Goal: Information Seeking & Learning: Check status

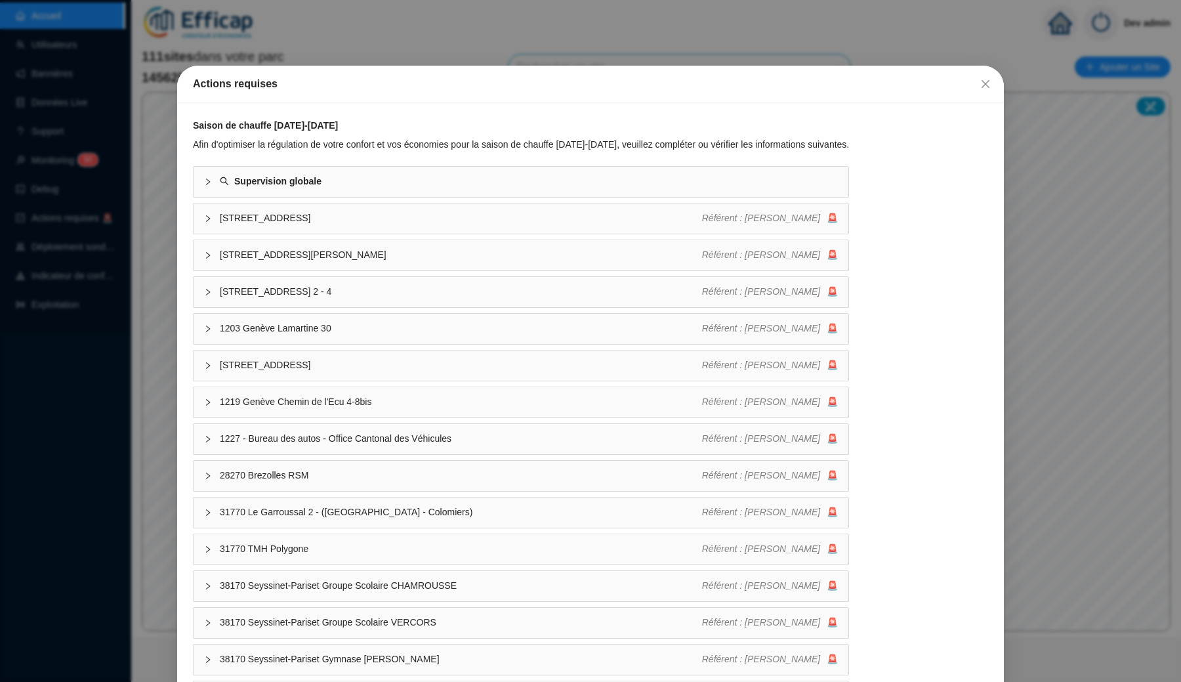
click at [150, 199] on div "Actions requises Saison de chauffe [DATE]-[DATE] Afin d'optimiser la régulation…" at bounding box center [590, 341] width 1181 height 682
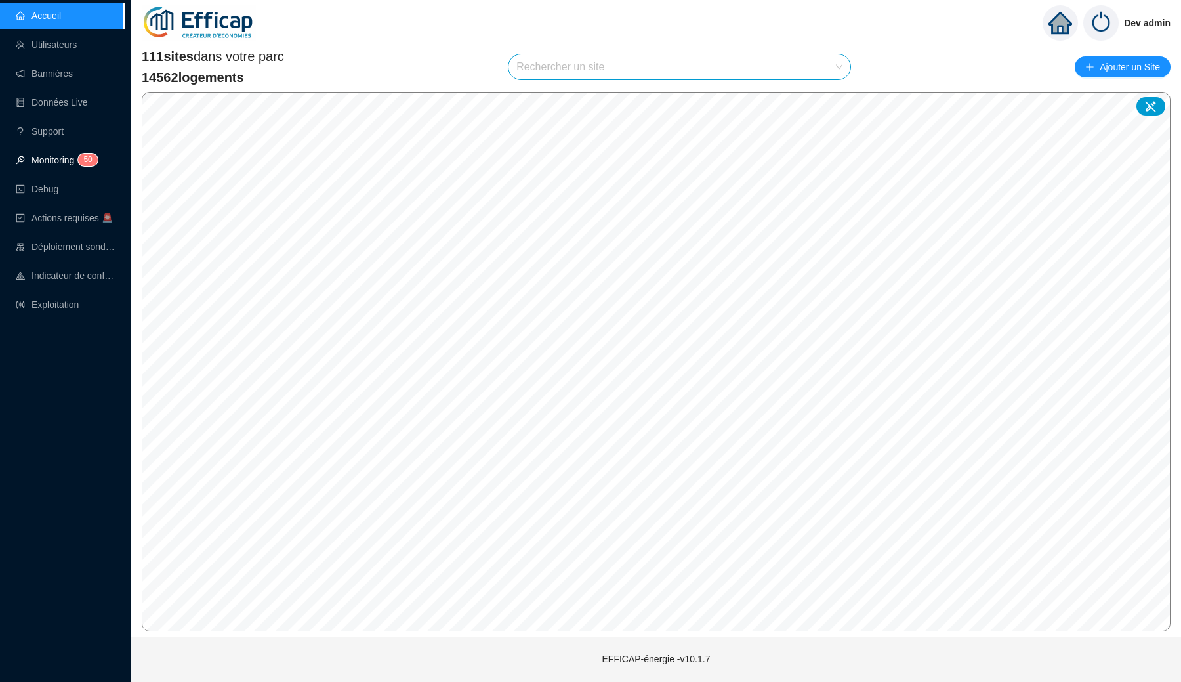
click at [62, 164] on link "Monitoring 5 0" at bounding box center [55, 160] width 78 height 10
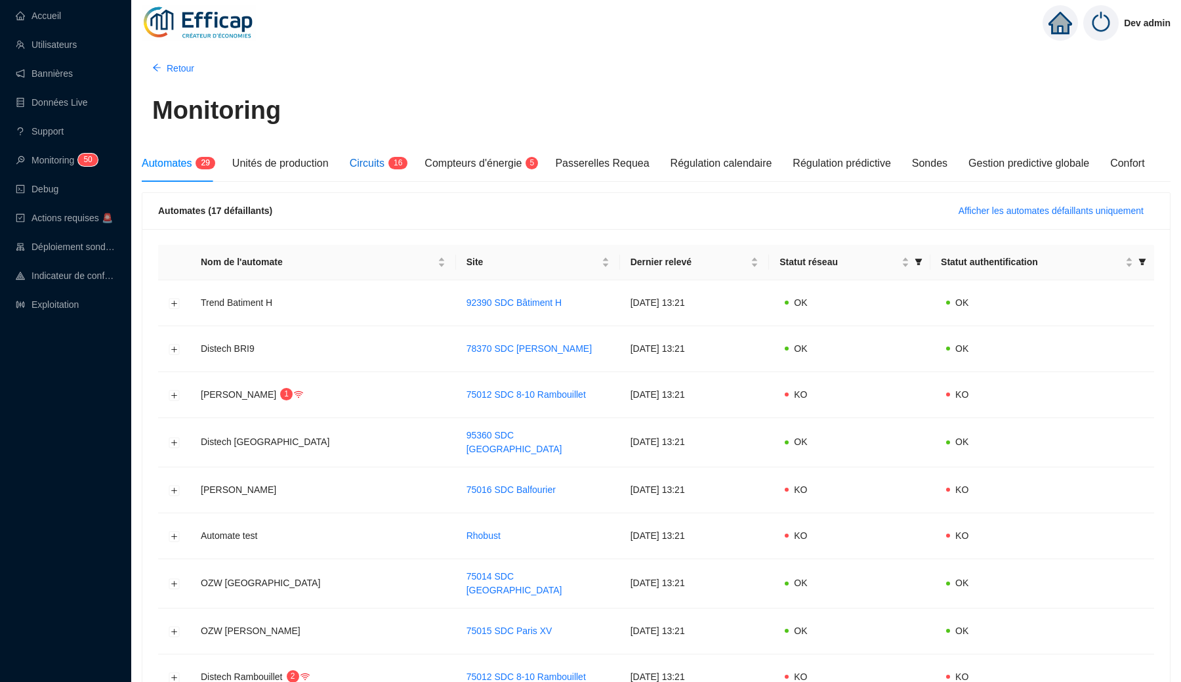
click at [381, 161] on span "Circuits" at bounding box center [367, 162] width 35 height 11
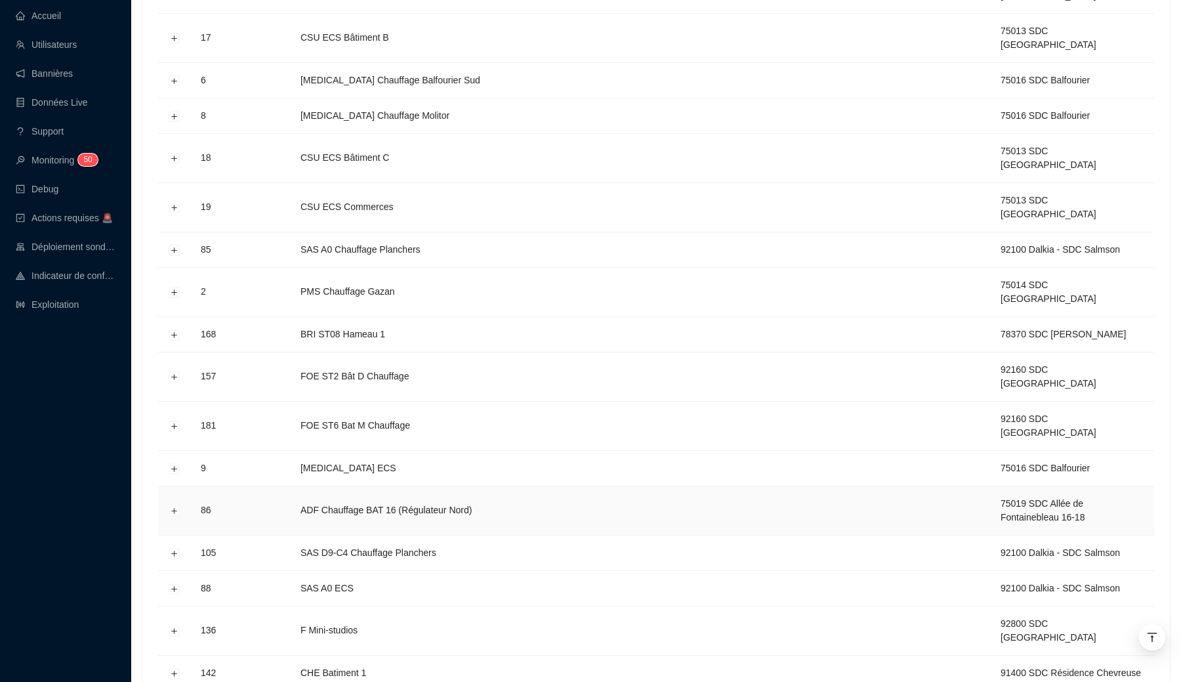
scroll to position [129, 0]
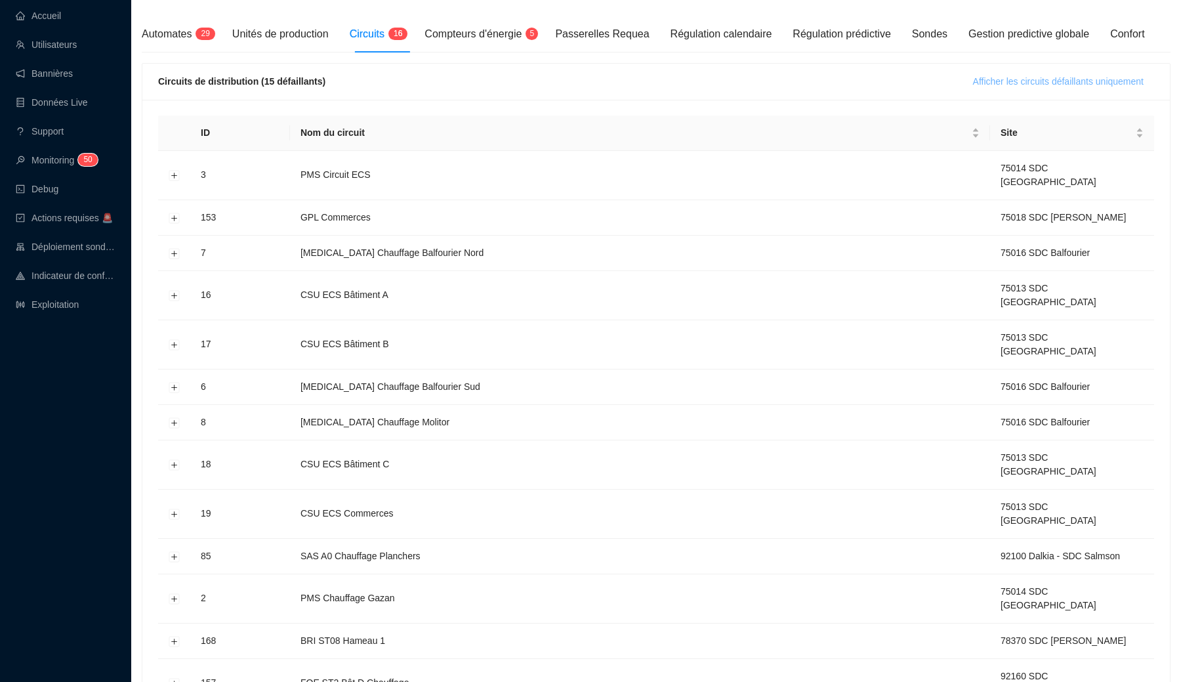
click at [1039, 79] on span "Afficher les circuits défaillants uniquement" at bounding box center [1058, 82] width 171 height 14
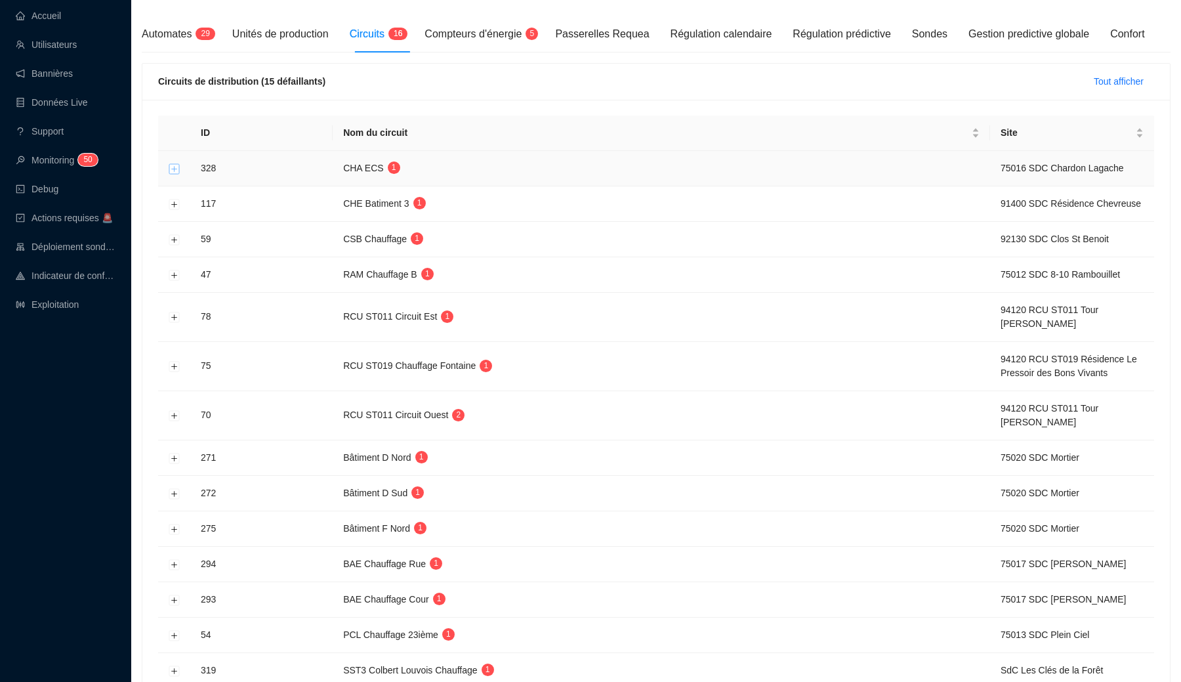
click at [176, 169] on button "Développer la ligne" at bounding box center [174, 168] width 10 height 10
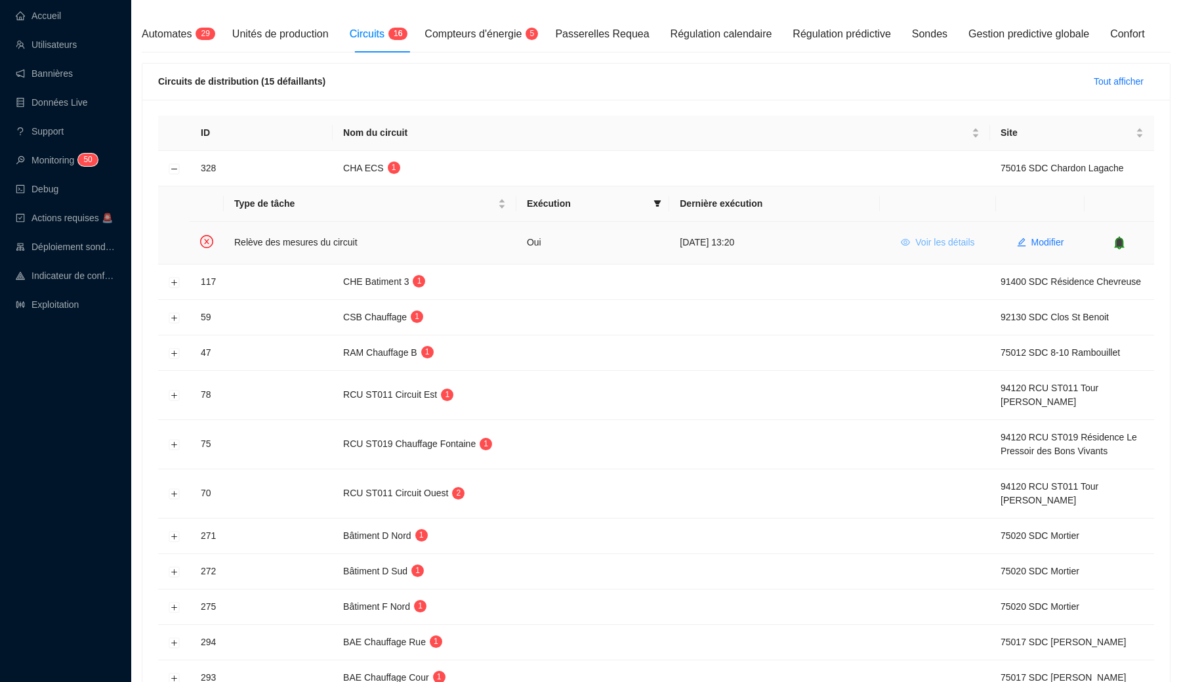
click at [920, 243] on span "Voir les détails" at bounding box center [944, 243] width 59 height 14
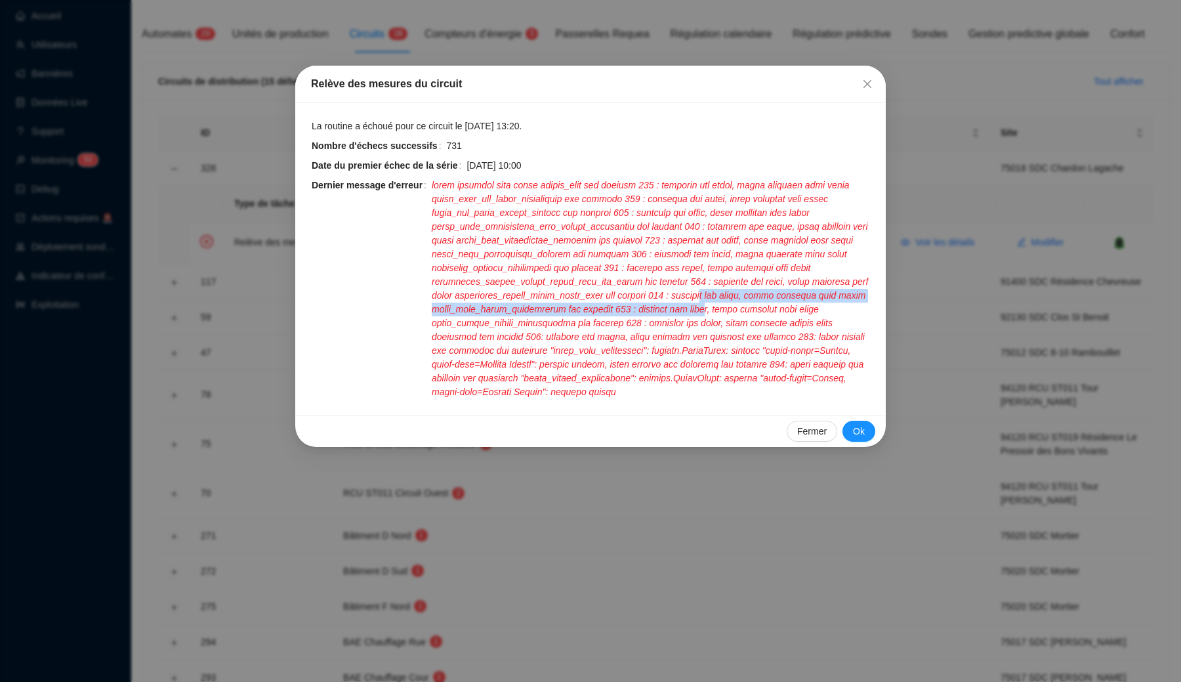
drag, startPoint x: 732, startPoint y: 312, endPoint x: 732, endPoint y: 287, distance: 24.3
click at [732, 287] on span at bounding box center [651, 288] width 438 height 220
drag, startPoint x: 730, startPoint y: 308, endPoint x: 730, endPoint y: 276, distance: 31.5
click at [730, 276] on span at bounding box center [651, 288] width 438 height 220
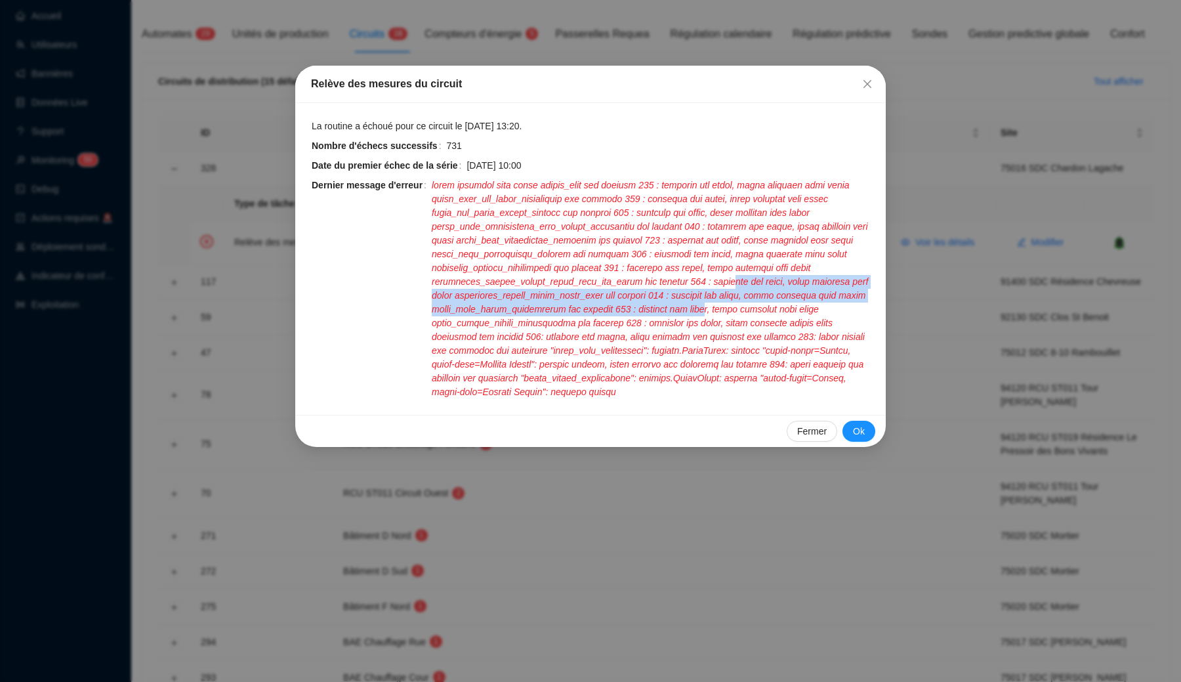
click at [730, 276] on span at bounding box center [651, 288] width 438 height 220
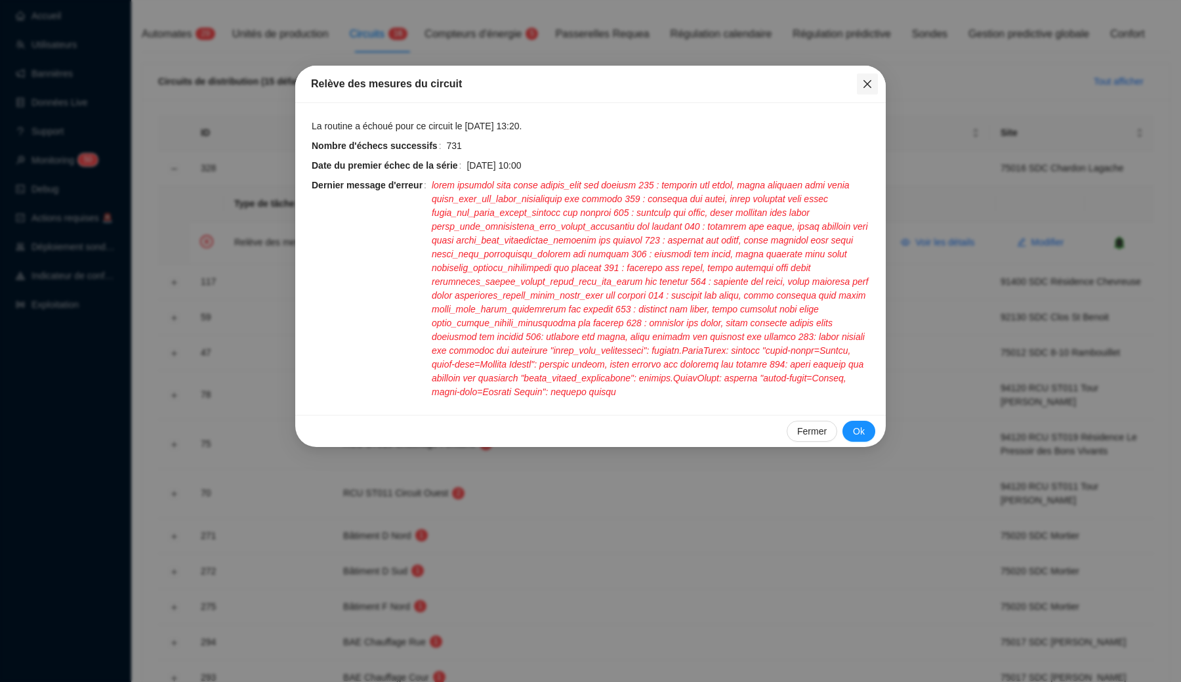
click at [870, 86] on icon "close" at bounding box center [868, 84] width 8 height 8
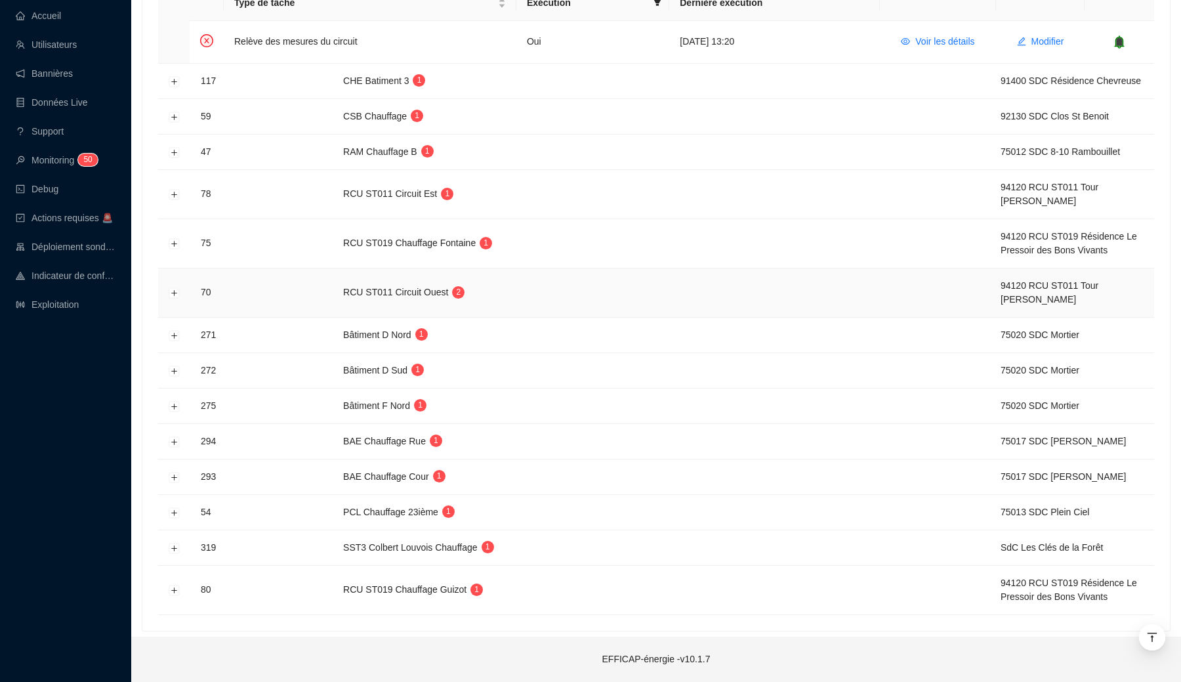
scroll to position [330, 0]
click at [173, 336] on button "Développer la ligne" at bounding box center [174, 335] width 10 height 10
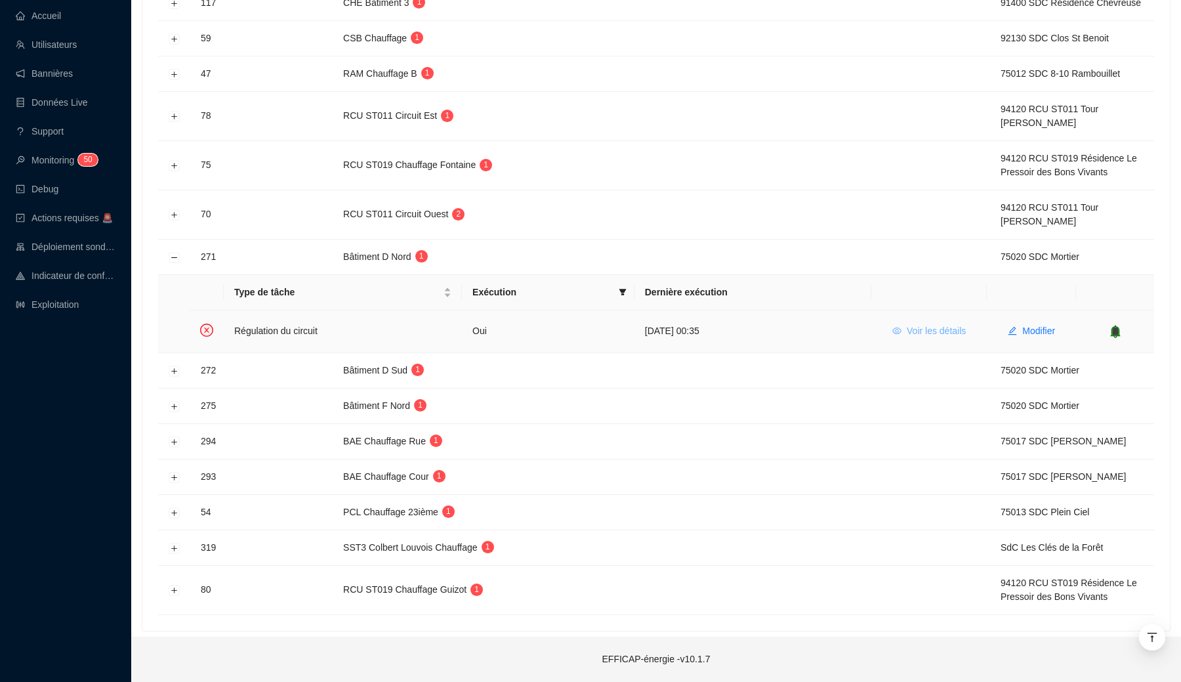
click at [916, 330] on span "Voir les détails" at bounding box center [936, 331] width 59 height 14
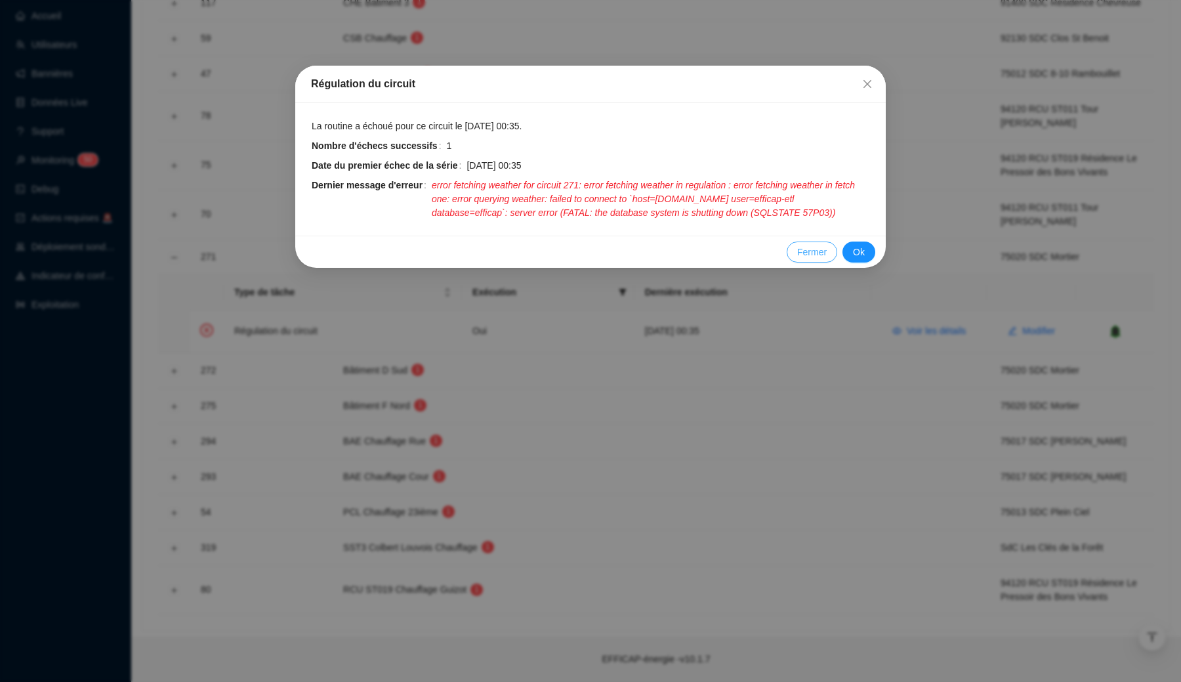
click at [812, 259] on span "Fermer" at bounding box center [812, 252] width 30 height 14
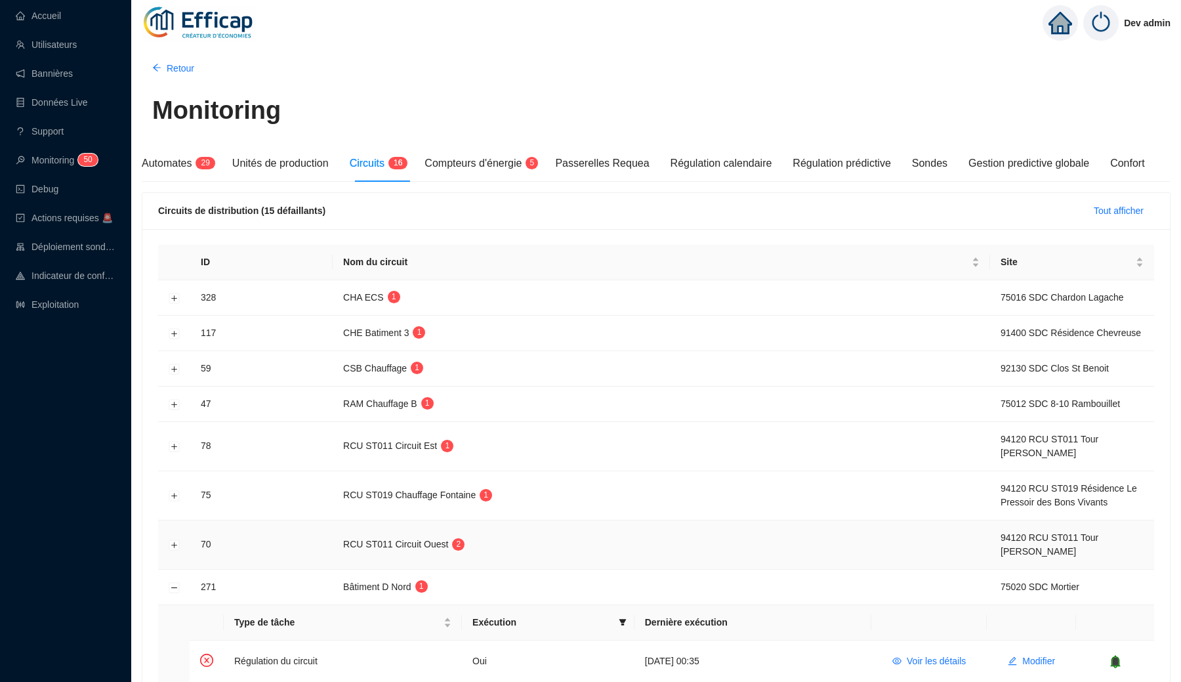
scroll to position [0, 0]
click at [222, 27] on img at bounding box center [199, 23] width 114 height 46
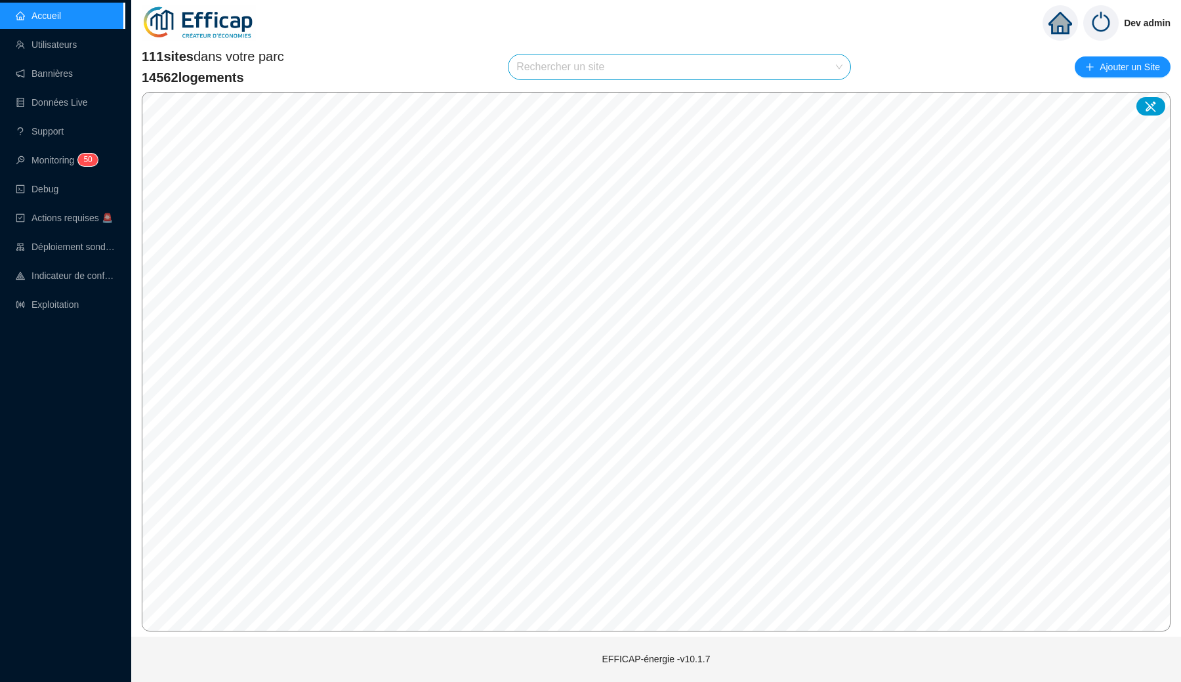
click at [569, 75] on input "search" at bounding box center [673, 66] width 314 height 25
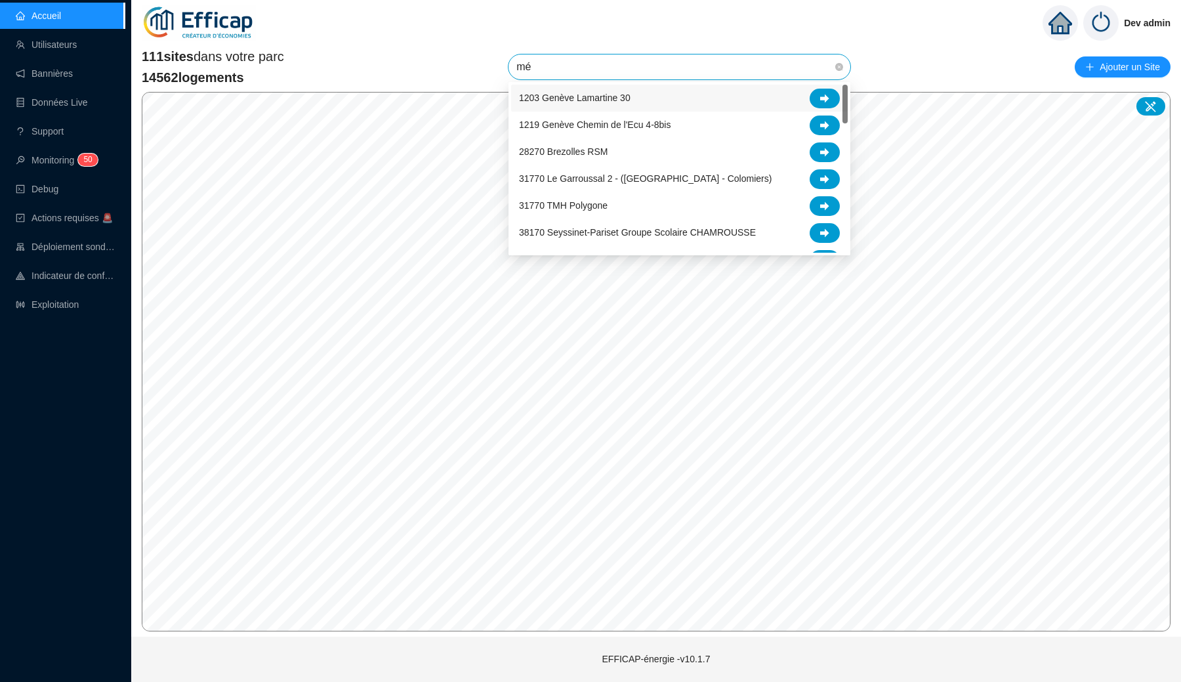
type input "mér"
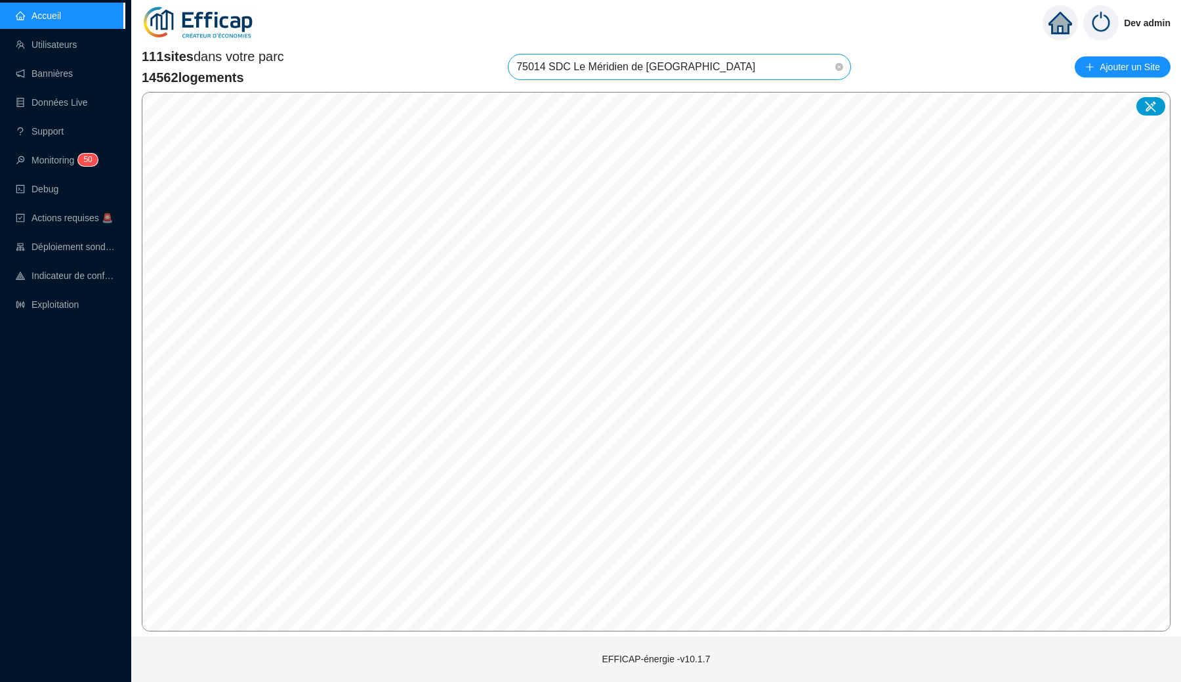
scroll to position [838, 0]
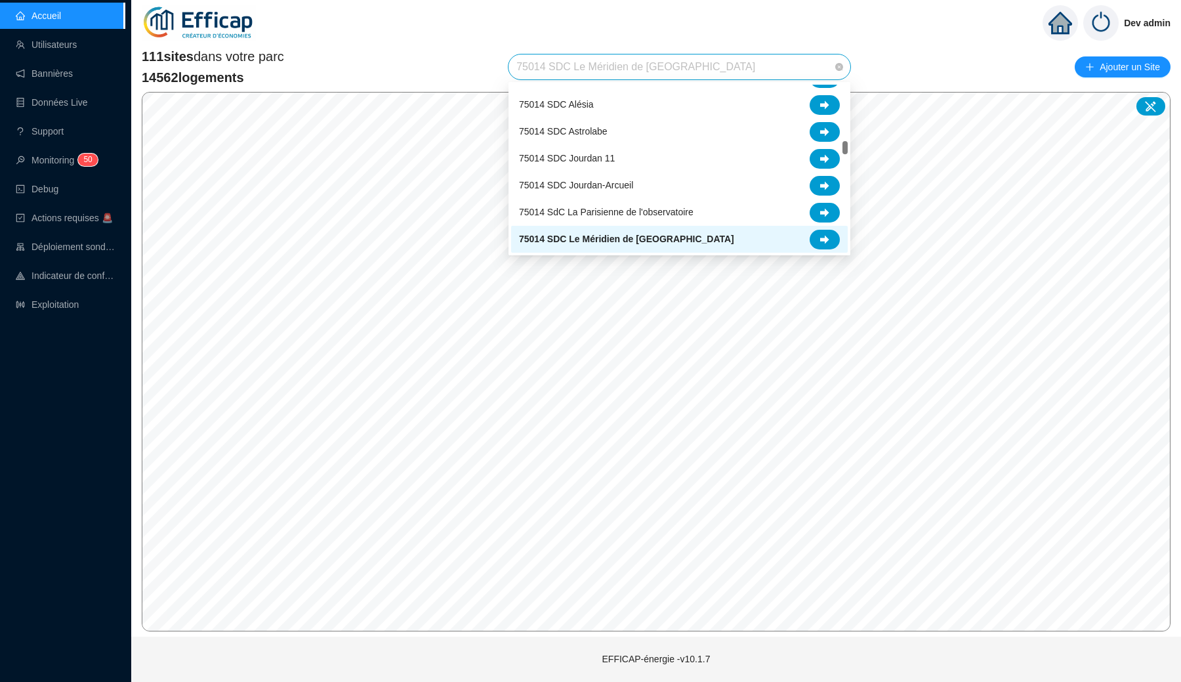
type input "-"
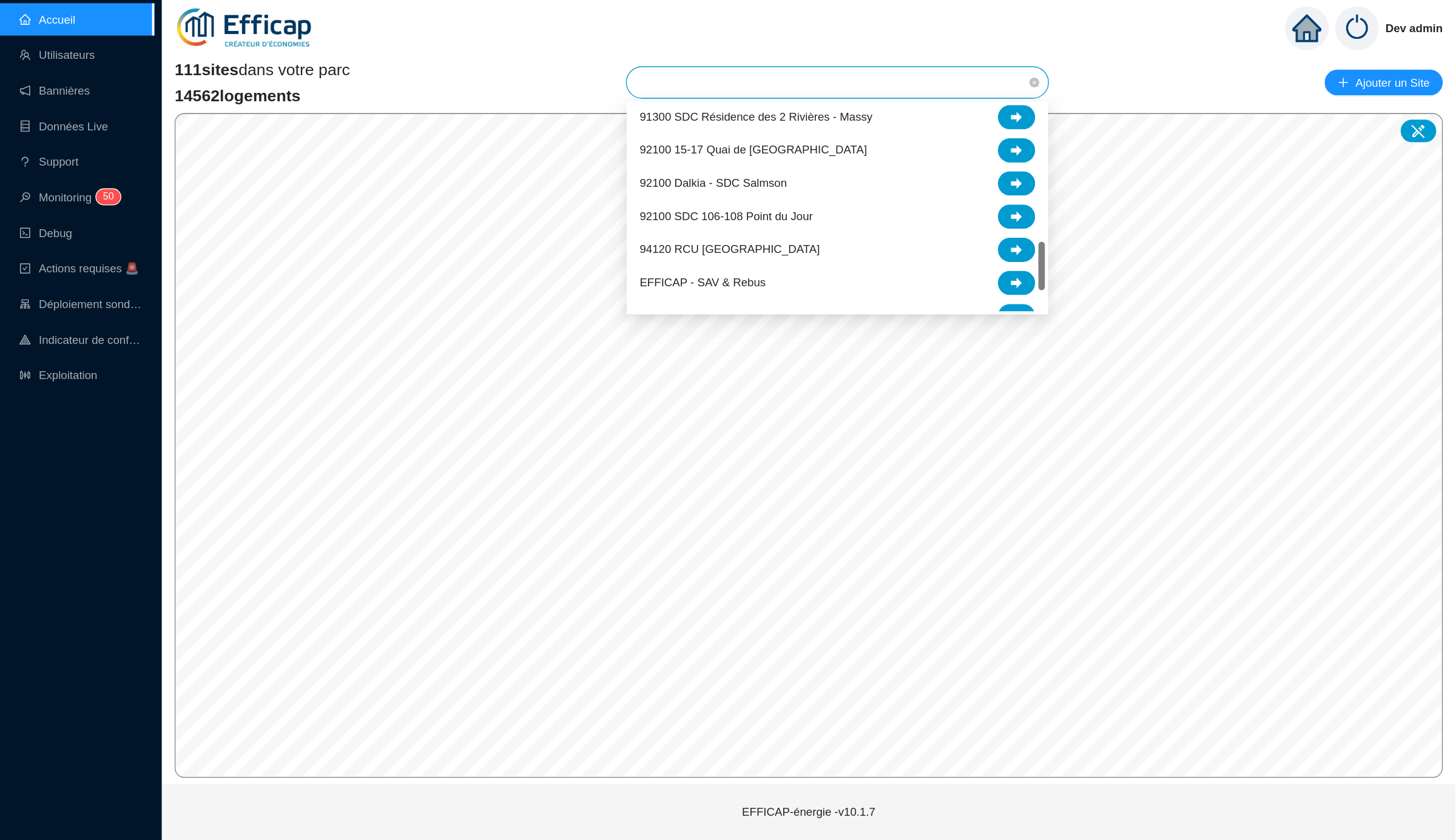
scroll to position [846, 0]
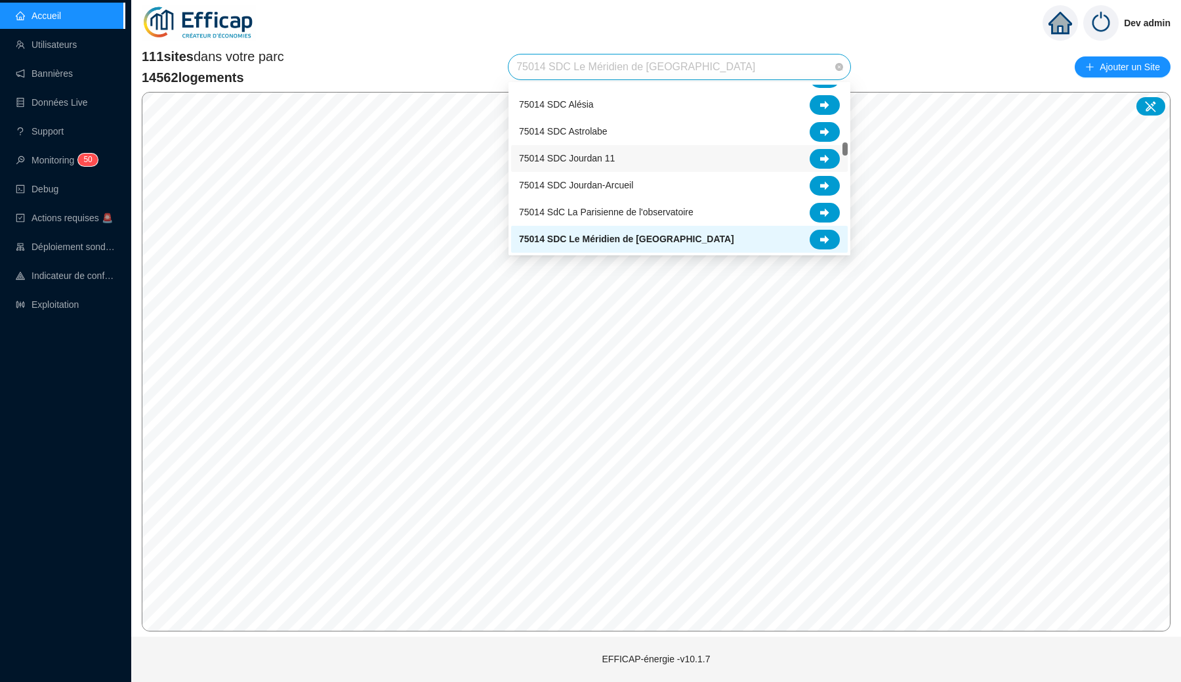
click at [916, 66] on div "111 sites dans votre parc 14562 logements 75014 SDC Le Méridien de Paris Ajoute…" at bounding box center [656, 66] width 1029 height 39
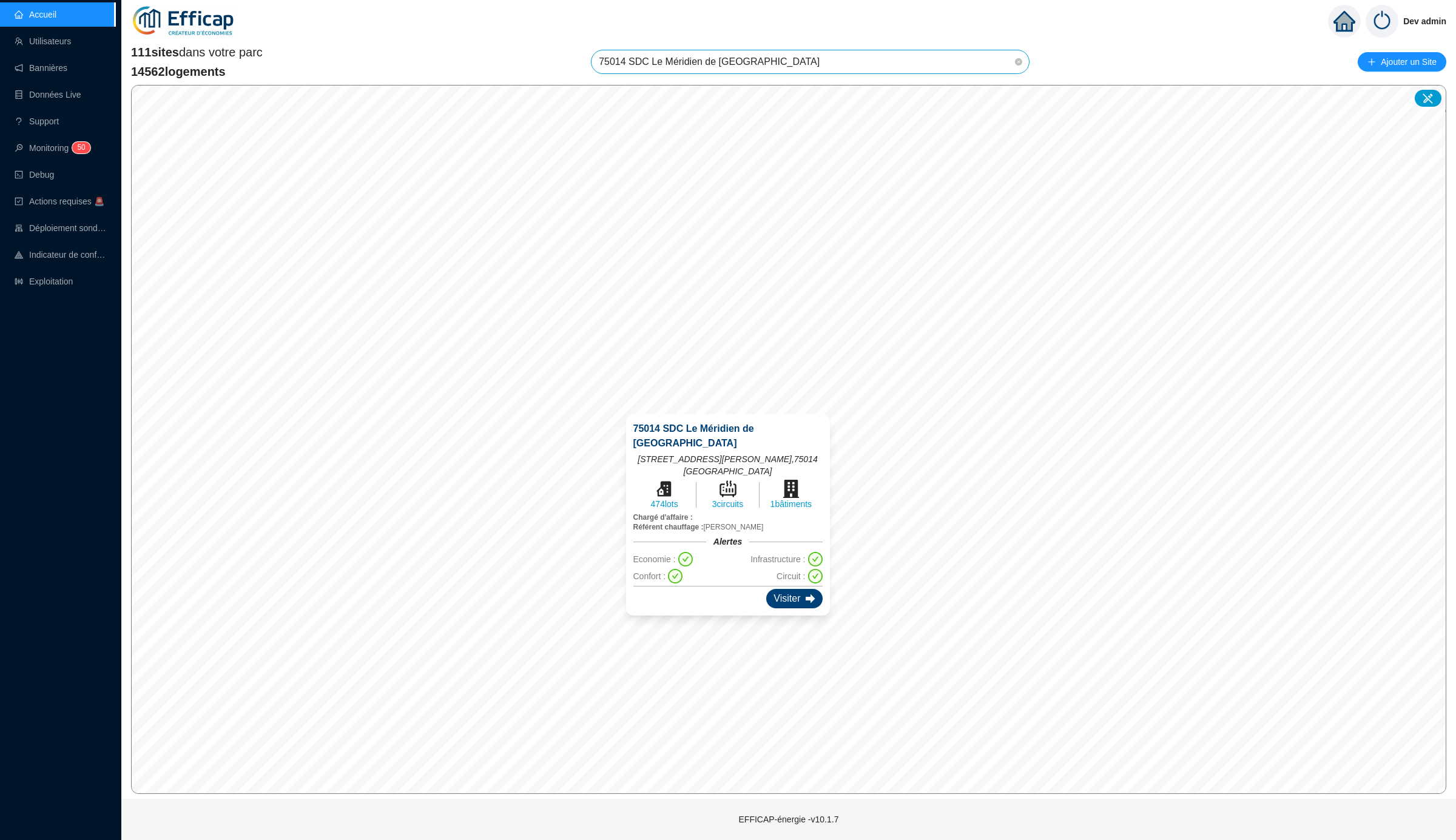
click at [805, 593] on icon at bounding box center [810, 598] width 9 height 9
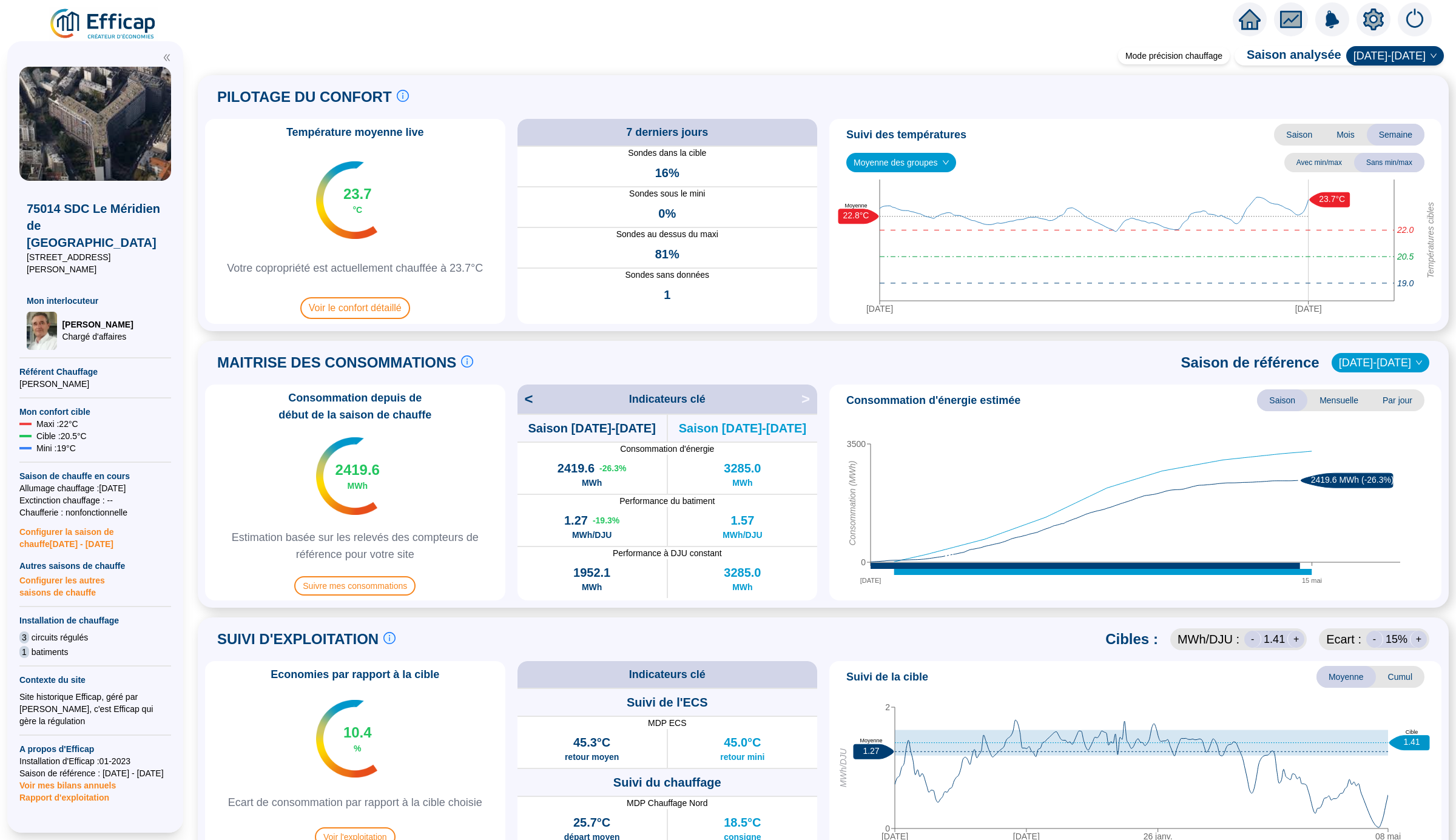
click at [146, 30] on img at bounding box center [103, 24] width 110 height 34
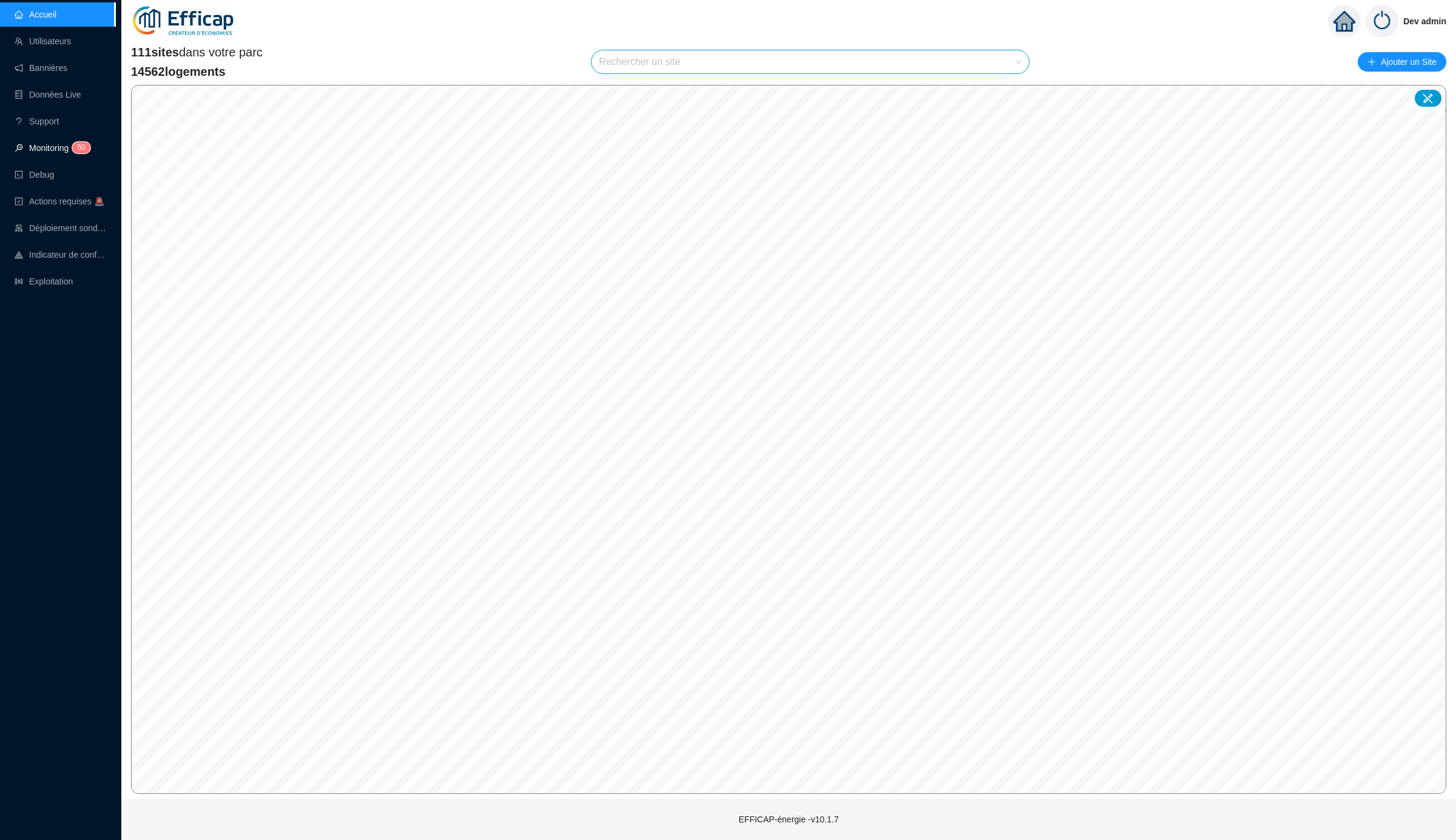
click at [67, 149] on link "Monitoring 5 0" at bounding box center [51, 148] width 72 height 9
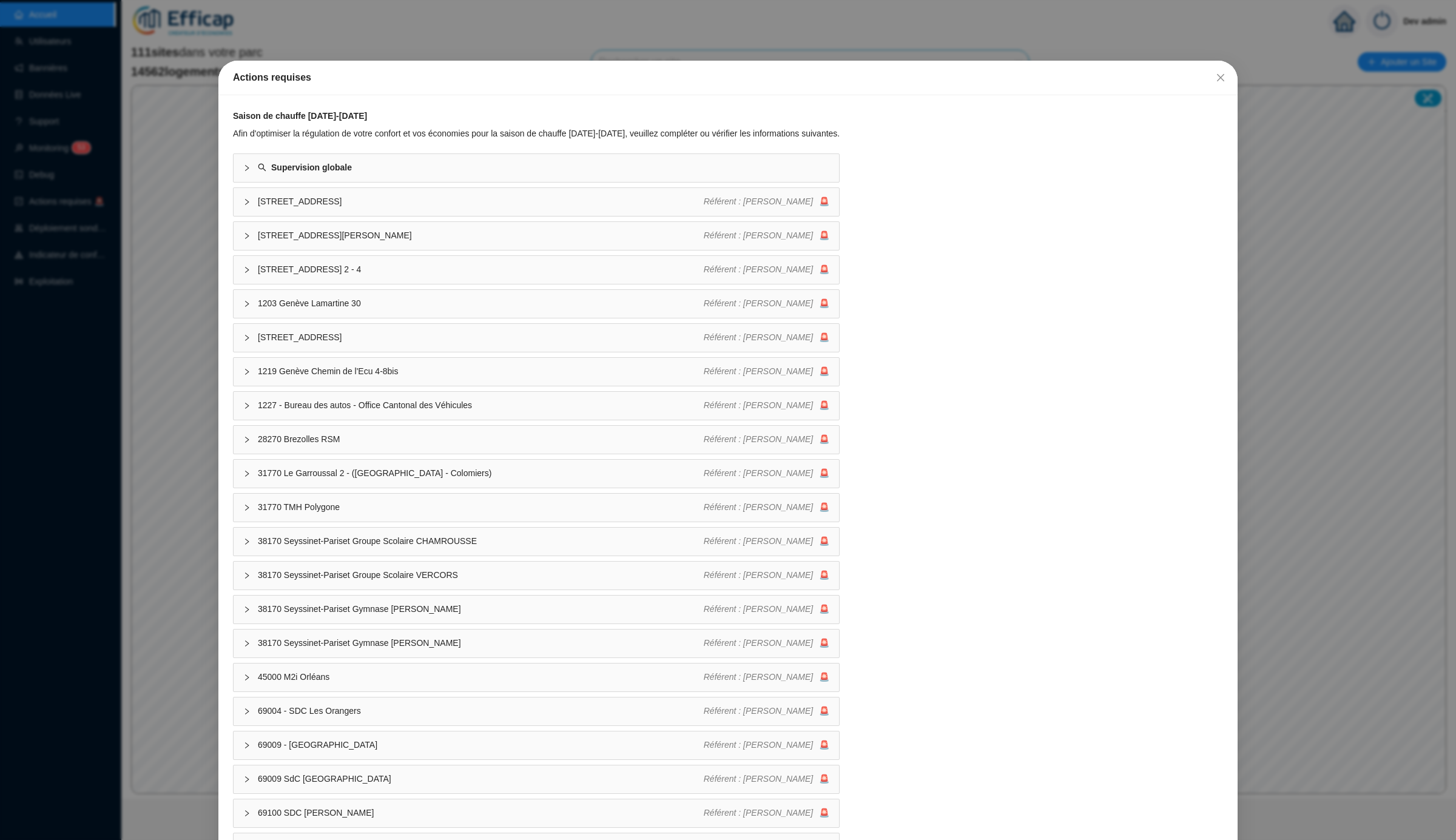
click at [183, 385] on div "Actions requises Saison de chauffe [DATE]-[DATE] Afin d'optimiser la régulation…" at bounding box center [728, 420] width 1456 height 840
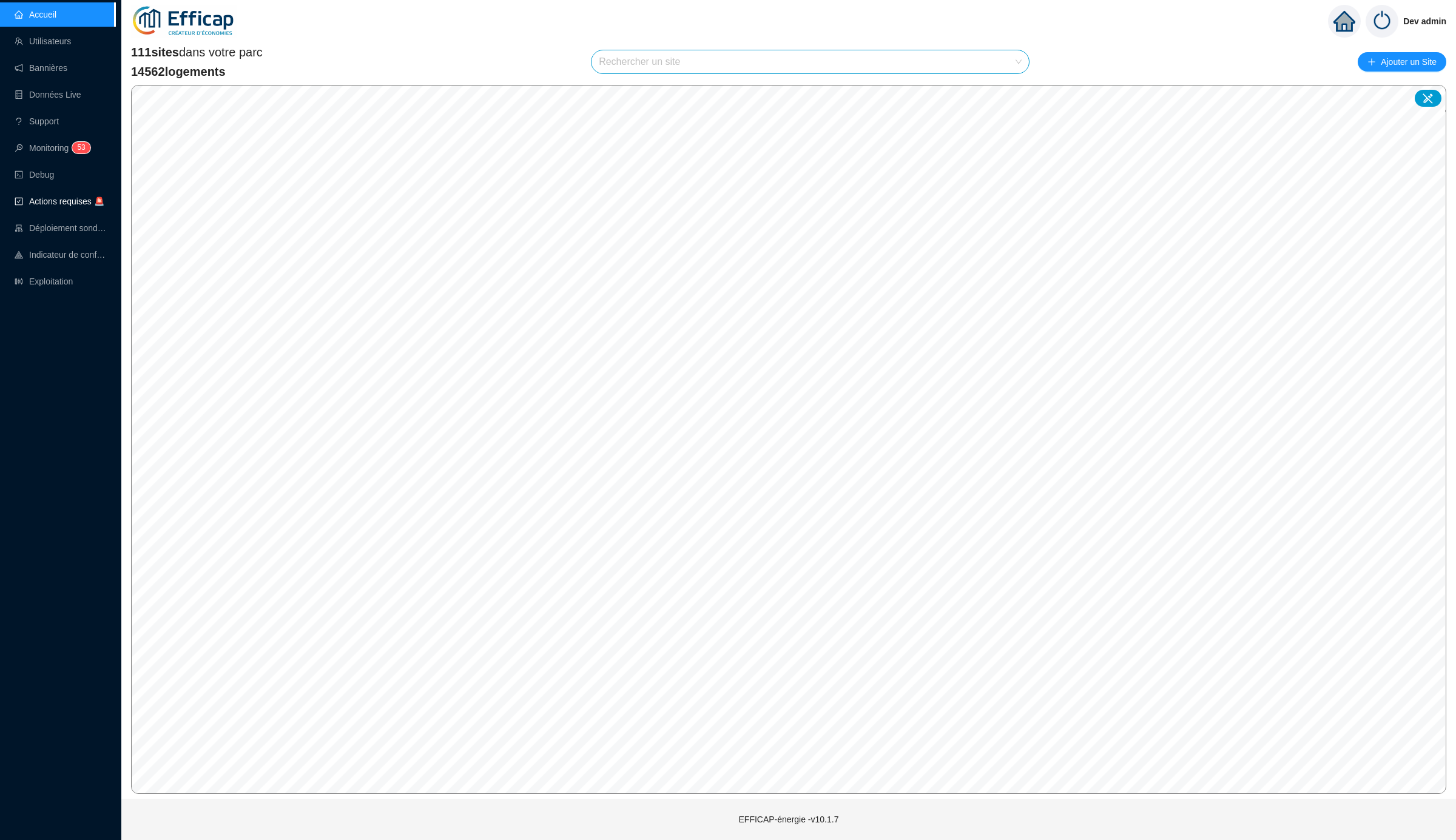
click at [75, 206] on span "Actions requises 🚨" at bounding box center [60, 201] width 92 height 24
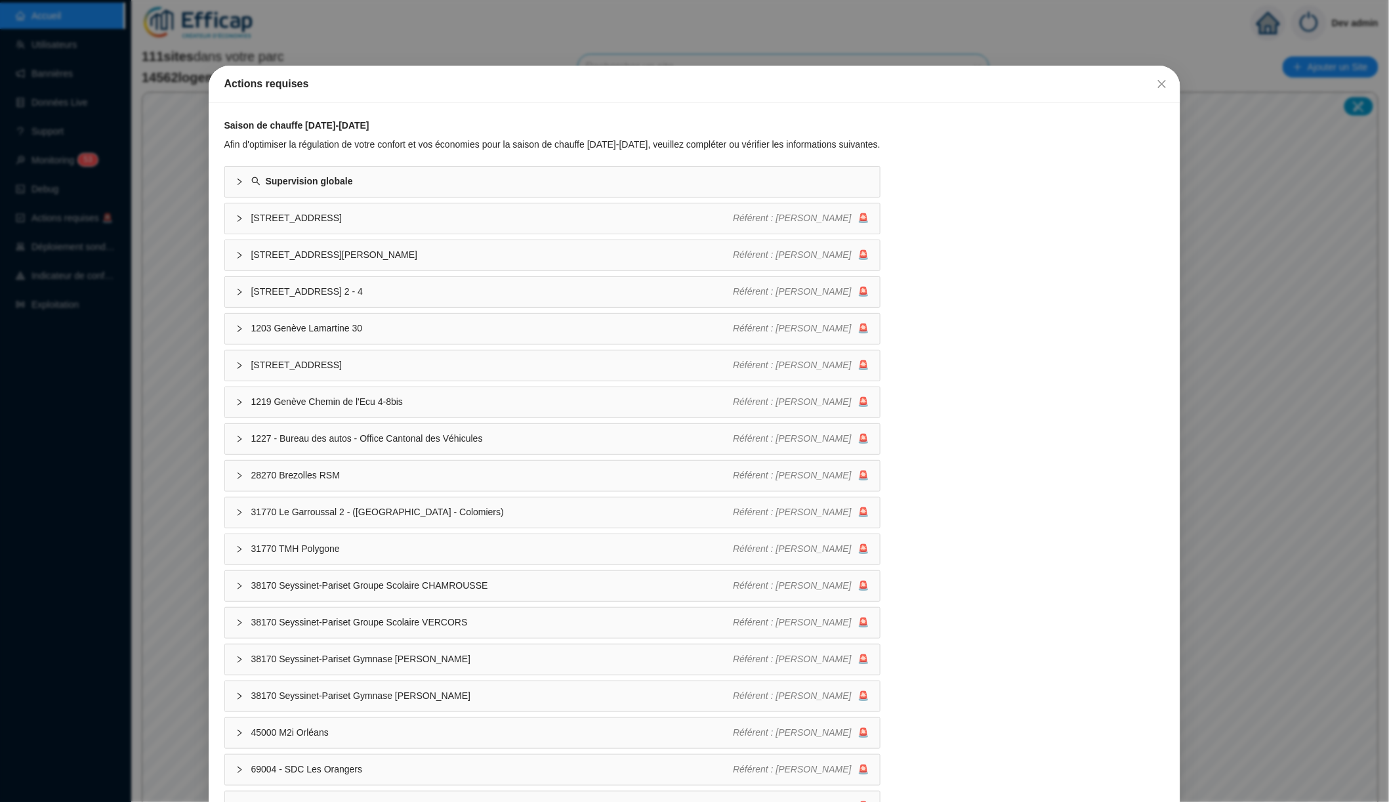
click at [58, 276] on div "Actions requises Saison de chauffe [DATE]-[DATE] Afin d'optimiser la régulation…" at bounding box center [694, 401] width 1389 height 802
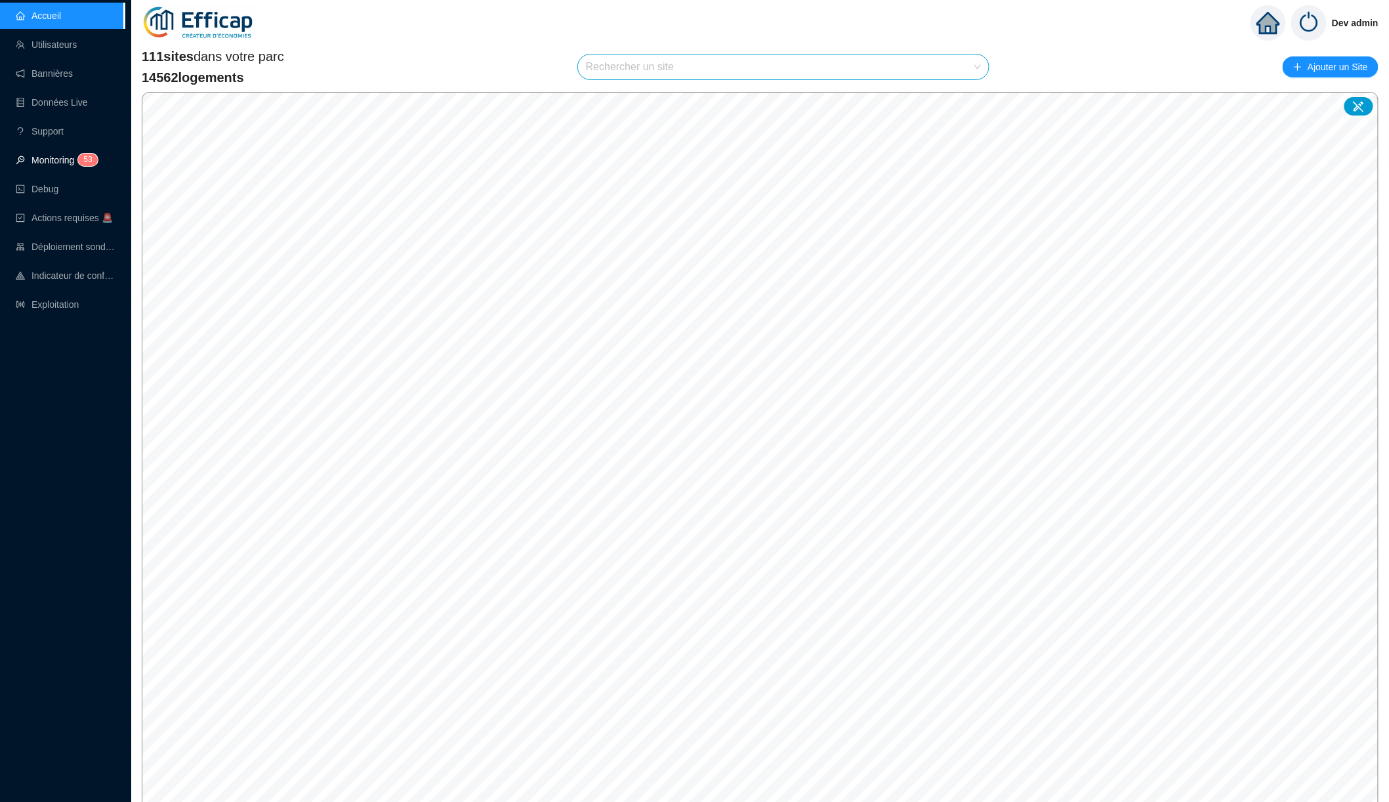
click at [64, 165] on link "Monitoring 5 3" at bounding box center [55, 160] width 78 height 10
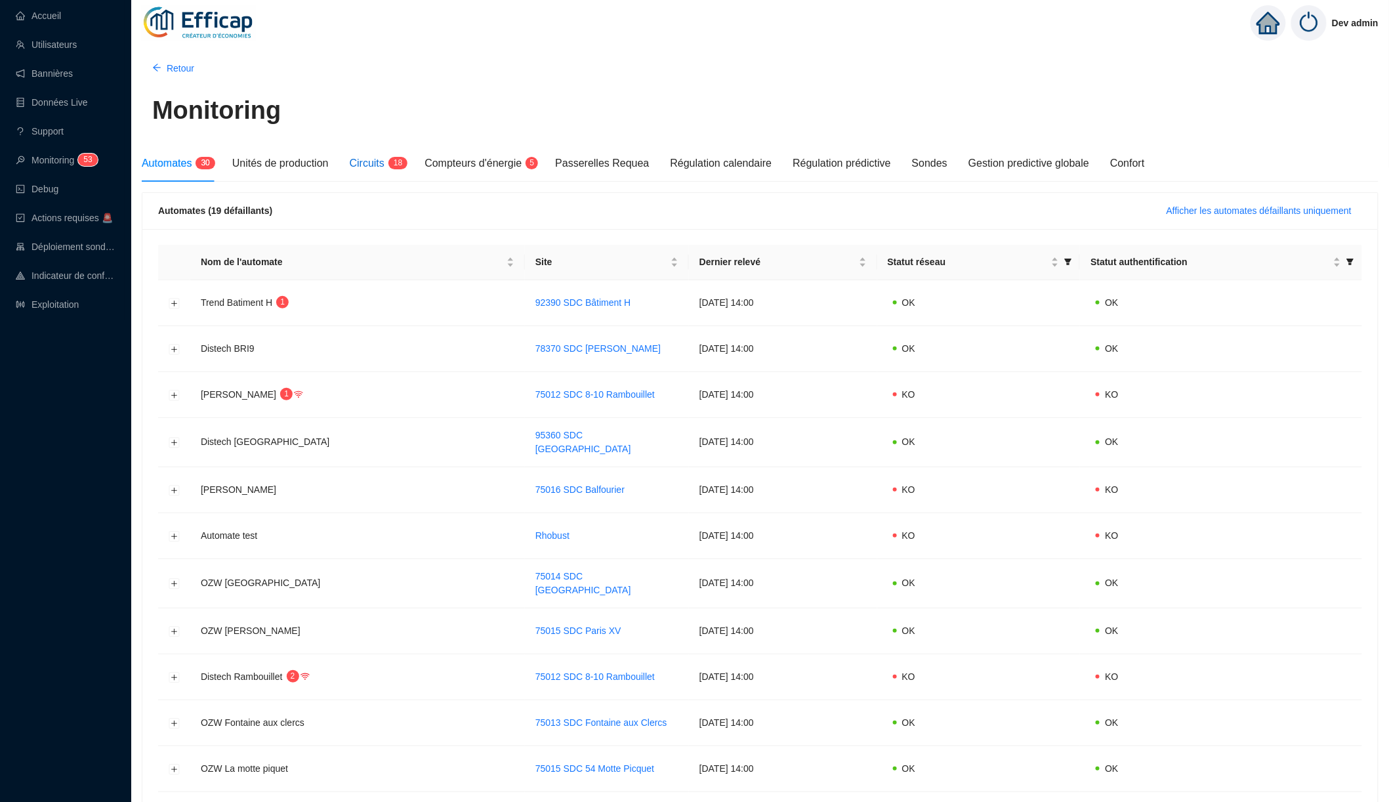
click at [400, 167] on sup "1 8" at bounding box center [397, 163] width 19 height 12
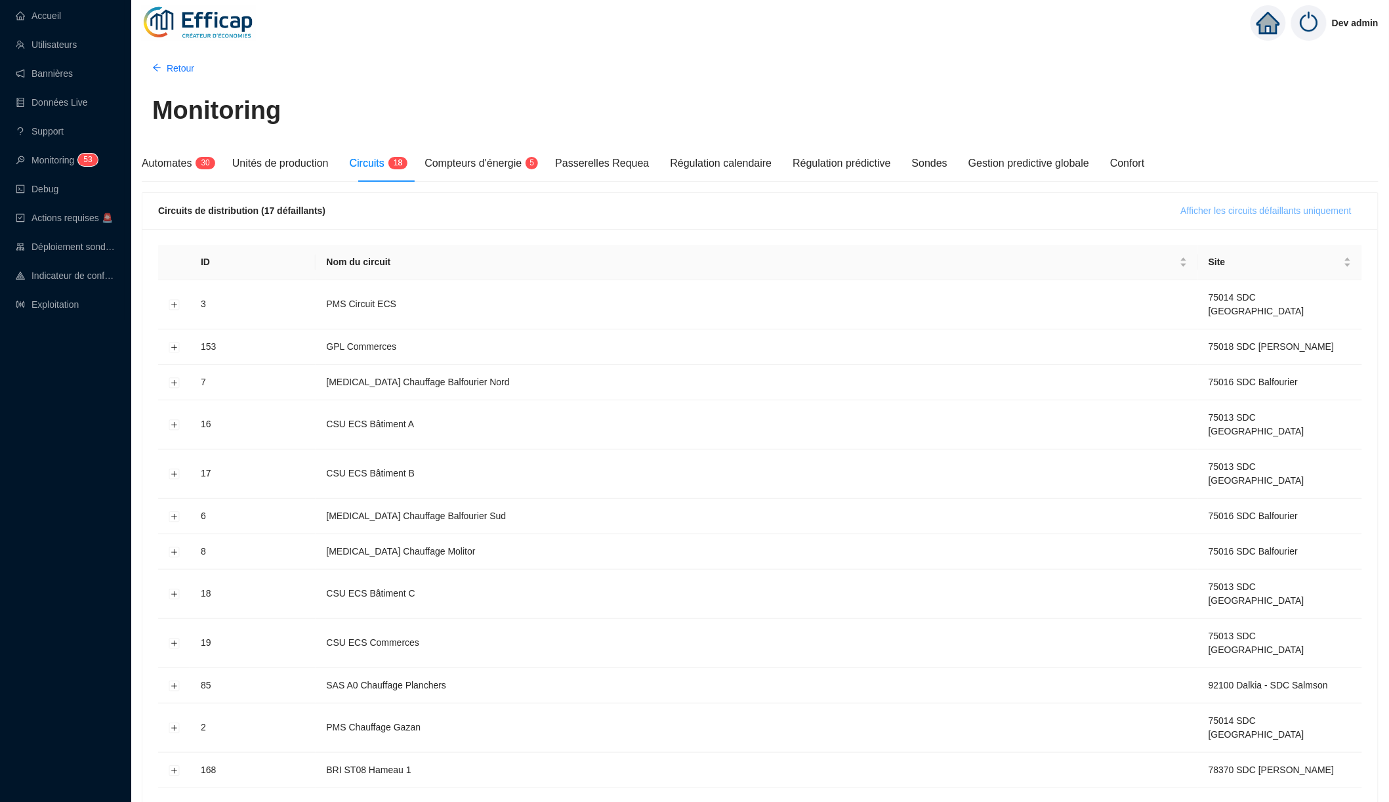
click at [1239, 217] on button "Afficher les circuits défaillants uniquement" at bounding box center [1267, 210] width 192 height 21
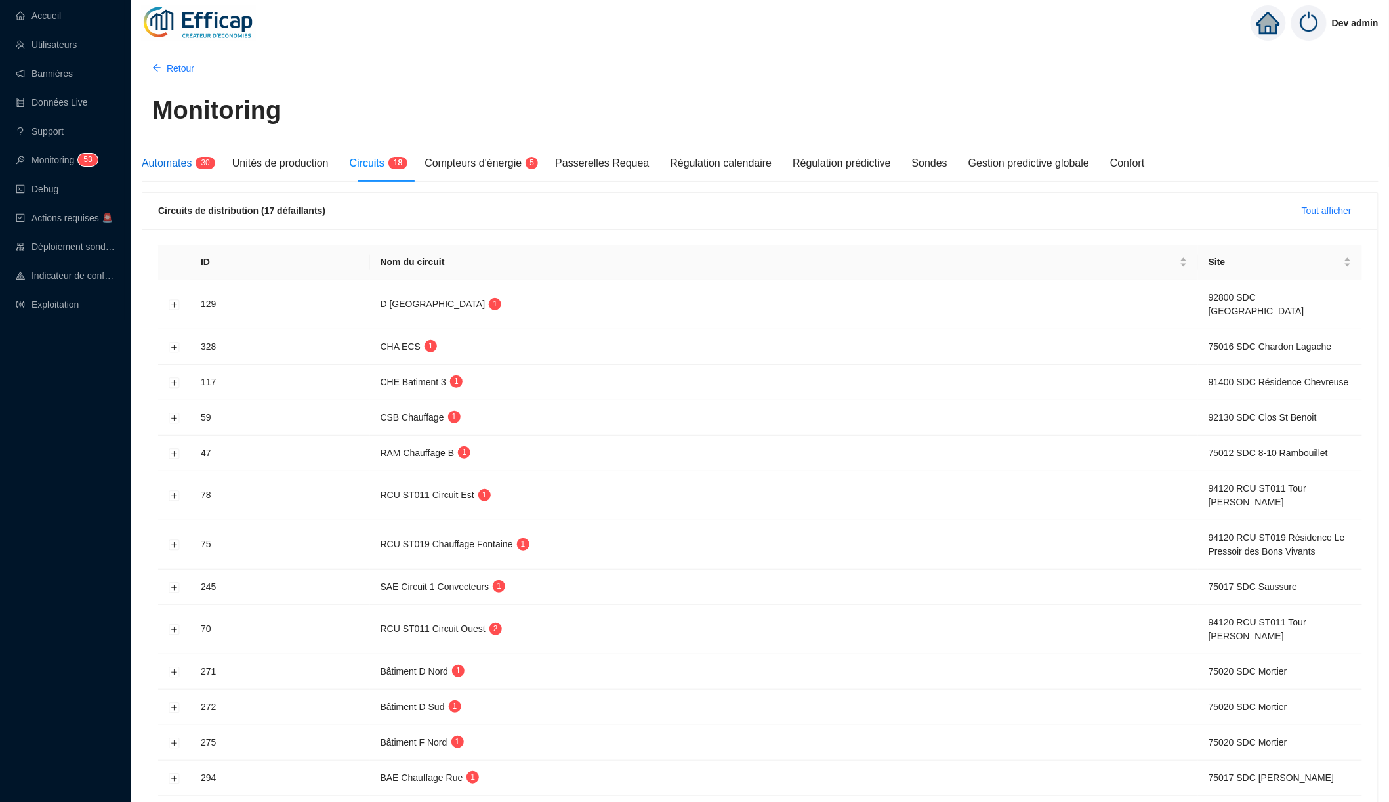
click at [188, 158] on span "Automates" at bounding box center [167, 162] width 50 height 11
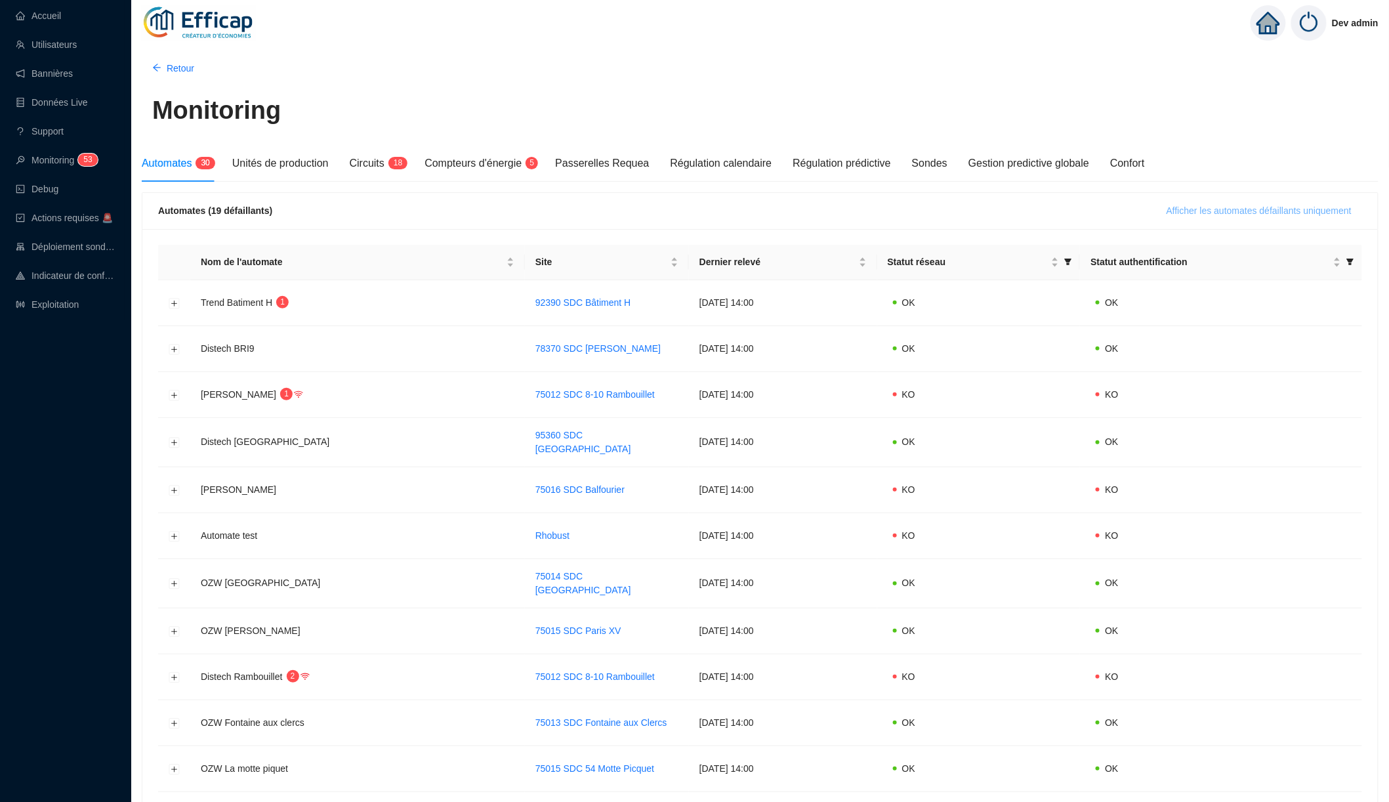
click at [1167, 215] on span "Afficher les automates défaillants uniquement" at bounding box center [1259, 211] width 185 height 14
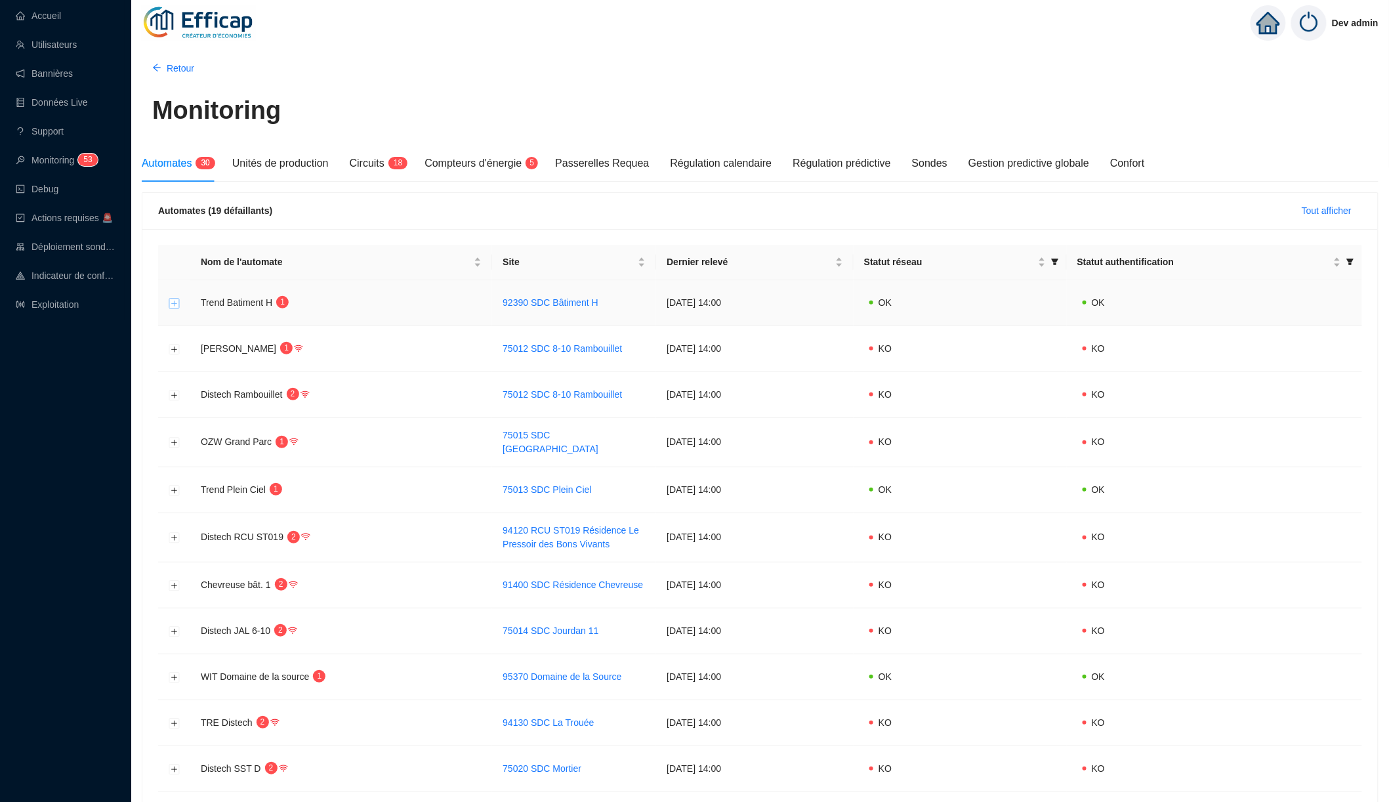
click at [176, 304] on button "Développer la ligne" at bounding box center [174, 303] width 10 height 10
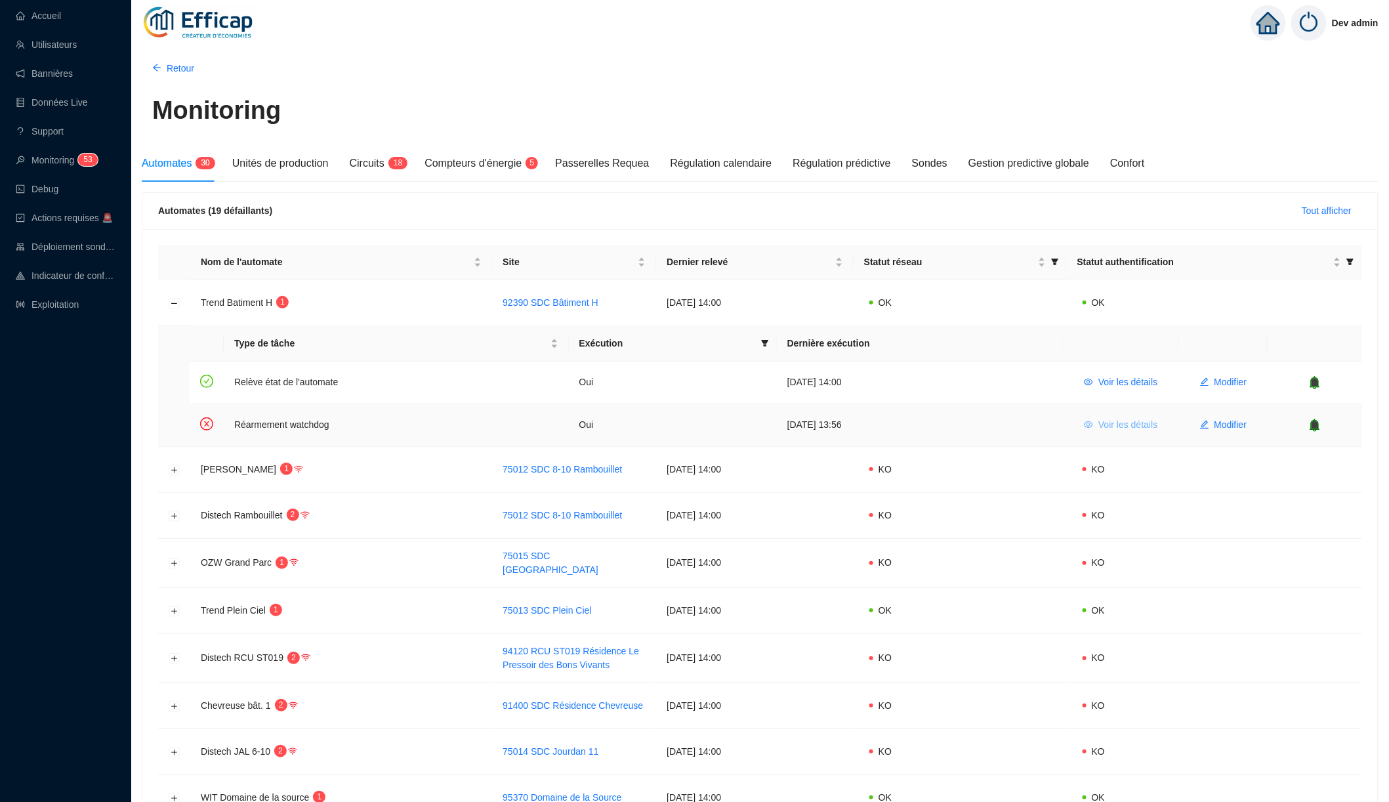
click at [1138, 426] on span "Voir les détails" at bounding box center [1128, 425] width 59 height 14
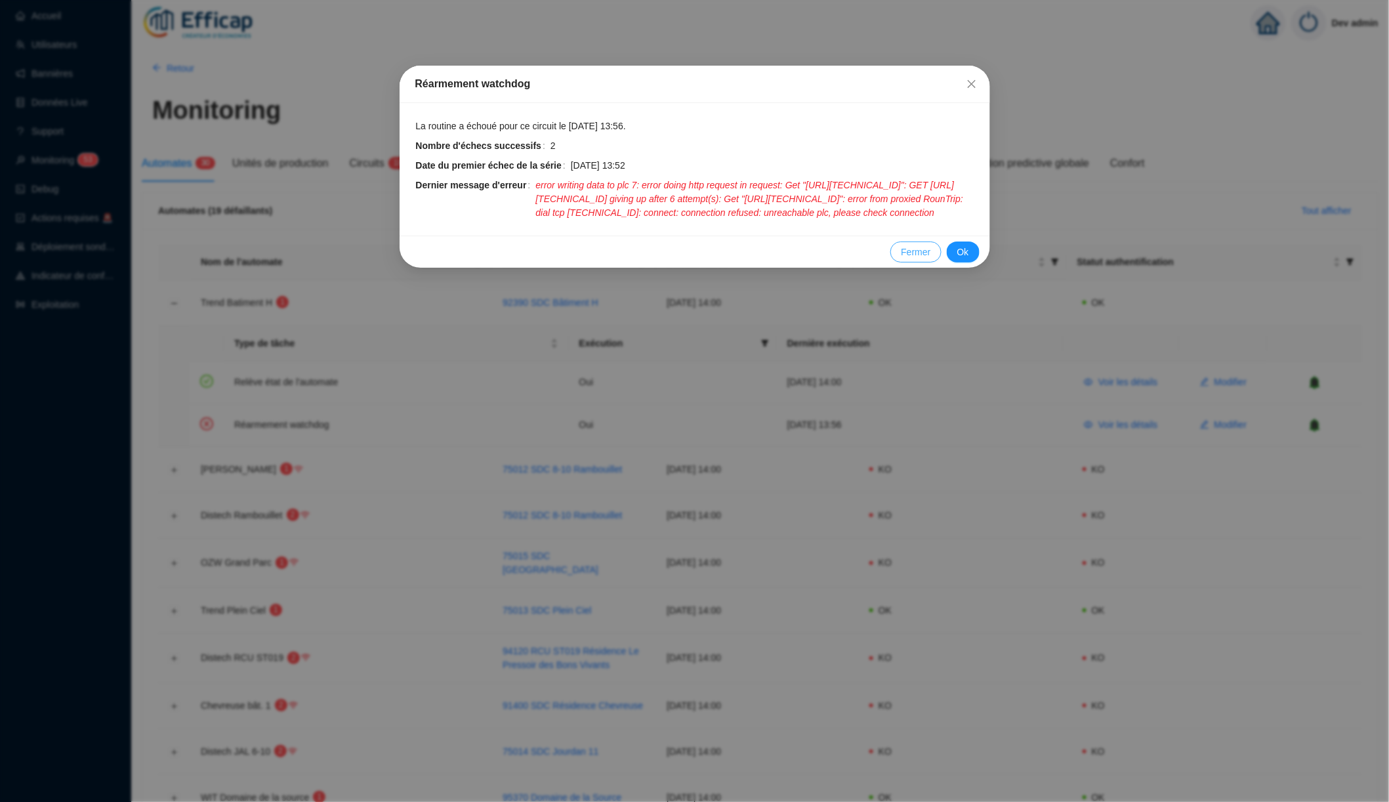
click at [915, 259] on span "Fermer" at bounding box center [916, 252] width 30 height 14
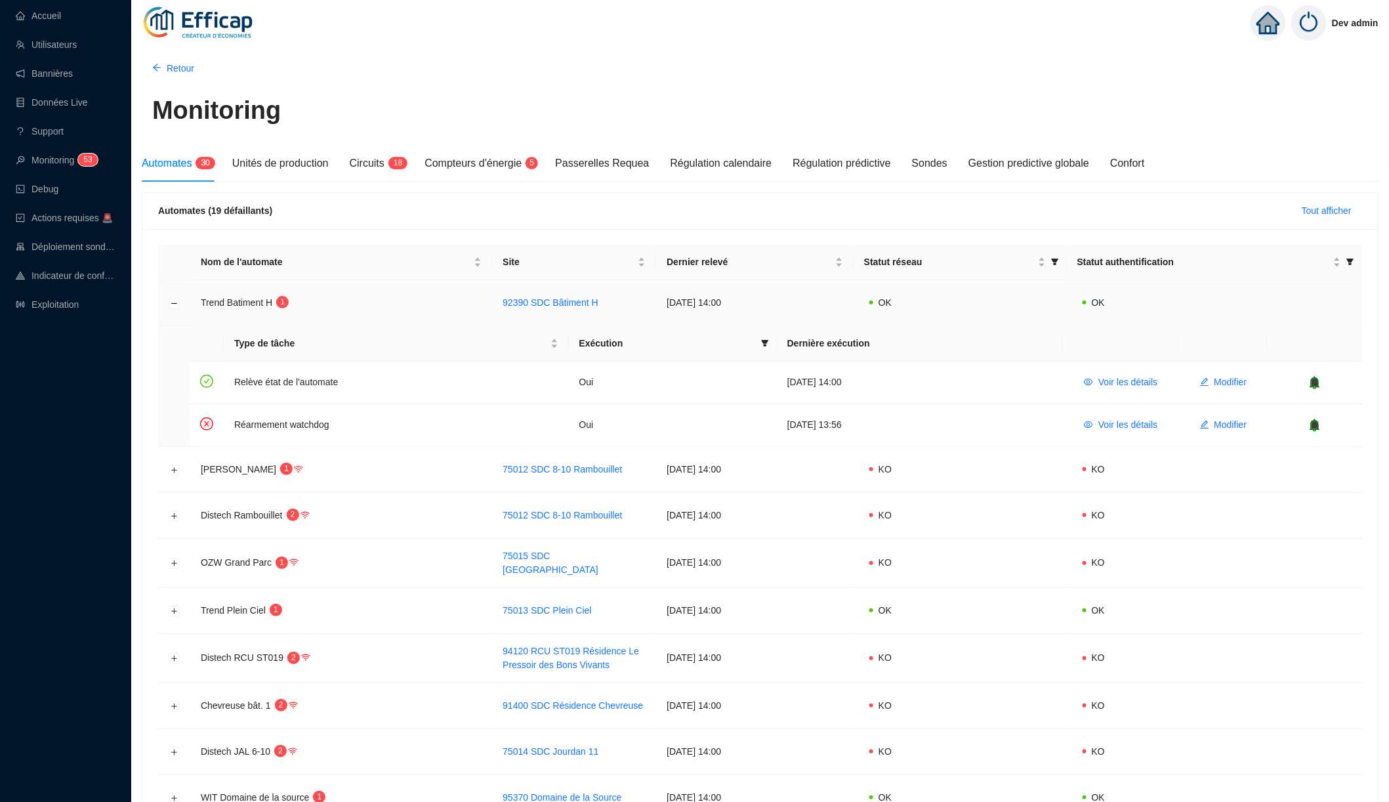
click at [202, 301] on span "Trend Batiment H" at bounding box center [237, 302] width 72 height 10
drag, startPoint x: 202, startPoint y: 301, endPoint x: 291, endPoint y: 303, distance: 89.3
click at [291, 303] on td "Trend Batiment H 1" at bounding box center [341, 303] width 302 height 46
click at [289, 303] on sup "1" at bounding box center [282, 302] width 12 height 12
drag, startPoint x: 583, startPoint y: 382, endPoint x: 600, endPoint y: 382, distance: 17.1
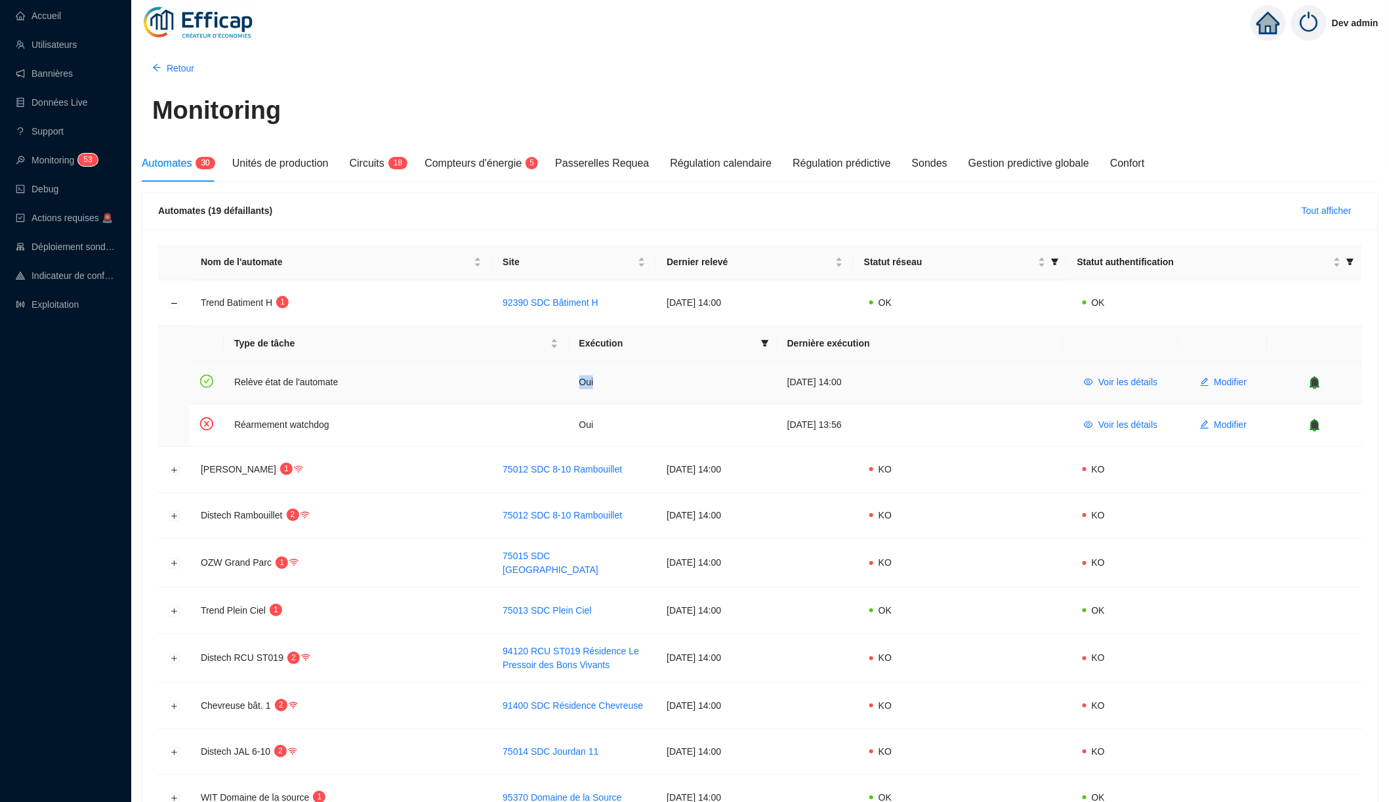
click at [600, 382] on td "Oui" at bounding box center [673, 383] width 208 height 43
drag, startPoint x: 571, startPoint y: 382, endPoint x: 619, endPoint y: 382, distance: 47.9
click at [622, 382] on tr "Relève état de l'automate Oui [DATE] 14:00 Voir les détails Modifier" at bounding box center [776, 383] width 1173 height 43
click at [619, 382] on td "Oui" at bounding box center [673, 383] width 208 height 43
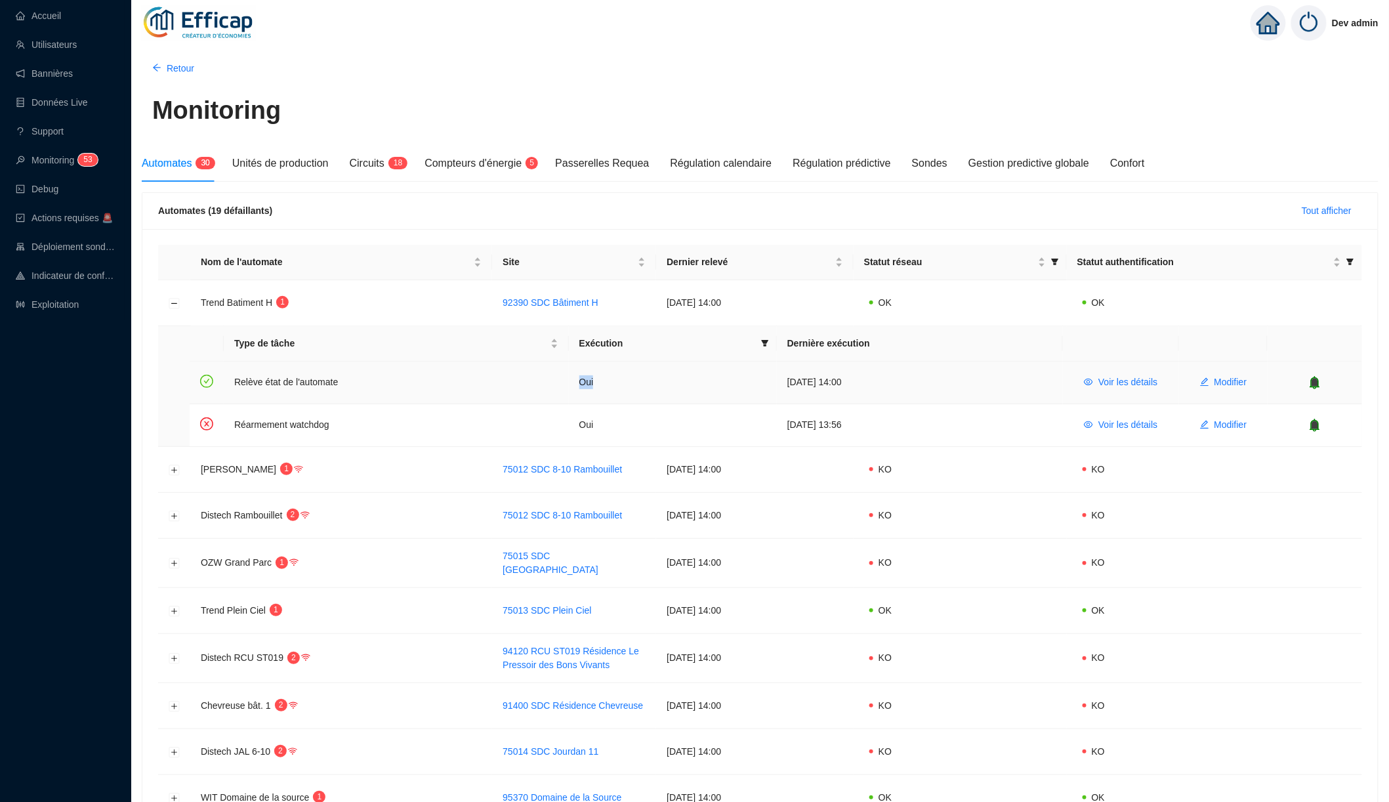
drag, startPoint x: 574, startPoint y: 371, endPoint x: 618, endPoint y: 382, distance: 45.4
click at [618, 382] on td "Oui" at bounding box center [673, 383] width 208 height 43
click at [1113, 379] on span "Voir les détails" at bounding box center [1128, 382] width 59 height 14
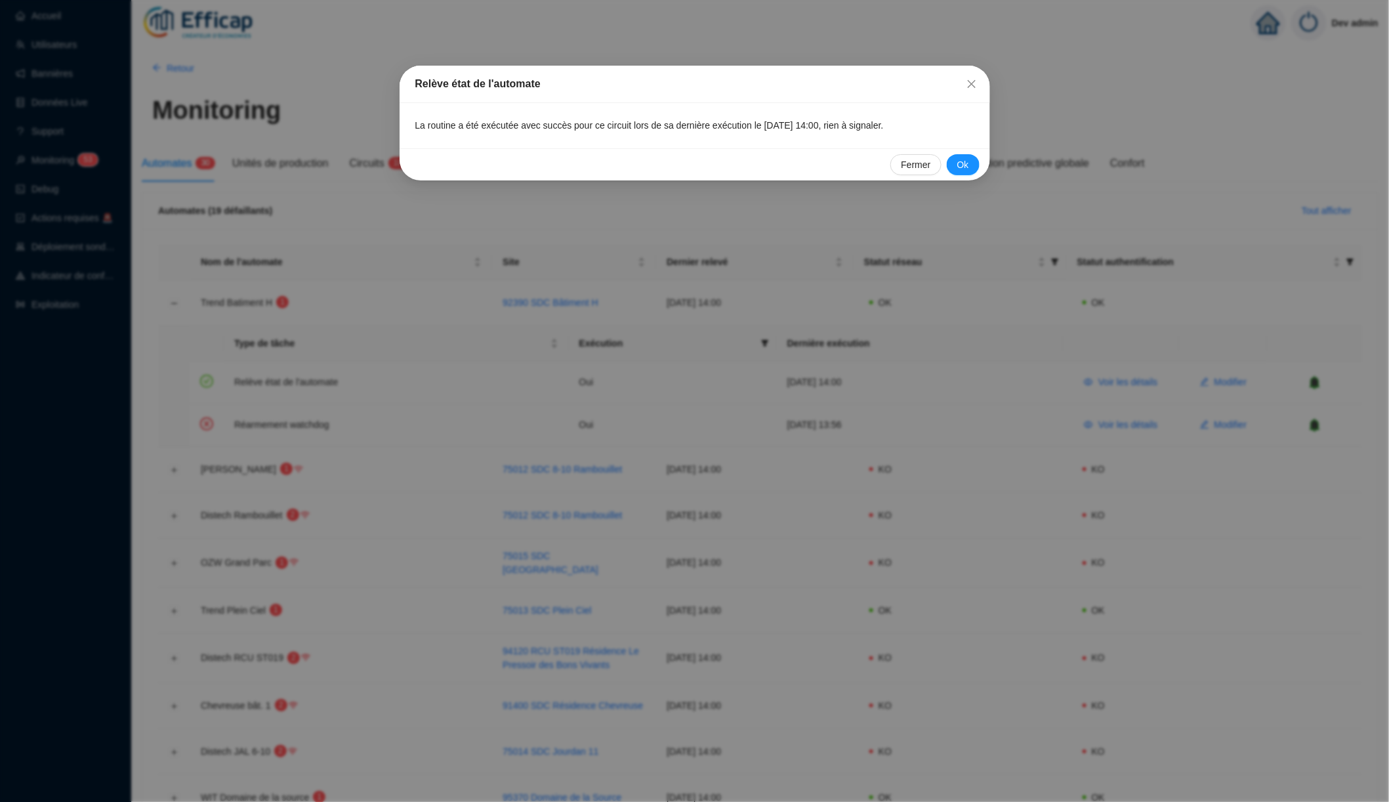
click at [1181, 380] on div "Relève état de l'automate La routine a été exécutée avec succès pour ce circuit…" at bounding box center [694, 401] width 1389 height 802
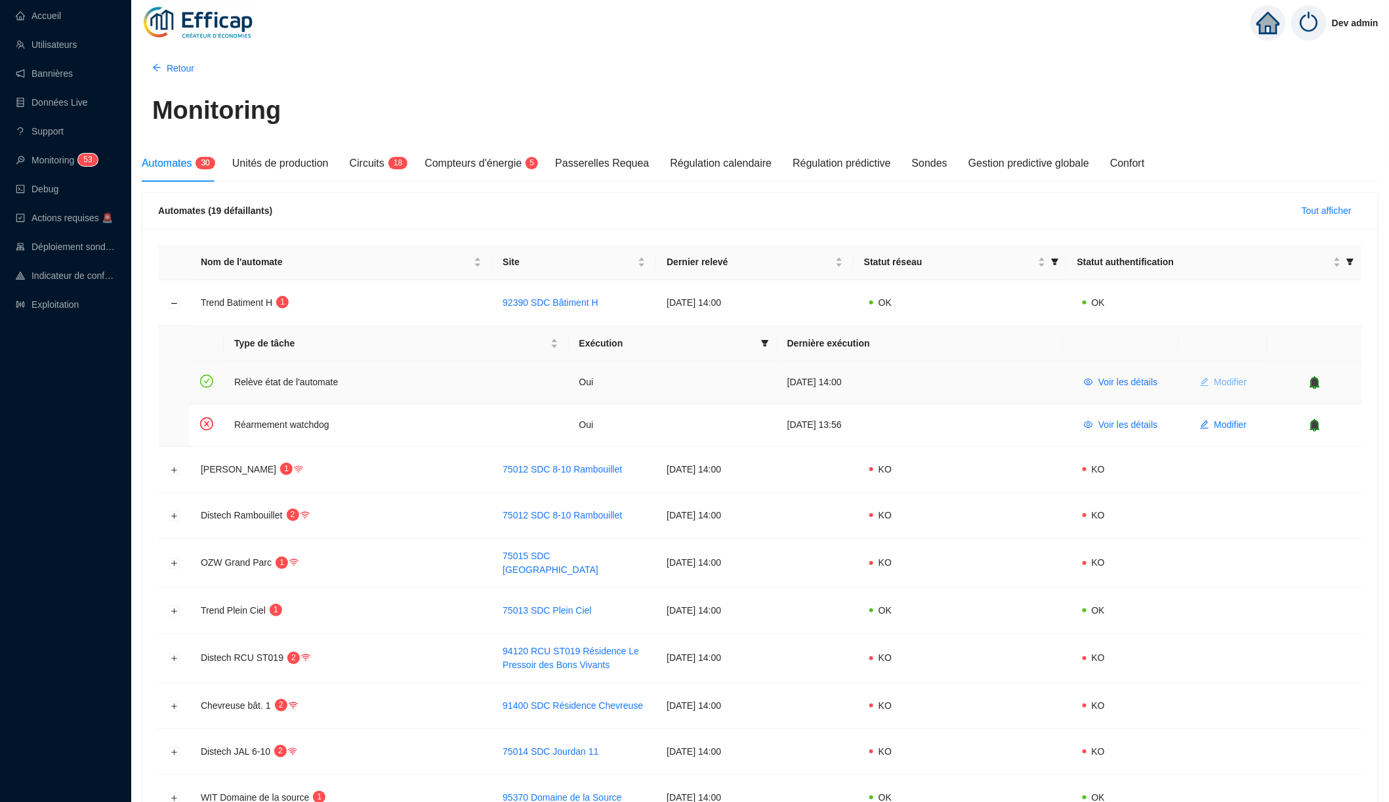
click at [1212, 379] on button "Modifier" at bounding box center [1224, 382] width 68 height 21
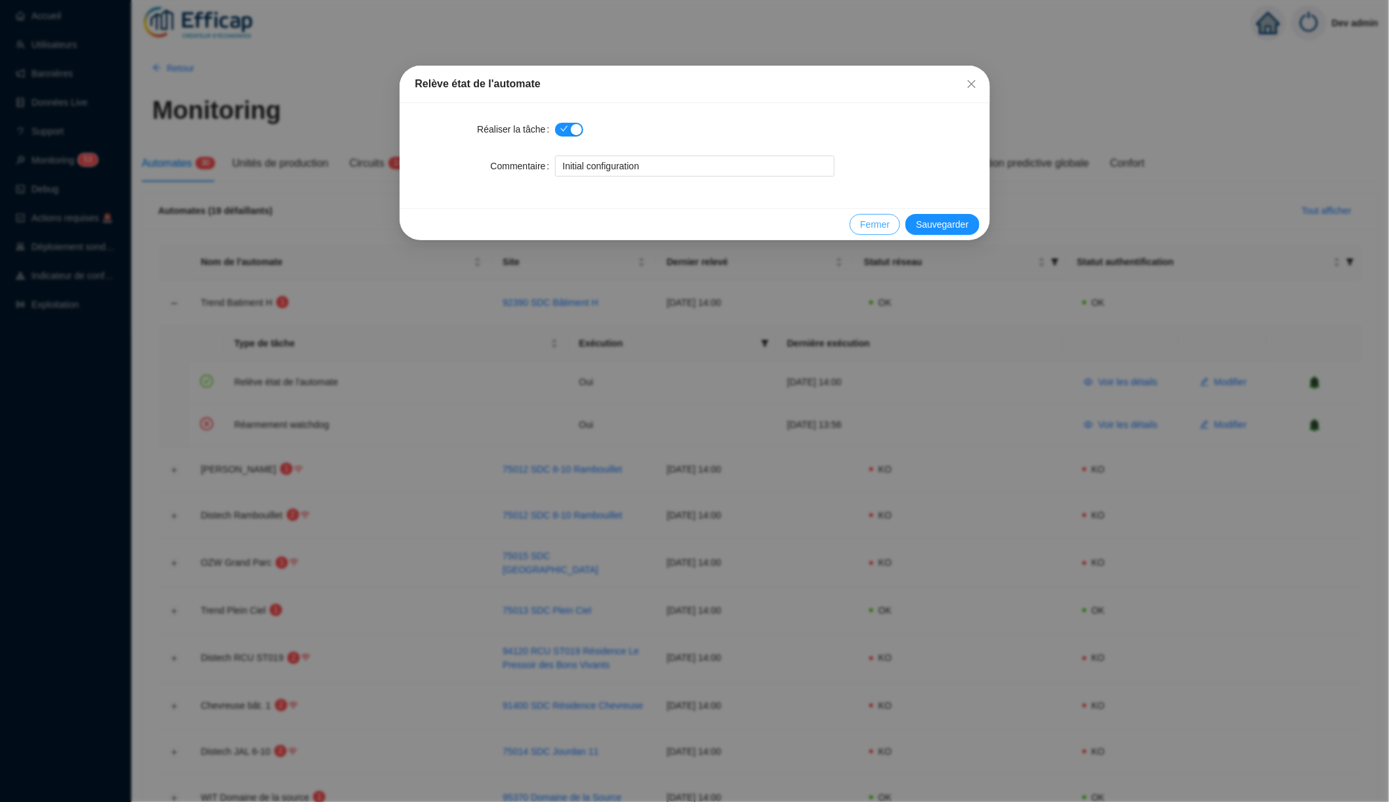
click at [872, 226] on span "Fermer" at bounding box center [875, 225] width 30 height 14
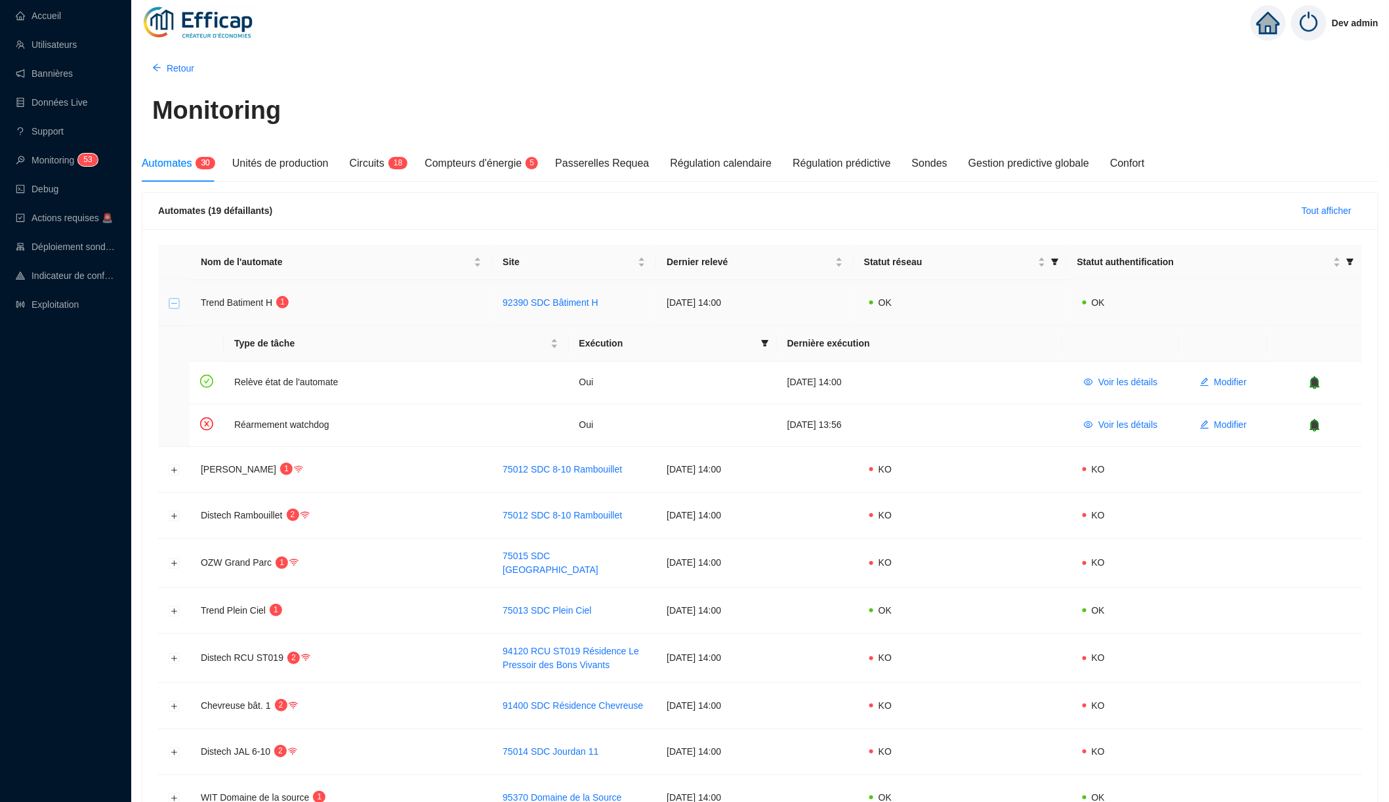
click at [177, 303] on button "Réduire la ligne" at bounding box center [174, 303] width 10 height 10
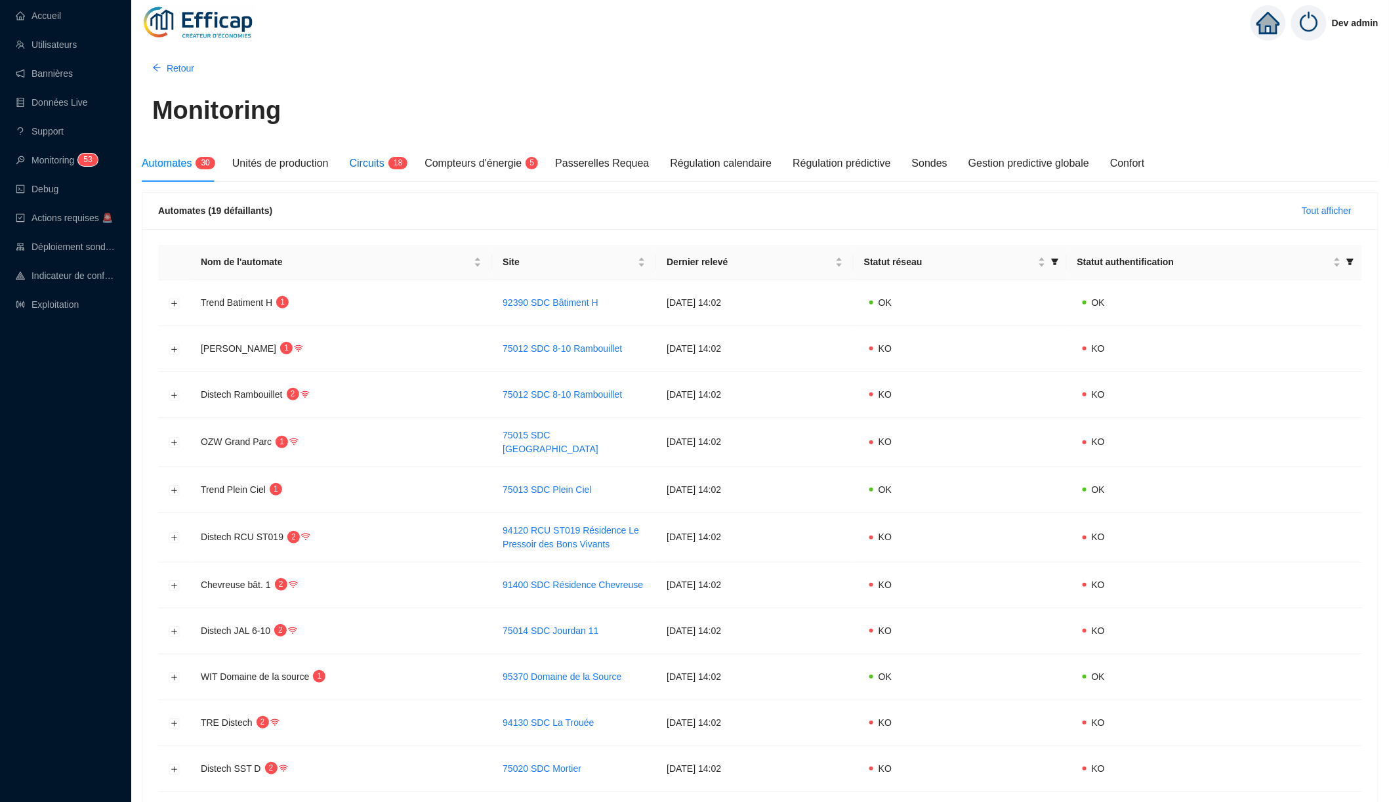
click at [403, 162] on span "8" at bounding box center [400, 162] width 5 height 9
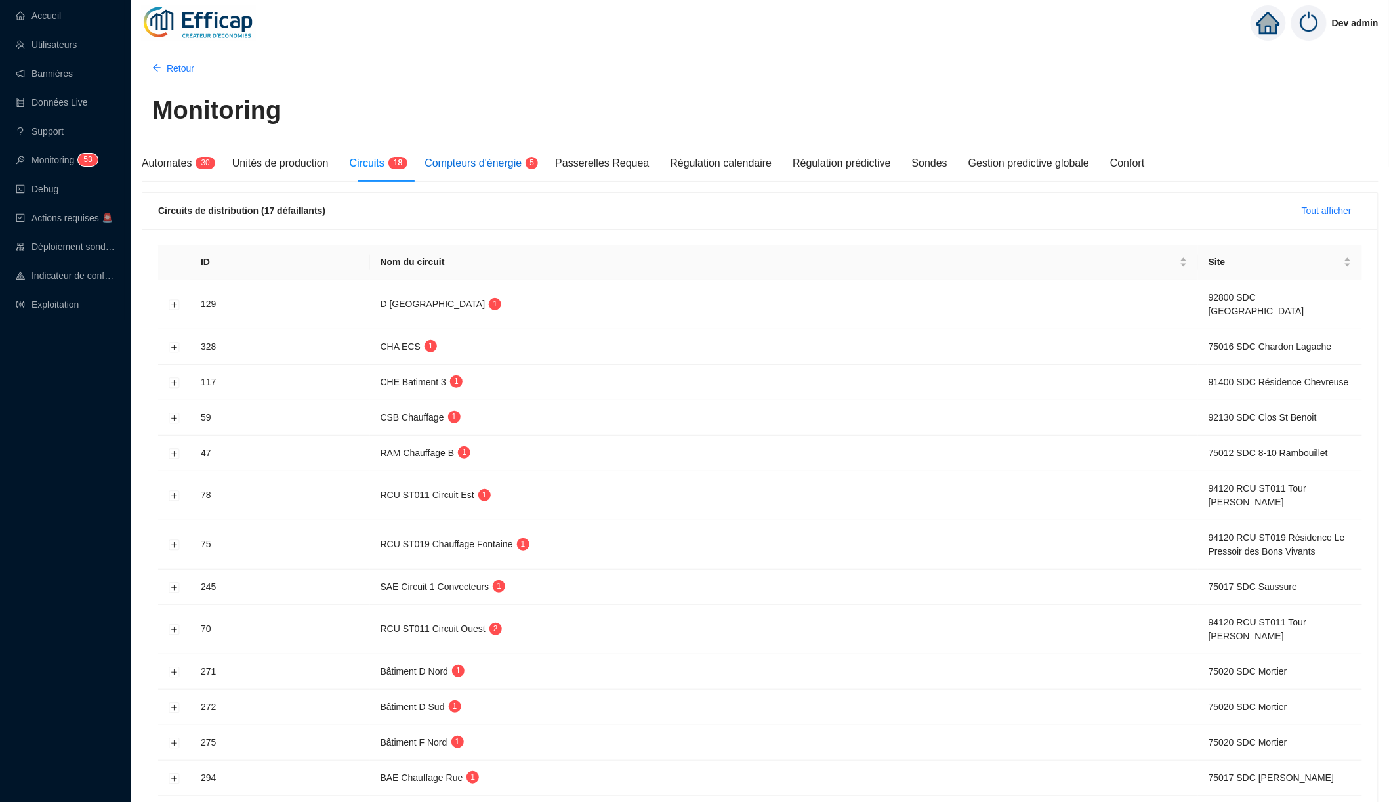
click at [453, 167] on span "Compteurs d'énergie" at bounding box center [473, 162] width 97 height 11
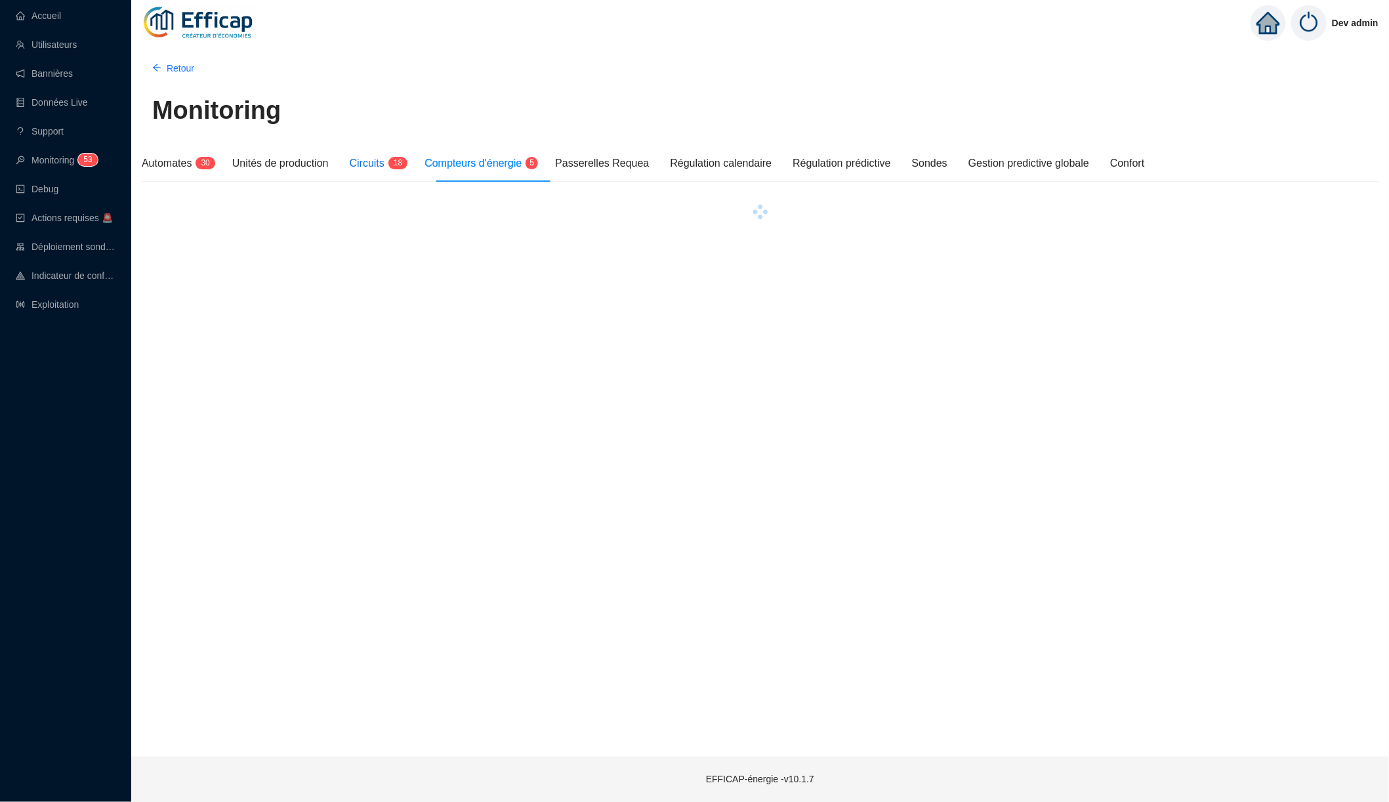
click at [385, 160] on span "Circuits" at bounding box center [367, 162] width 35 height 11
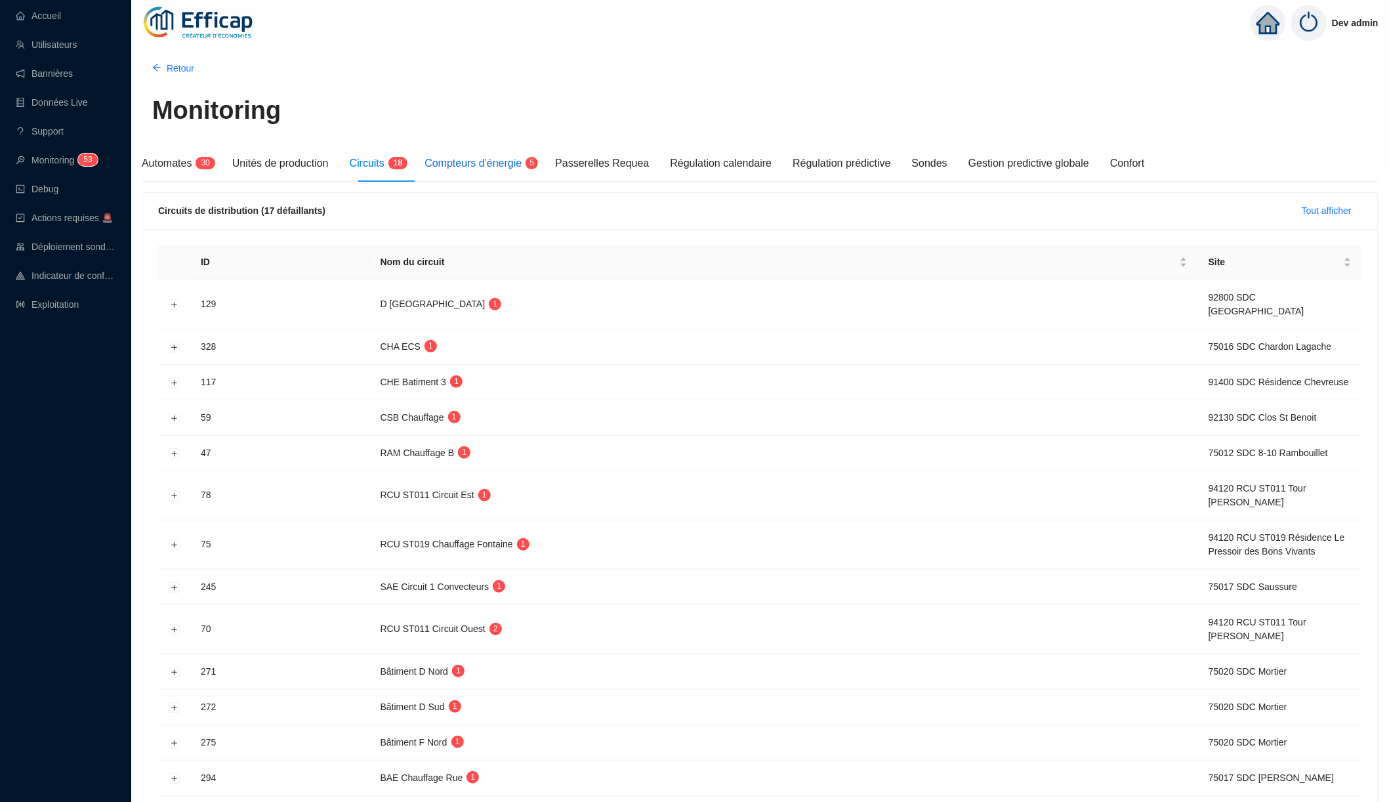
click at [455, 163] on span "Compteurs d'énergie" at bounding box center [473, 162] width 97 height 11
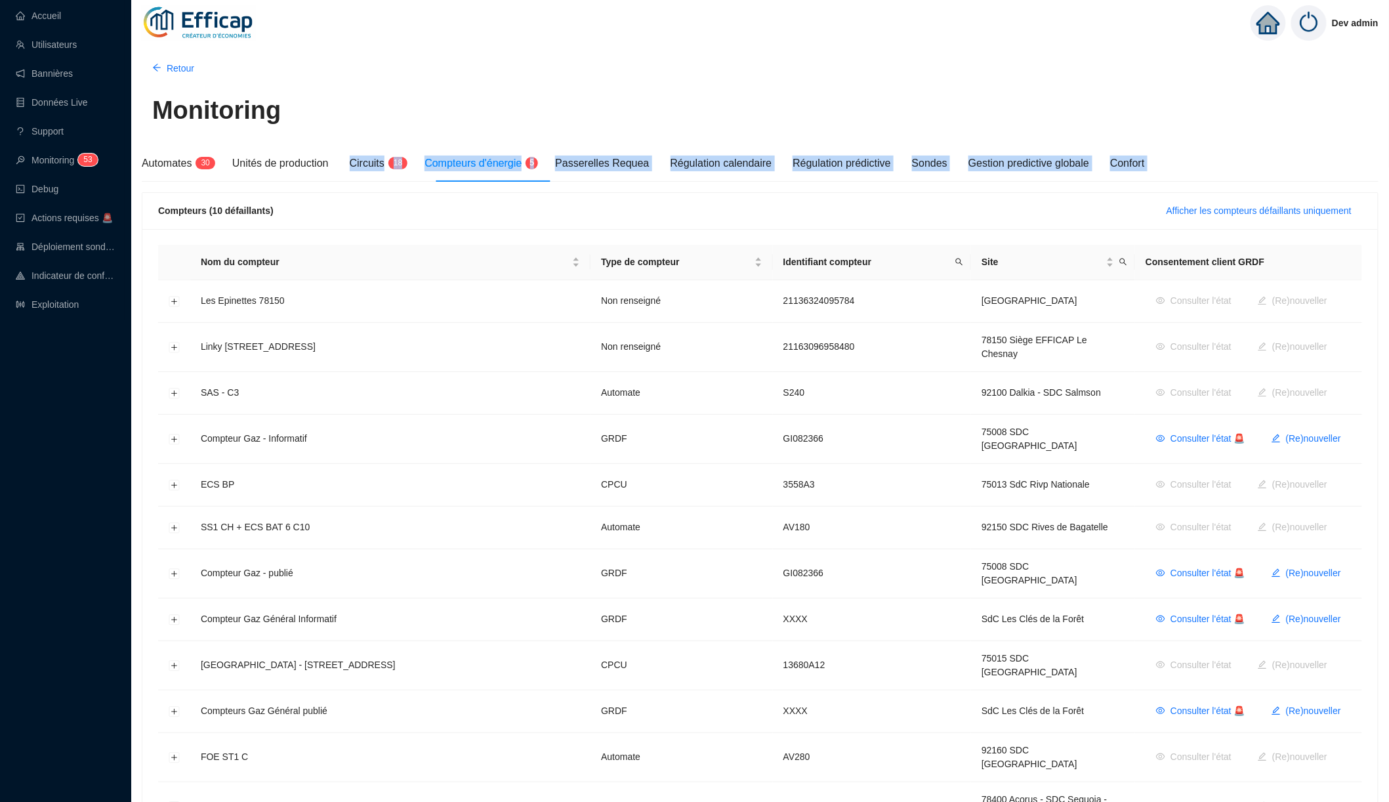
drag, startPoint x: 357, startPoint y: 146, endPoint x: 398, endPoint y: 194, distance: 62.8
click at [398, 194] on div "Automates 3 0 Unités de production Circuits 1 8 Compteurs d'énergie 5 Passerell…" at bounding box center [760, 704] width 1237 height 1119
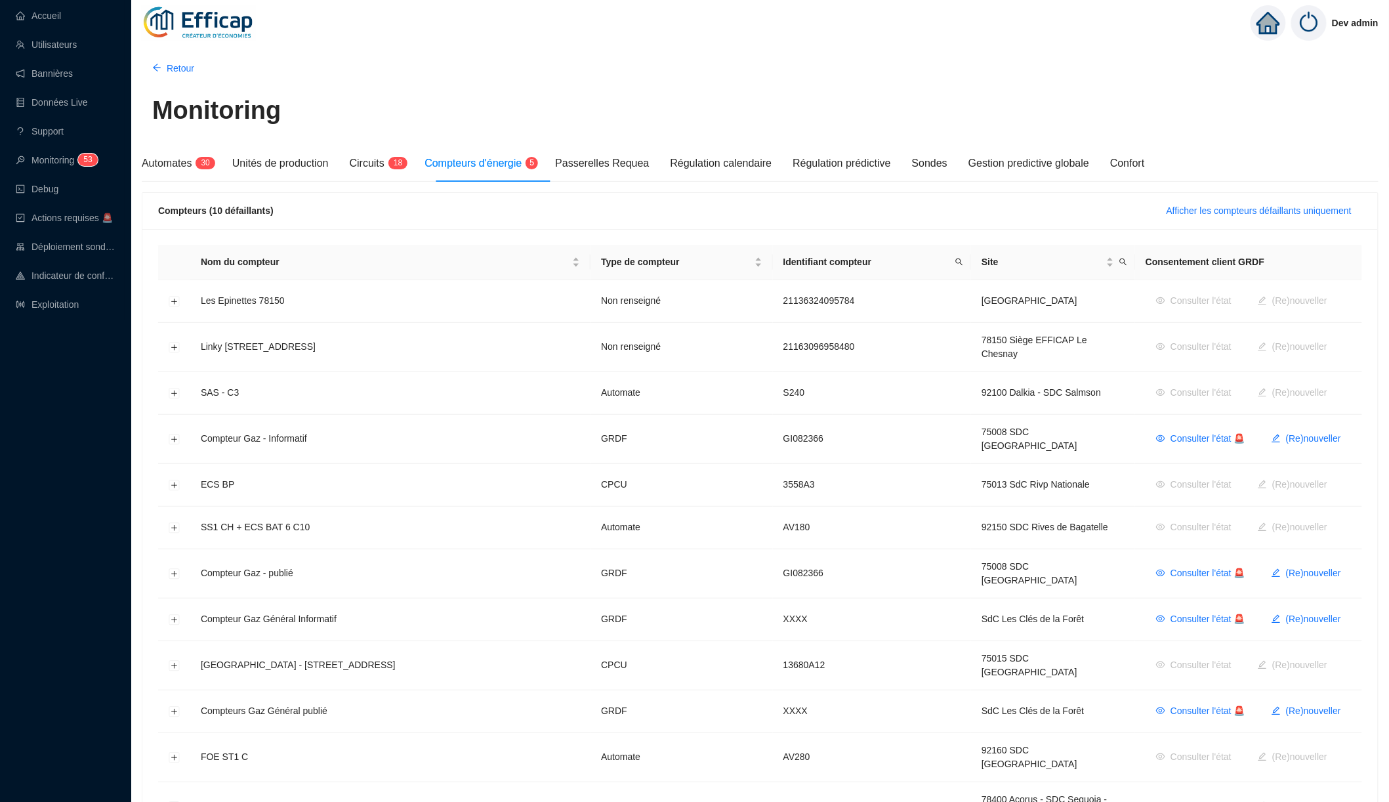
click at [415, 186] on div "Automates 3 0 Unités de production Circuits 1 8 Compteurs d'énergie 5 Passerell…" at bounding box center [760, 704] width 1237 height 1119
click at [403, 164] on span "8" at bounding box center [400, 162] width 5 height 9
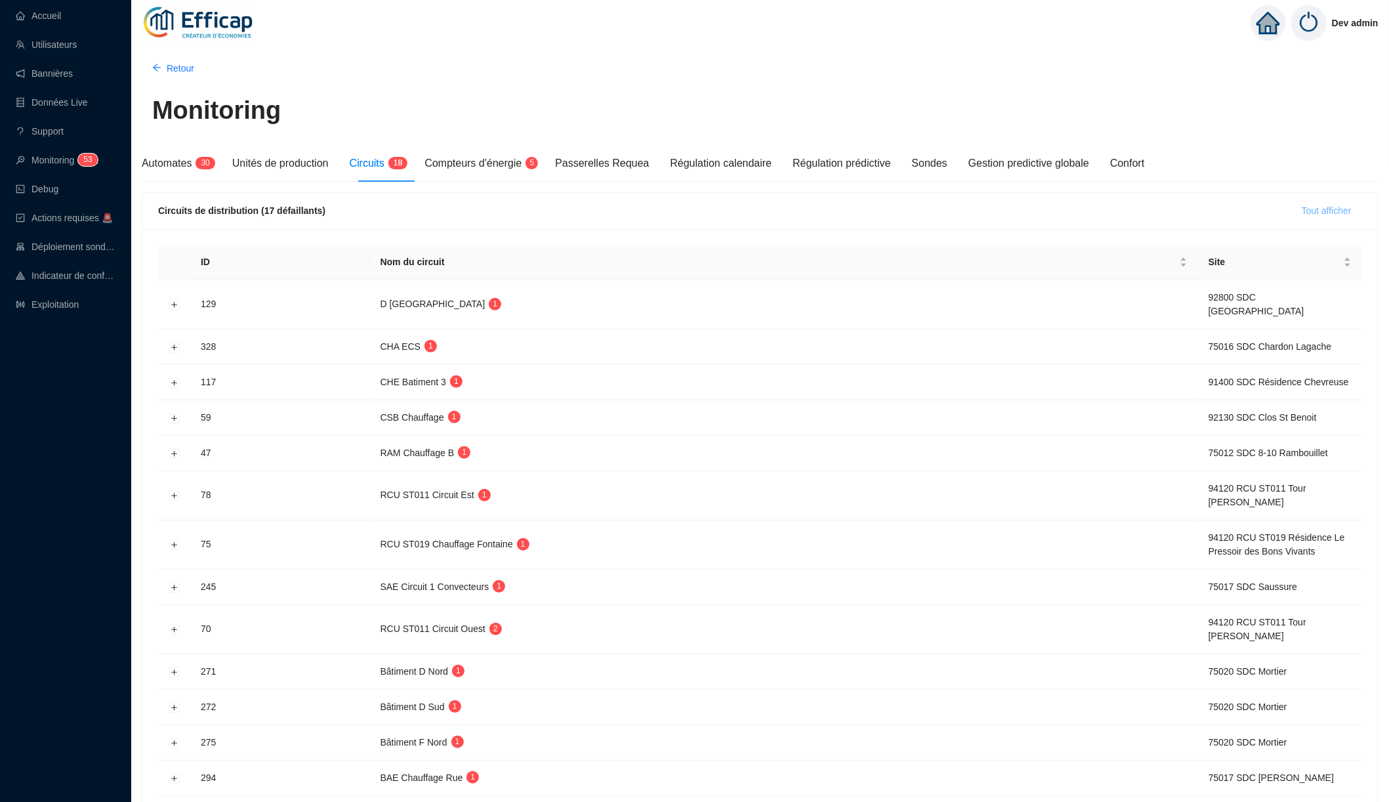
click at [1322, 217] on span "Tout afficher" at bounding box center [1327, 211] width 50 height 14
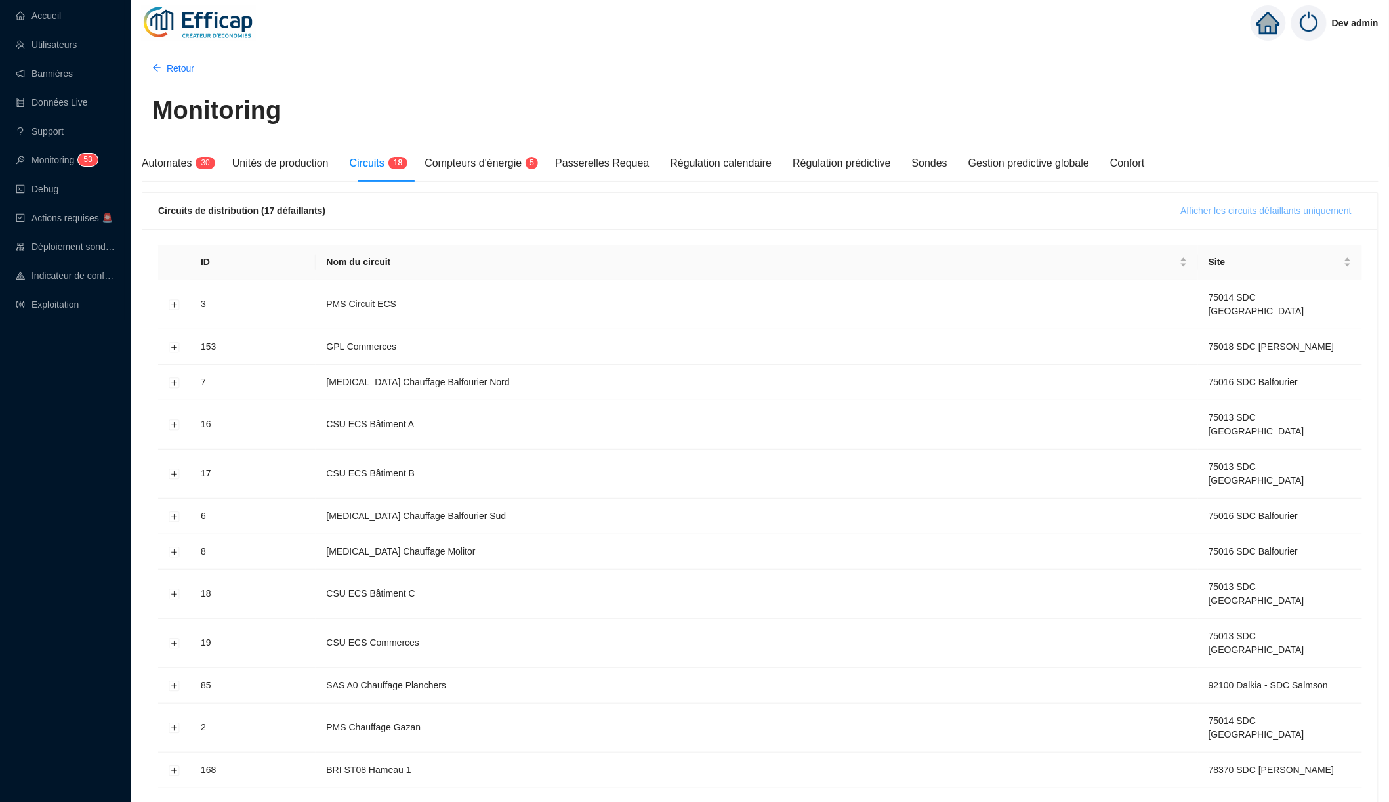
click at [1322, 217] on span "Afficher les circuits défaillants uniquement" at bounding box center [1266, 211] width 171 height 14
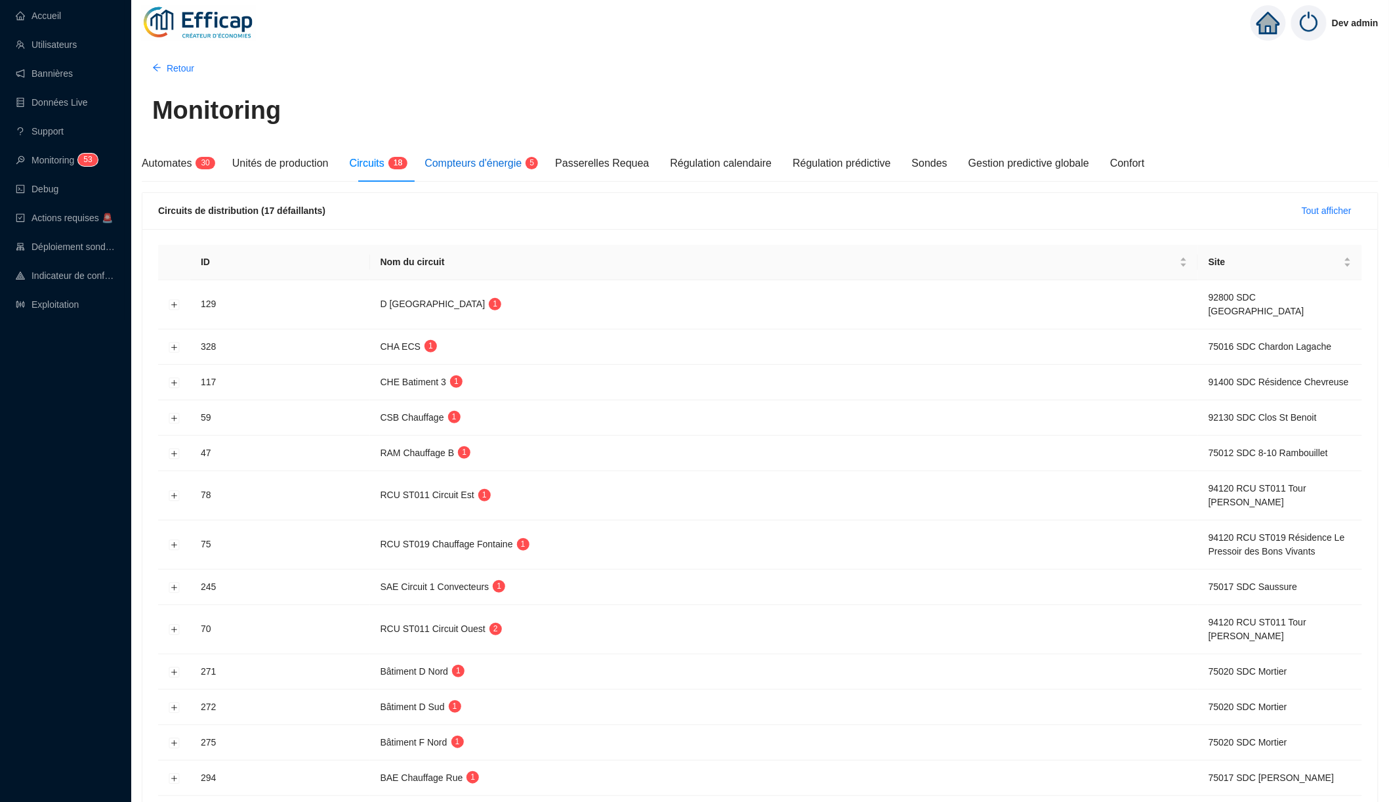
click at [501, 168] on span "Compteurs d'énergie" at bounding box center [473, 162] width 97 height 11
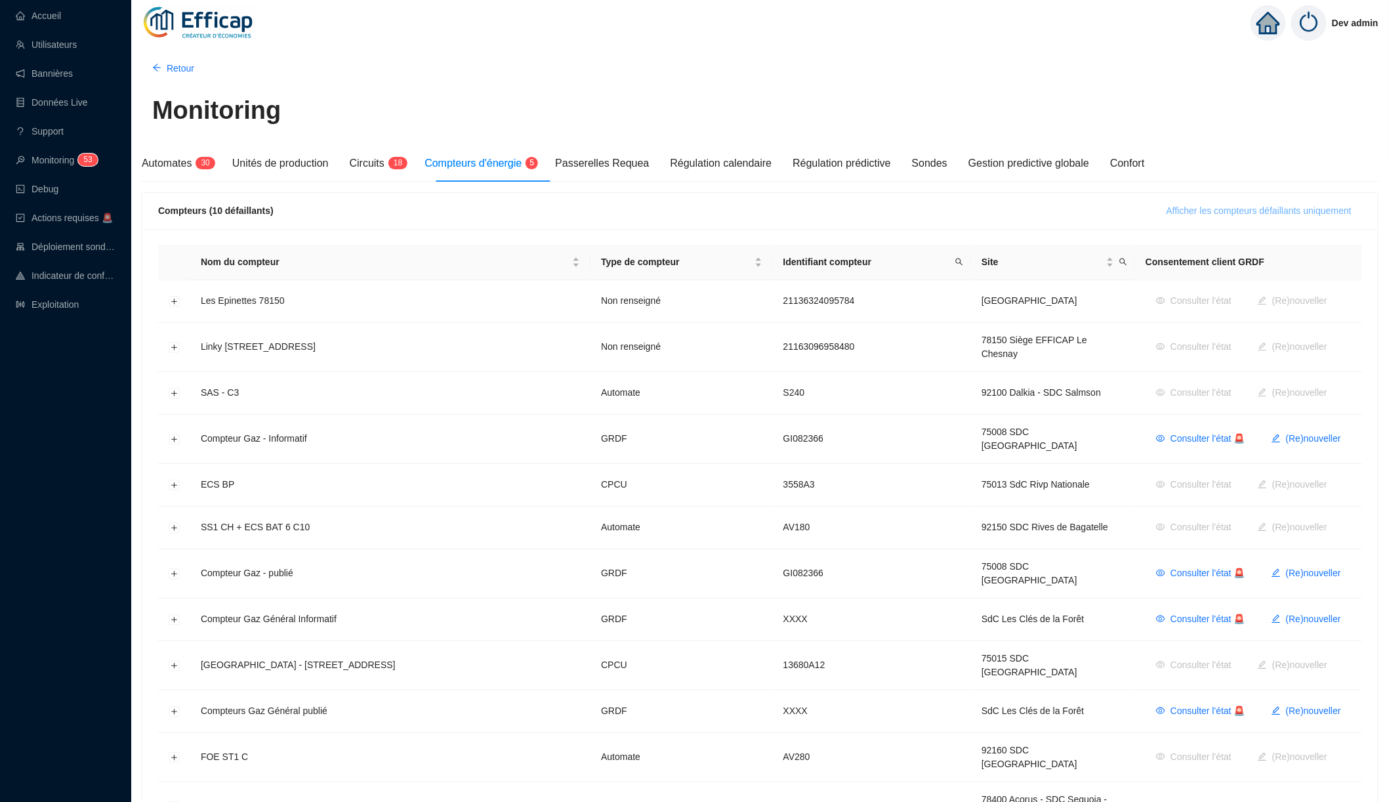
click at [1206, 213] on span "Afficher les compteurs défaillants uniquement" at bounding box center [1259, 211] width 185 height 14
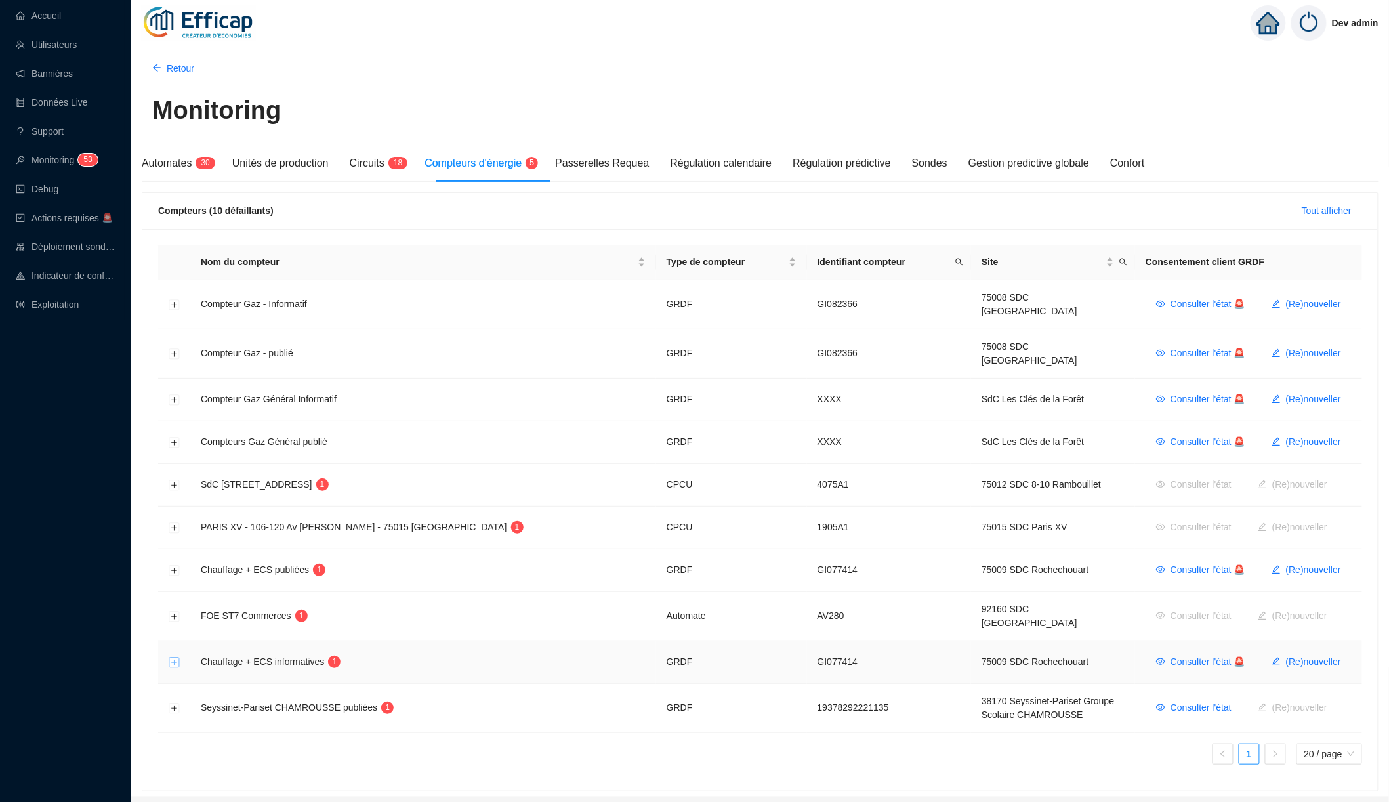
click at [174, 658] on button "Développer la ligne" at bounding box center [174, 663] width 10 height 10
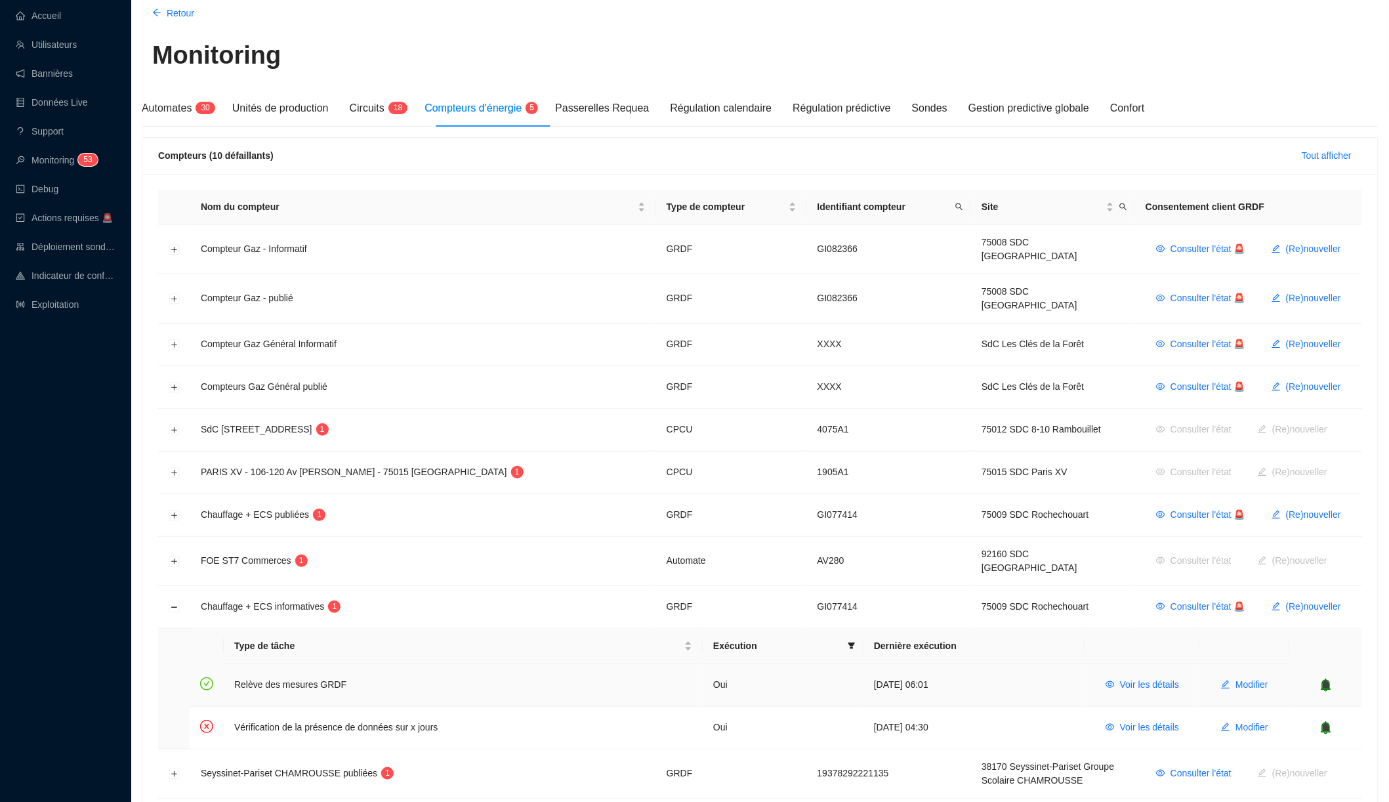
scroll to position [63, 0]
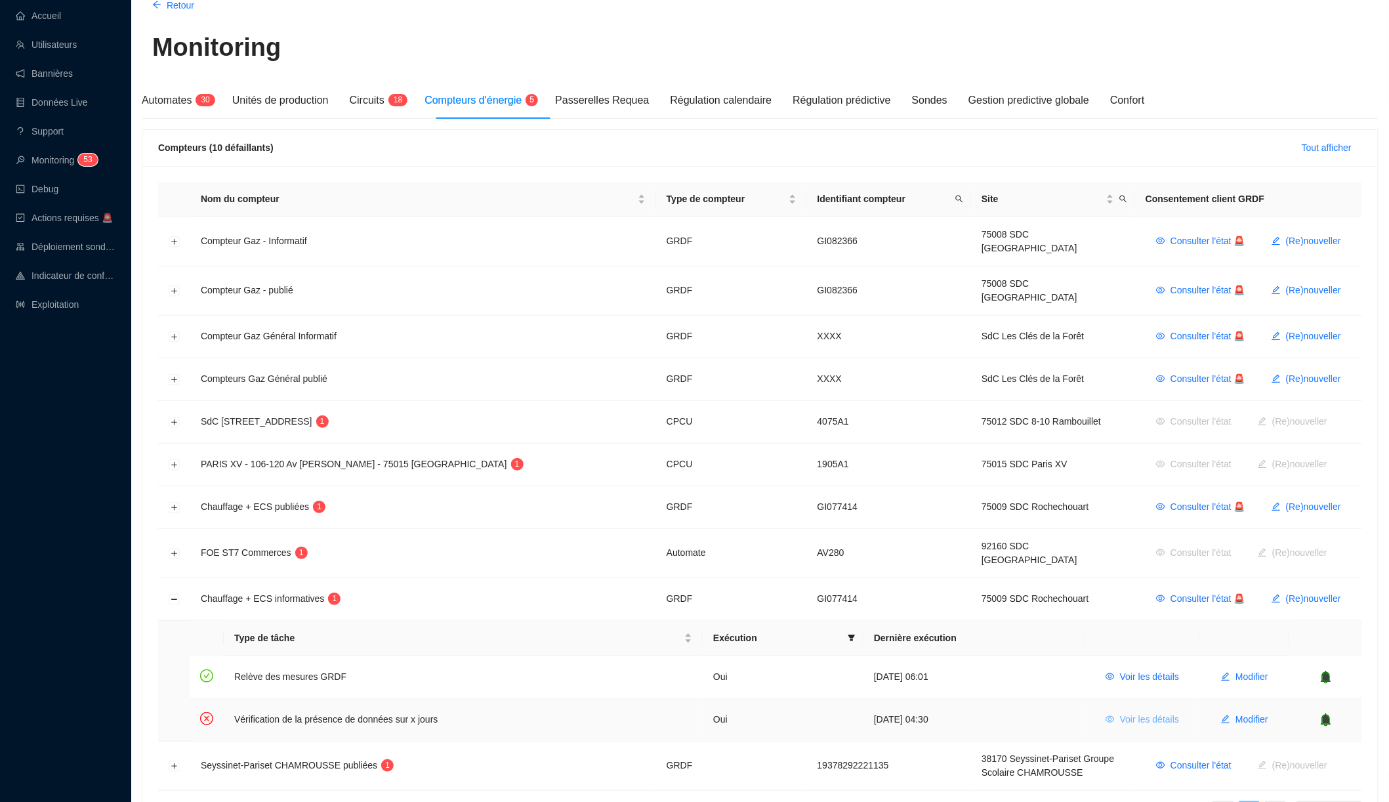
click at [1106, 715] on icon "eye" at bounding box center [1110, 719] width 9 height 9
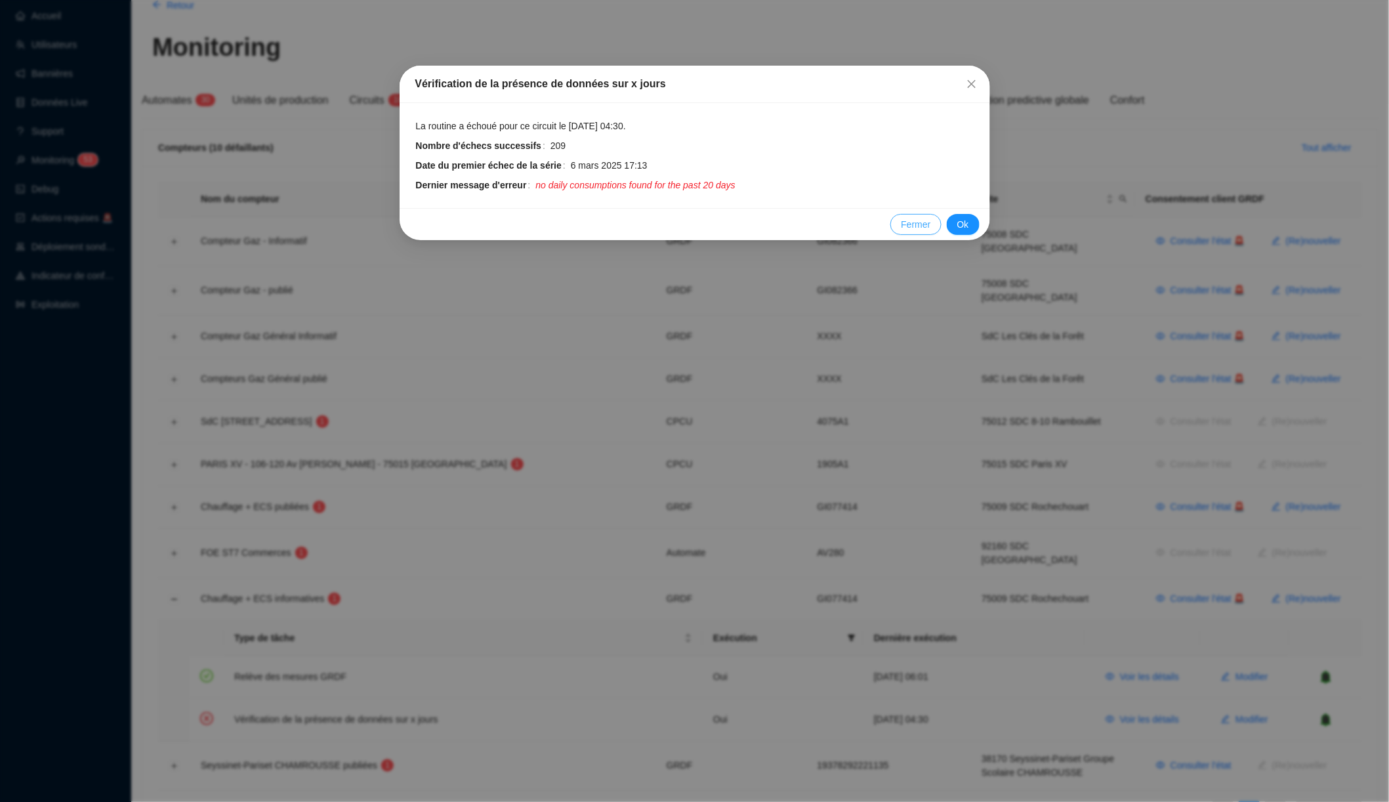
click at [908, 219] on span "Fermer" at bounding box center [916, 225] width 30 height 14
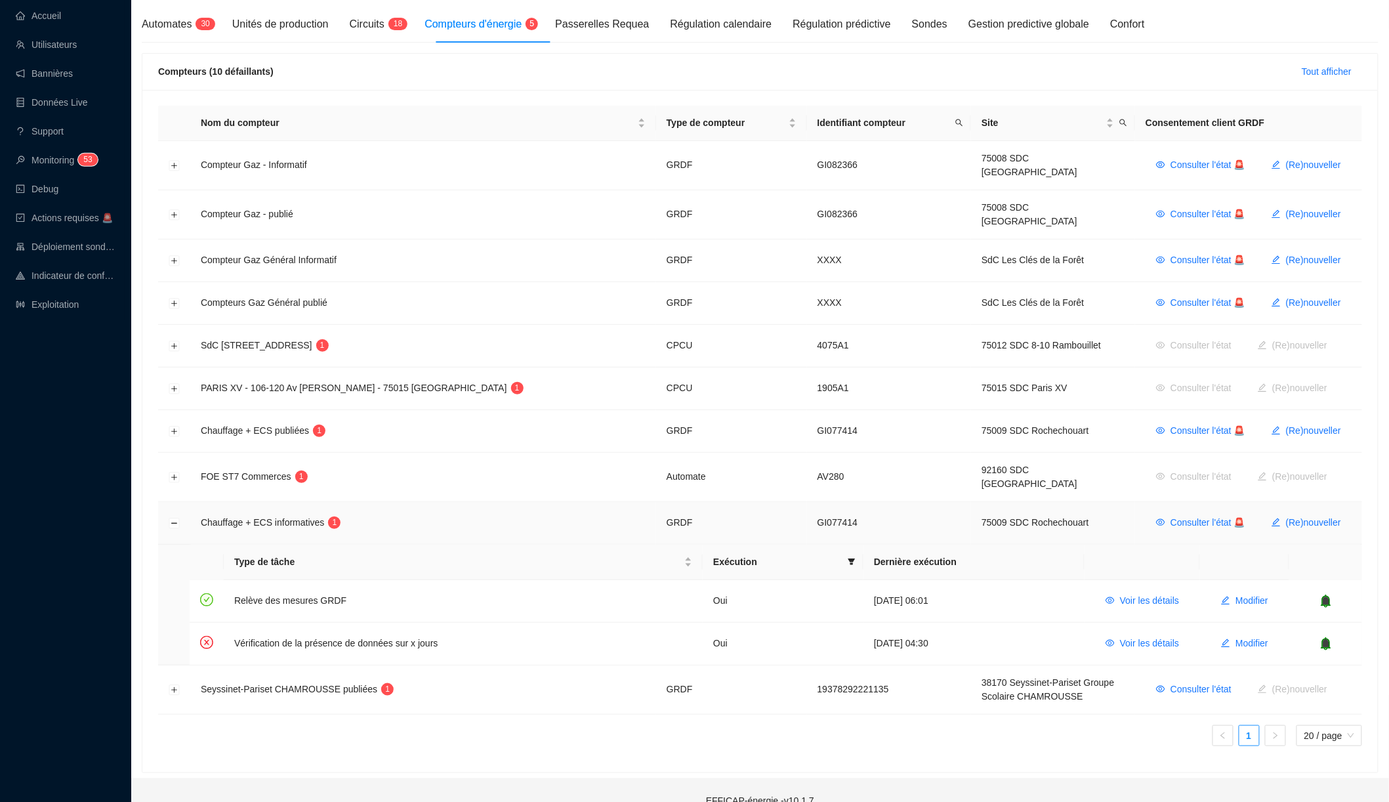
scroll to position [138, 0]
click at [724, 639] on span "Oui" at bounding box center [720, 644] width 14 height 10
click at [732, 623] on td "Oui" at bounding box center [783, 644] width 161 height 42
drag, startPoint x: 719, startPoint y: 624, endPoint x: 732, endPoint y: 623, distance: 13.1
click at [732, 623] on td "Oui" at bounding box center [783, 644] width 161 height 42
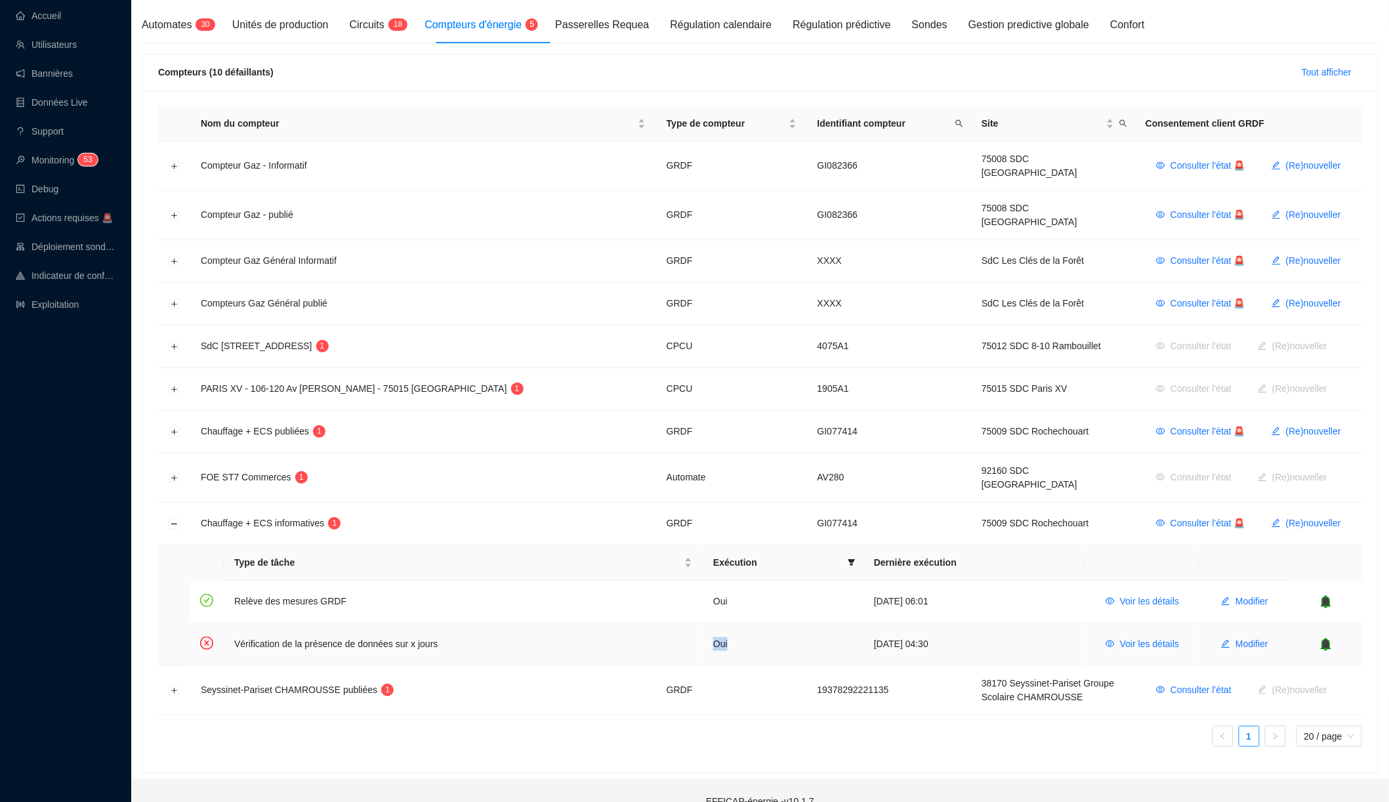
click at [724, 639] on span "Oui" at bounding box center [720, 644] width 14 height 10
drag, startPoint x: 719, startPoint y: 624, endPoint x: 731, endPoint y: 624, distance: 12.5
click at [731, 624] on td "Oui" at bounding box center [783, 644] width 161 height 42
drag, startPoint x: 723, startPoint y: 624, endPoint x: 737, endPoint y: 624, distance: 14.4
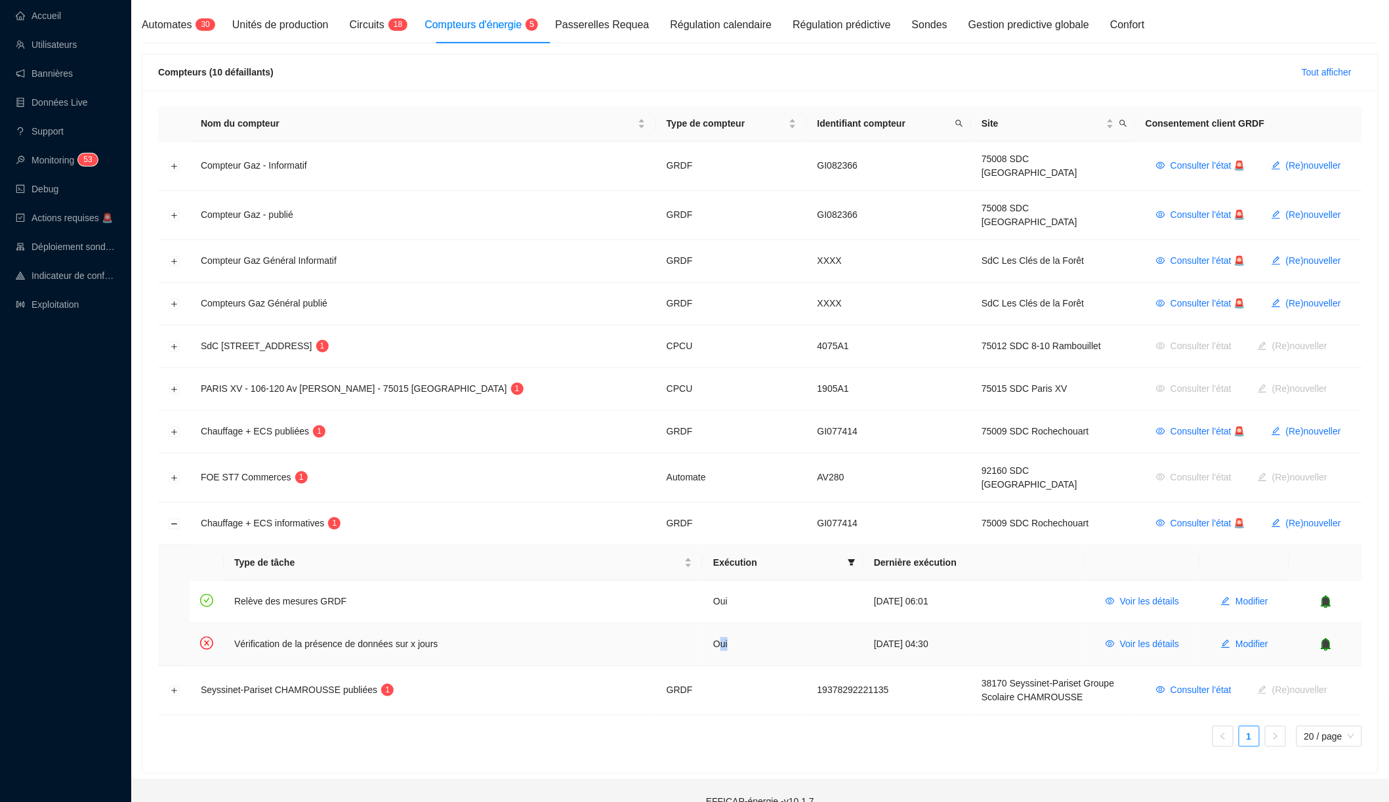
click at [737, 624] on td "Oui" at bounding box center [783, 644] width 161 height 42
drag, startPoint x: 714, startPoint y: 624, endPoint x: 734, endPoint y: 624, distance: 20.3
click at [734, 624] on td "Oui" at bounding box center [783, 644] width 161 height 42
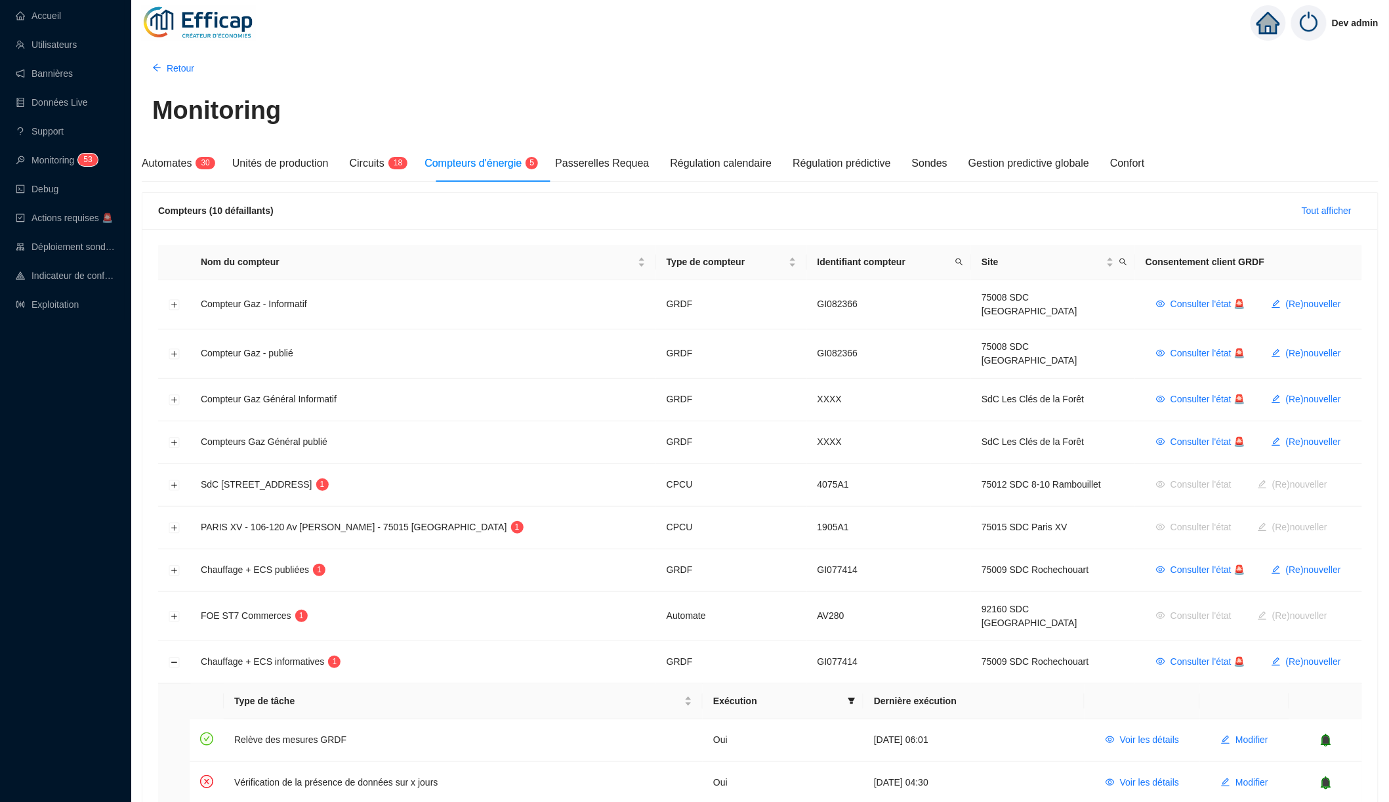
scroll to position [0, 0]
click at [203, 163] on span "3" at bounding box center [203, 162] width 5 height 9
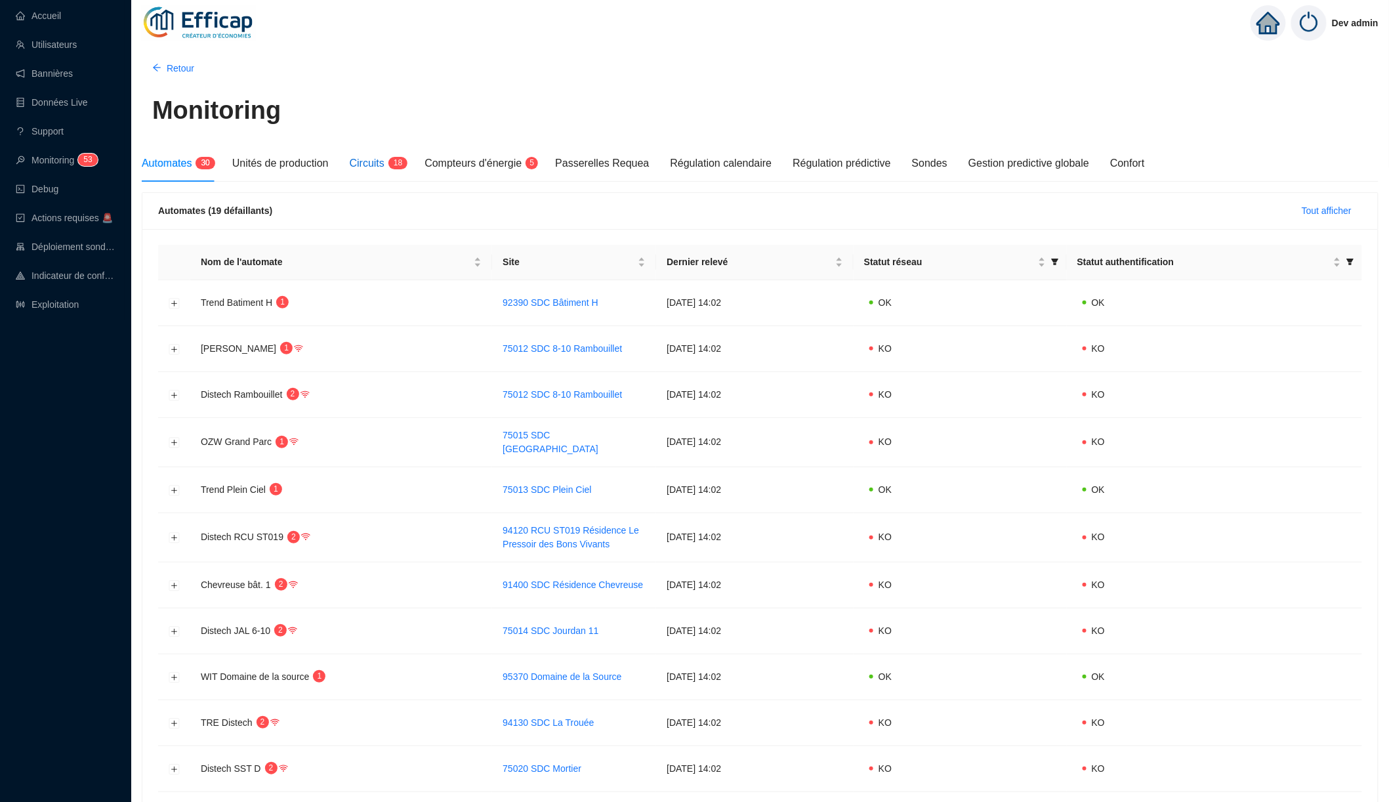
click at [384, 169] on span "Circuits" at bounding box center [367, 162] width 35 height 11
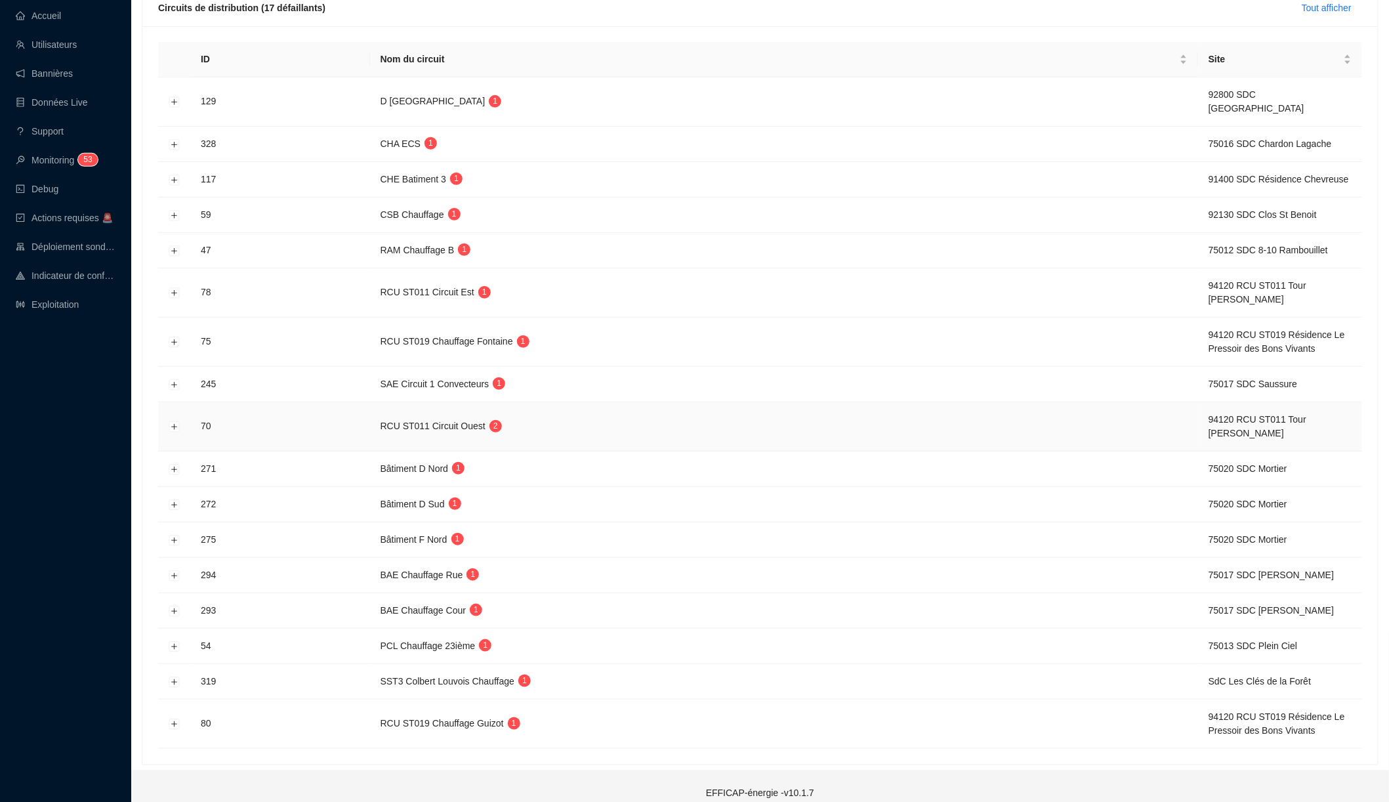
scroll to position [202, 0]
click at [173, 175] on button "Développer la ligne" at bounding box center [174, 180] width 10 height 10
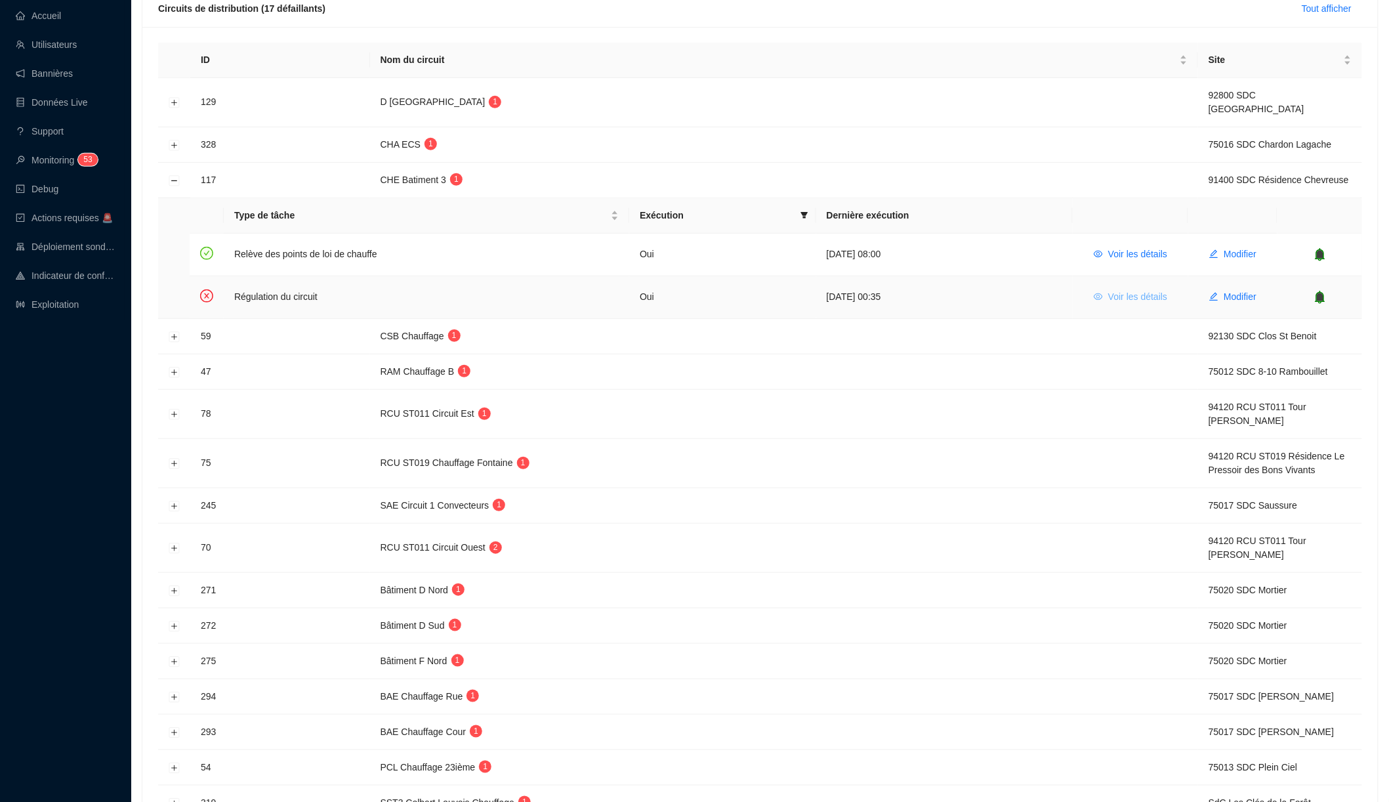
click at [1115, 290] on span "Voir les détails" at bounding box center [1137, 297] width 59 height 14
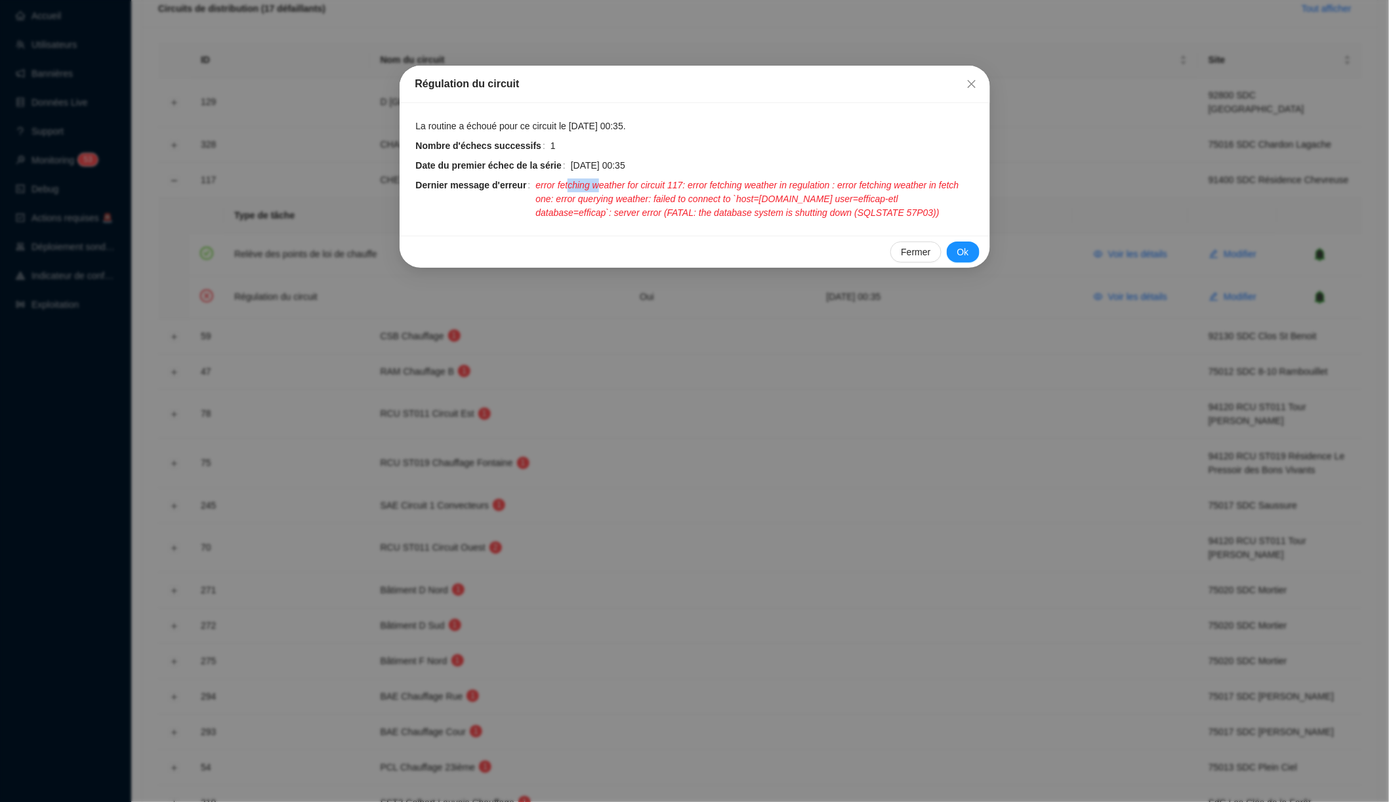
drag, startPoint x: 579, startPoint y: 186, endPoint x: 612, endPoint y: 186, distance: 32.8
click at [612, 186] on span "error fetching weather for circuit 117: error fetching weather in regulation : …" at bounding box center [754, 198] width 438 height 41
click at [348, 239] on div "Régulation du circuit La routine a échoué pour ce circuit le [DATE] 00:35. Nomb…" at bounding box center [694, 401] width 1389 height 802
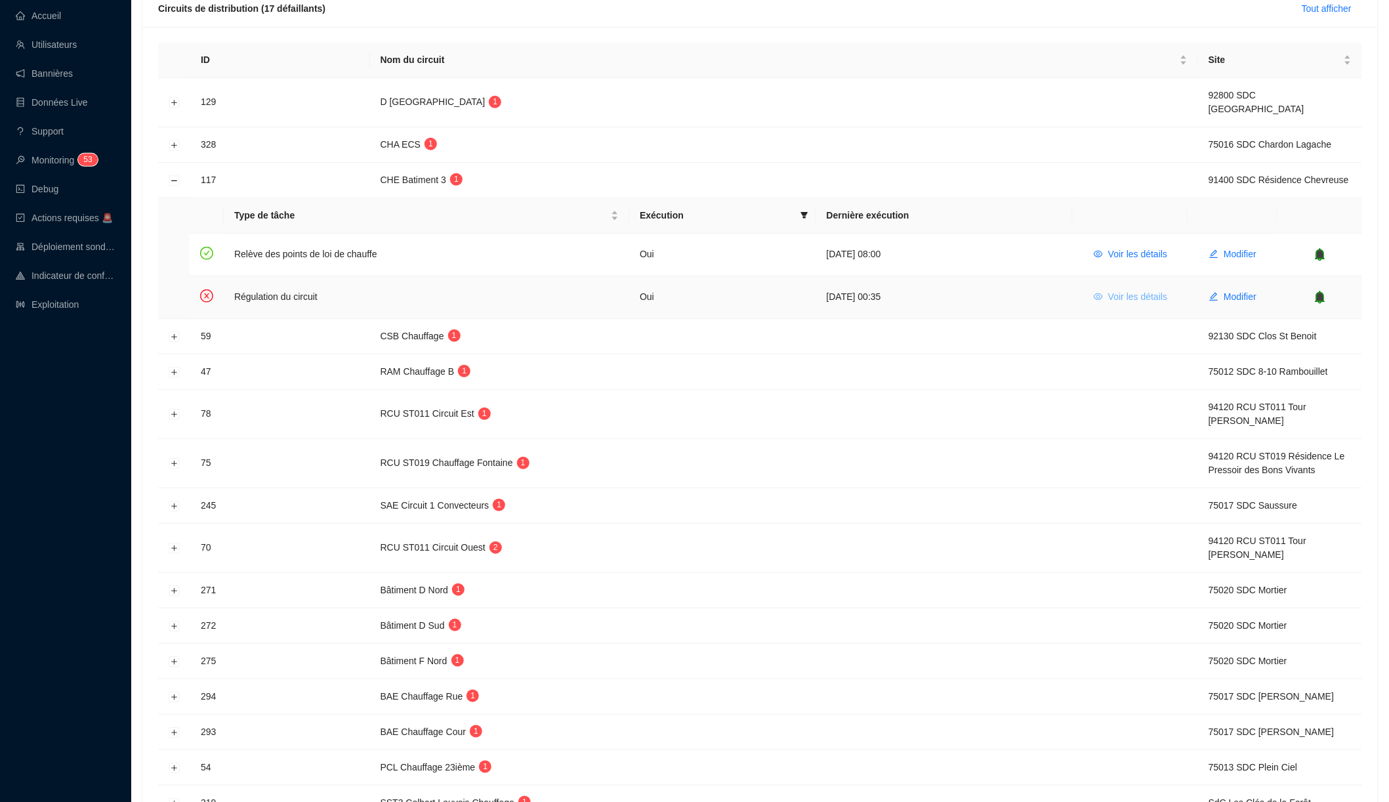
click at [1127, 290] on span "Voir les détails" at bounding box center [1137, 297] width 59 height 14
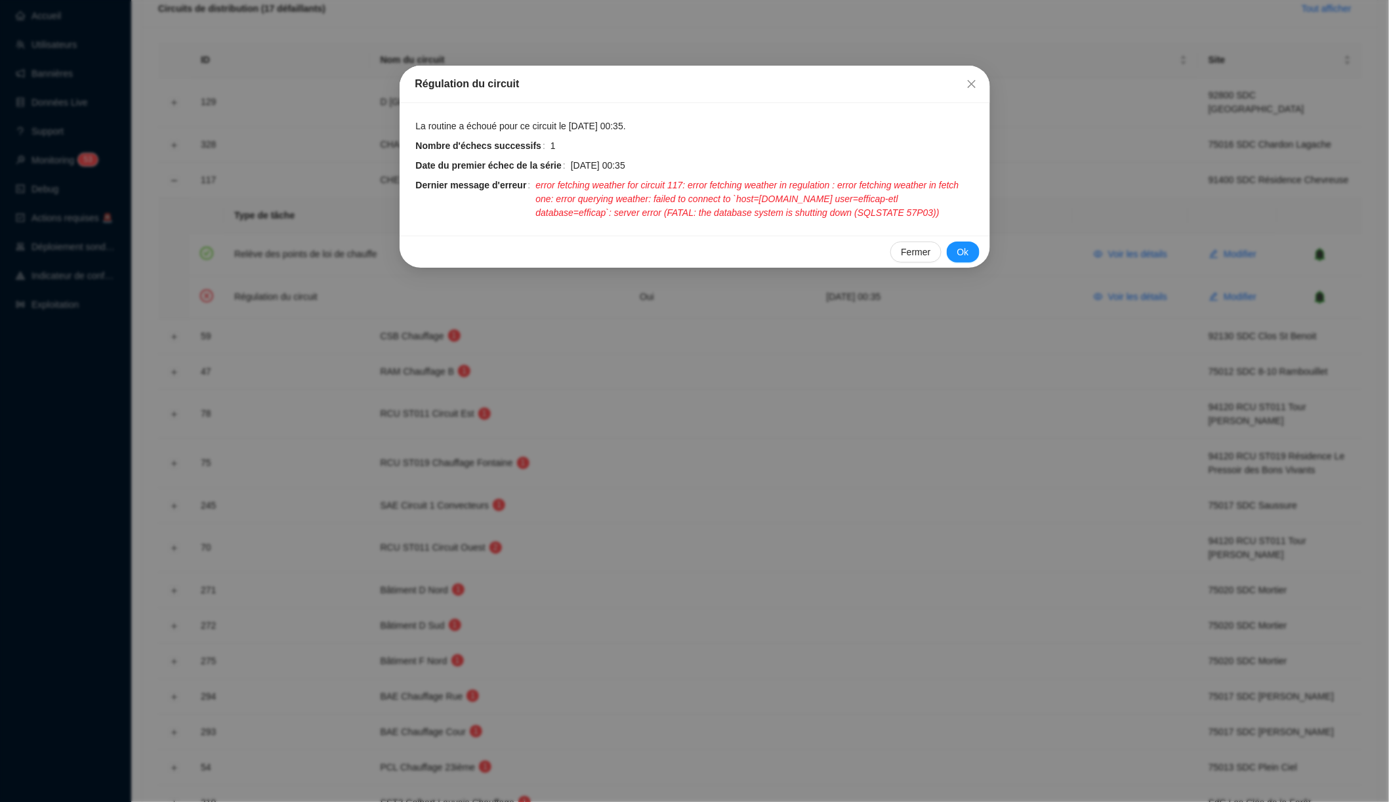
click at [714, 198] on span "error fetching weather for circuit 117: error fetching weather in regulation : …" at bounding box center [754, 198] width 438 height 41
drag, startPoint x: 714, startPoint y: 198, endPoint x: 859, endPoint y: 198, distance: 145.0
click at [859, 198] on span "error fetching weather for circuit 117: error fetching weather in regulation : …" at bounding box center [754, 198] width 438 height 41
click at [798, 198] on span "error fetching weather for circuit 117: error fetching weather in regulation : …" at bounding box center [754, 198] width 438 height 41
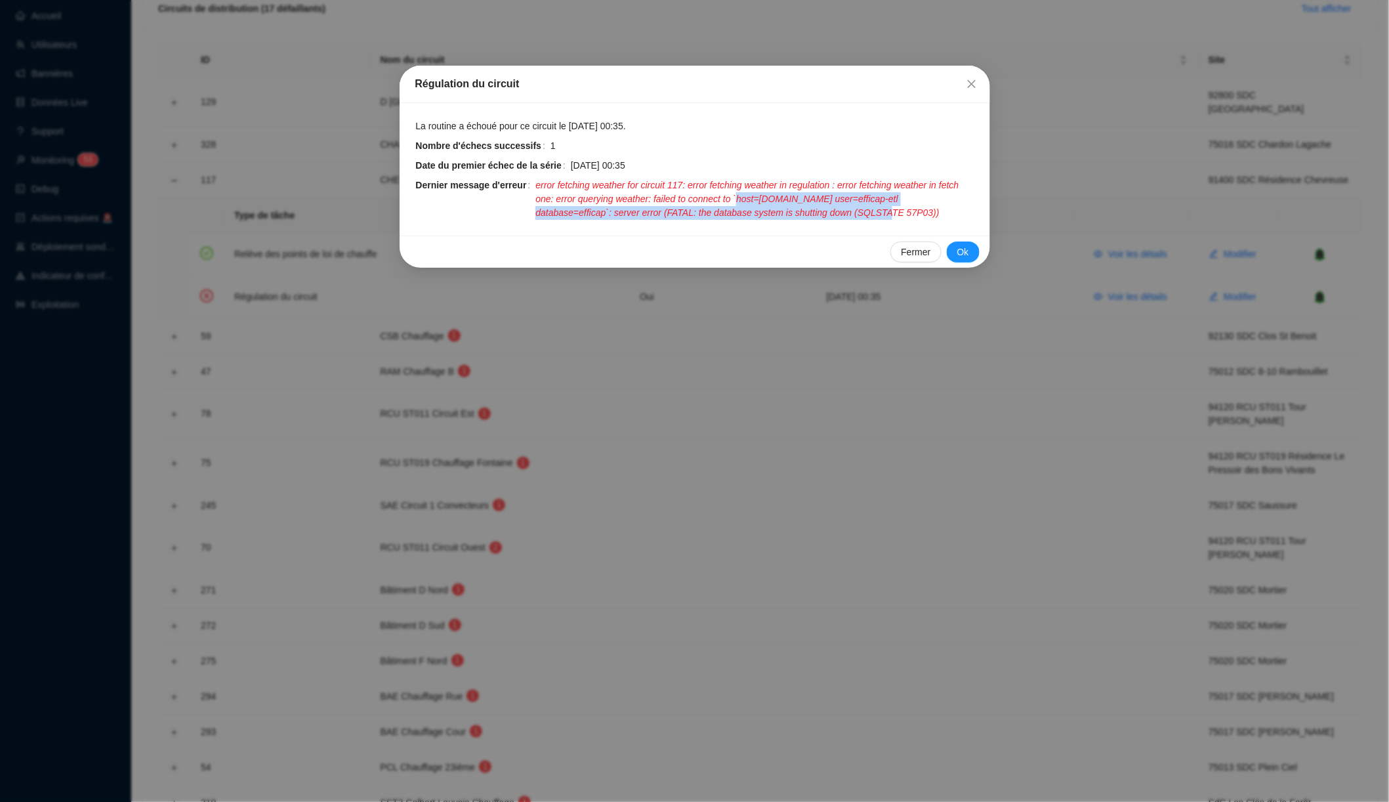
drag, startPoint x: 798, startPoint y: 198, endPoint x: 910, endPoint y: 202, distance: 112.3
click at [911, 202] on span "error fetching weather for circuit 117: error fetching weather in regulation : …" at bounding box center [754, 198] width 438 height 41
click at [910, 202] on span "error fetching weather for circuit 117: error fetching weather in regulation : …" at bounding box center [754, 198] width 438 height 41
click at [711, 207] on span "error fetching weather for circuit 117: error fetching weather in regulation : …" at bounding box center [754, 198] width 438 height 41
drag, startPoint x: 711, startPoint y: 207, endPoint x: 787, endPoint y: 215, distance: 75.8
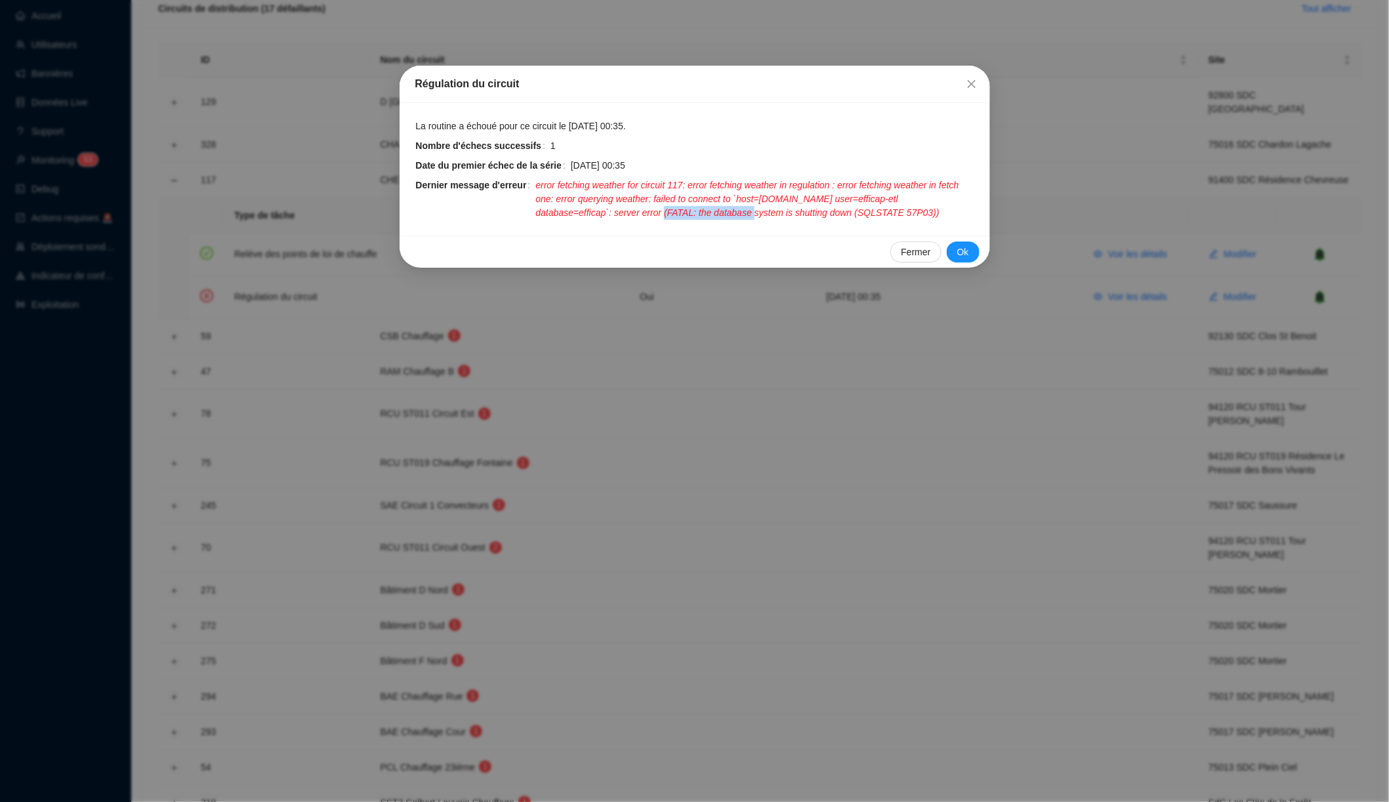
click at [787, 215] on span "error fetching weather for circuit 117: error fetching weather in regulation : …" at bounding box center [754, 198] width 438 height 41
click at [847, 212] on span "error fetching weather for circuit 117: error fetching weather in regulation : …" at bounding box center [754, 198] width 438 height 41
click at [800, 209] on span "error fetching weather for circuit 117: error fetching weather in regulation : …" at bounding box center [754, 198] width 438 height 41
drag, startPoint x: 800, startPoint y: 209, endPoint x: 948, endPoint y: 209, distance: 148.3
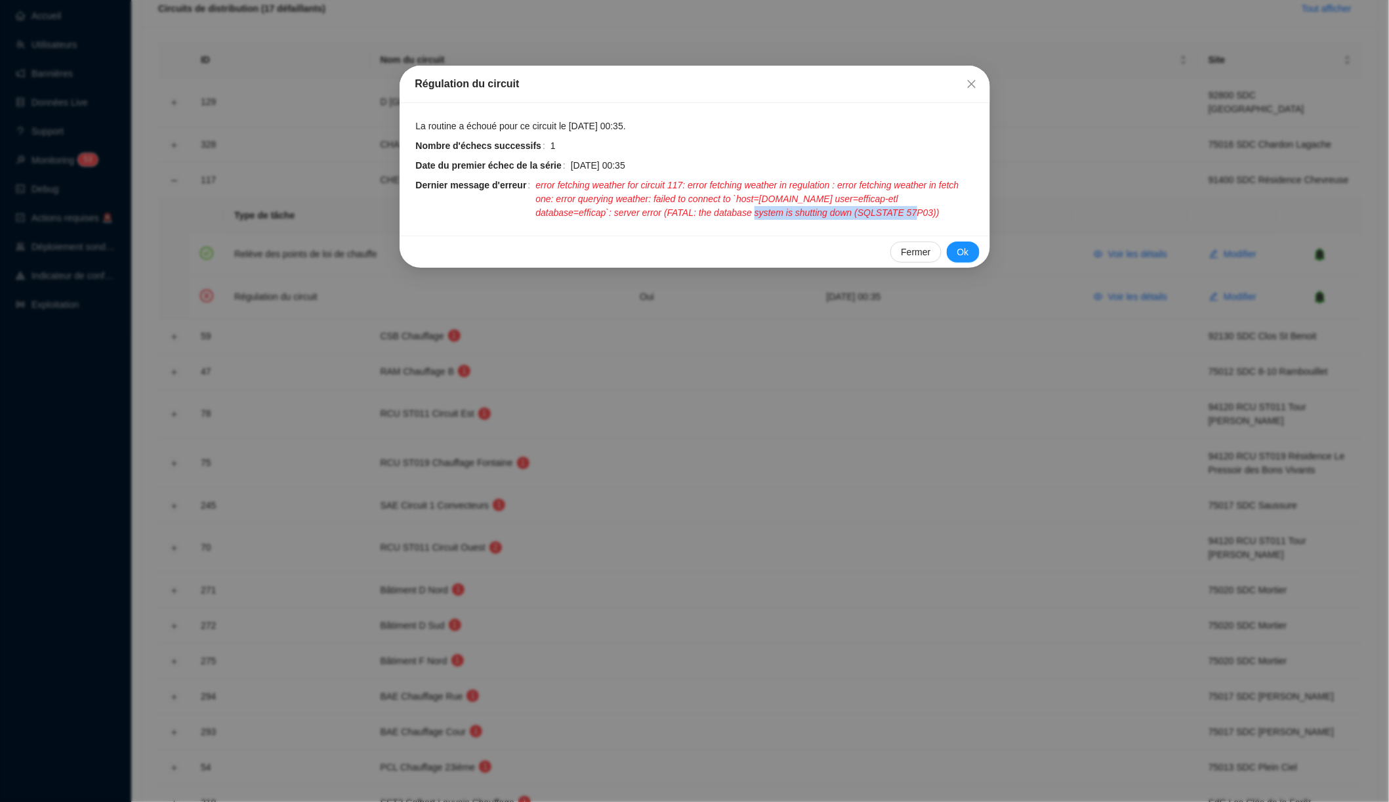
click at [948, 209] on span "error fetching weather for circuit 117: error fetching weather in regulation : …" at bounding box center [754, 198] width 438 height 41
click at [938, 213] on span "error fetching weather for circuit 117: error fetching weather in regulation : …" at bounding box center [754, 198] width 438 height 41
drag, startPoint x: 938, startPoint y: 213, endPoint x: 798, endPoint y: 211, distance: 139.8
click at [798, 211] on span "error fetching weather for circuit 117: error fetching weather in regulation : …" at bounding box center [754, 198] width 438 height 41
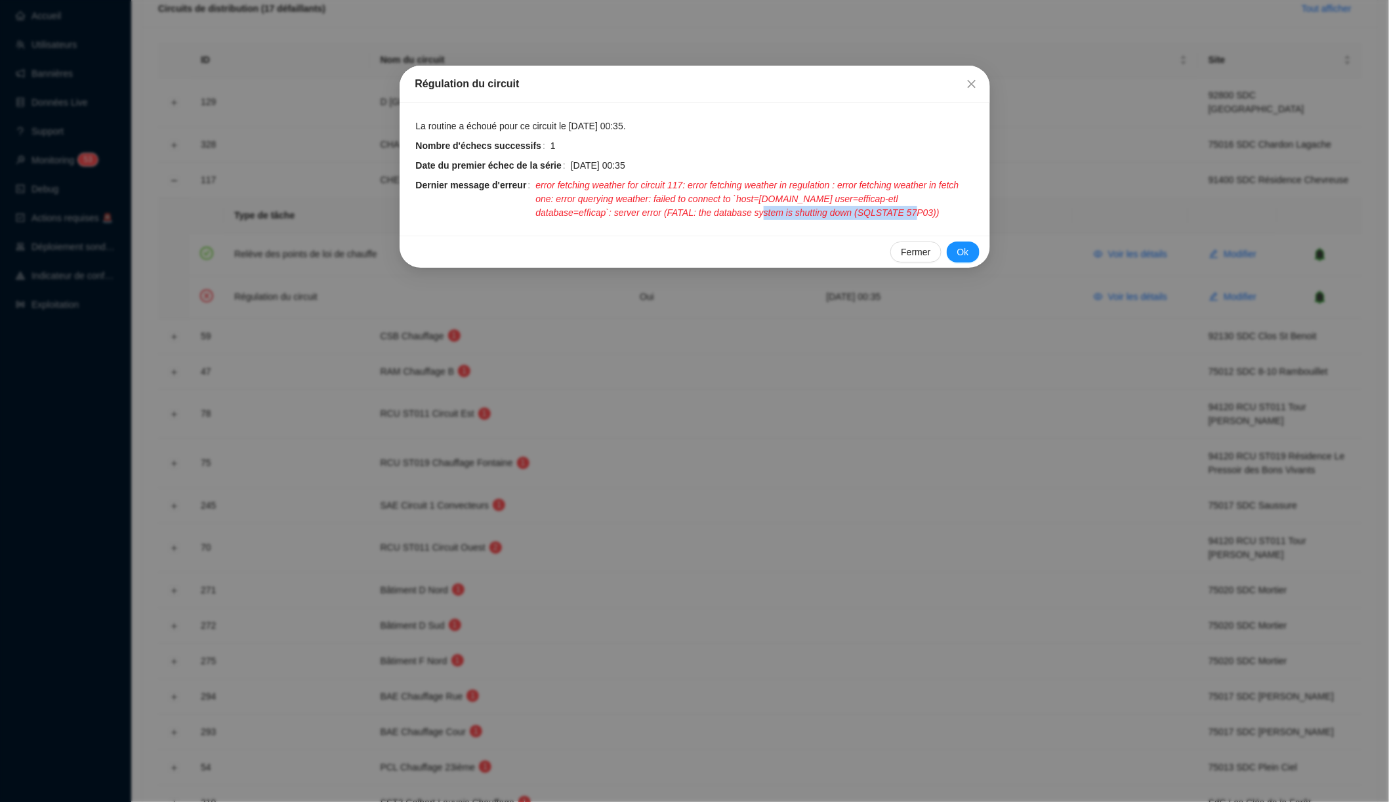
click at [798, 211] on span "error fetching weather for circuit 117: error fetching weather in regulation : …" at bounding box center [754, 198] width 438 height 41
click at [901, 259] on span "Fermer" at bounding box center [916, 252] width 30 height 14
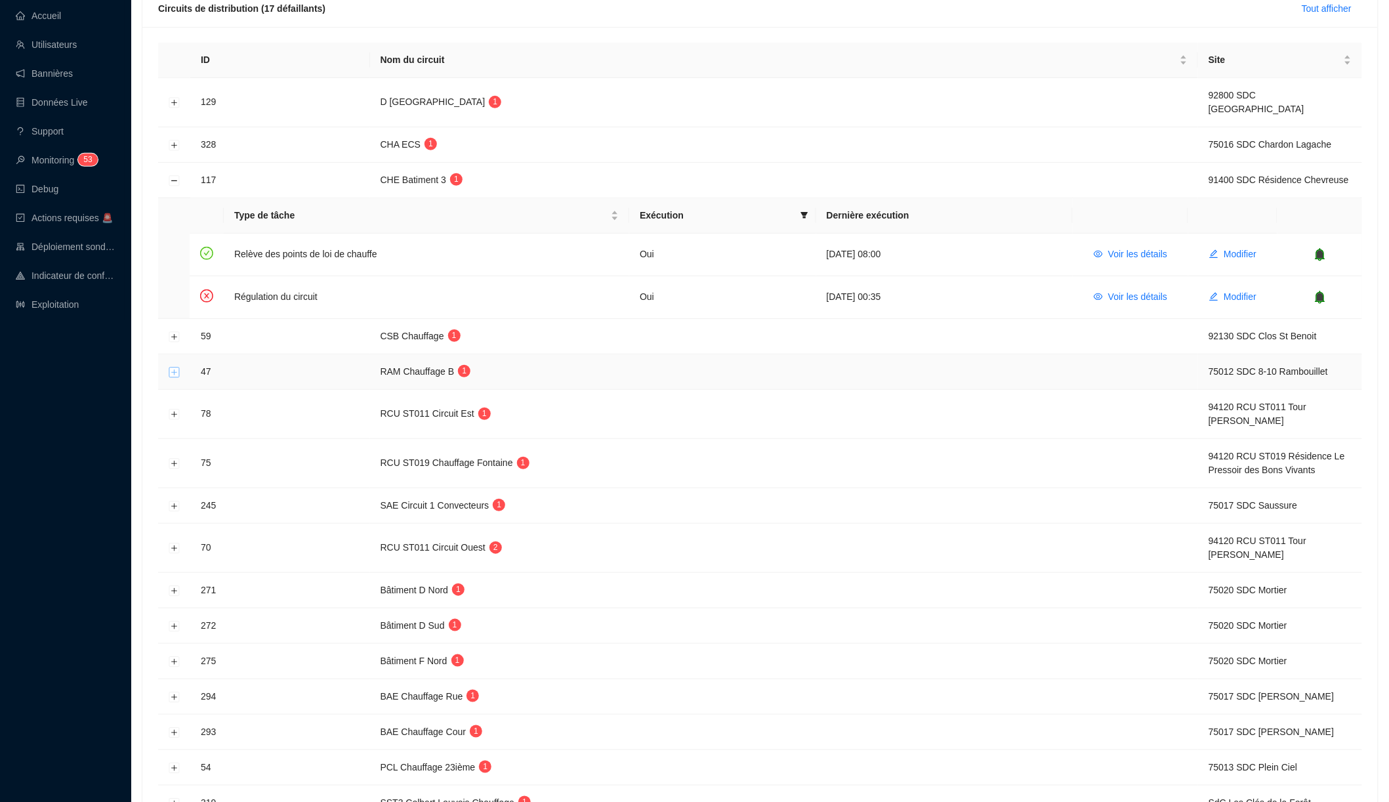
click at [170, 369] on button "Développer la ligne" at bounding box center [174, 372] width 10 height 10
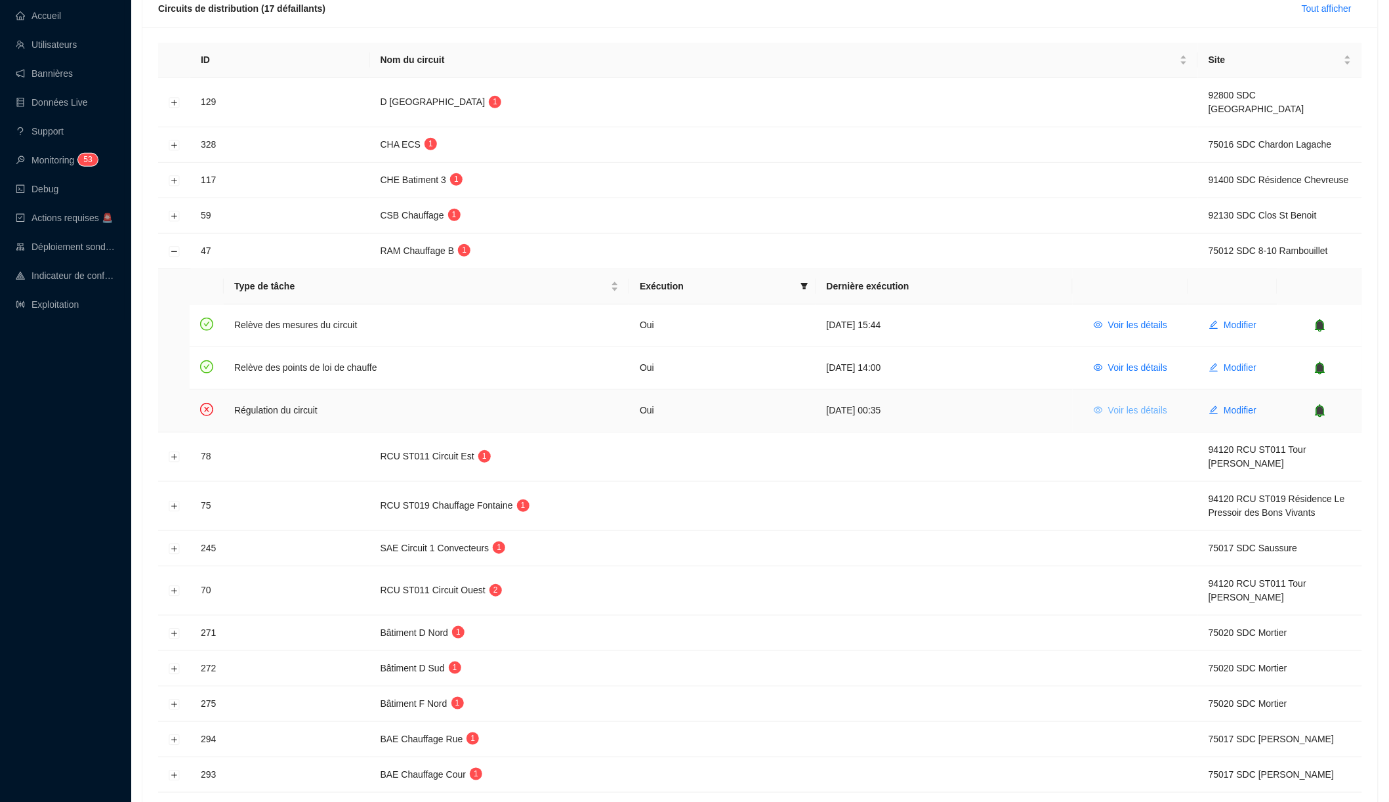
click at [1114, 406] on span "Voir les détails" at bounding box center [1137, 411] width 59 height 14
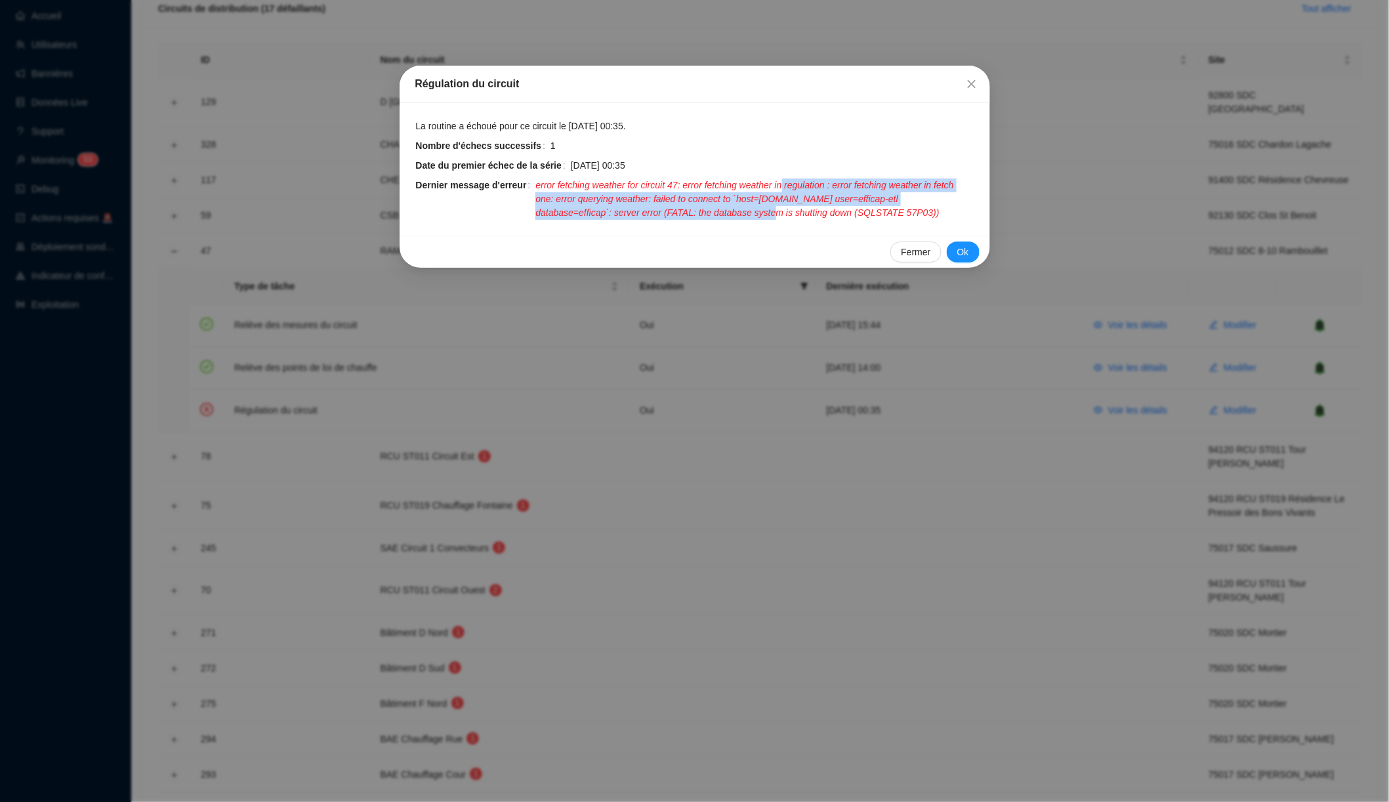
drag, startPoint x: 808, startPoint y: 187, endPoint x: 811, endPoint y: 211, distance: 24.4
click at [811, 211] on span "error fetching weather for circuit 47: error fetching weather in regulation : e…" at bounding box center [754, 198] width 438 height 41
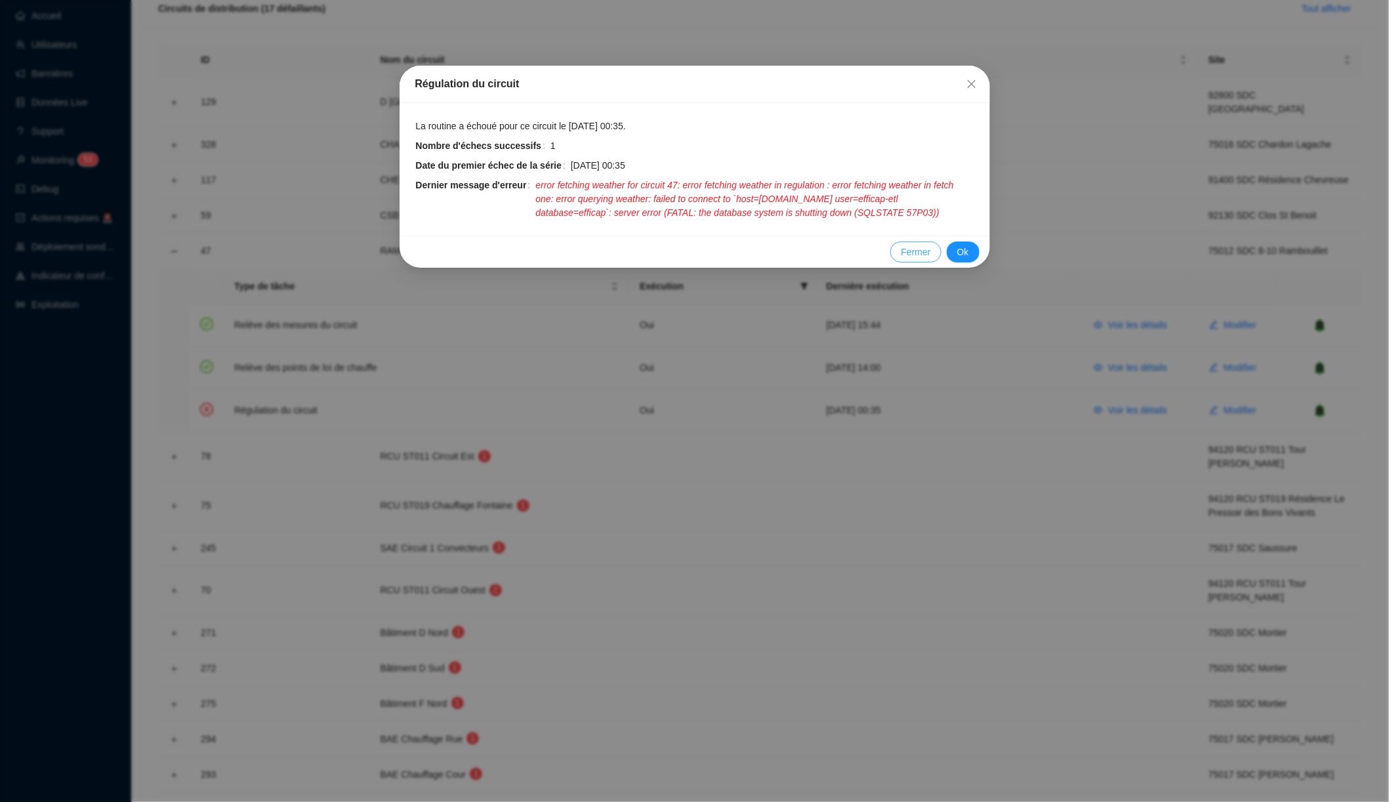
click at [901, 257] on span "Fermer" at bounding box center [916, 252] width 30 height 14
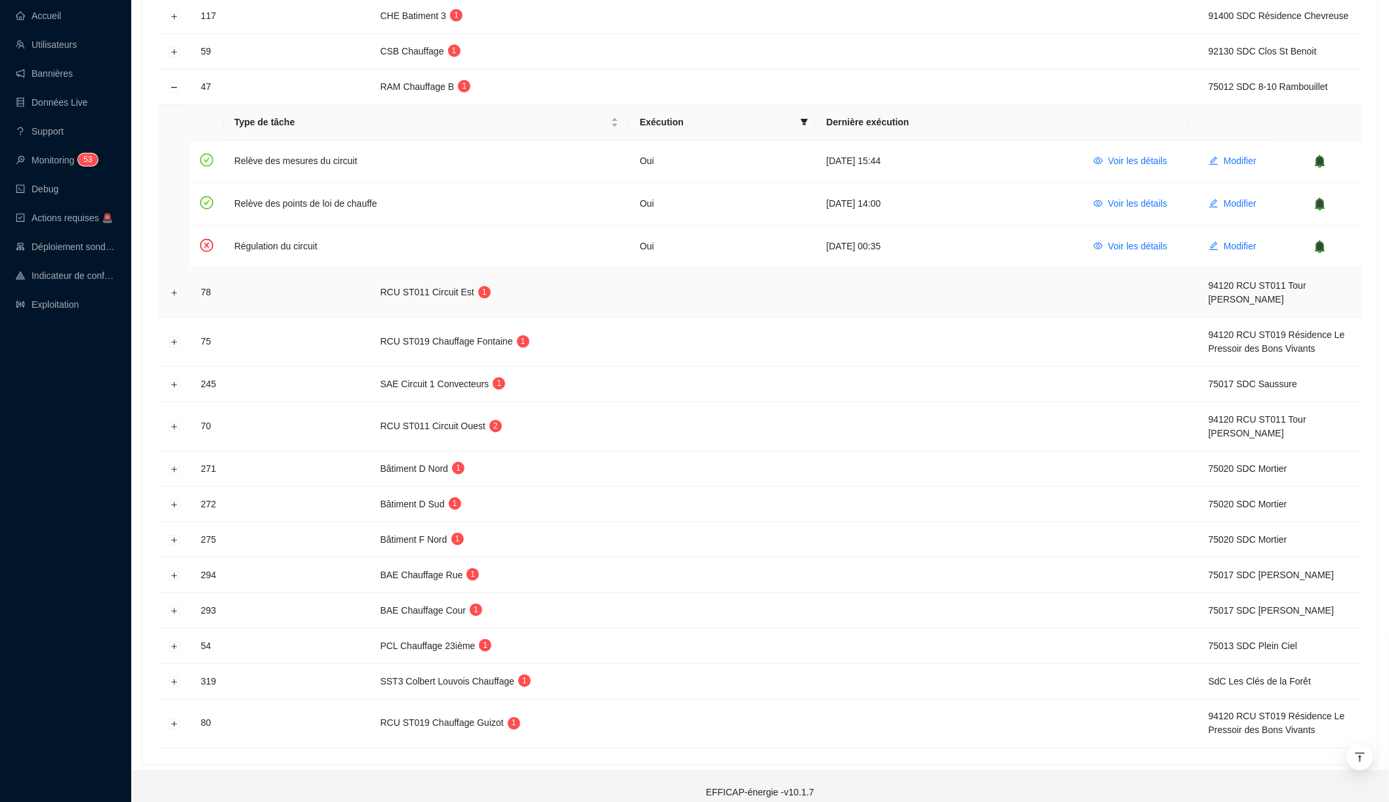
scroll to position [366, 0]
click at [173, 465] on button "Développer la ligne" at bounding box center [174, 470] width 10 height 10
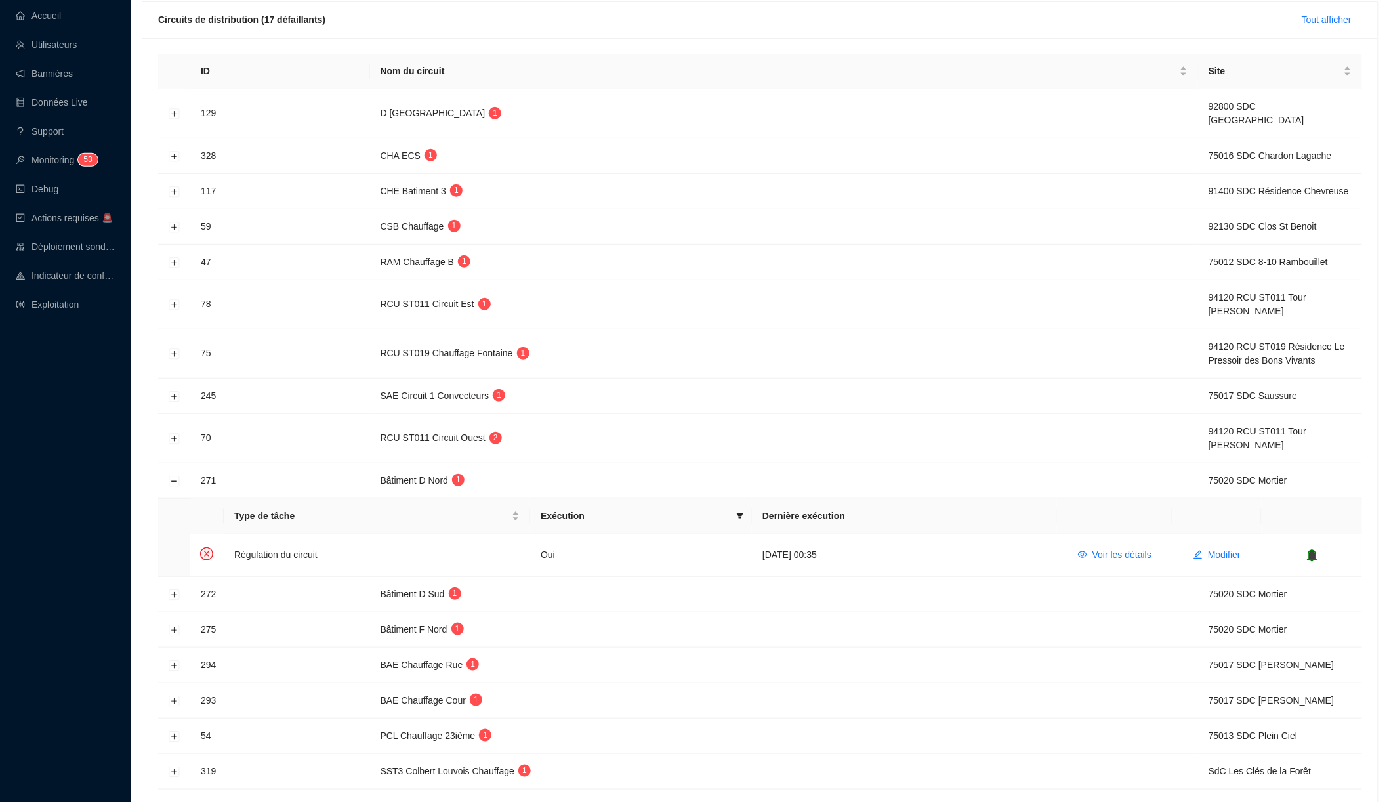
scroll to position [178, 0]
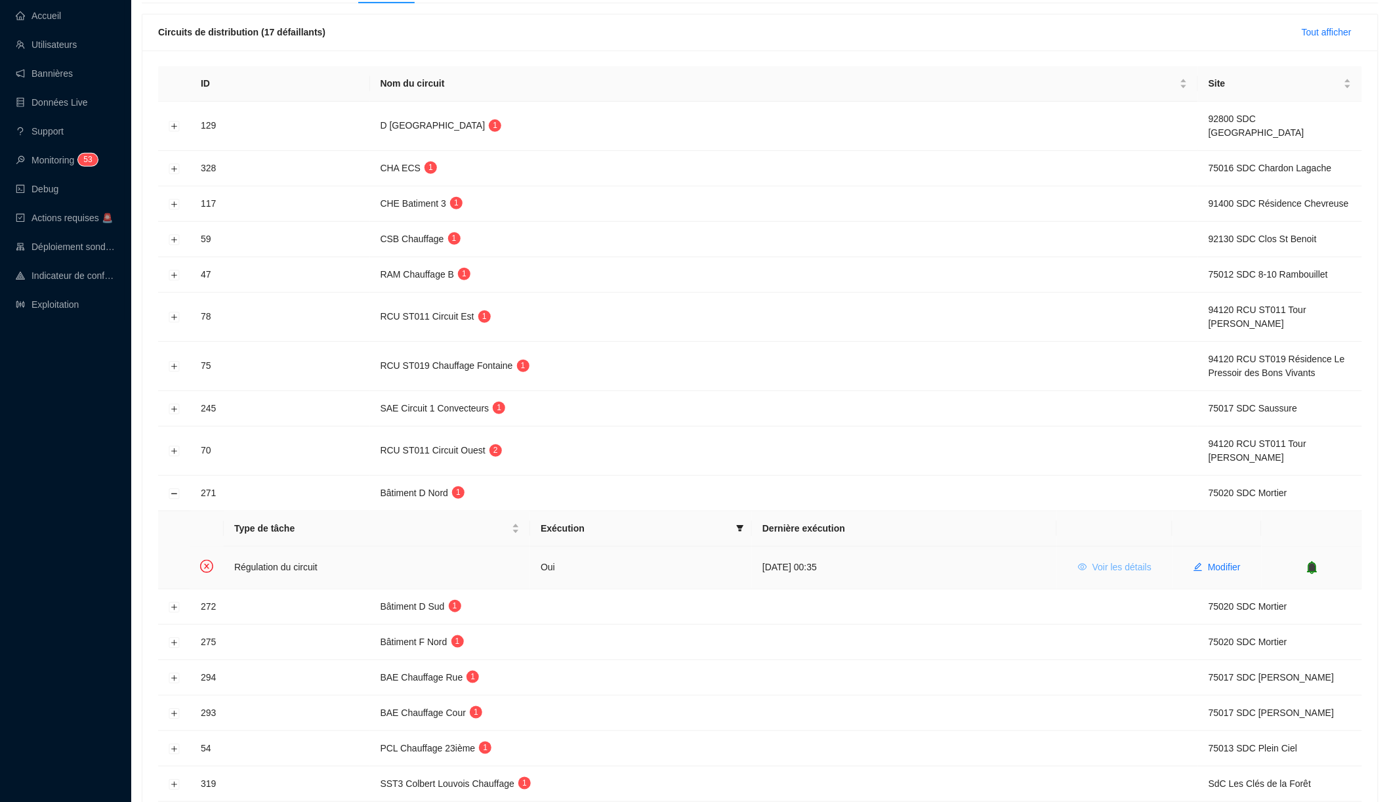
click at [1135, 560] on span "Voir les détails" at bounding box center [1122, 567] width 59 height 14
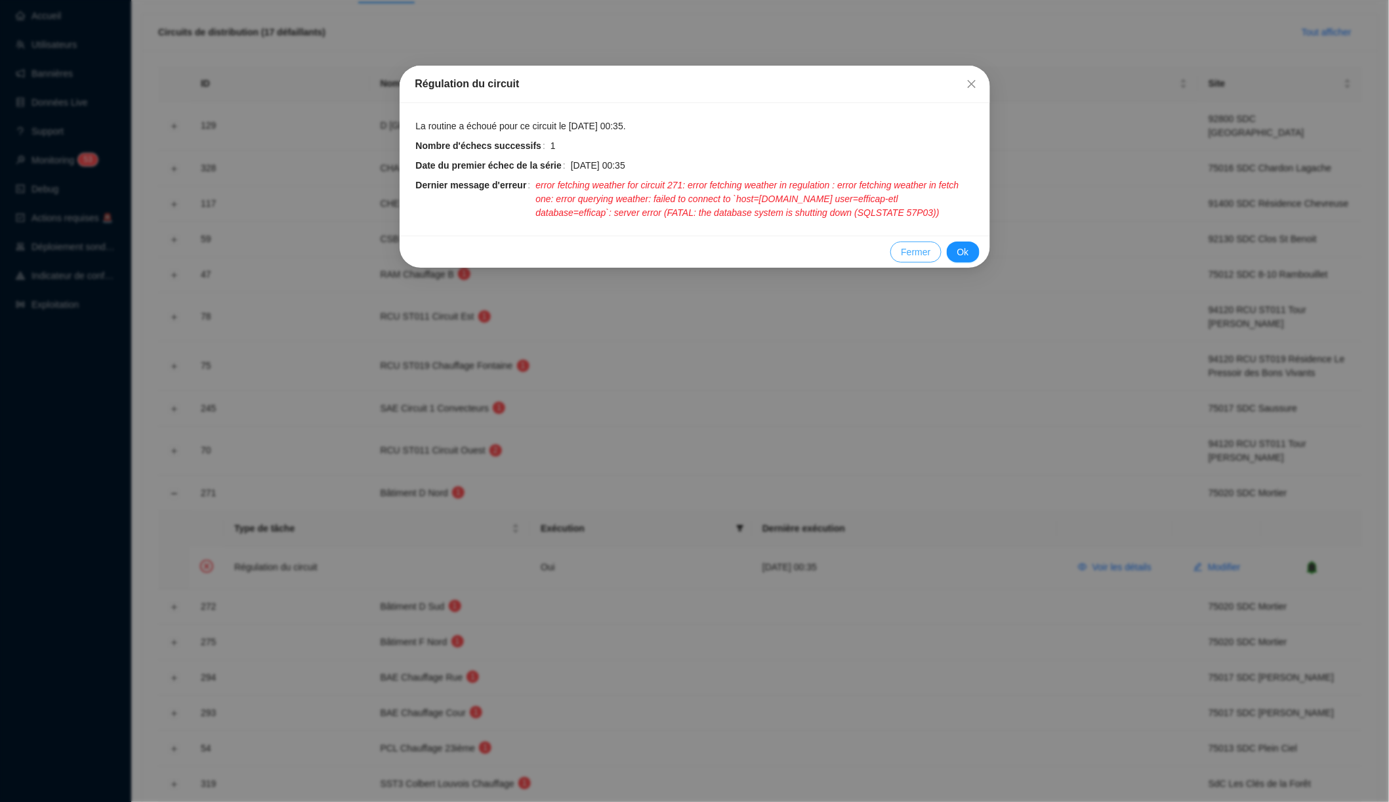
click at [910, 259] on span "Fermer" at bounding box center [916, 252] width 30 height 14
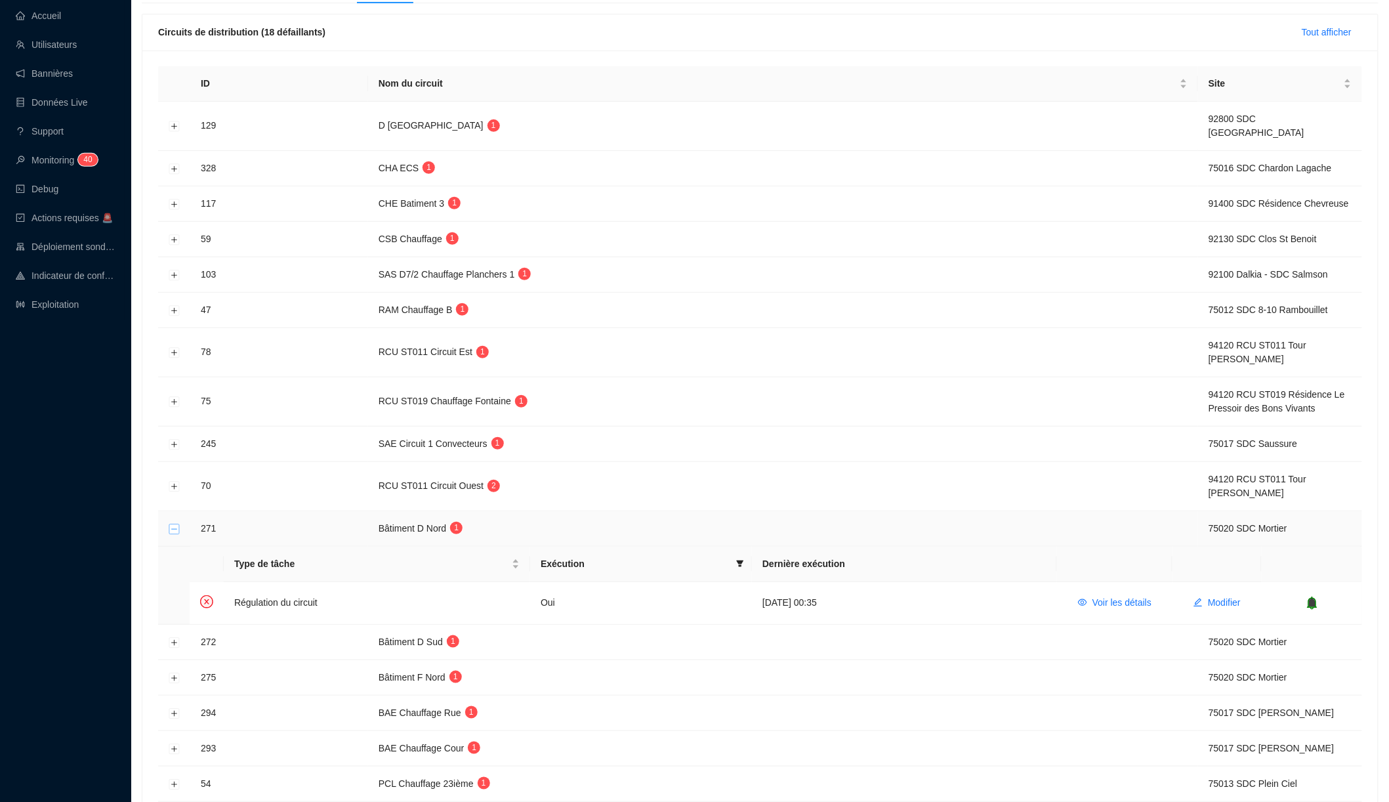
click at [174, 524] on button "Réduire la ligne" at bounding box center [174, 529] width 10 height 10
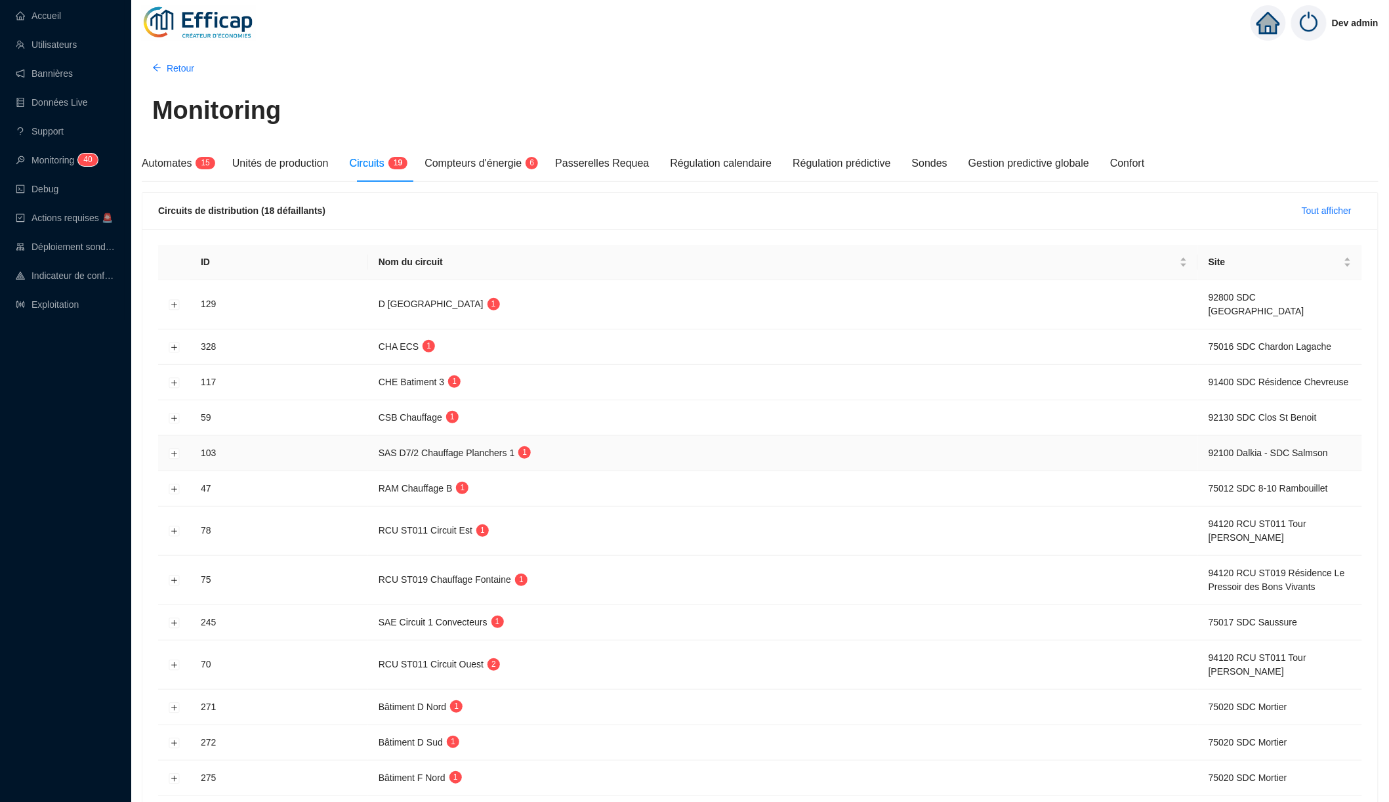
scroll to position [0, 0]
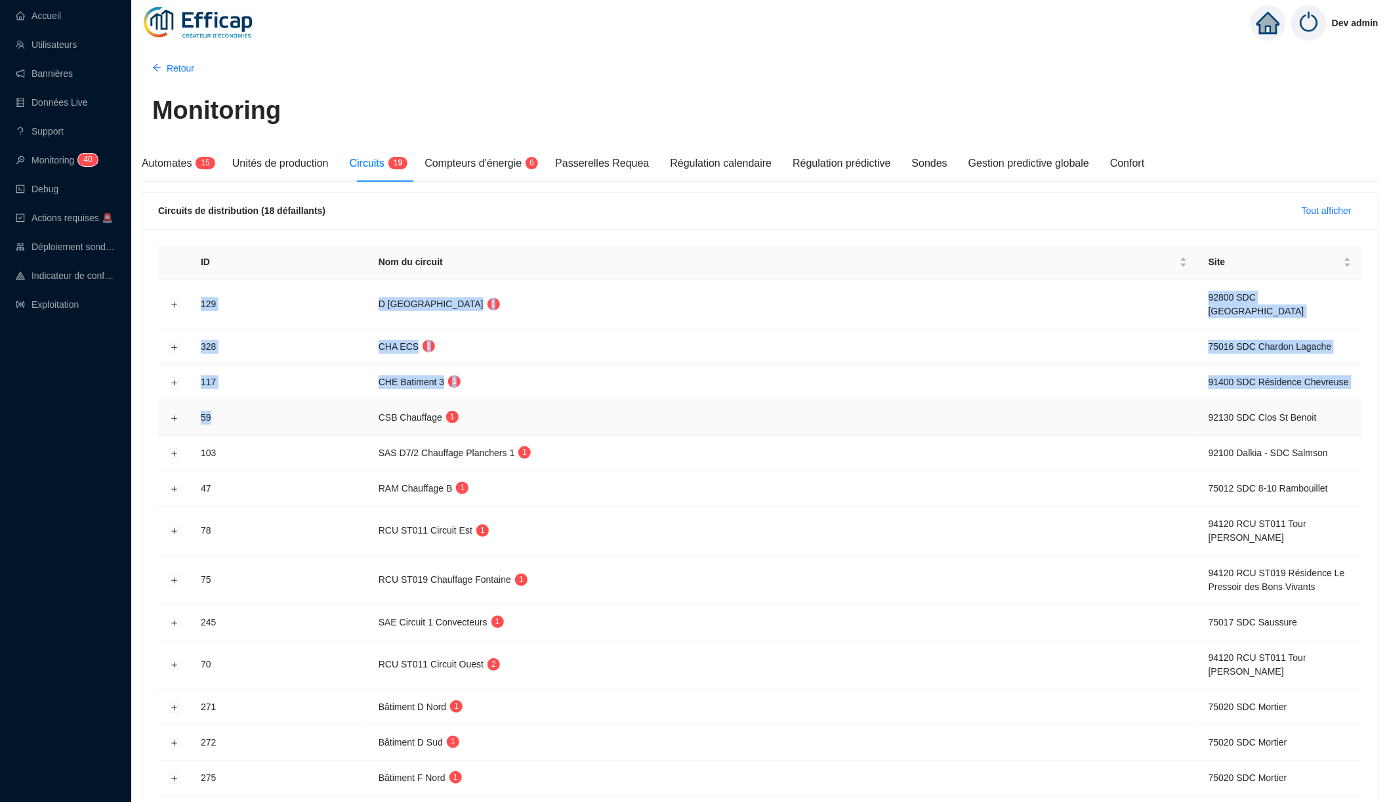
drag, startPoint x: 251, startPoint y: 283, endPoint x: 257, endPoint y: 425, distance: 141.2
click at [257, 425] on tbody "[GEOGRAPHIC_DATA] 1 92800 SDC Le France 328 CHA ECS 1 75016 SDC Chardon Lagache…" at bounding box center [760, 633] width 1204 height 707
click at [257, 425] on td "59" at bounding box center [279, 417] width 178 height 35
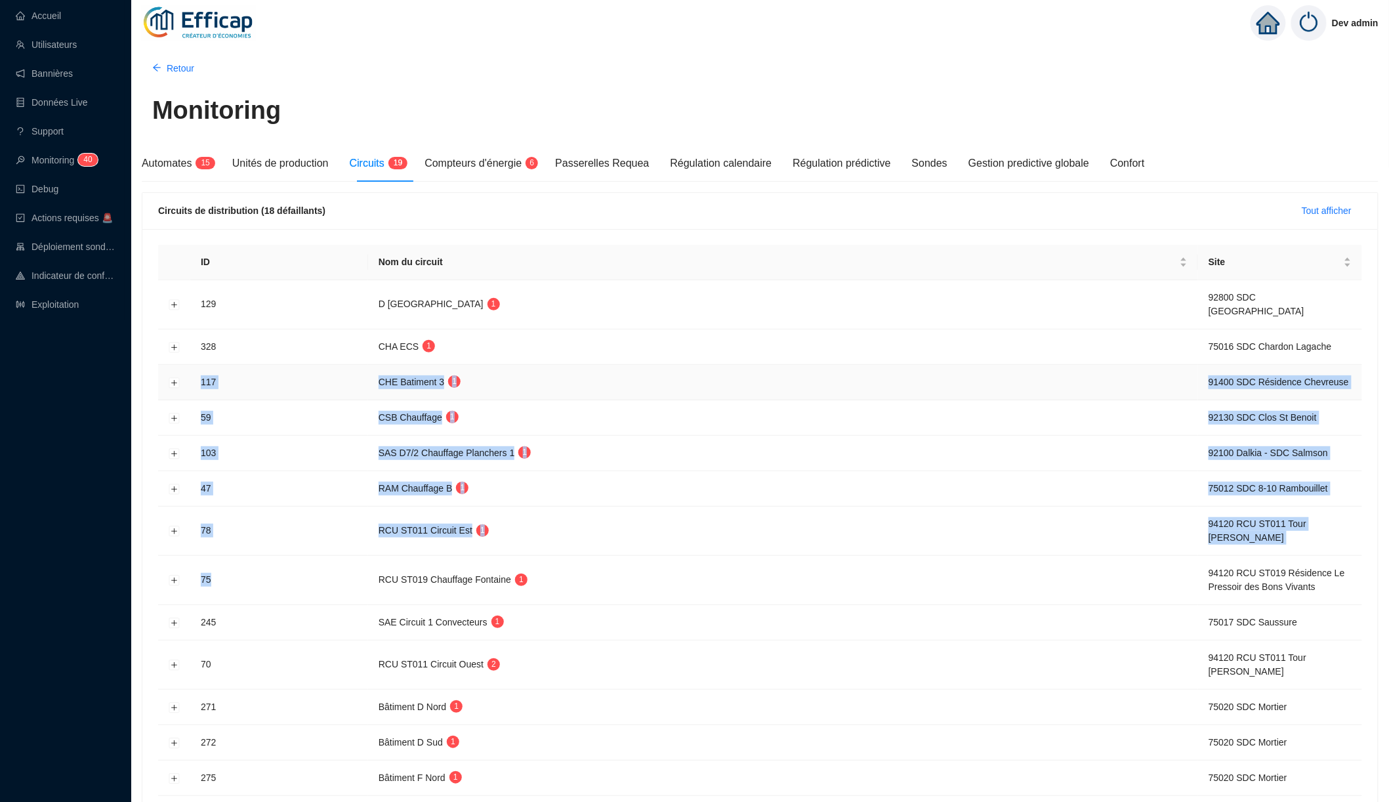
drag, startPoint x: 270, startPoint y: 566, endPoint x: 274, endPoint y: 364, distance: 201.5
click at [274, 364] on tbody "[GEOGRAPHIC_DATA] 1 92800 SDC Le France 328 CHA ECS 1 75016 SDC Chardon Lagache…" at bounding box center [760, 633] width 1204 height 707
click at [274, 365] on td "117" at bounding box center [279, 382] width 178 height 35
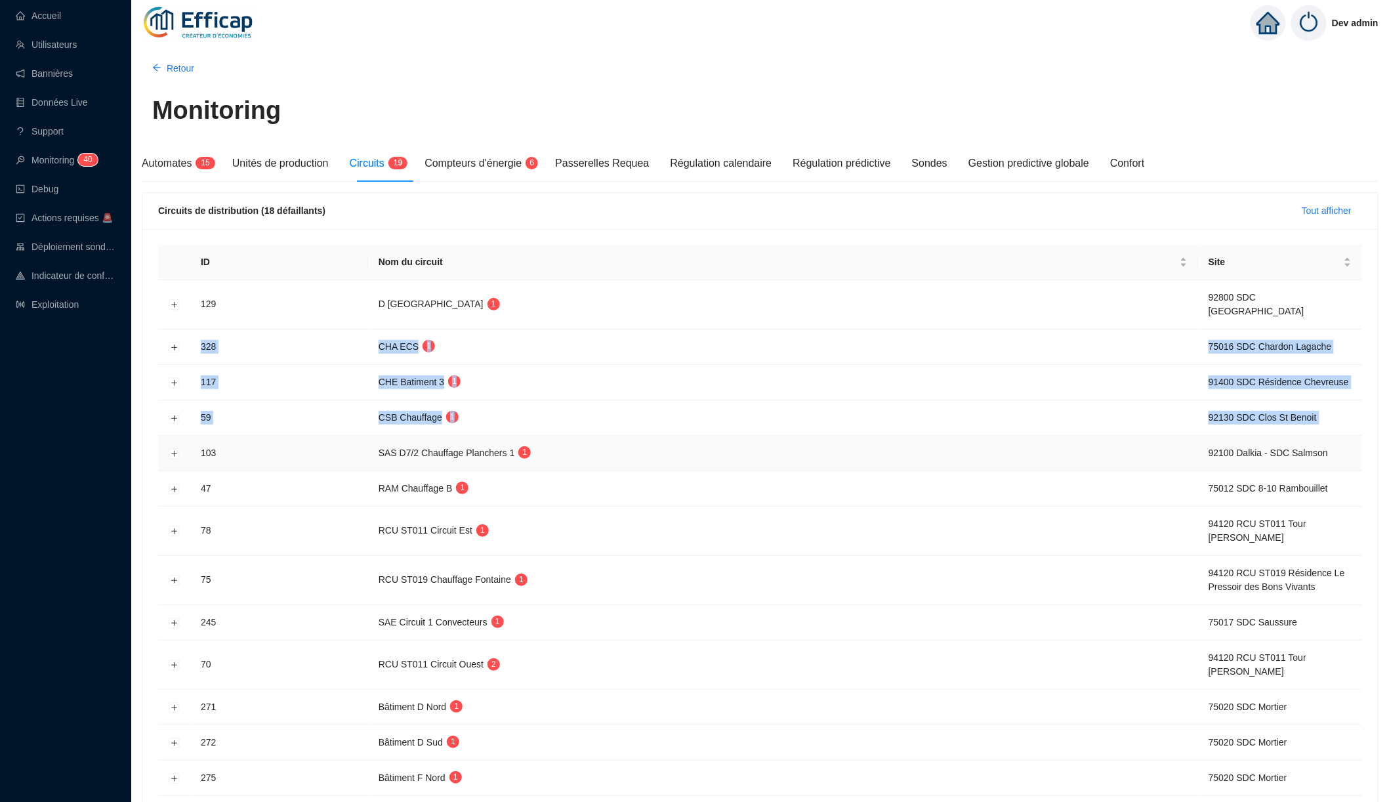
drag, startPoint x: 274, startPoint y: 329, endPoint x: 274, endPoint y: 435, distance: 106.3
click at [274, 435] on tbody "[GEOGRAPHIC_DATA] 1 92800 SDC Le France 328 CHA ECS 1 75016 SDC Chardon Lagache…" at bounding box center [760, 633] width 1204 height 707
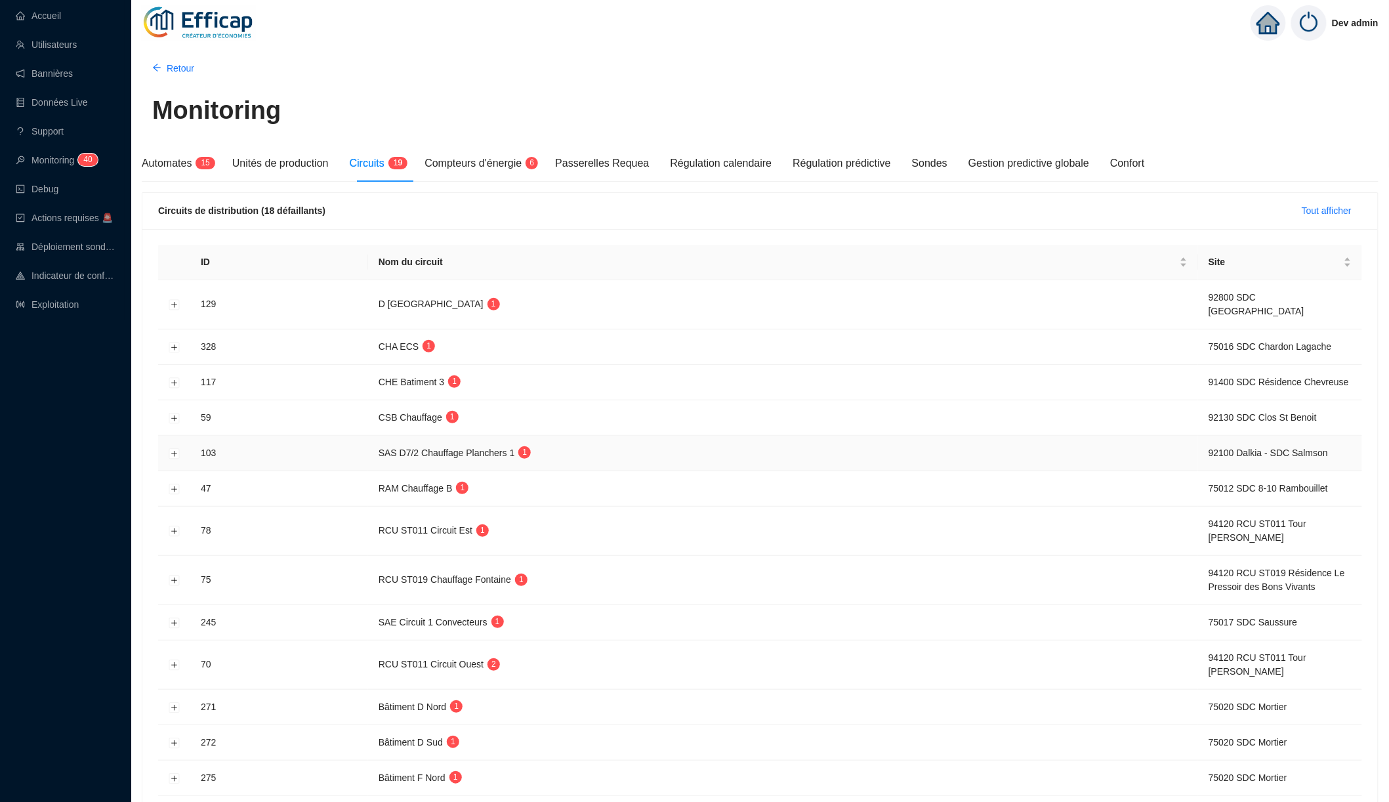
click at [274, 436] on td "103" at bounding box center [279, 453] width 178 height 35
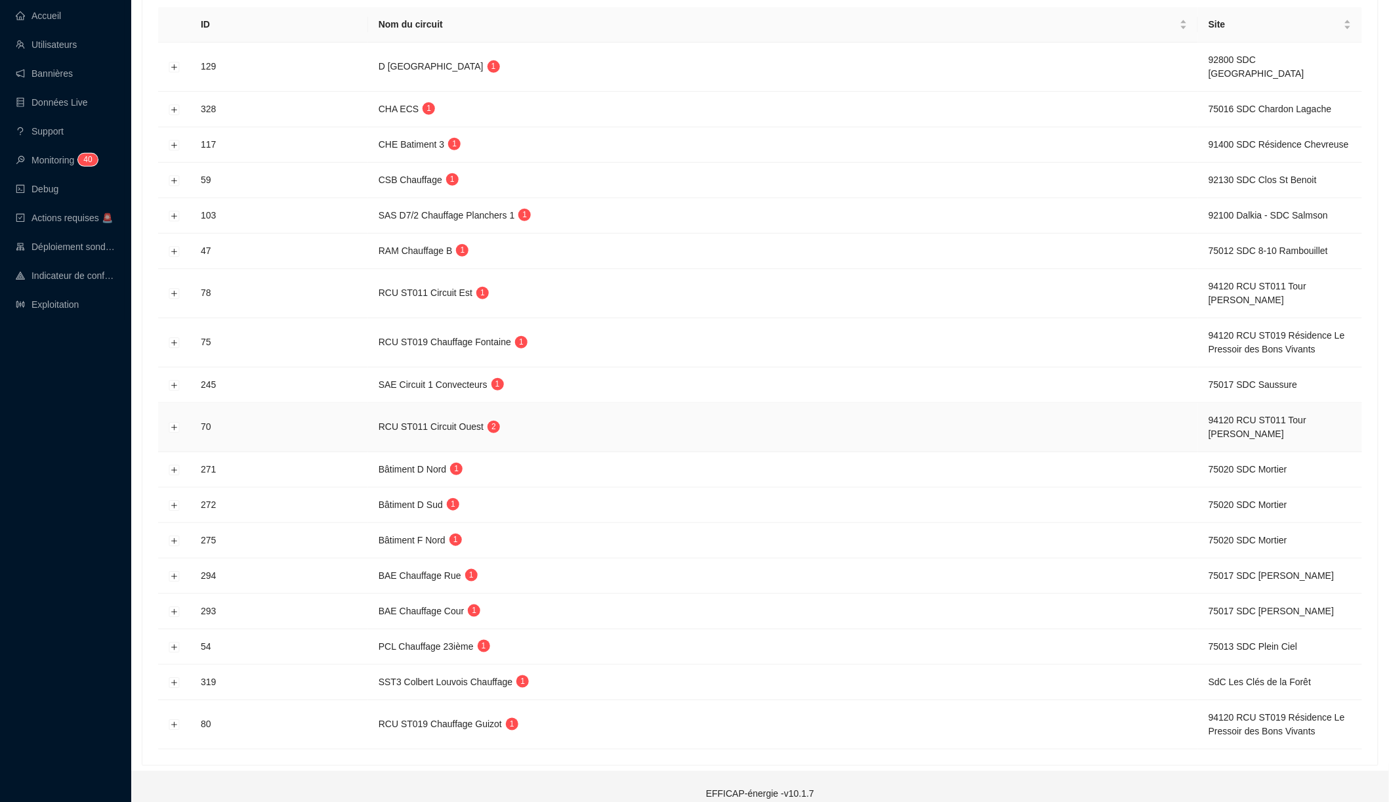
scroll to position [237, 0]
click at [177, 642] on button "Développer la ligne" at bounding box center [174, 647] width 10 height 10
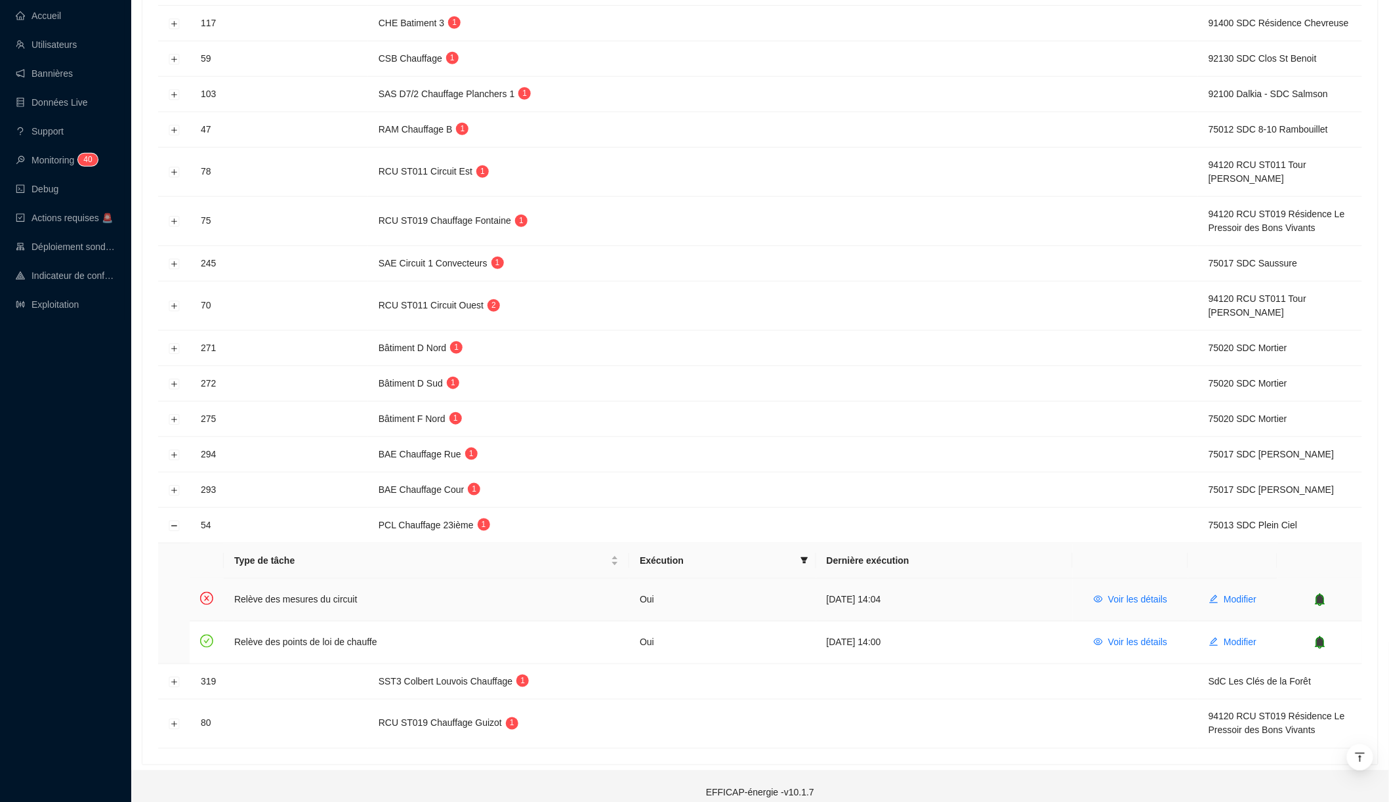
scroll to position [358, 0]
click at [1122, 594] on span "Voir les détails" at bounding box center [1137, 601] width 59 height 14
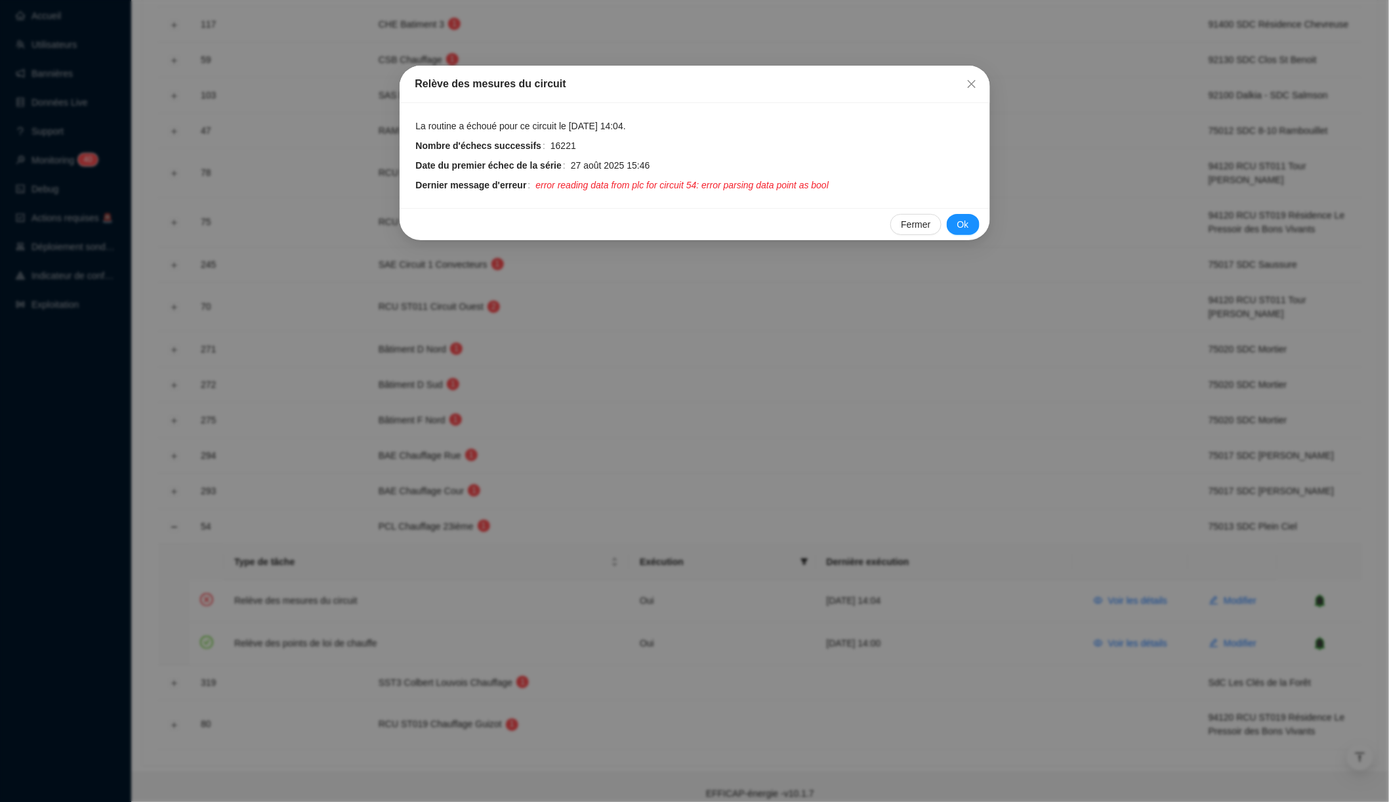
click at [733, 181] on span "error reading data from plc for circuit 54: error parsing data point as bool" at bounding box center [681, 185] width 293 height 14
drag, startPoint x: 733, startPoint y: 181, endPoint x: 849, endPoint y: 184, distance: 116.2
click at [829, 184] on span "error reading data from plc for circuit 54: error parsing data point as bool" at bounding box center [681, 185] width 293 height 14
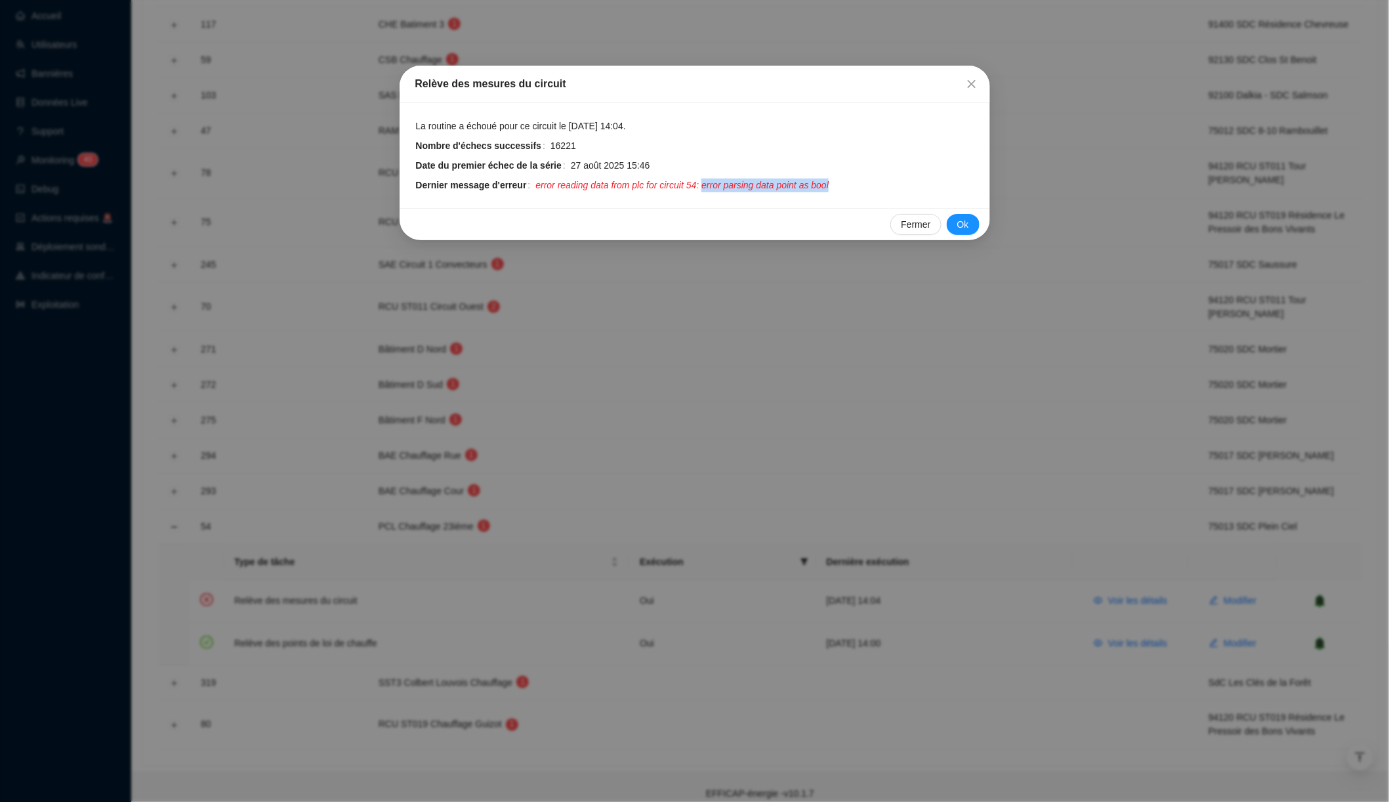
drag, startPoint x: 849, startPoint y: 184, endPoint x: 720, endPoint y: 184, distance: 129.3
click at [720, 184] on span "error reading data from plc for circuit 54: error parsing data point as bool" at bounding box center [681, 185] width 293 height 14
click at [738, 182] on span "error reading data from plc for circuit 54: error parsing data point as bool" at bounding box center [681, 185] width 293 height 14
click at [757, 182] on span "error reading data from plc for circuit 54: error parsing data point as bool" at bounding box center [681, 185] width 293 height 14
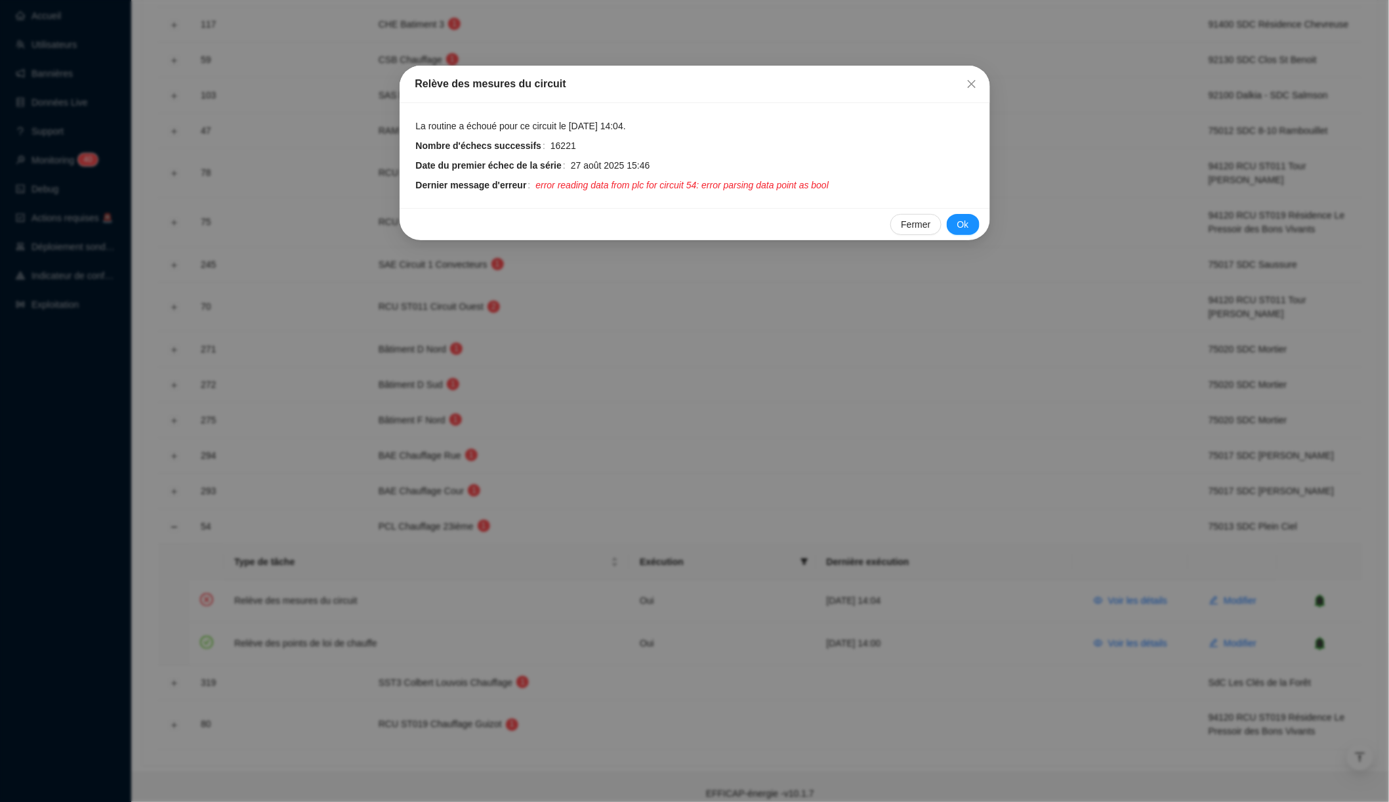
click at [738, 182] on span "error reading data from plc for circuit 54: error parsing data point as bool" at bounding box center [681, 185] width 293 height 14
drag, startPoint x: 738, startPoint y: 182, endPoint x: 852, endPoint y: 182, distance: 113.5
click at [829, 182] on span "error reading data from plc for circuit 54: error parsing data point as bool" at bounding box center [681, 185] width 293 height 14
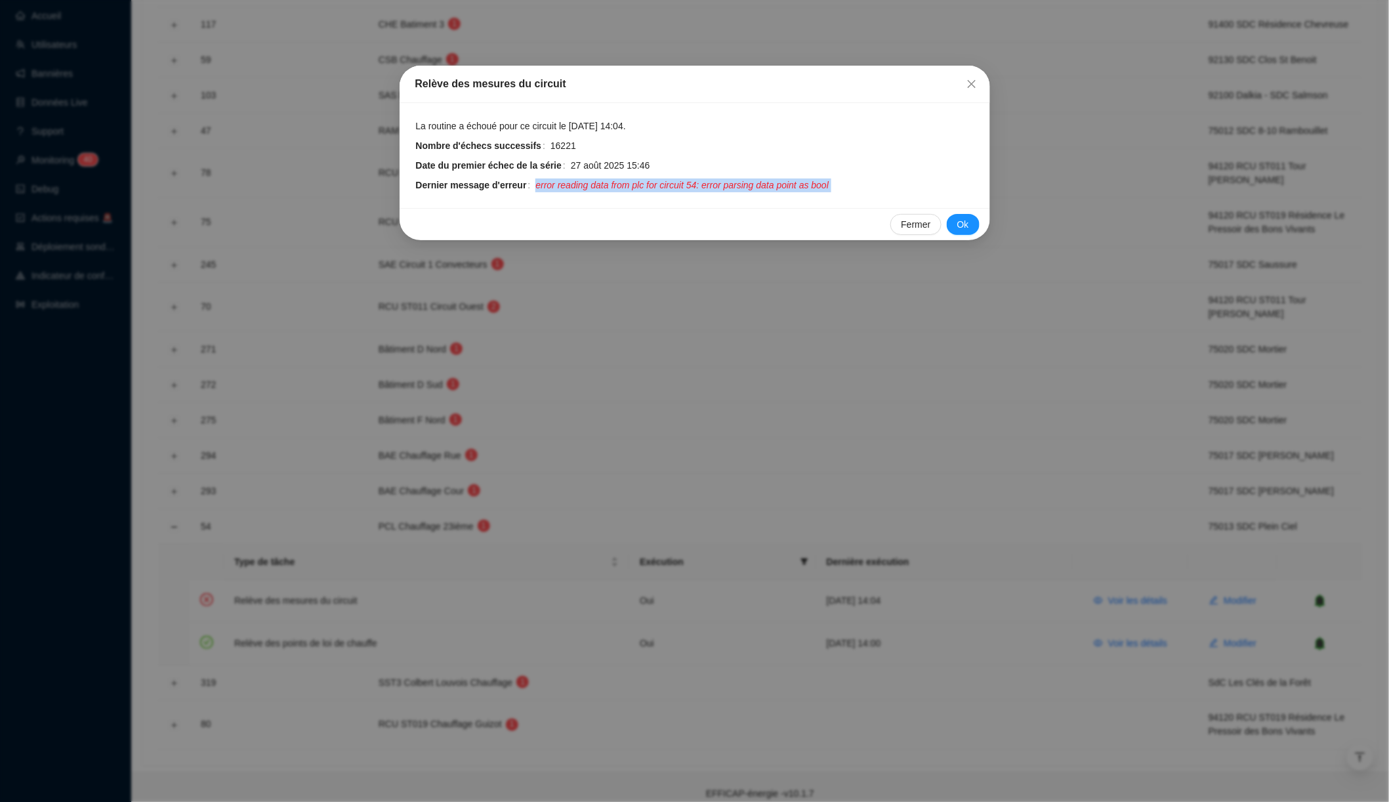
drag, startPoint x: 852, startPoint y: 182, endPoint x: 742, endPoint y: 182, distance: 110.2
click at [742, 182] on span "error reading data from plc for circuit 54: error parsing data point as bool" at bounding box center [681, 185] width 293 height 14
click at [732, 182] on span "error reading data from plc for circuit 54: error parsing data point as bool" at bounding box center [681, 185] width 293 height 14
drag, startPoint x: 732, startPoint y: 182, endPoint x: 852, endPoint y: 183, distance: 120.8
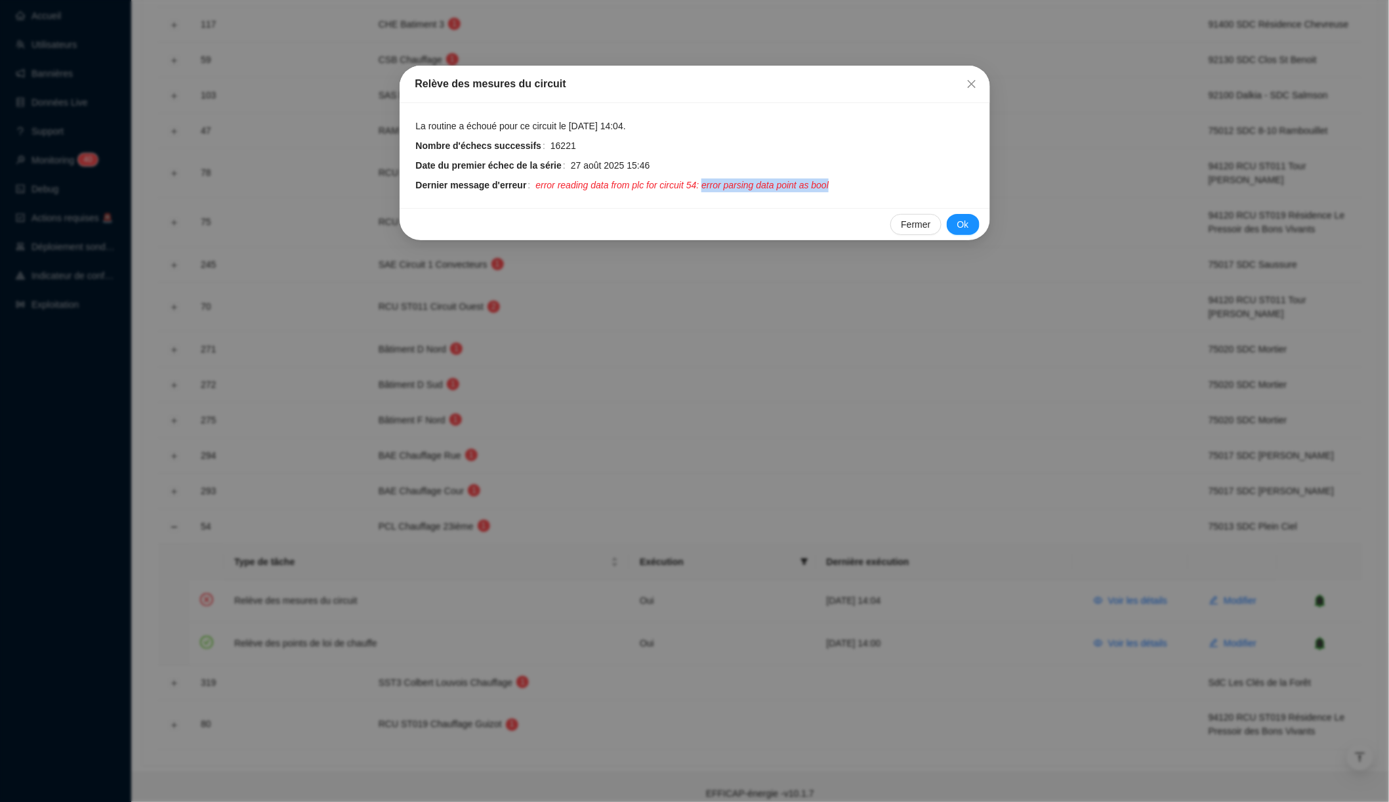
click at [829, 183] on span "error reading data from plc for circuit 54: error parsing data point as bool" at bounding box center [681, 185] width 293 height 14
click at [734, 180] on span "error reading data from plc for circuit 54: error parsing data point as bool" at bounding box center [681, 185] width 293 height 14
drag, startPoint x: 734, startPoint y: 180, endPoint x: 843, endPoint y: 182, distance: 108.3
click at [829, 182] on span "error reading data from plc for circuit 54: error parsing data point as bool" at bounding box center [681, 185] width 293 height 14
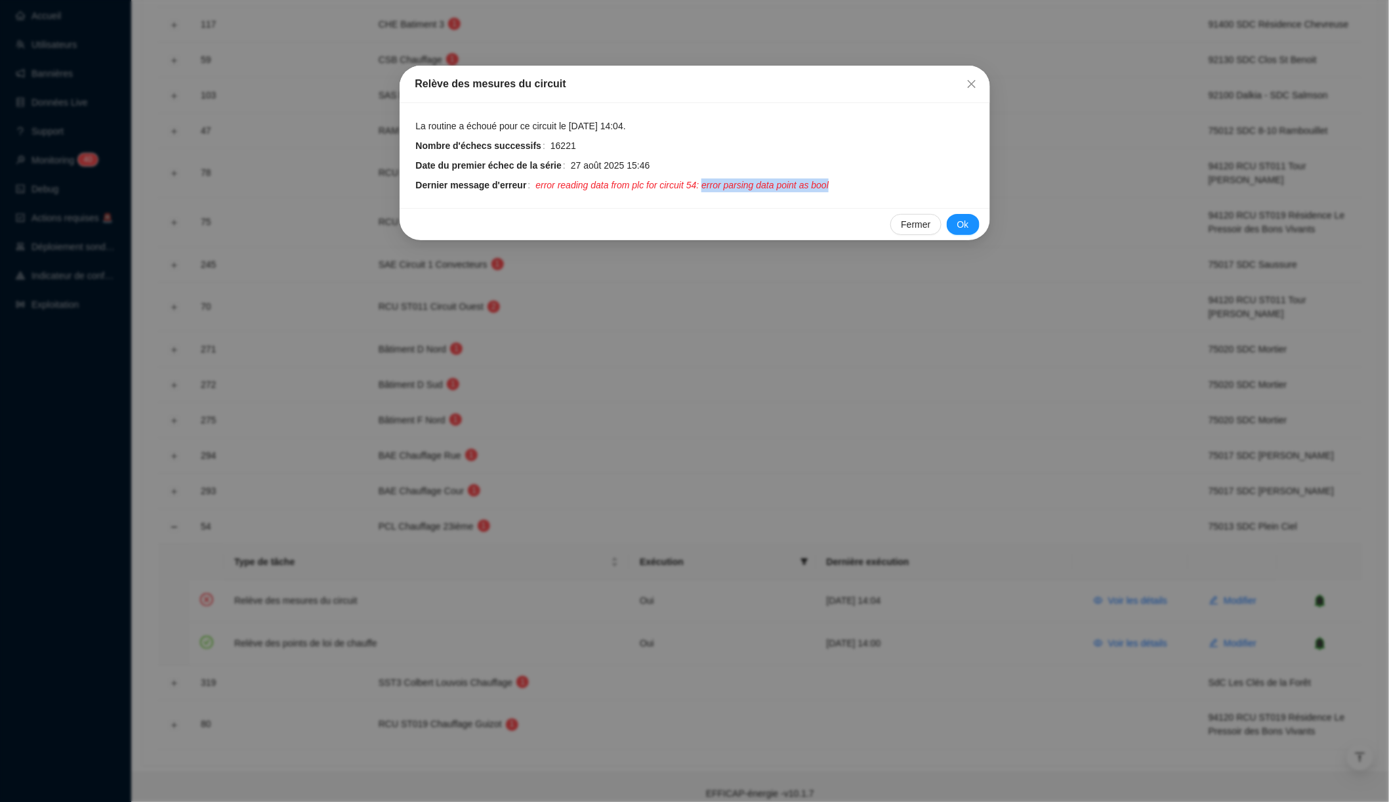
click at [829, 182] on span "error reading data from plc for circuit 54: error parsing data point as bool" at bounding box center [681, 185] width 293 height 14
click at [559, 146] on span "16221" at bounding box center [564, 146] width 26 height 14
drag, startPoint x: 559, startPoint y: 146, endPoint x: 579, endPoint y: 146, distance: 19.7
click at [576, 146] on span "16221" at bounding box center [564, 146] width 26 height 14
click at [566, 199] on div "La routine a échoué pour ce circuit le [DATE] 14:04. Nombre d'échecs successifs…" at bounding box center [695, 155] width 591 height 105
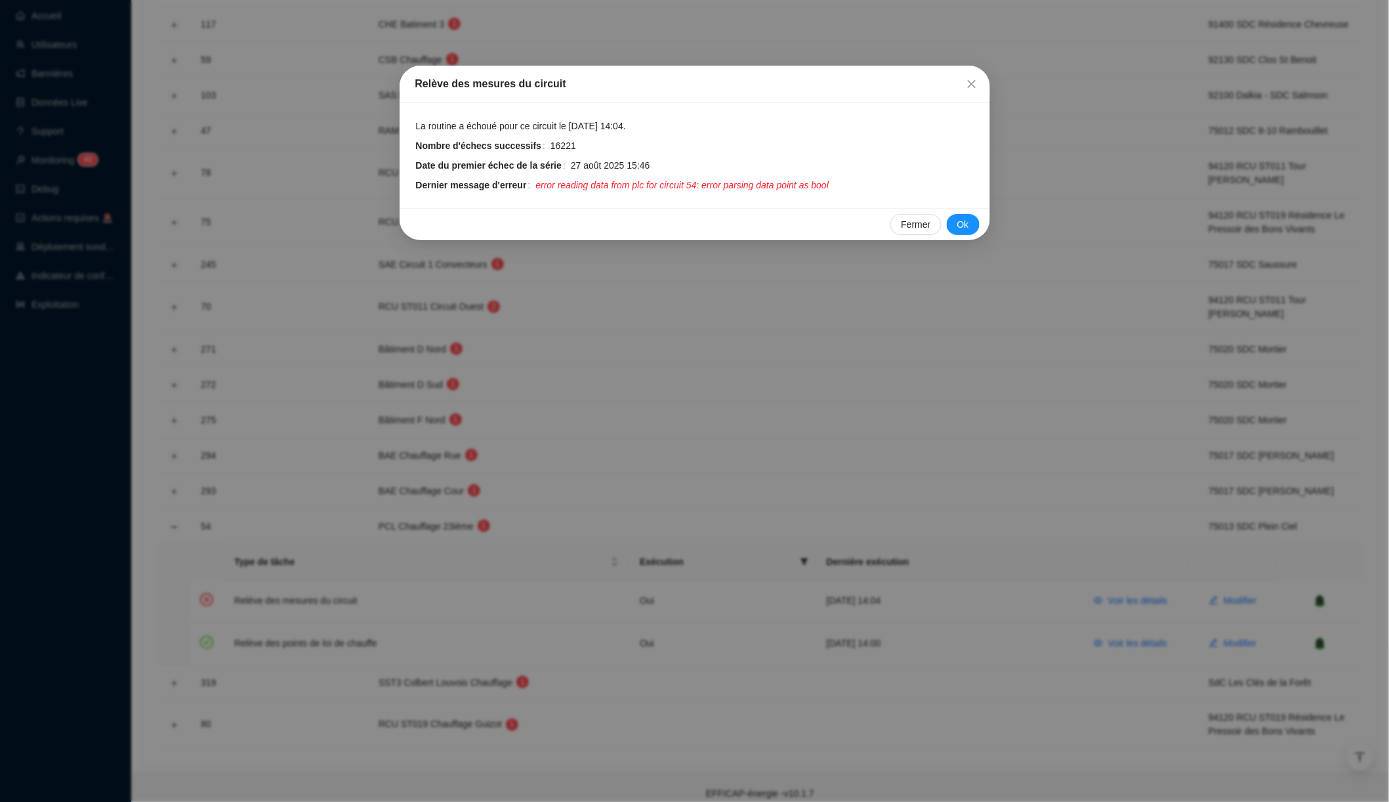
click at [554, 183] on span "error reading data from plc for circuit 54: error parsing data point as bool" at bounding box center [681, 185] width 293 height 14
drag, startPoint x: 554, startPoint y: 183, endPoint x: 839, endPoint y: 185, distance: 284.8
click at [829, 185] on span "error reading data from plc for circuit 54: error parsing data point as bool" at bounding box center [681, 185] width 293 height 14
click at [645, 181] on span "error reading data from plc for circuit 54: error parsing data point as bool" at bounding box center [681, 185] width 293 height 14
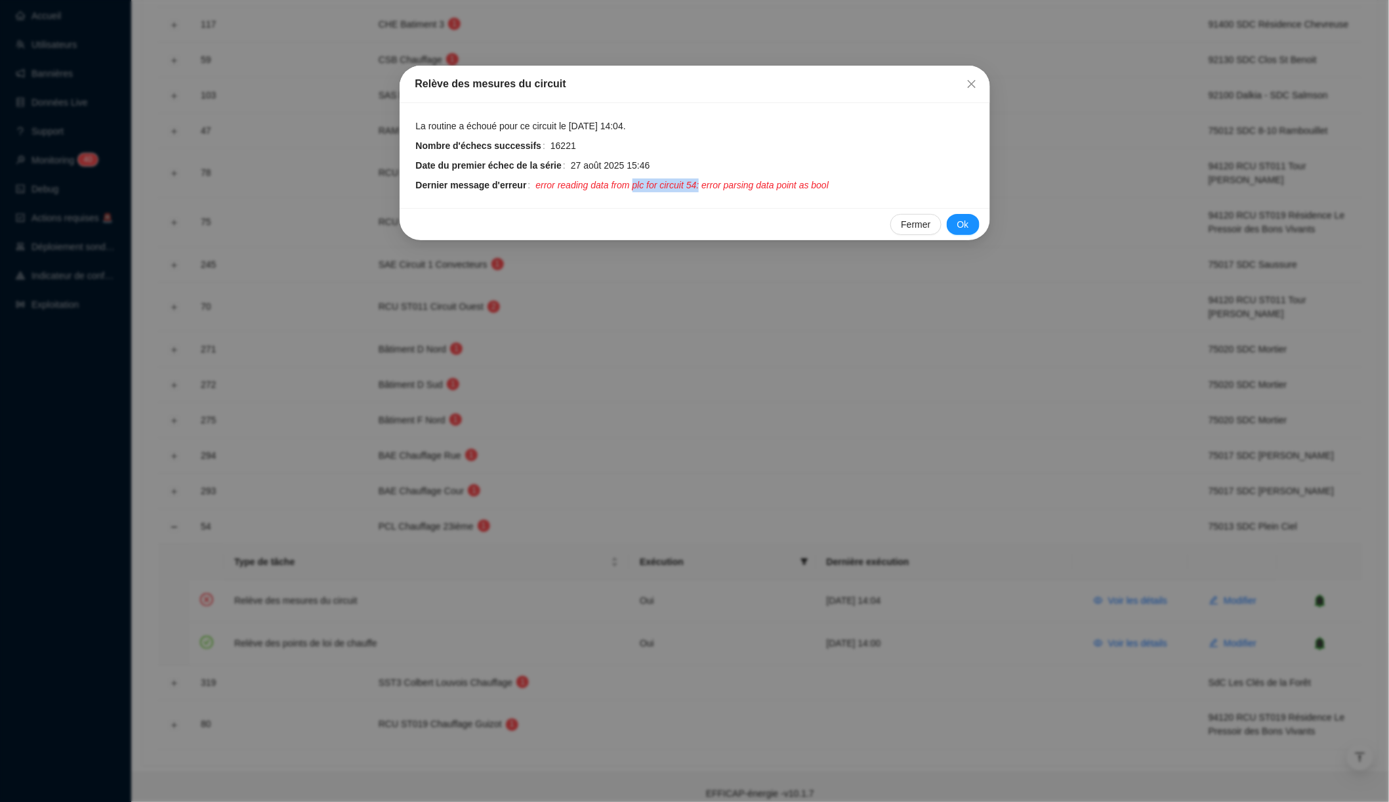
drag, startPoint x: 645, startPoint y: 181, endPoint x: 716, endPoint y: 181, distance: 70.9
click at [716, 181] on span "error reading data from plc for circuit 54: error parsing data point as bool" at bounding box center [681, 185] width 293 height 14
click at [706, 181] on span "error reading data from plc for circuit 54: error parsing data point as bool" at bounding box center [681, 185] width 293 height 14
drag, startPoint x: 706, startPoint y: 181, endPoint x: 650, endPoint y: 181, distance: 55.8
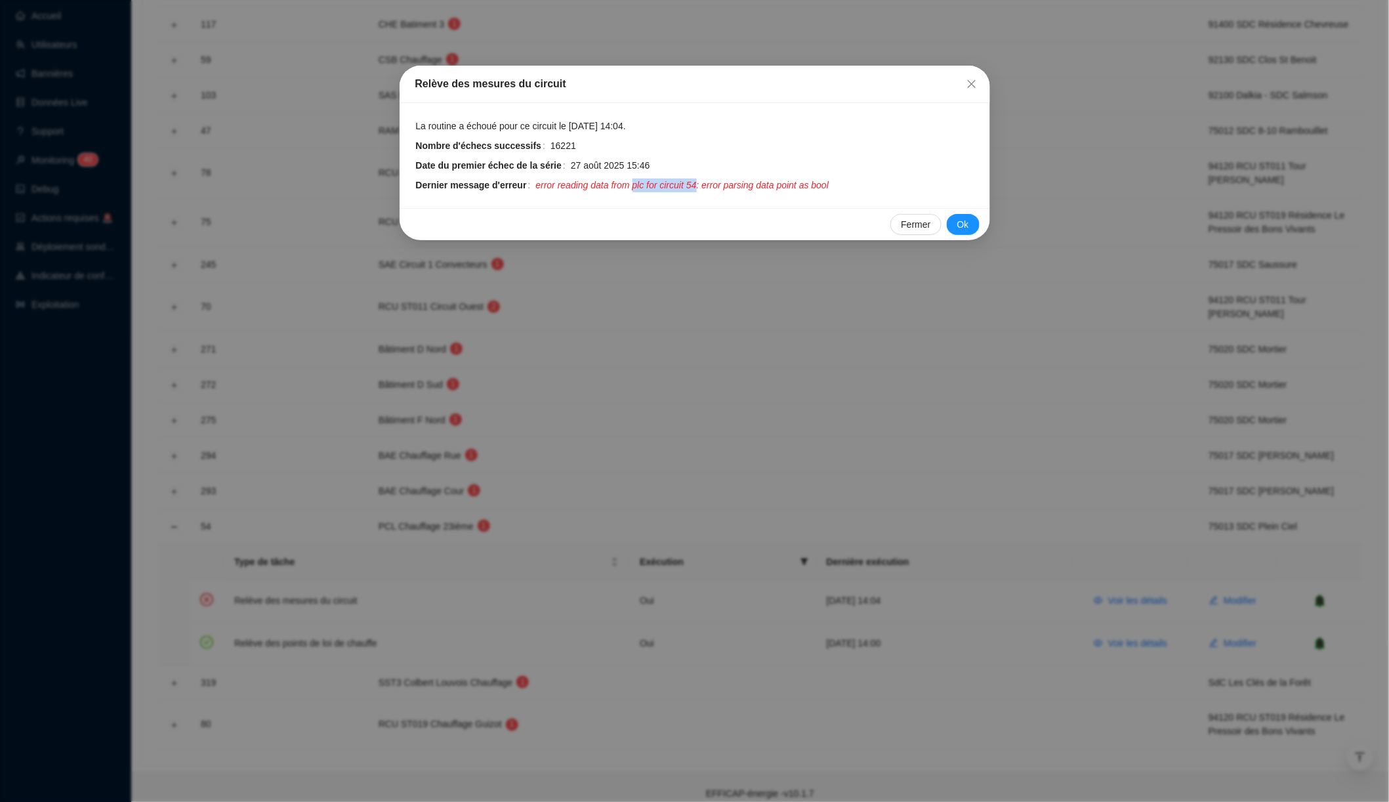
click at [650, 181] on span "error reading data from plc for circuit 54: error parsing data point as bool" at bounding box center [681, 185] width 293 height 14
click at [610, 183] on span "error reading data from plc for circuit 54: error parsing data point as bool" at bounding box center [681, 185] width 293 height 14
drag, startPoint x: 610, startPoint y: 183, endPoint x: 706, endPoint y: 183, distance: 95.8
click at [706, 183] on span "error reading data from plc for circuit 54: error parsing data point as bool" at bounding box center [681, 185] width 293 height 14
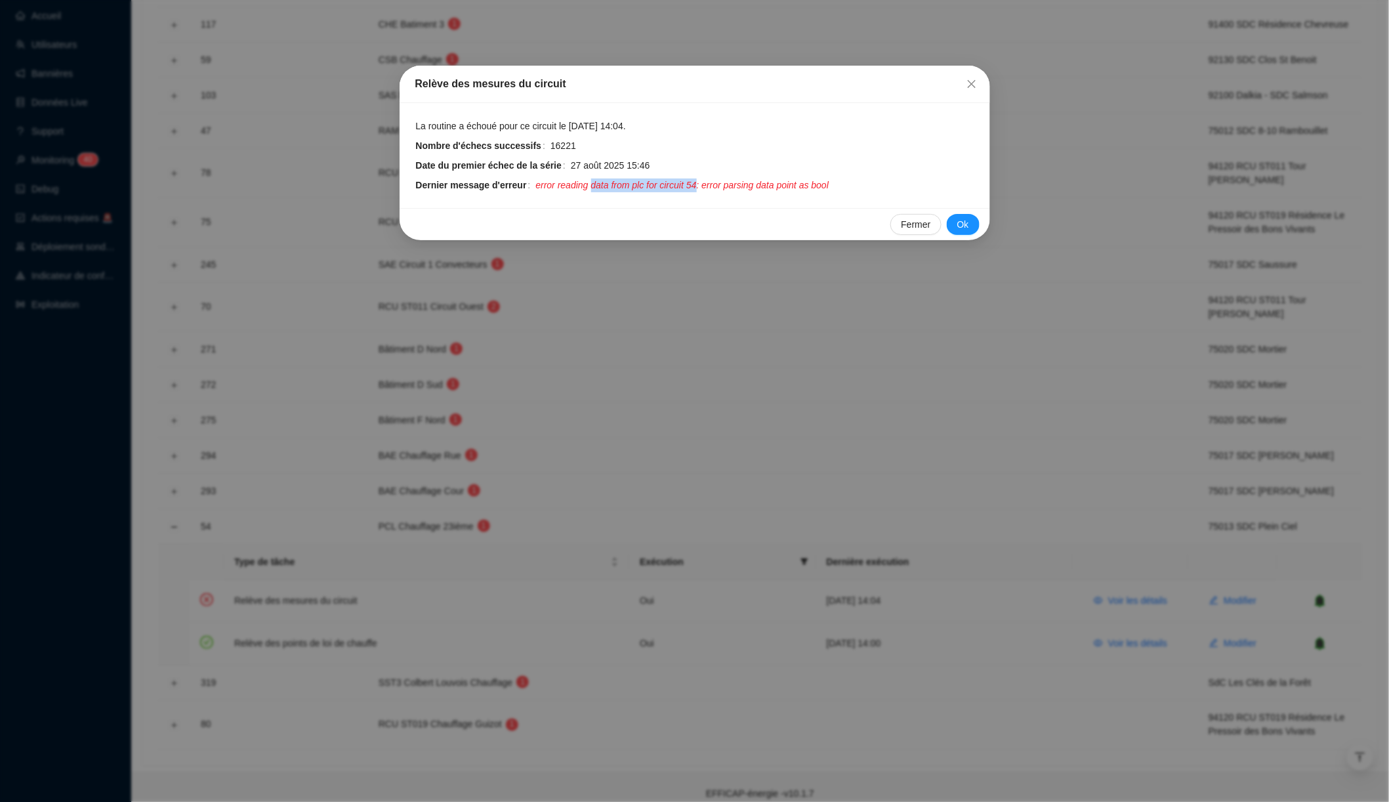
click at [706, 183] on span "error reading data from plc for circuit 54: error parsing data point as bool" at bounding box center [681, 185] width 293 height 14
click at [610, 184] on span "error reading data from plc for circuit 54: error parsing data point as bool" at bounding box center [681, 185] width 293 height 14
drag, startPoint x: 610, startPoint y: 184, endPoint x: 703, endPoint y: 183, distance: 93.2
click at [703, 183] on span "error reading data from plc for circuit 54: error parsing data point as bool" at bounding box center [681, 185] width 293 height 14
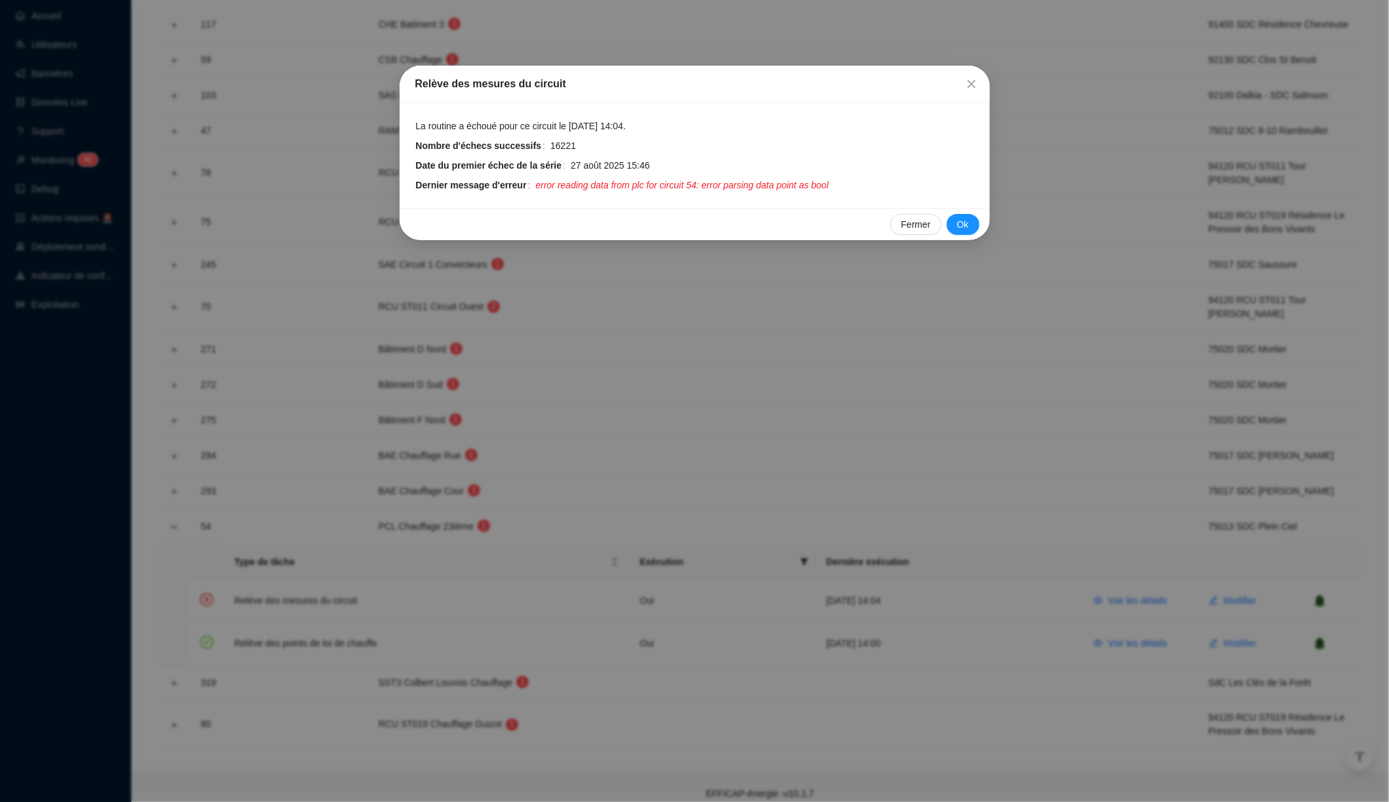
click at [637, 183] on span "error reading data from plc for circuit 54: error parsing data point as bool" at bounding box center [681, 185] width 293 height 14
drag, startPoint x: 637, startPoint y: 183, endPoint x: 710, endPoint y: 183, distance: 72.8
click at [710, 183] on span "error reading data from plc for circuit 54: error parsing data point as bool" at bounding box center [681, 185] width 293 height 14
click at [680, 182] on span "error reading data from plc for circuit 54: error parsing data point as bool" at bounding box center [681, 185] width 293 height 14
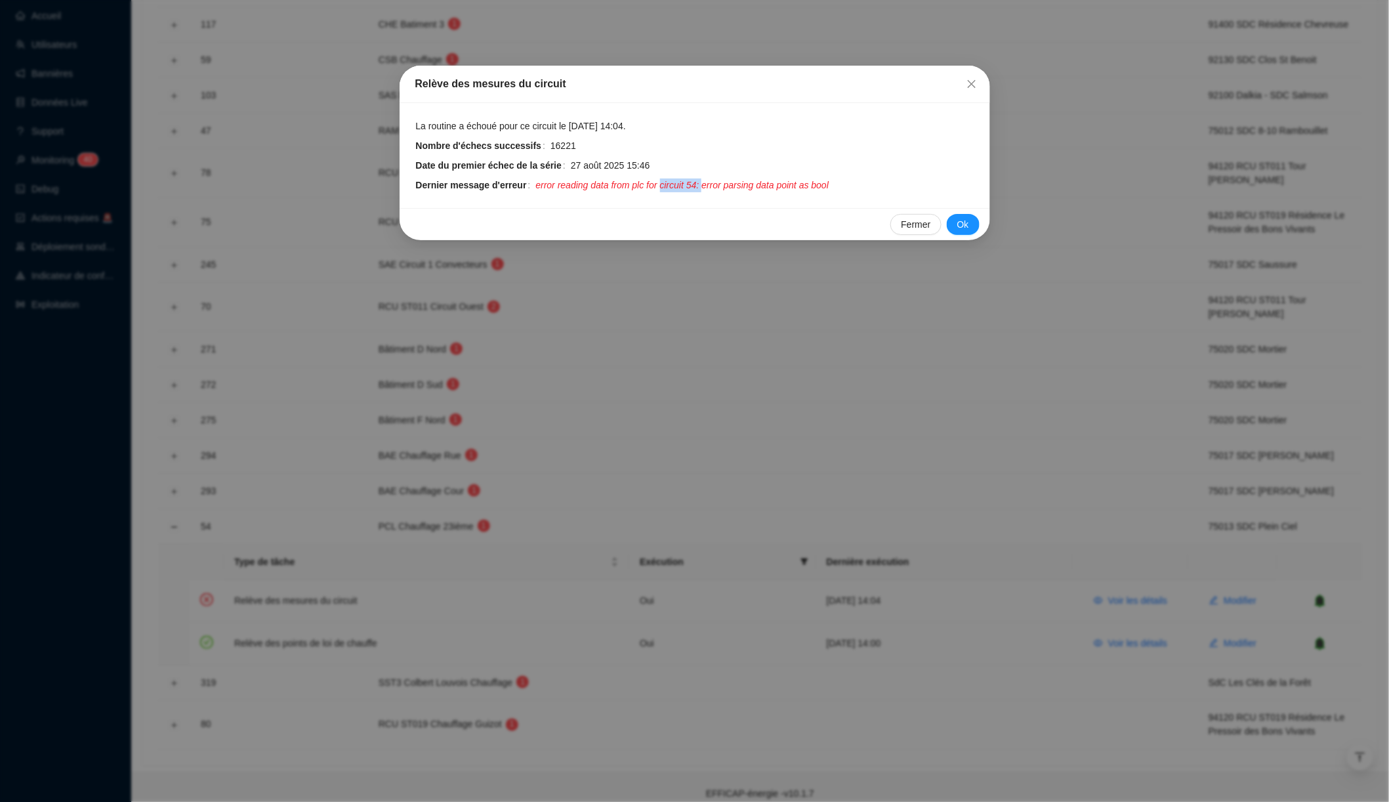
drag, startPoint x: 680, startPoint y: 182, endPoint x: 718, endPoint y: 182, distance: 38.1
click at [718, 182] on span "error reading data from plc for circuit 54: error parsing data point as bool" at bounding box center [681, 185] width 293 height 14
click at [659, 178] on span "error reading data from plc for circuit 54: error parsing data point as bool" at bounding box center [681, 185] width 293 height 14
drag, startPoint x: 659, startPoint y: 178, endPoint x: 683, endPoint y: 178, distance: 24.3
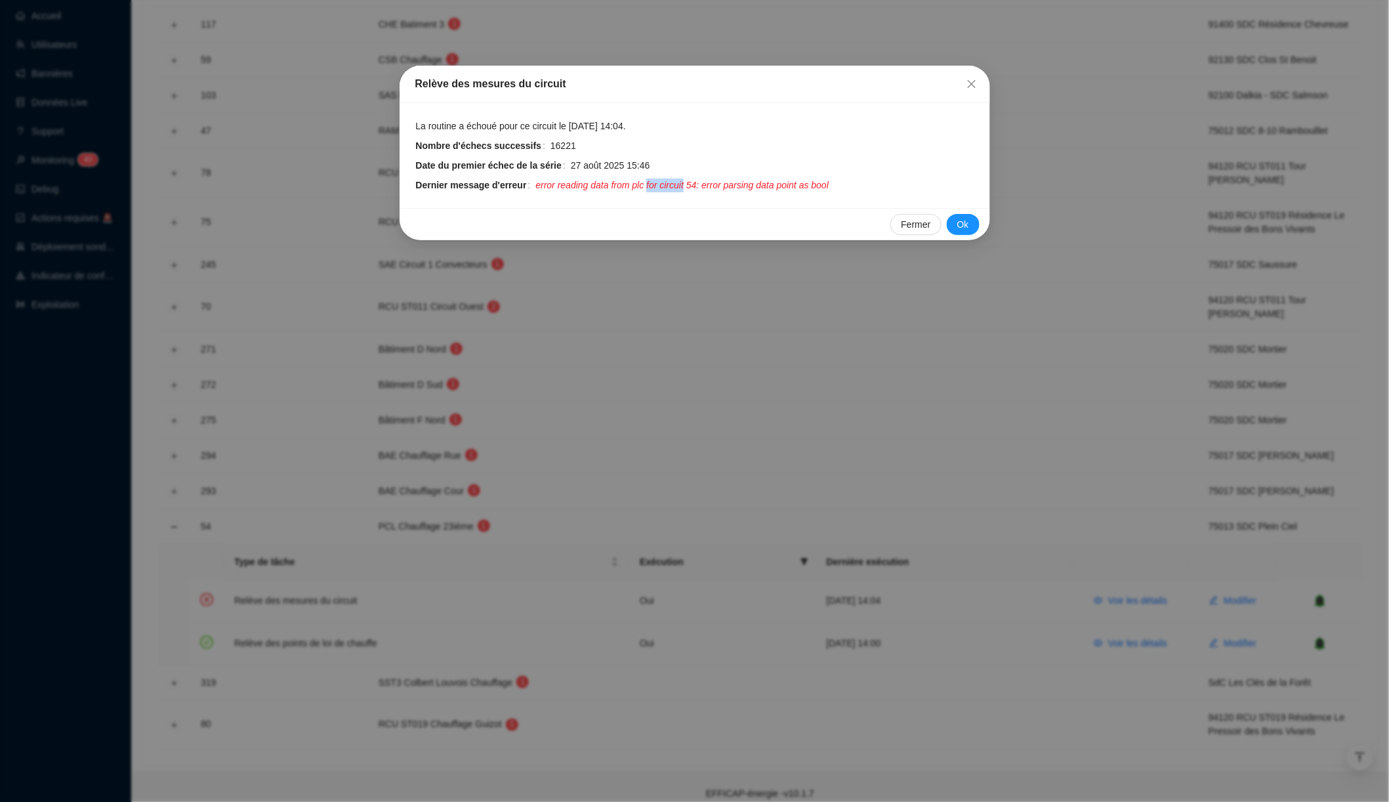
click at [683, 178] on span "error reading data from plc for circuit 54: error parsing data point as bool" at bounding box center [681, 185] width 293 height 14
click at [648, 180] on span "error reading data from plc for circuit 54: error parsing data point as bool" at bounding box center [681, 185] width 293 height 14
drag, startPoint x: 648, startPoint y: 180, endPoint x: 708, endPoint y: 180, distance: 60.4
click at [708, 180] on span "error reading data from plc for circuit 54: error parsing data point as bool" at bounding box center [681, 185] width 293 height 14
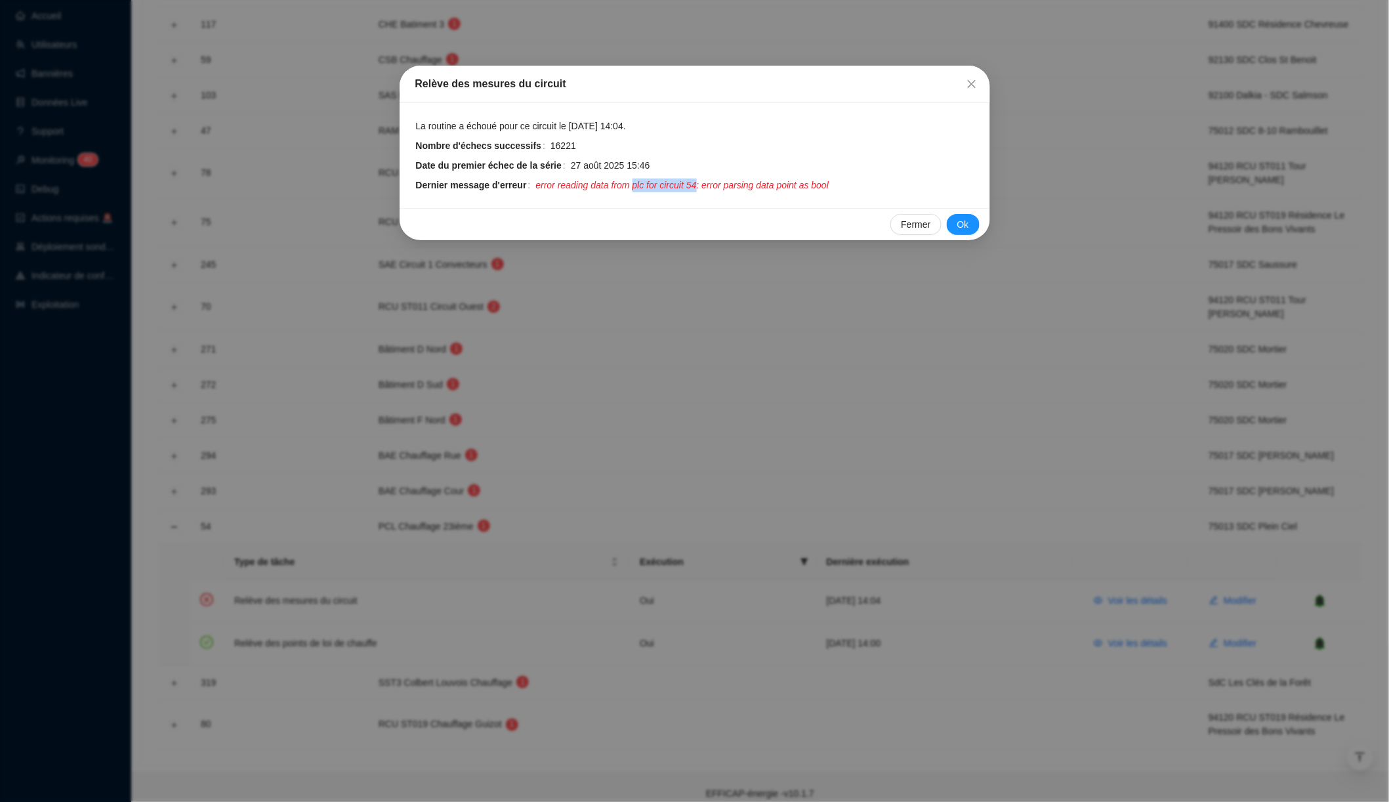
click at [708, 180] on span "error reading data from plc for circuit 54: error parsing data point as bool" at bounding box center [681, 185] width 293 height 14
click at [625, 182] on span "error reading data from plc for circuit 54: error parsing data point as bool" at bounding box center [681, 185] width 293 height 14
drag, startPoint x: 625, startPoint y: 182, endPoint x: 711, endPoint y: 182, distance: 86.0
click at [711, 182] on span "error reading data from plc for circuit 54: error parsing data point as bool" at bounding box center [681, 185] width 293 height 14
click at [736, 182] on span "error reading data from plc for circuit 54: error parsing data point as bool" at bounding box center [681, 185] width 293 height 14
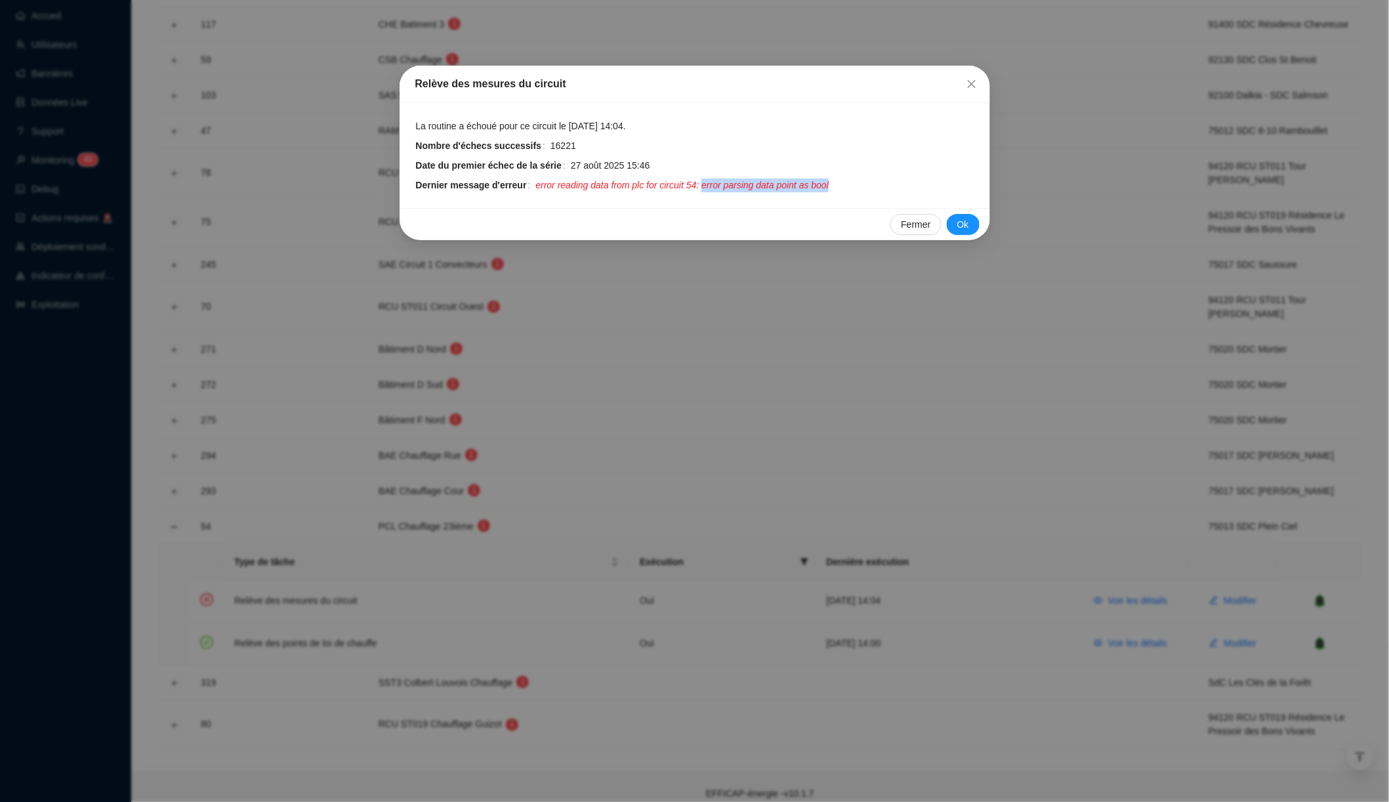
drag, startPoint x: 736, startPoint y: 182, endPoint x: 839, endPoint y: 183, distance: 103.7
click at [829, 183] on span "error reading data from plc for circuit 54: error parsing data point as bool" at bounding box center [681, 185] width 293 height 14
click at [581, 188] on span "error reading data from plc for circuit 54: error parsing data point as bool" at bounding box center [681, 185] width 293 height 14
drag, startPoint x: 581, startPoint y: 188, endPoint x: 705, endPoint y: 183, distance: 124.1
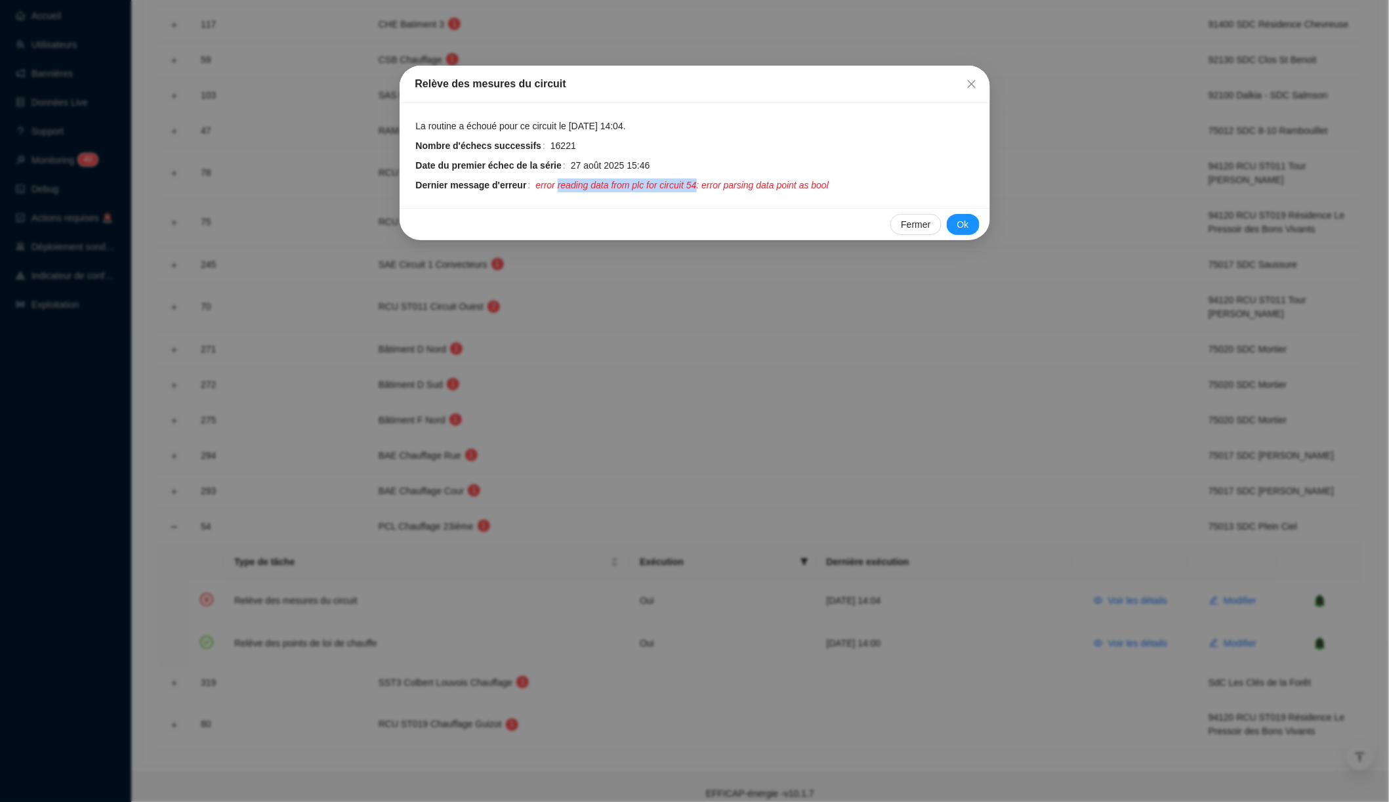
click at [705, 183] on span "error reading data from plc for circuit 54: error parsing data point as bool" at bounding box center [681, 185] width 293 height 14
click at [652, 182] on span "error reading data from plc for circuit 54: error parsing data point as bool" at bounding box center [681, 185] width 293 height 14
click at [766, 185] on span "error reading data from plc for circuit 54: error parsing data point as bool" at bounding box center [681, 185] width 293 height 14
drag, startPoint x: 766, startPoint y: 185, endPoint x: 646, endPoint y: 185, distance: 120.7
click at [645, 184] on span "error reading data from plc for circuit 54: error parsing data point as bool" at bounding box center [681, 185] width 293 height 14
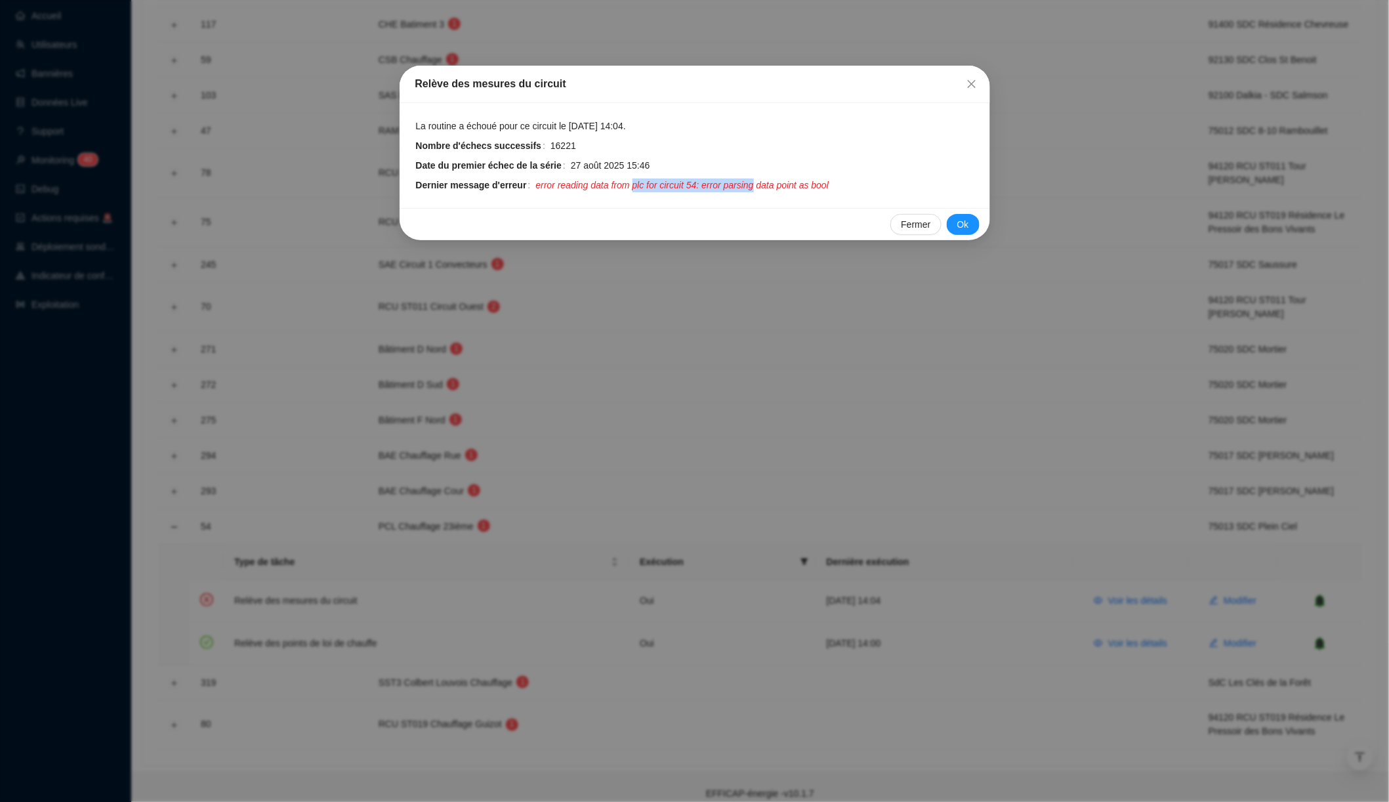
click at [646, 185] on span "error reading data from plc for circuit 54: error parsing data point as bool" at bounding box center [681, 185] width 293 height 14
click at [606, 181] on span "error reading data from plc for circuit 54: error parsing data point as bool" at bounding box center [681, 185] width 293 height 14
drag, startPoint x: 606, startPoint y: 181, endPoint x: 786, endPoint y: 186, distance: 179.9
click at [786, 186] on span "error reading data from plc for circuit 54: error parsing data point as bool" at bounding box center [681, 185] width 293 height 14
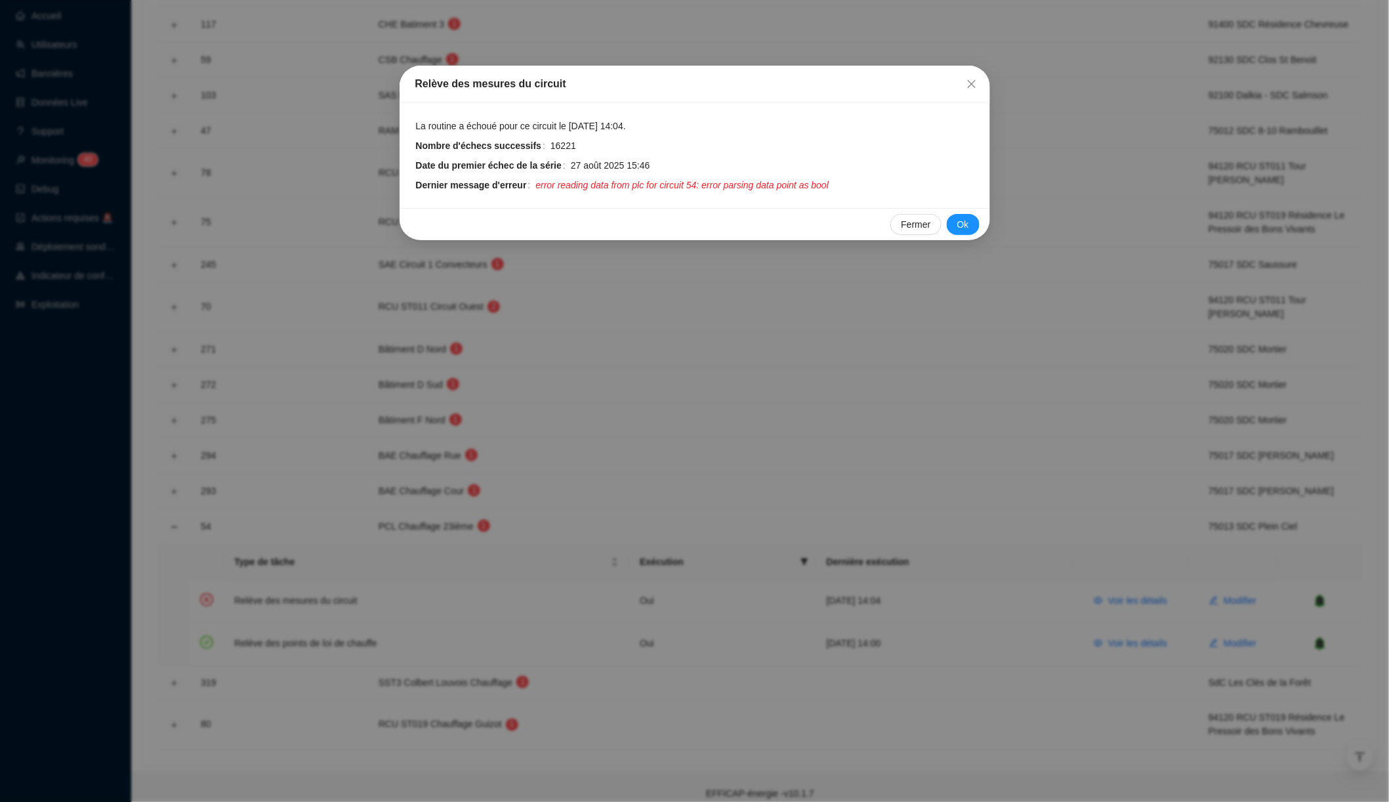
click at [753, 180] on span "error reading data from plc for circuit 54: error parsing data point as bool" at bounding box center [681, 185] width 293 height 14
drag, startPoint x: 753, startPoint y: 180, endPoint x: 660, endPoint y: 180, distance: 93.8
click at [660, 180] on span "error reading data from plc for circuit 54: error parsing data point as bool" at bounding box center [681, 185] width 293 height 14
click at [908, 222] on span "Fermer" at bounding box center [916, 225] width 30 height 14
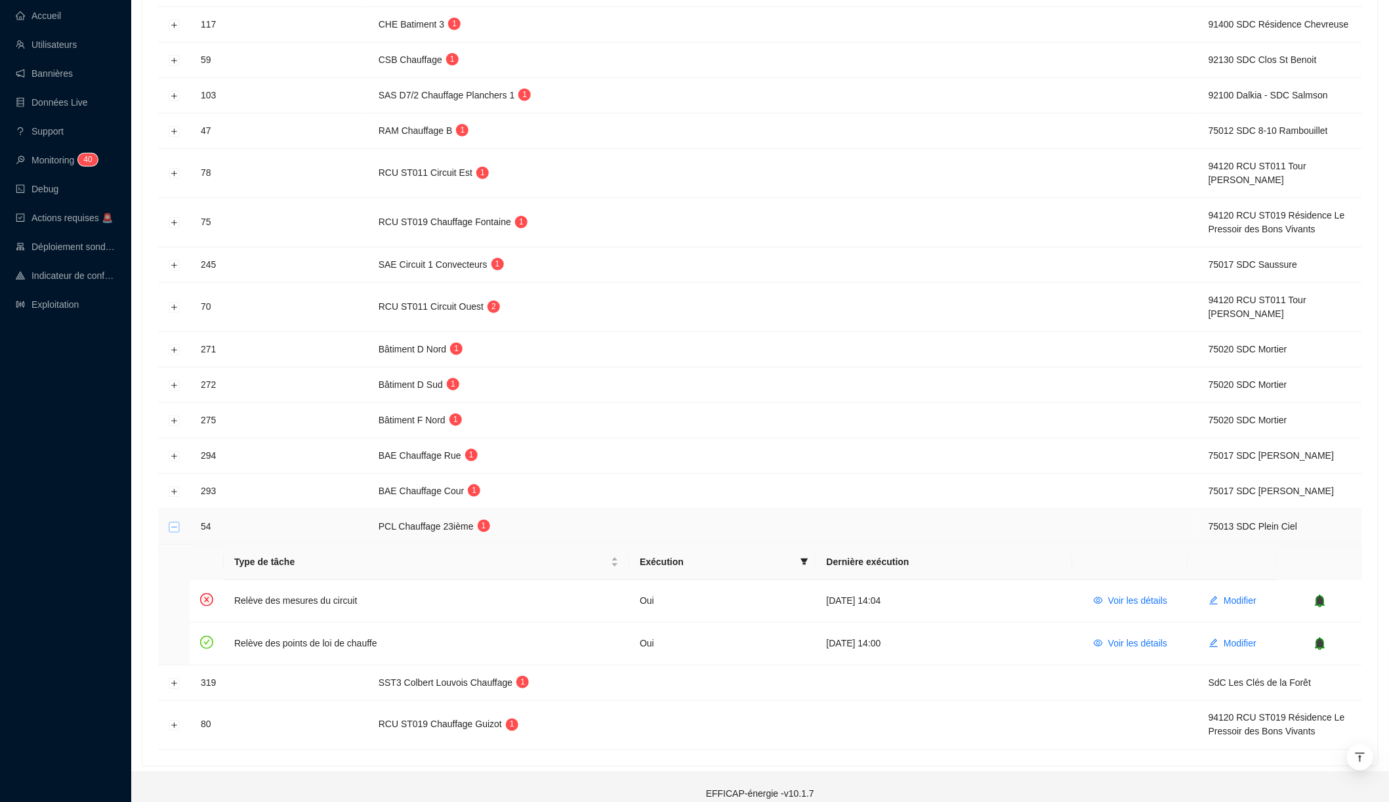
click at [177, 522] on button "Réduire la ligne" at bounding box center [174, 527] width 10 height 10
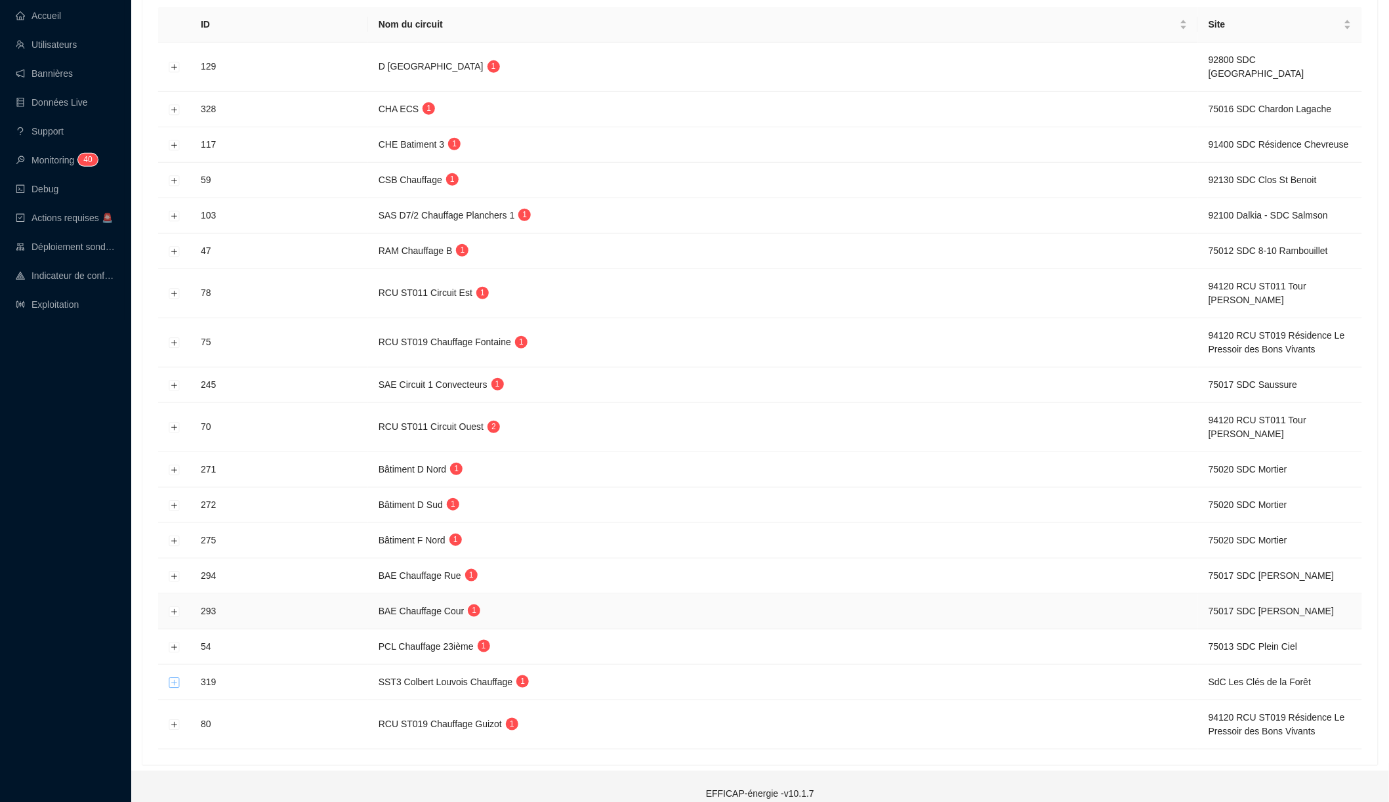
scroll to position [237, 0]
click at [177, 678] on button "Développer la ligne" at bounding box center [174, 683] width 10 height 10
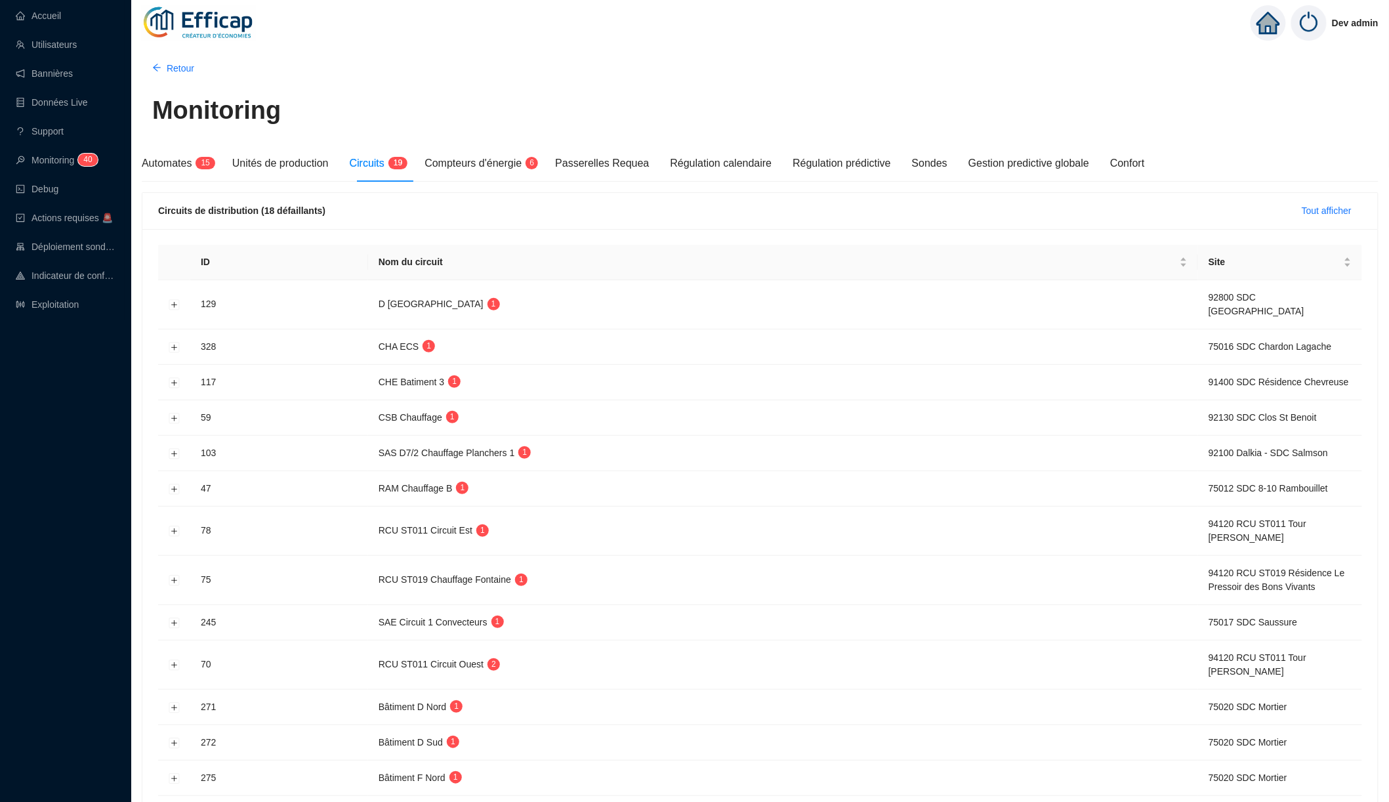
scroll to position [0, 0]
click at [173, 300] on button "Développer la ligne" at bounding box center [174, 305] width 10 height 10
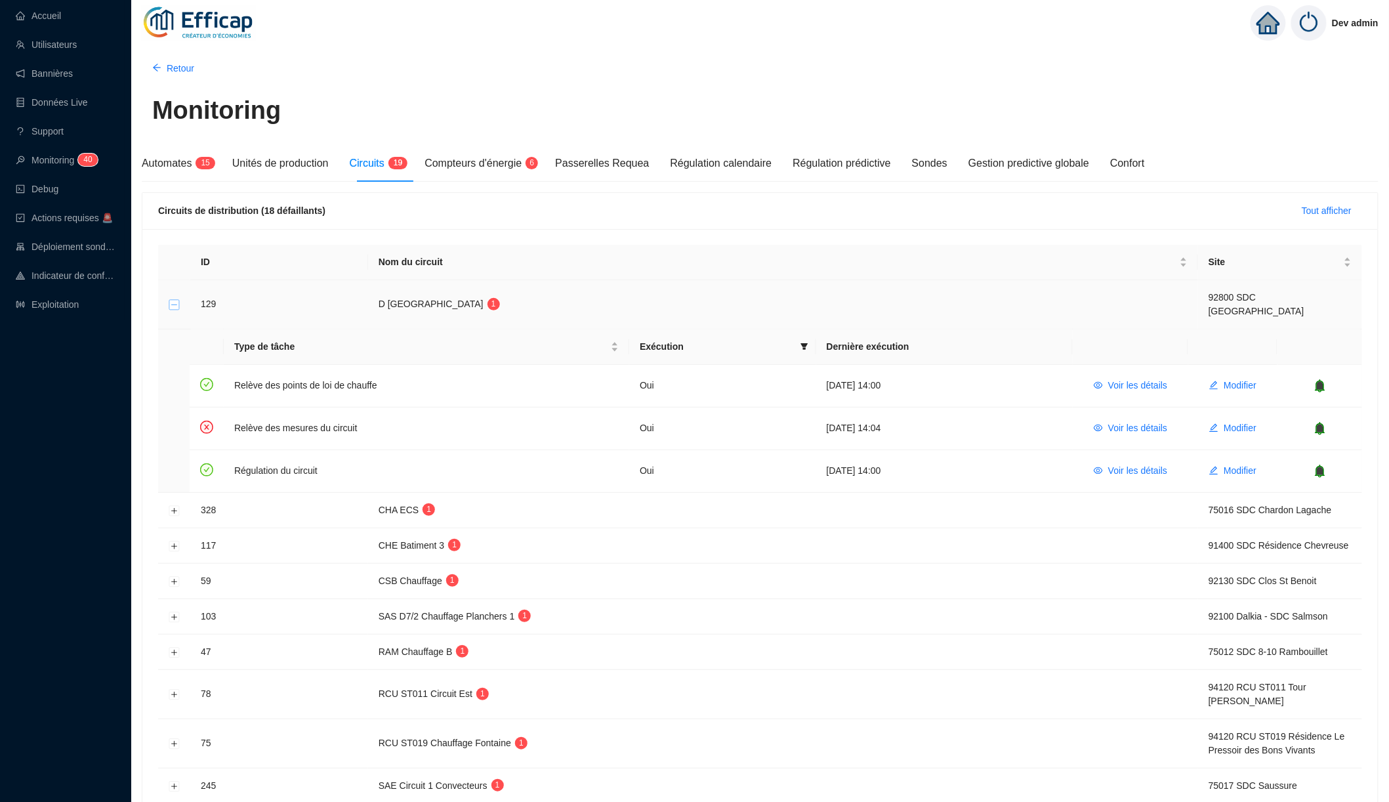
click at [173, 300] on button "Réduire la ligne" at bounding box center [174, 305] width 10 height 10
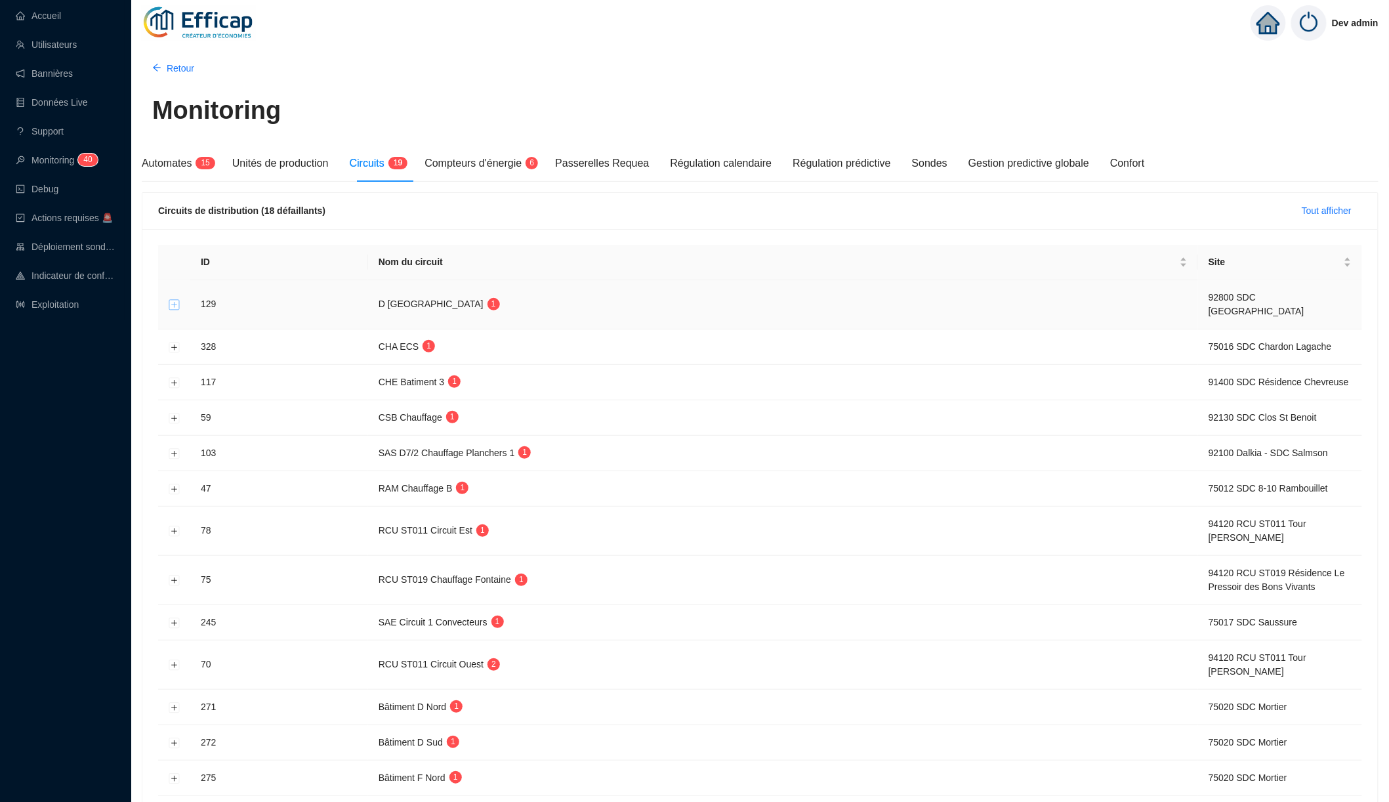
click at [173, 300] on button "Développer la ligne" at bounding box center [174, 305] width 10 height 10
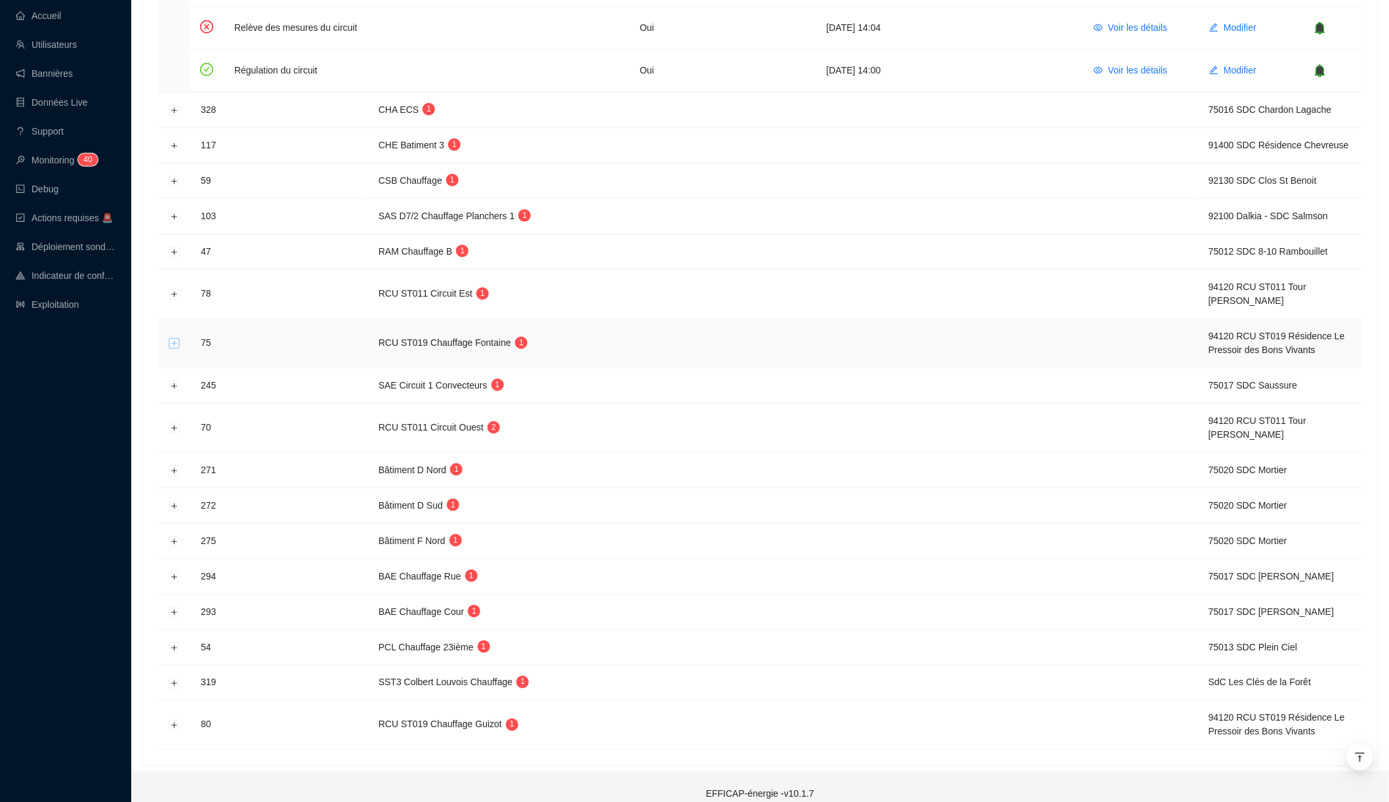
click at [175, 341] on button "Développer la ligne" at bounding box center [174, 344] width 10 height 10
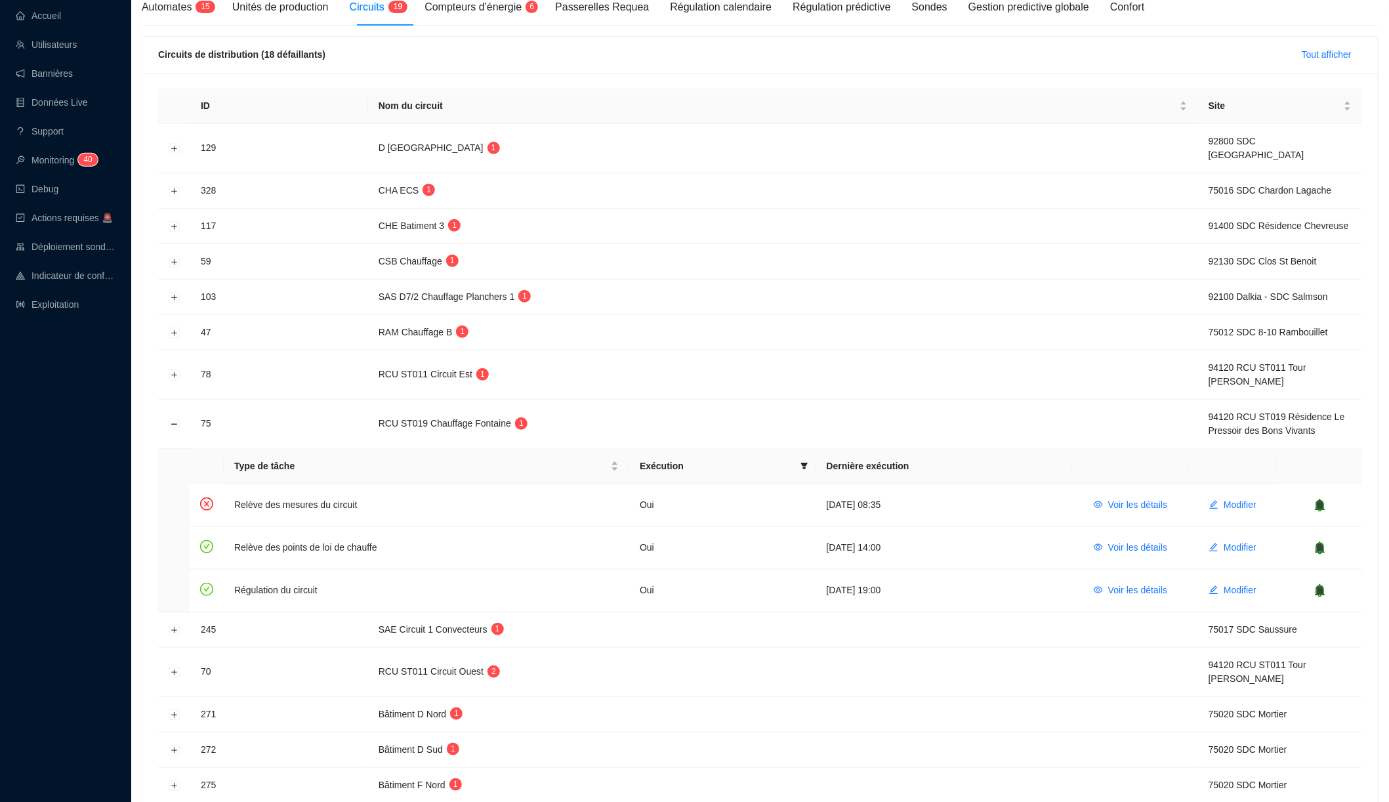
scroll to position [156, 0]
click at [172, 222] on button "Développer la ligne" at bounding box center [174, 227] width 10 height 10
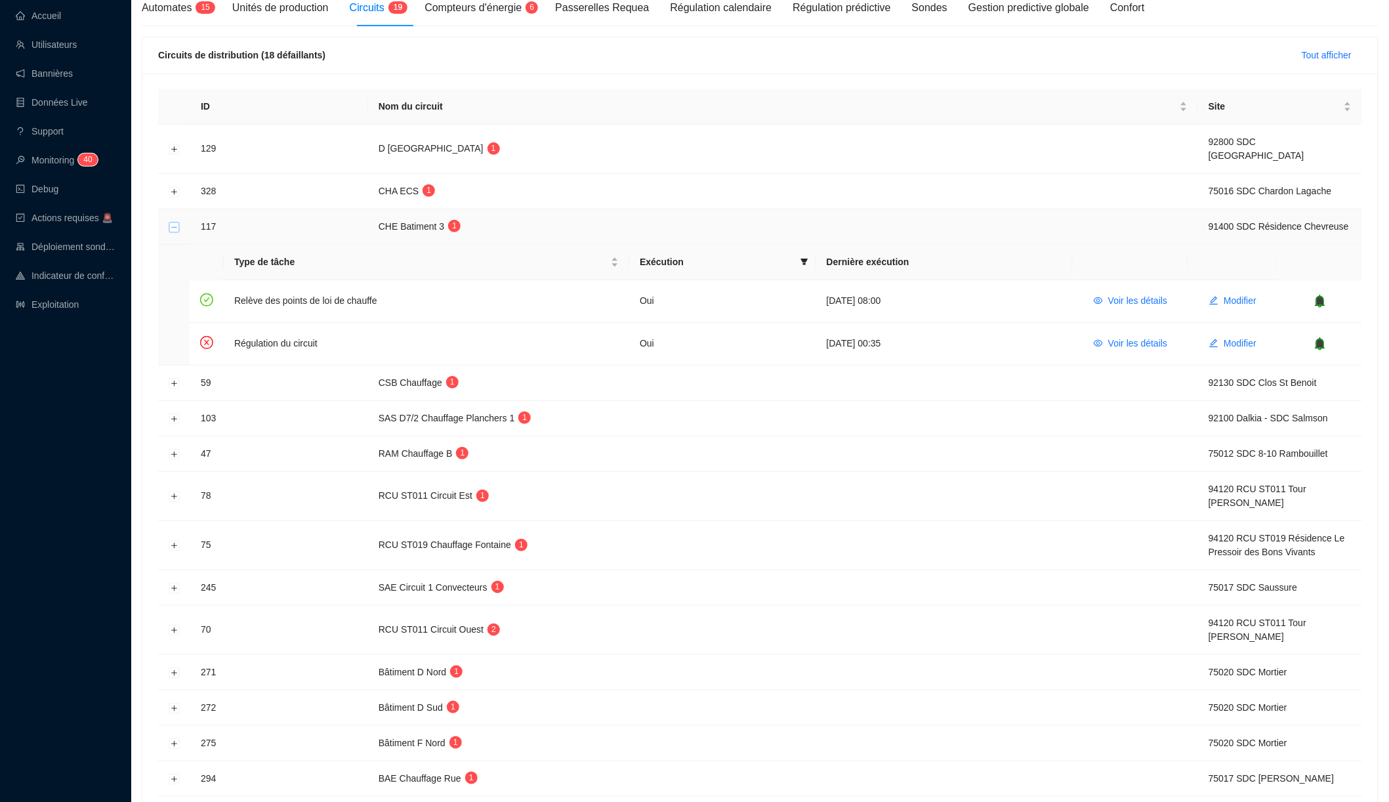
click at [172, 222] on button "Réduire la ligne" at bounding box center [174, 227] width 10 height 10
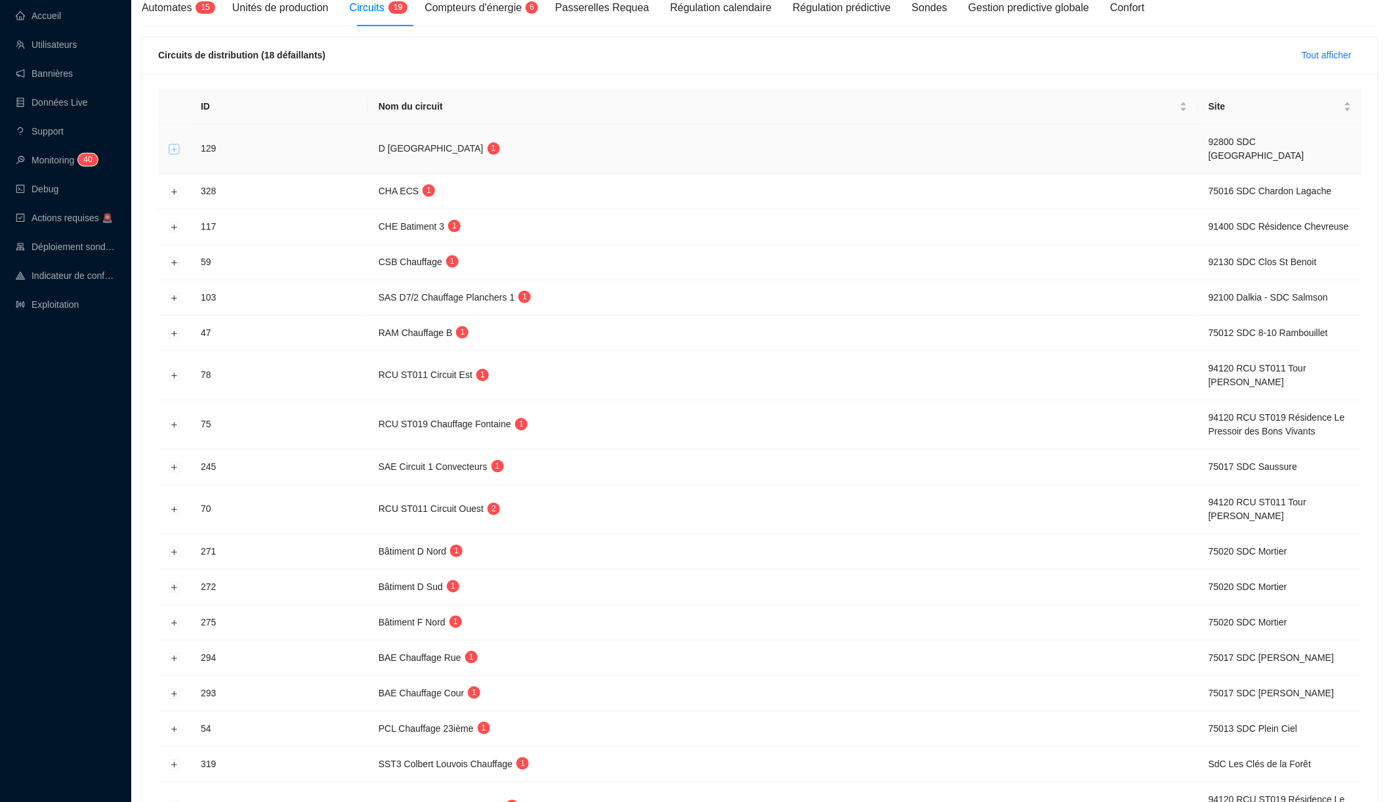
click at [176, 144] on button "Développer la ligne" at bounding box center [174, 149] width 10 height 10
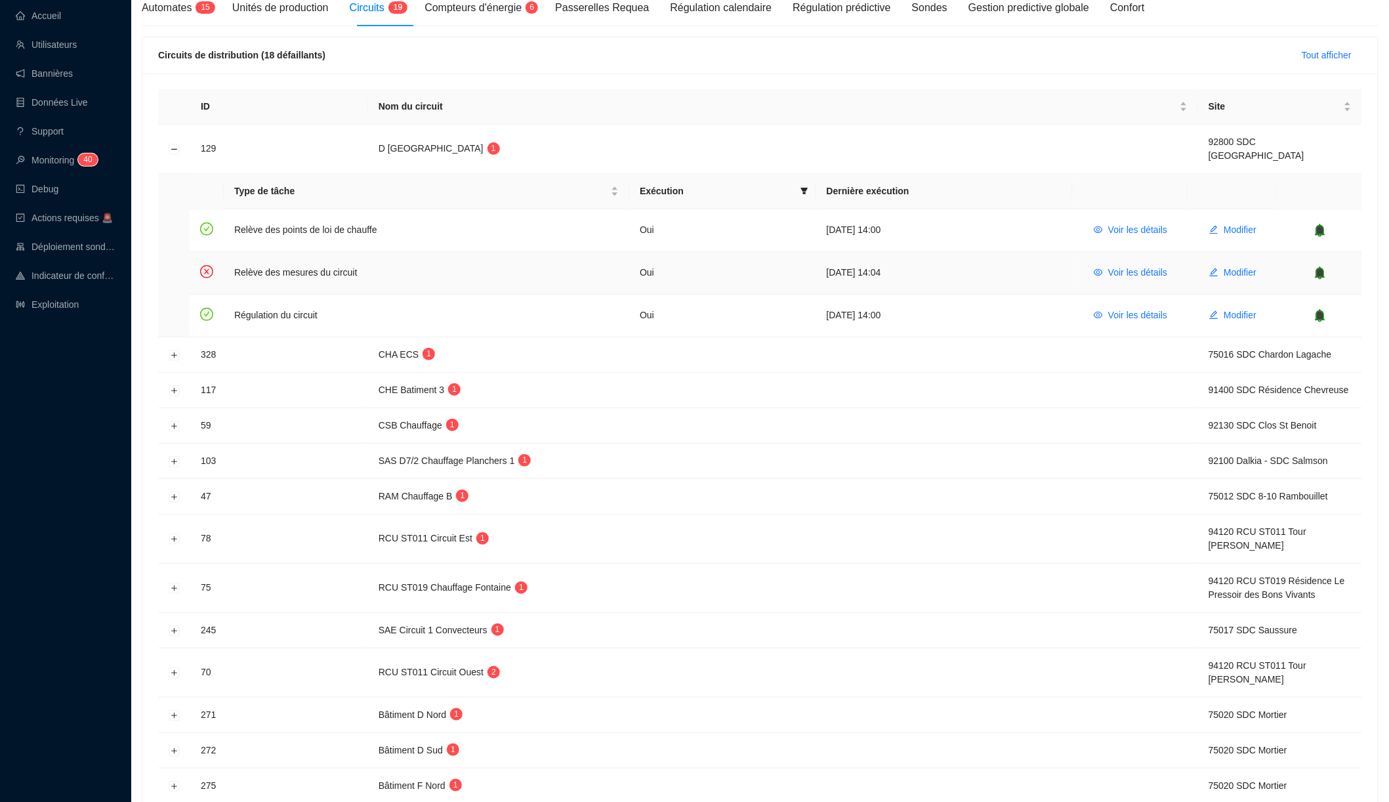
click at [250, 257] on td "Relève des mesures du circuit" at bounding box center [427, 273] width 406 height 43
drag, startPoint x: 250, startPoint y: 257, endPoint x: 341, endPoint y: 257, distance: 90.6
click at [341, 257] on td "Relève des mesures du circuit" at bounding box center [427, 273] width 406 height 43
click at [386, 143] on span "D [GEOGRAPHIC_DATA]" at bounding box center [431, 148] width 105 height 10
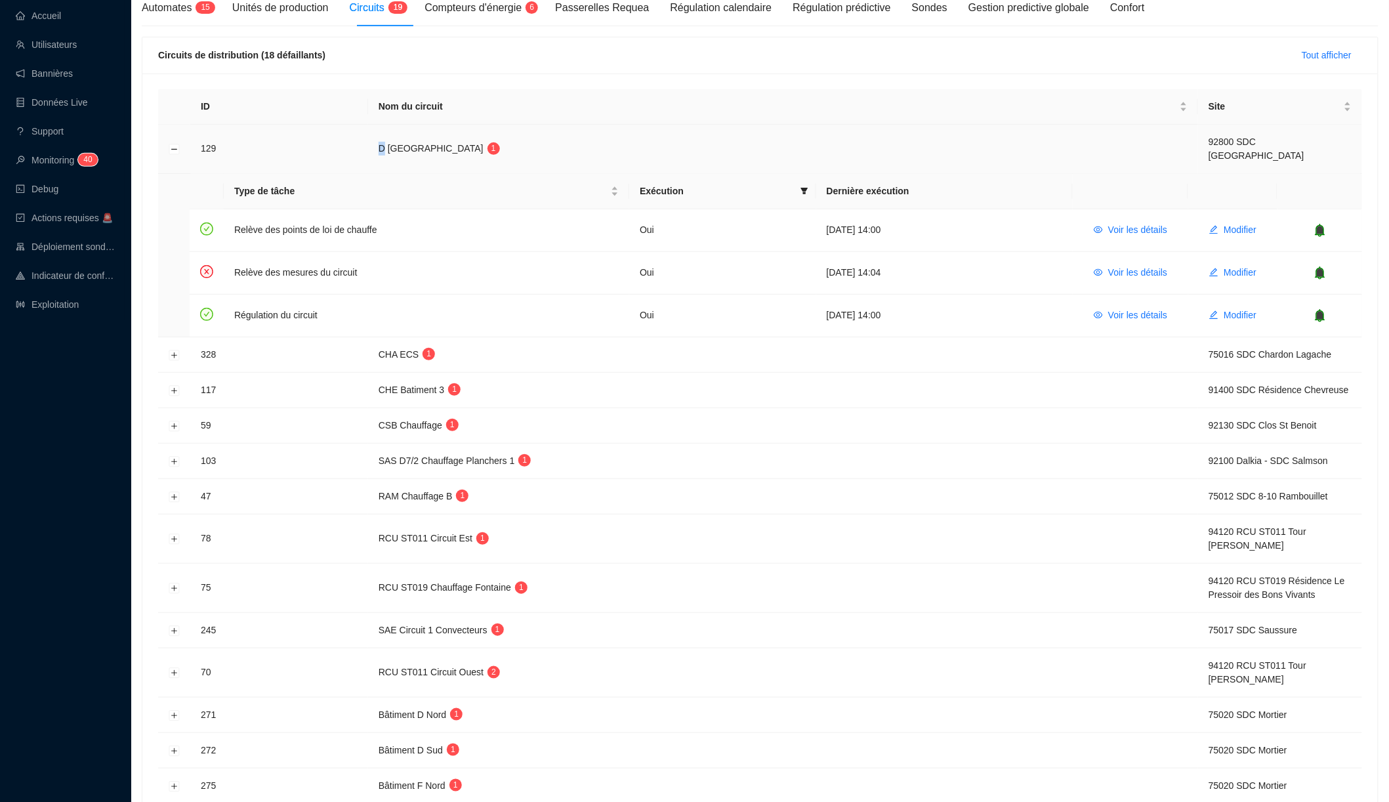
click at [386, 143] on span "D [GEOGRAPHIC_DATA]" at bounding box center [431, 148] width 105 height 10
click at [889, 257] on td "[DATE] 14:04" at bounding box center [944, 273] width 257 height 43
drag, startPoint x: 889, startPoint y: 257, endPoint x: 902, endPoint y: 257, distance: 13.1
click at [902, 257] on td "[DATE] 14:04" at bounding box center [944, 273] width 257 height 43
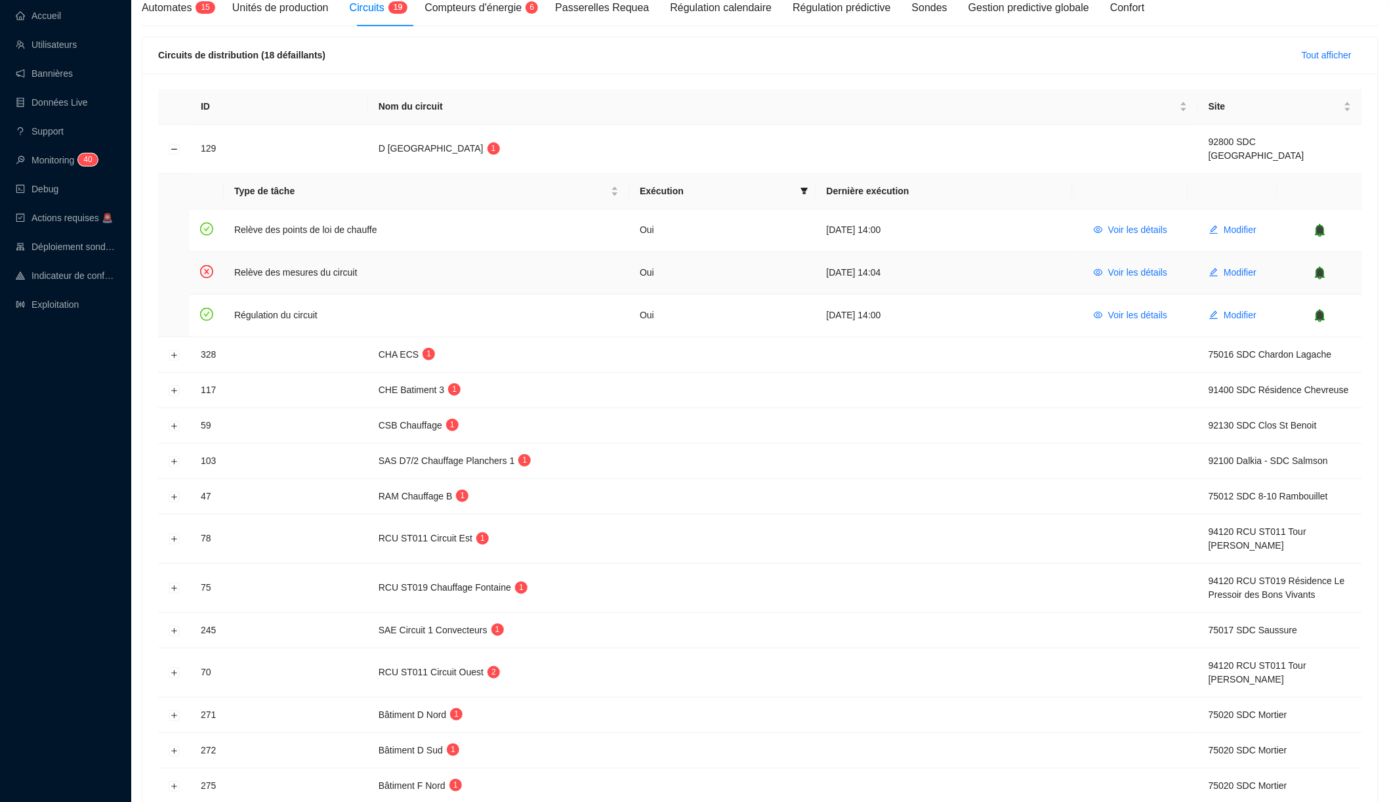
click at [833, 259] on td "[DATE] 14:04" at bounding box center [944, 273] width 257 height 43
drag, startPoint x: 833, startPoint y: 259, endPoint x: 891, endPoint y: 257, distance: 57.1
click at [891, 257] on td "[DATE] 14:04" at bounding box center [944, 273] width 257 height 43
click at [841, 260] on td "[DATE] 14:04" at bounding box center [944, 273] width 257 height 43
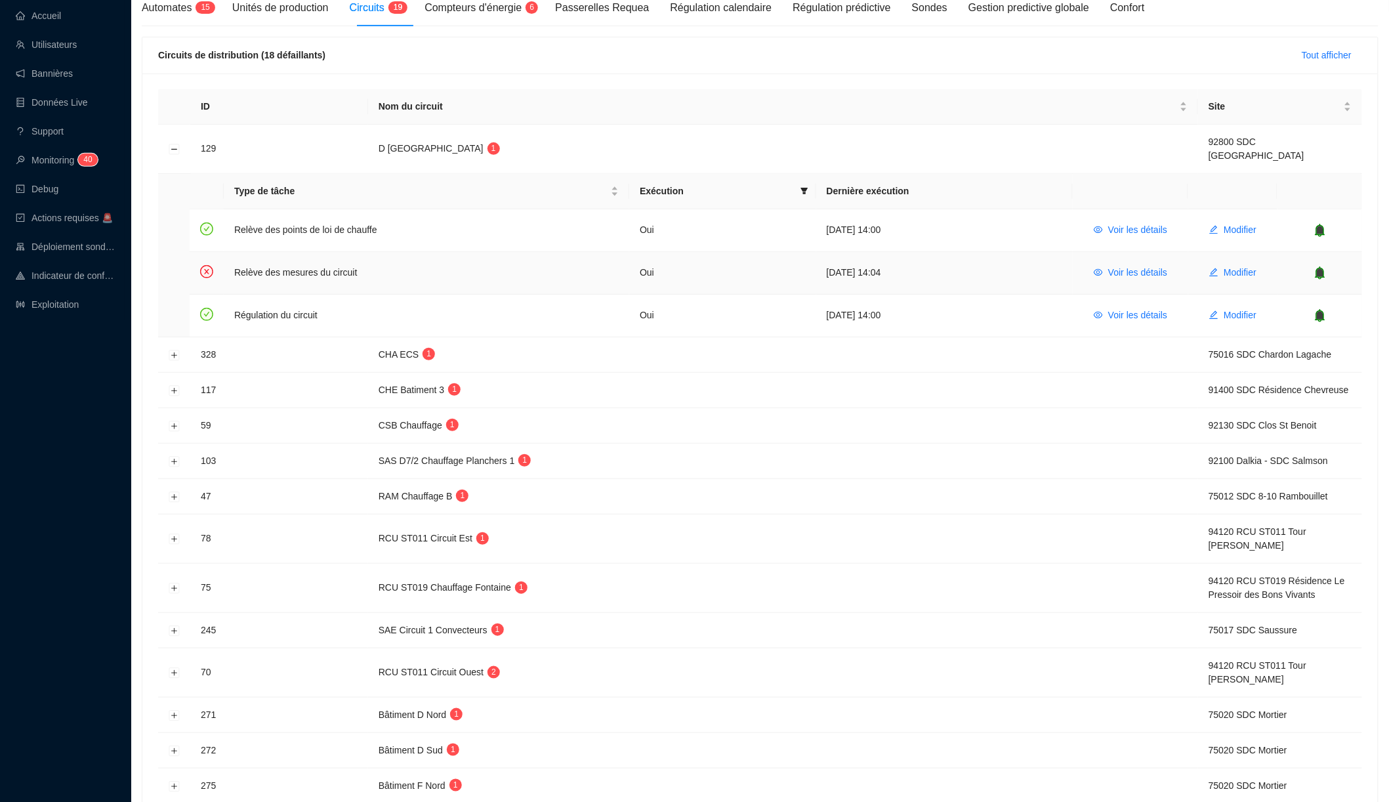
drag, startPoint x: 841, startPoint y: 260, endPoint x: 894, endPoint y: 256, distance: 53.3
click at [894, 256] on td "[DATE] 14:04" at bounding box center [944, 273] width 257 height 43
click at [176, 350] on button "Développer la ligne" at bounding box center [174, 355] width 10 height 10
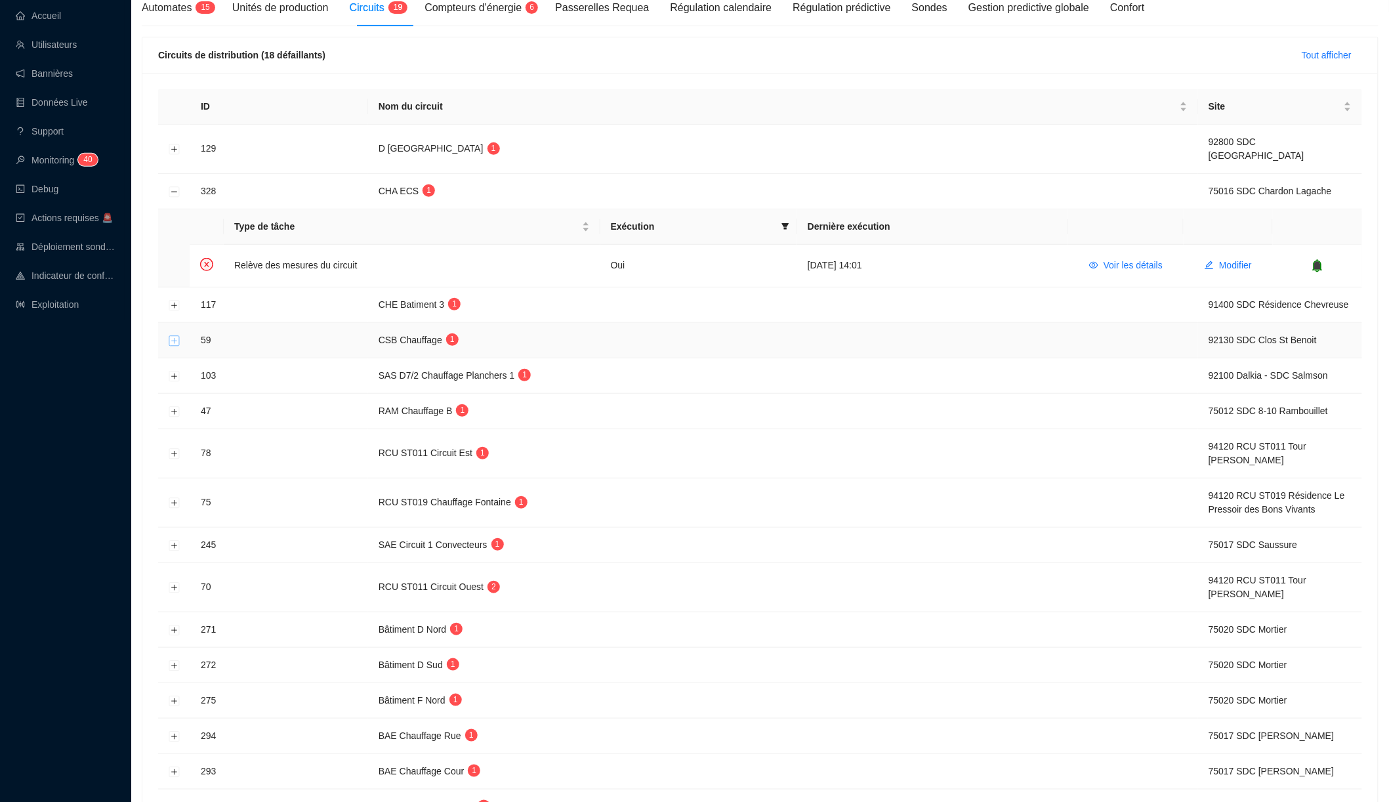
click at [175, 338] on button "Développer la ligne" at bounding box center [174, 340] width 10 height 10
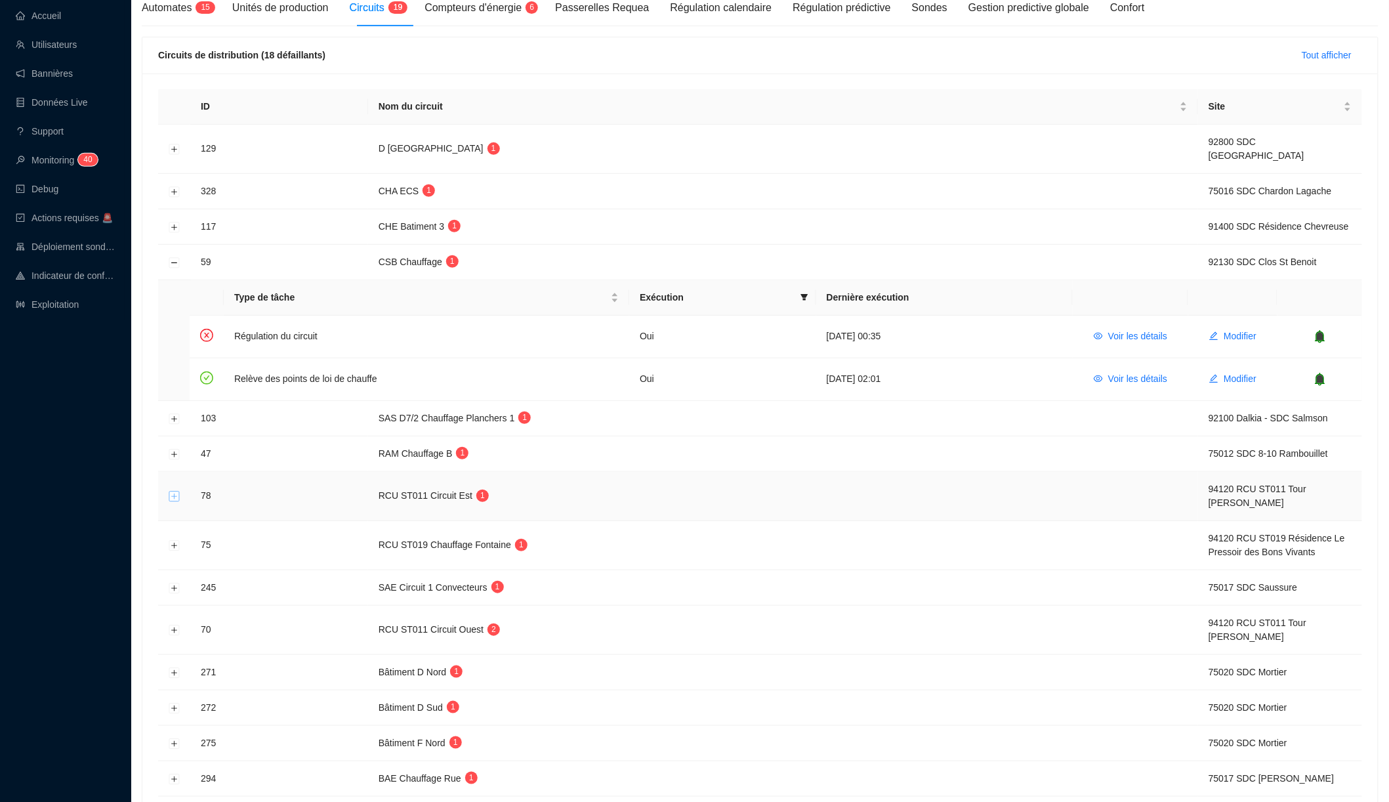
click at [172, 493] on button "Développer la ligne" at bounding box center [174, 497] width 10 height 10
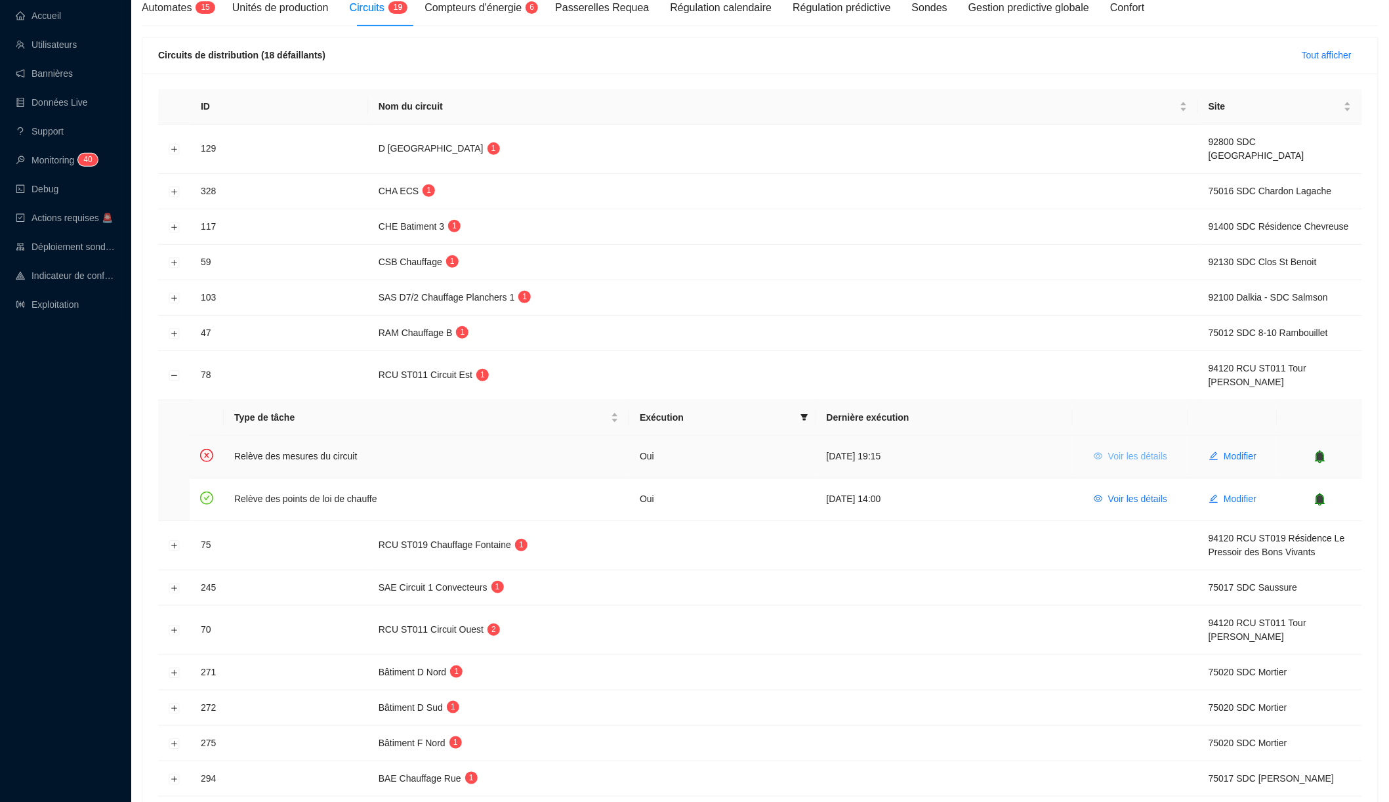
click at [1116, 450] on span "Voir les détails" at bounding box center [1137, 457] width 59 height 14
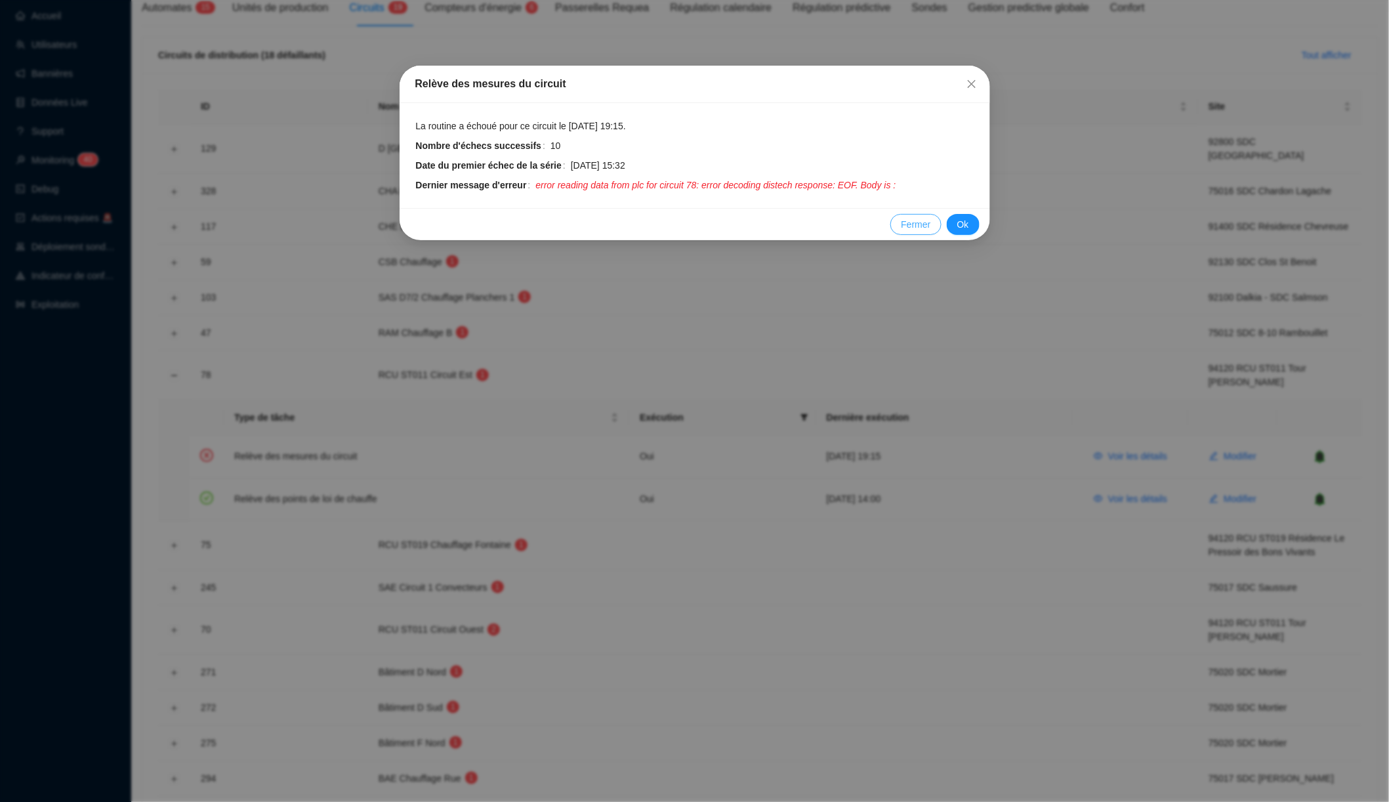
click at [917, 224] on span "Fermer" at bounding box center [916, 225] width 30 height 14
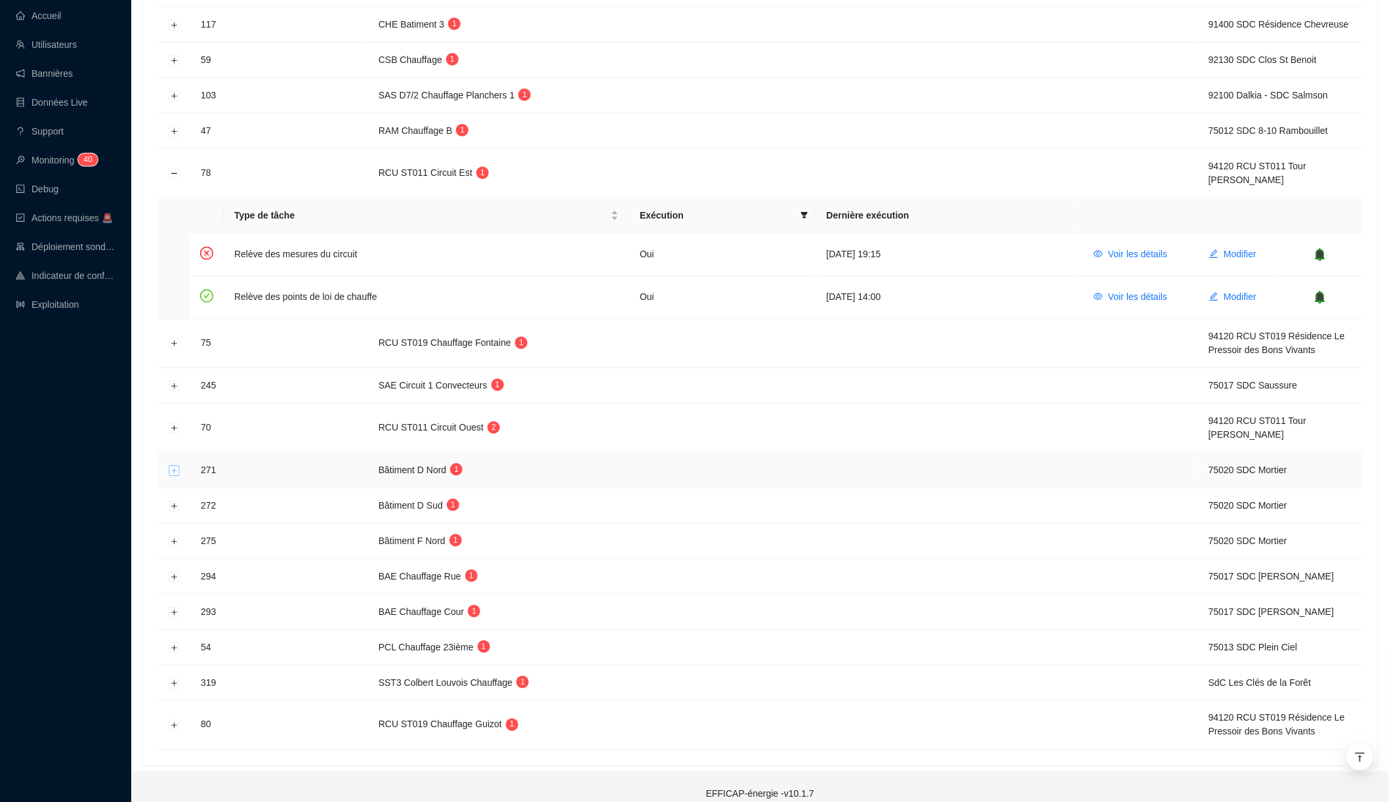
click at [176, 465] on button "Développer la ligne" at bounding box center [174, 470] width 10 height 10
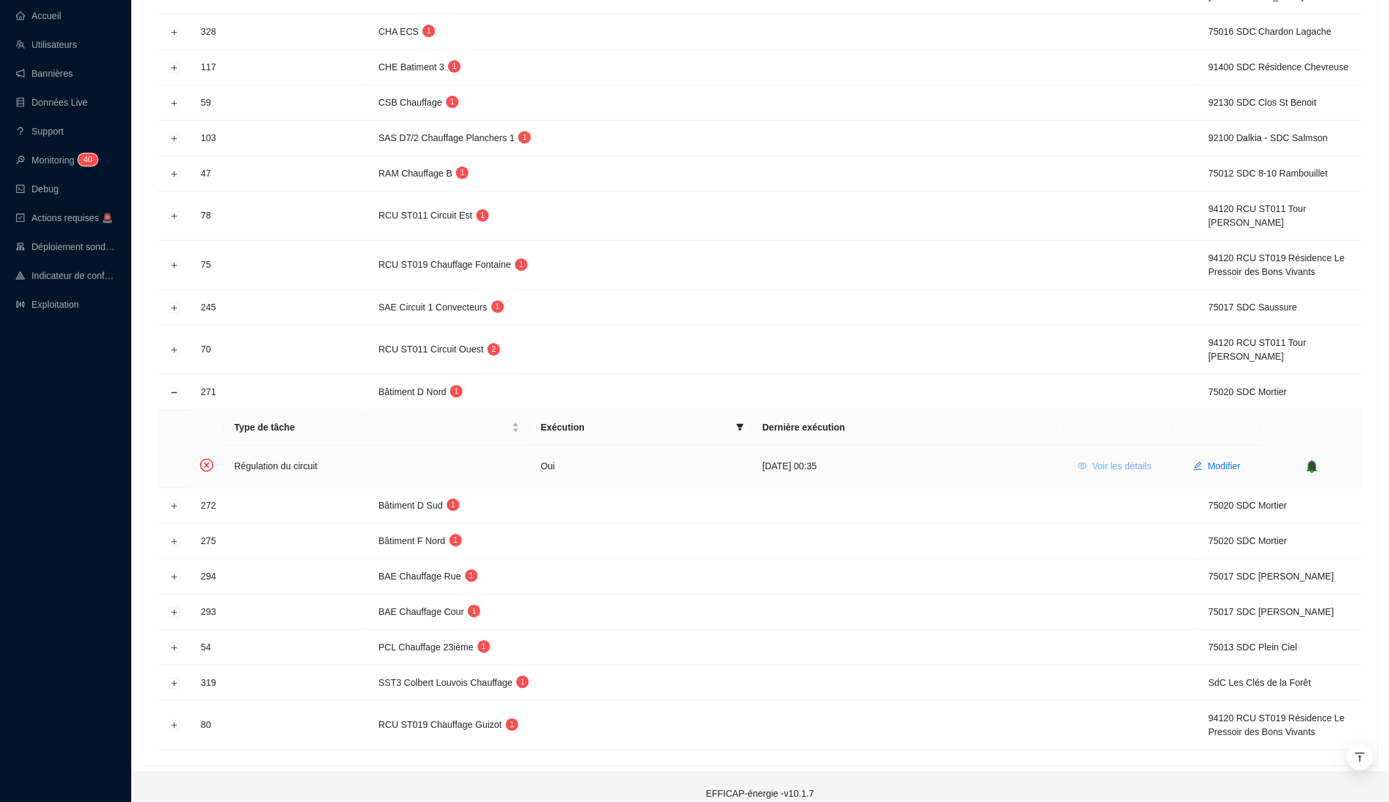
click at [1131, 459] on span "Voir les détails" at bounding box center [1122, 466] width 59 height 14
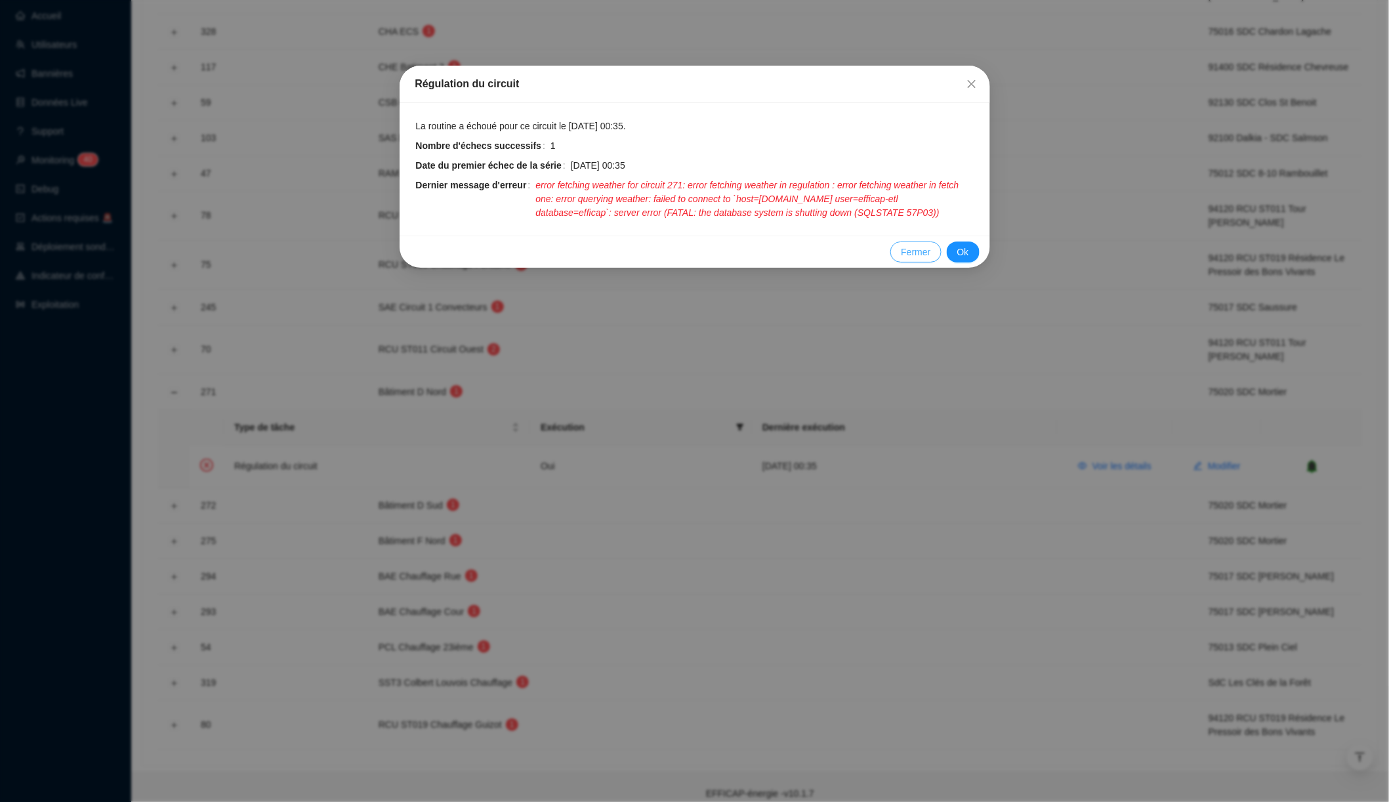
click at [904, 259] on span "Fermer" at bounding box center [916, 252] width 30 height 14
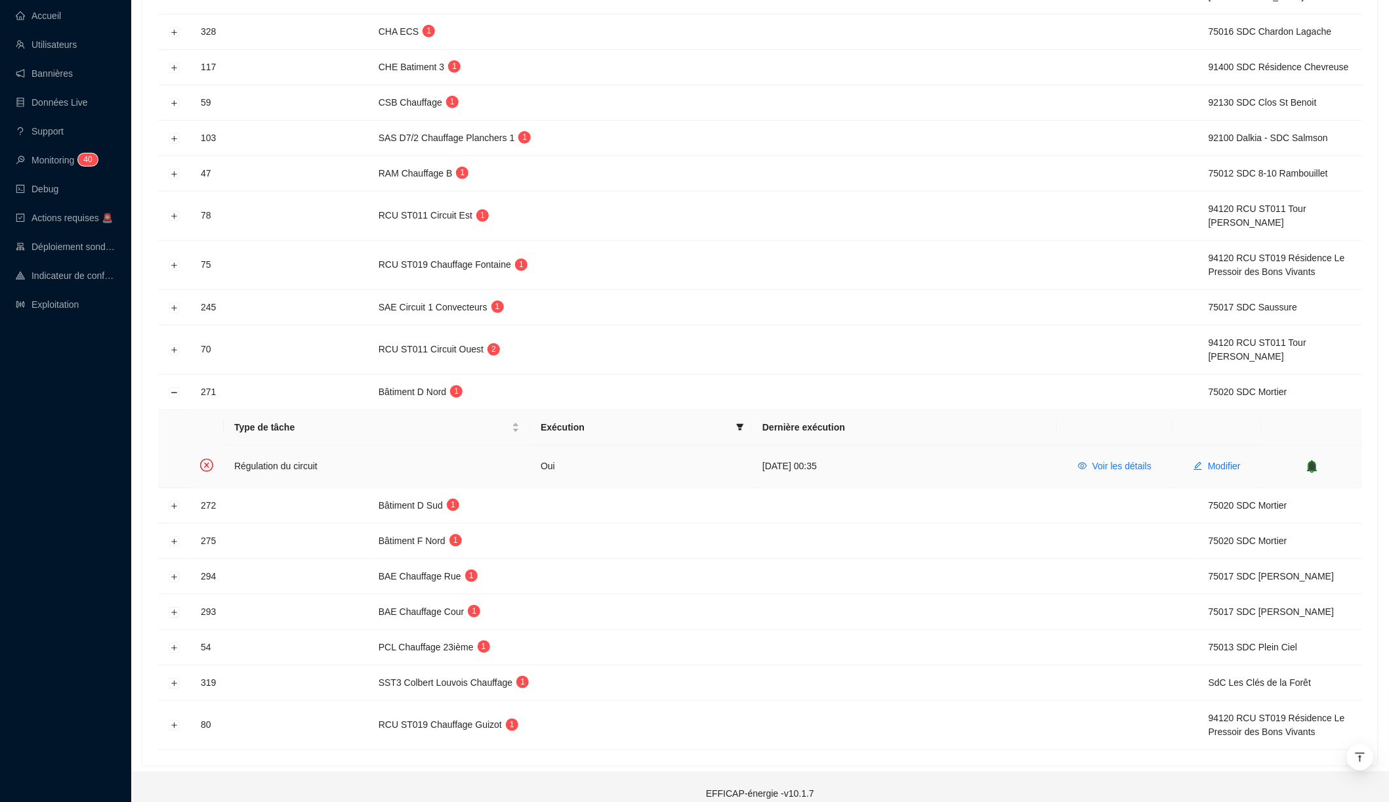
drag, startPoint x: 845, startPoint y: 458, endPoint x: 763, endPoint y: 457, distance: 81.4
click at [763, 457] on td "[DATE] 00:35" at bounding box center [904, 467] width 305 height 42
drag, startPoint x: 759, startPoint y: 457, endPoint x: 786, endPoint y: 457, distance: 26.2
click at [786, 457] on td "[DATE] 00:35" at bounding box center [904, 467] width 305 height 42
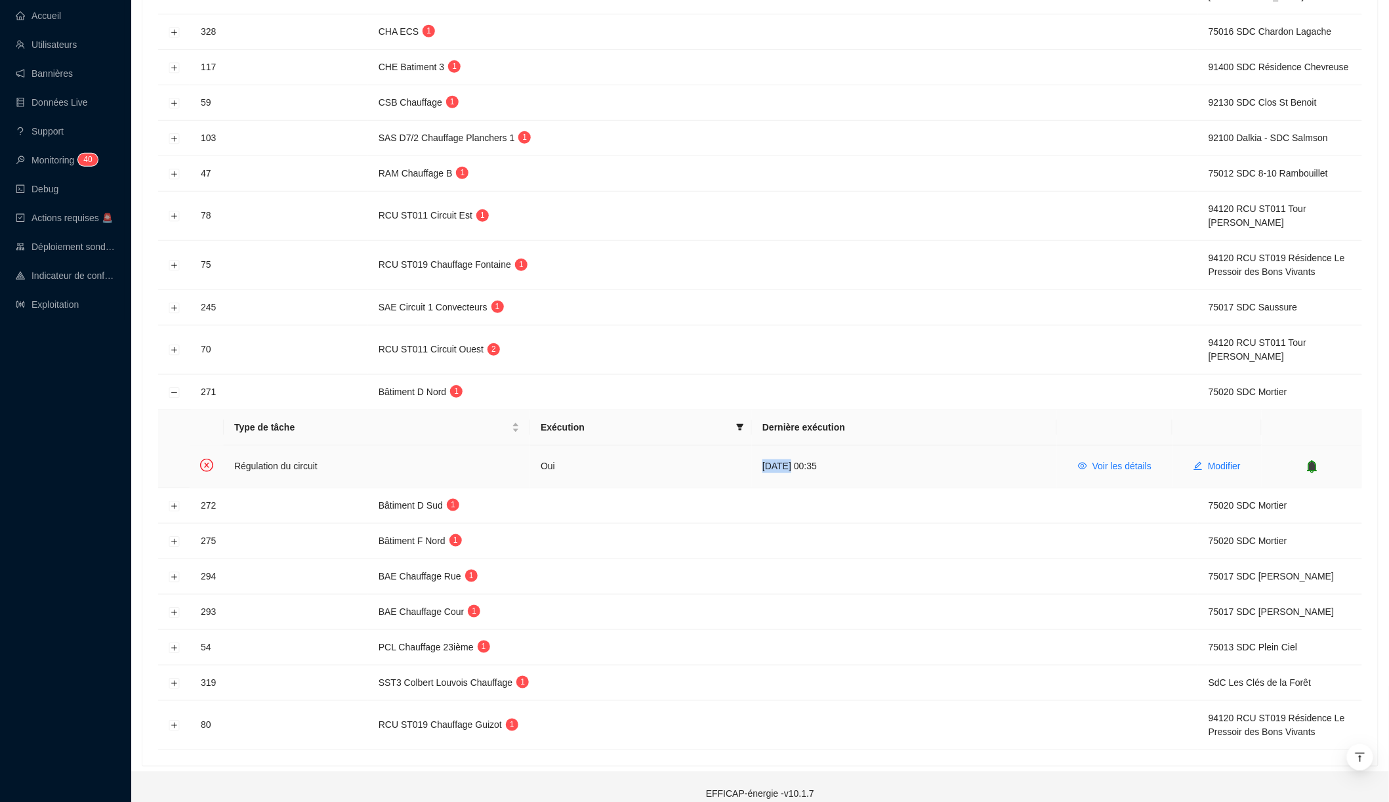
click at [786, 457] on td "[DATE] 00:35" at bounding box center [904, 467] width 305 height 42
drag, startPoint x: 847, startPoint y: 458, endPoint x: 760, endPoint y: 458, distance: 87.3
click at [760, 458] on td "[DATE] 00:35" at bounding box center [904, 467] width 305 height 42
drag, startPoint x: 757, startPoint y: 456, endPoint x: 848, endPoint y: 457, distance: 90.6
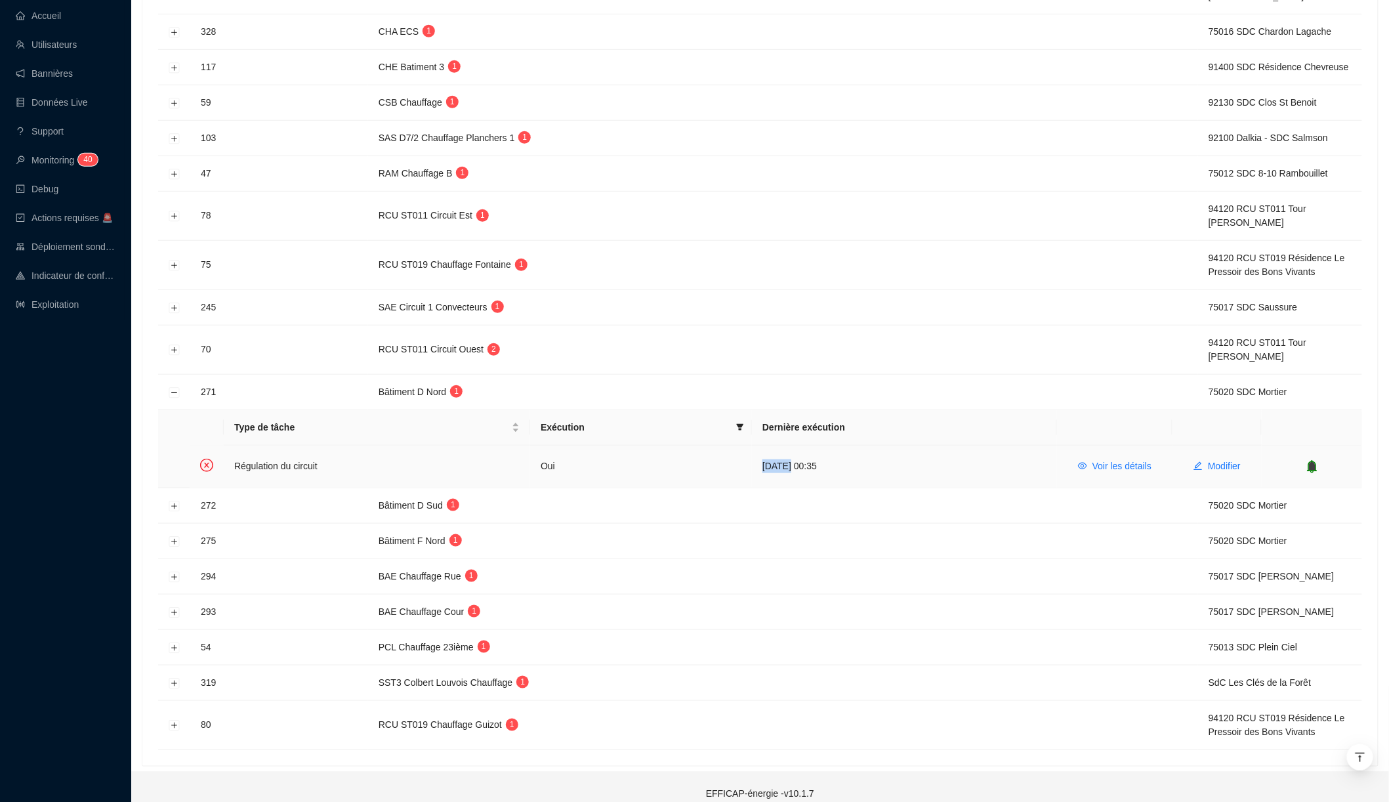
click at [849, 457] on td "[DATE] 00:35" at bounding box center [904, 467] width 305 height 42
click at [848, 457] on td "[DATE] 00:35" at bounding box center [904, 467] width 305 height 42
drag, startPoint x: 863, startPoint y: 458, endPoint x: 754, endPoint y: 460, distance: 109.0
click at [754, 460] on td "[DATE] 00:35" at bounding box center [904, 467] width 305 height 42
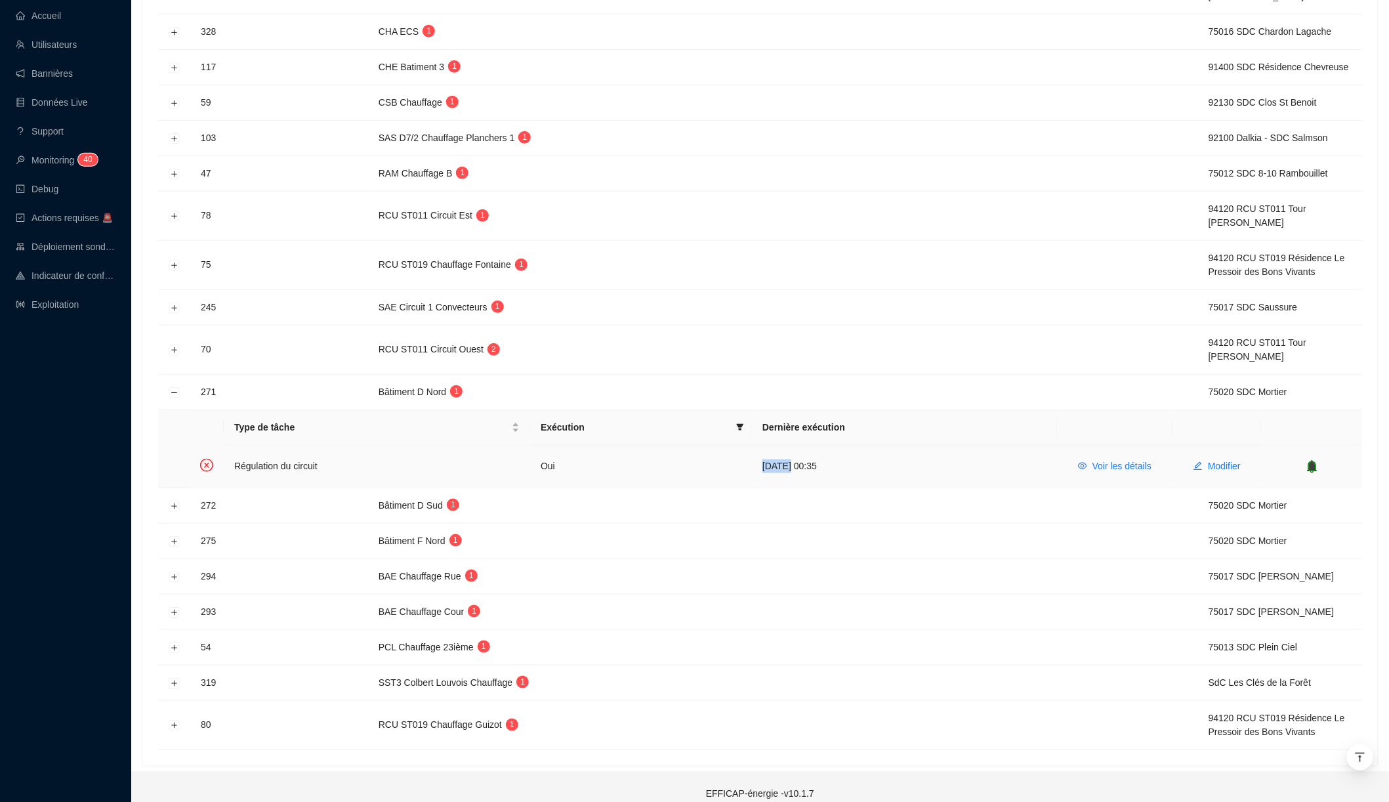
drag, startPoint x: 745, startPoint y: 445, endPoint x: 860, endPoint y: 455, distance: 115.3
click at [860, 455] on tr "Régulation du circuit Oui [DATE] 00:35 Voir les détails Modifier" at bounding box center [776, 467] width 1173 height 42
click at [860, 455] on td "[DATE] 00:35" at bounding box center [904, 467] width 305 height 42
drag, startPoint x: 864, startPoint y: 466, endPoint x: 755, endPoint y: 448, distance: 109.7
click at [755, 448] on td "[DATE] 00:35" at bounding box center [904, 467] width 305 height 42
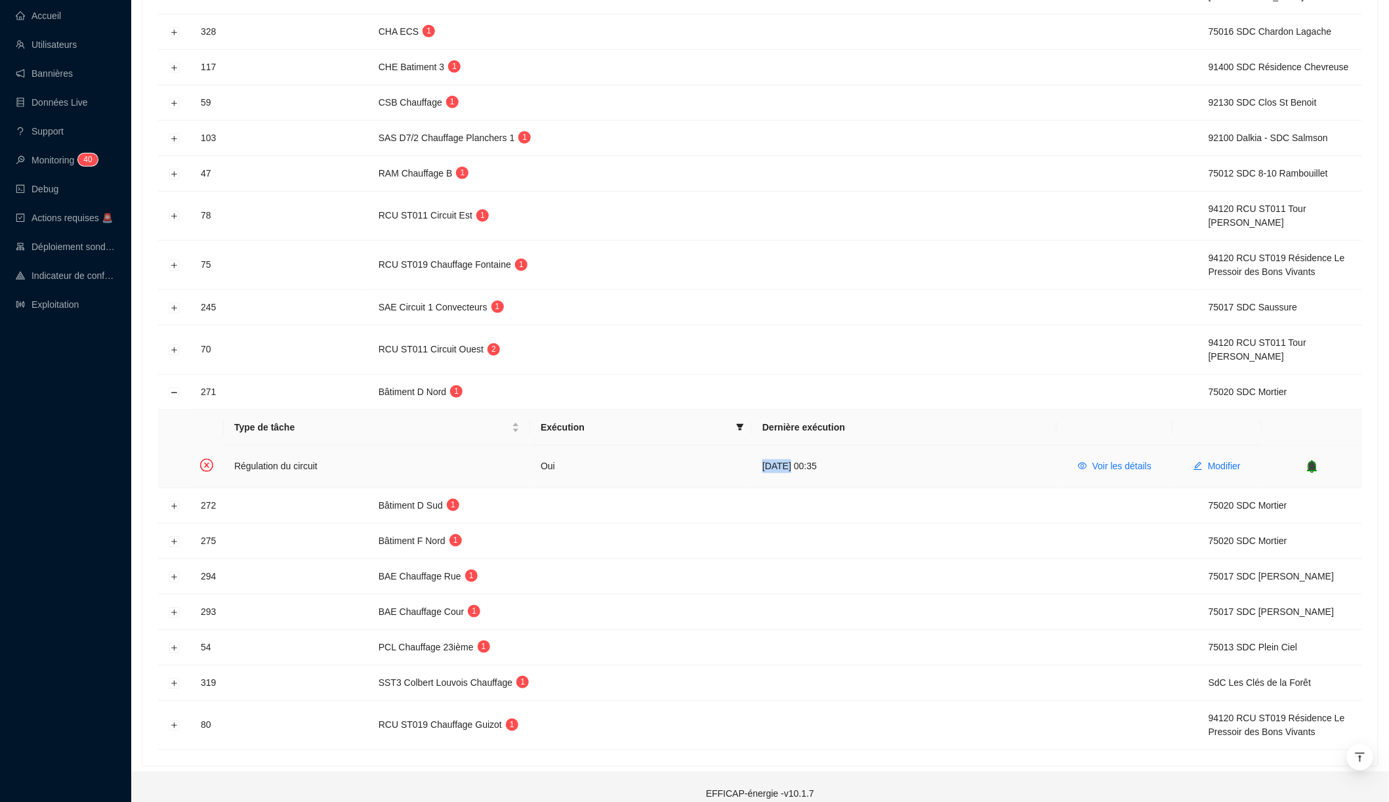
click at [756, 448] on td "[DATE] 00:35" at bounding box center [904, 467] width 305 height 42
drag, startPoint x: 740, startPoint y: 442, endPoint x: 872, endPoint y: 469, distance: 135.3
click at [872, 469] on tr "Régulation du circuit Oui [DATE] 00:35 Voir les détails Modifier" at bounding box center [776, 467] width 1173 height 42
click at [872, 469] on td "[DATE] 00:35" at bounding box center [904, 467] width 305 height 42
click at [1123, 459] on span "Voir les détails" at bounding box center [1122, 466] width 59 height 14
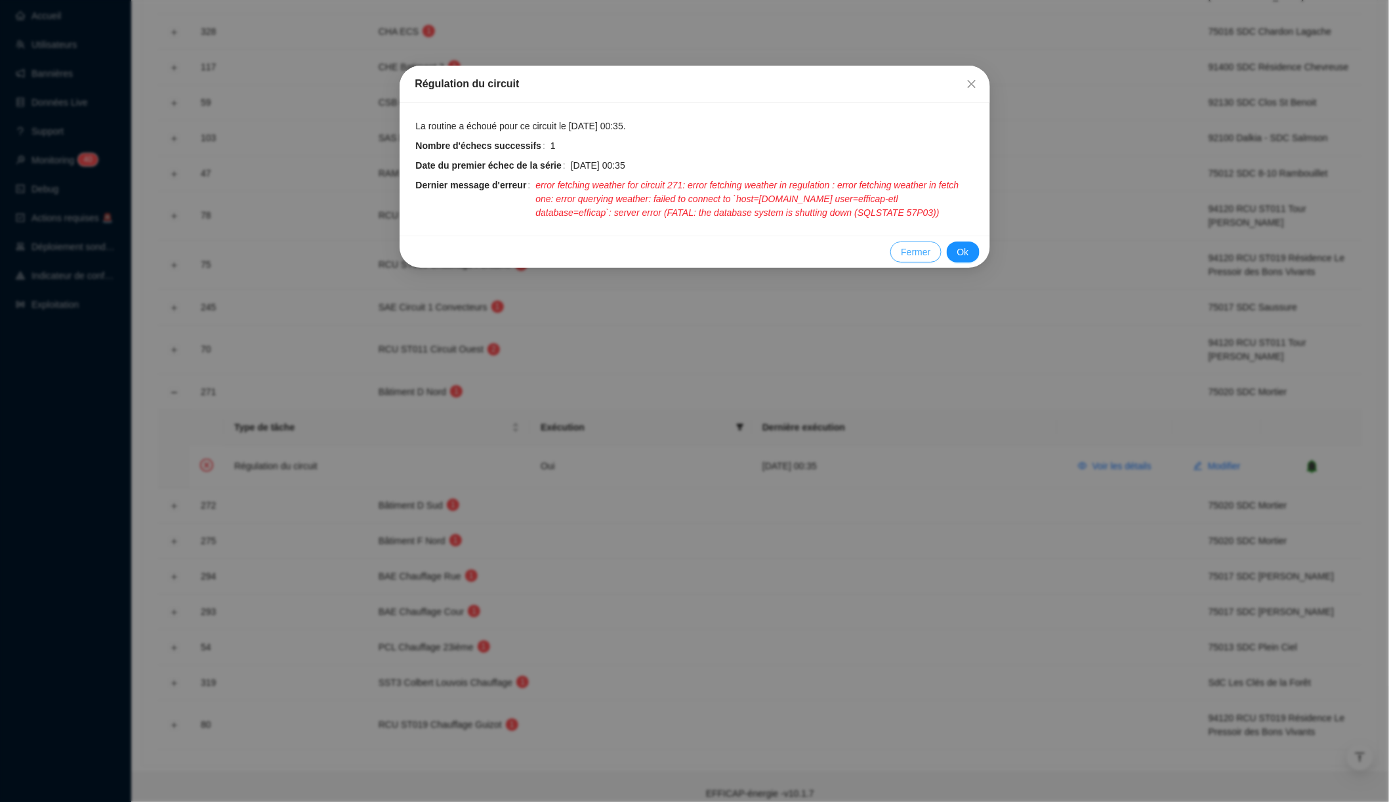
click at [908, 257] on span "Fermer" at bounding box center [916, 252] width 30 height 14
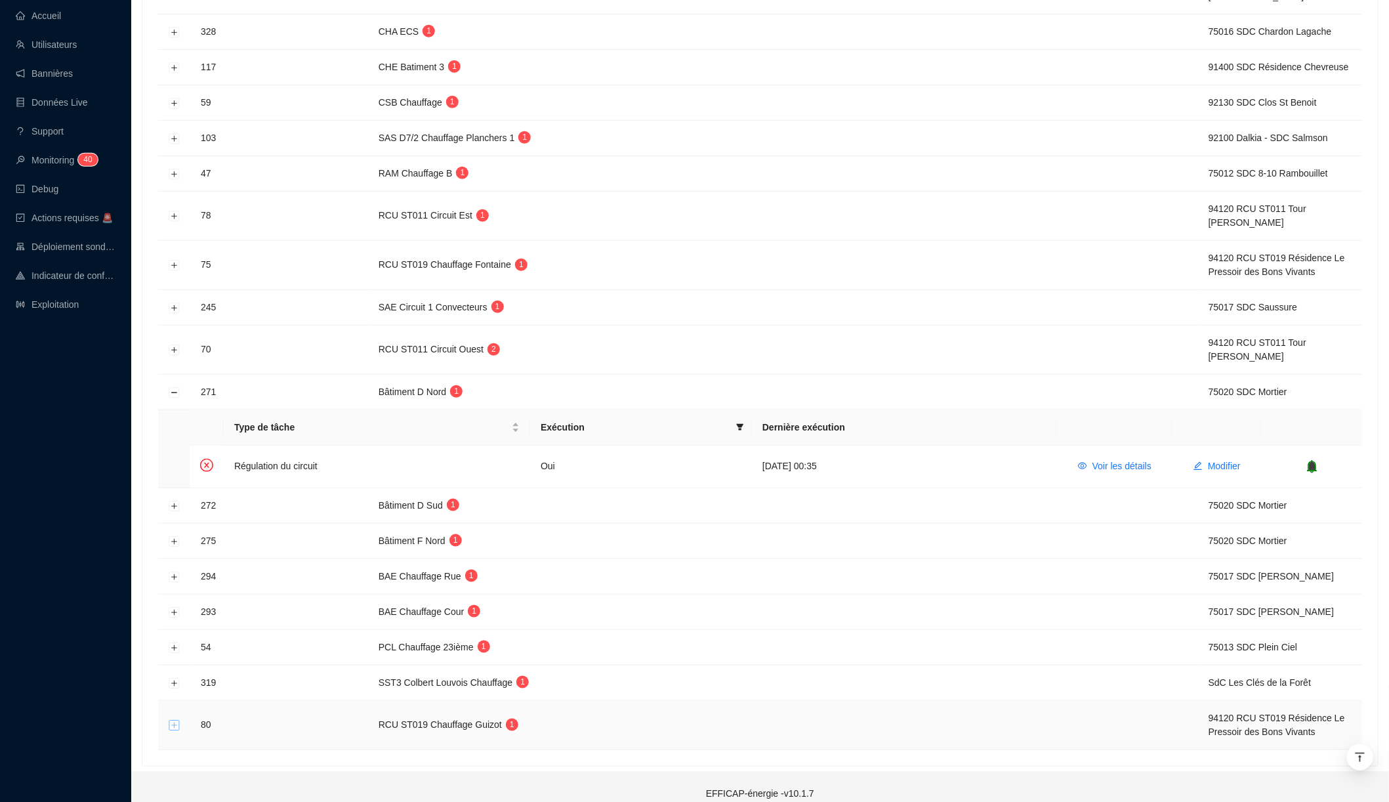
click at [176, 721] on button "Développer la ligne" at bounding box center [174, 726] width 10 height 10
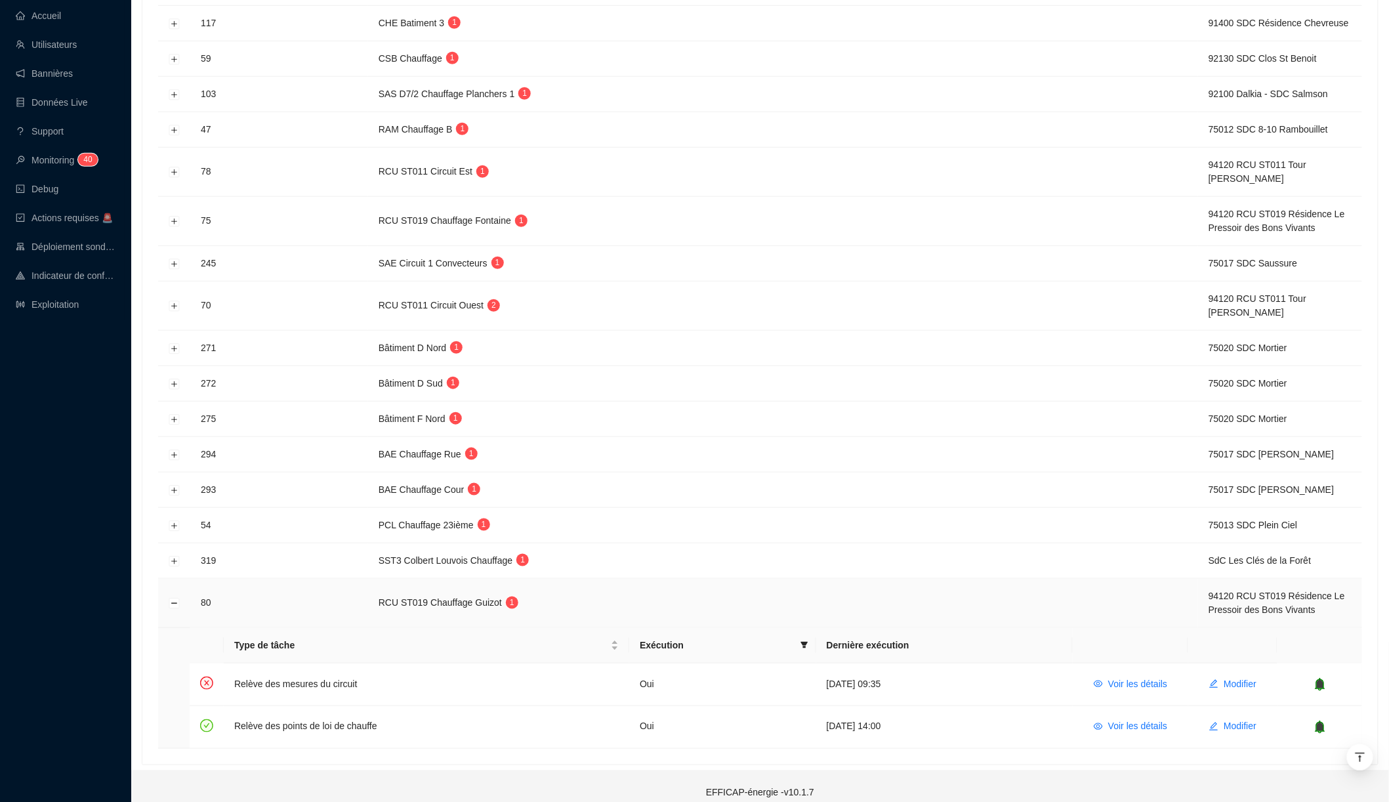
scroll to position [358, 0]
click at [176, 522] on button "Développer la ligne" at bounding box center [174, 527] width 10 height 10
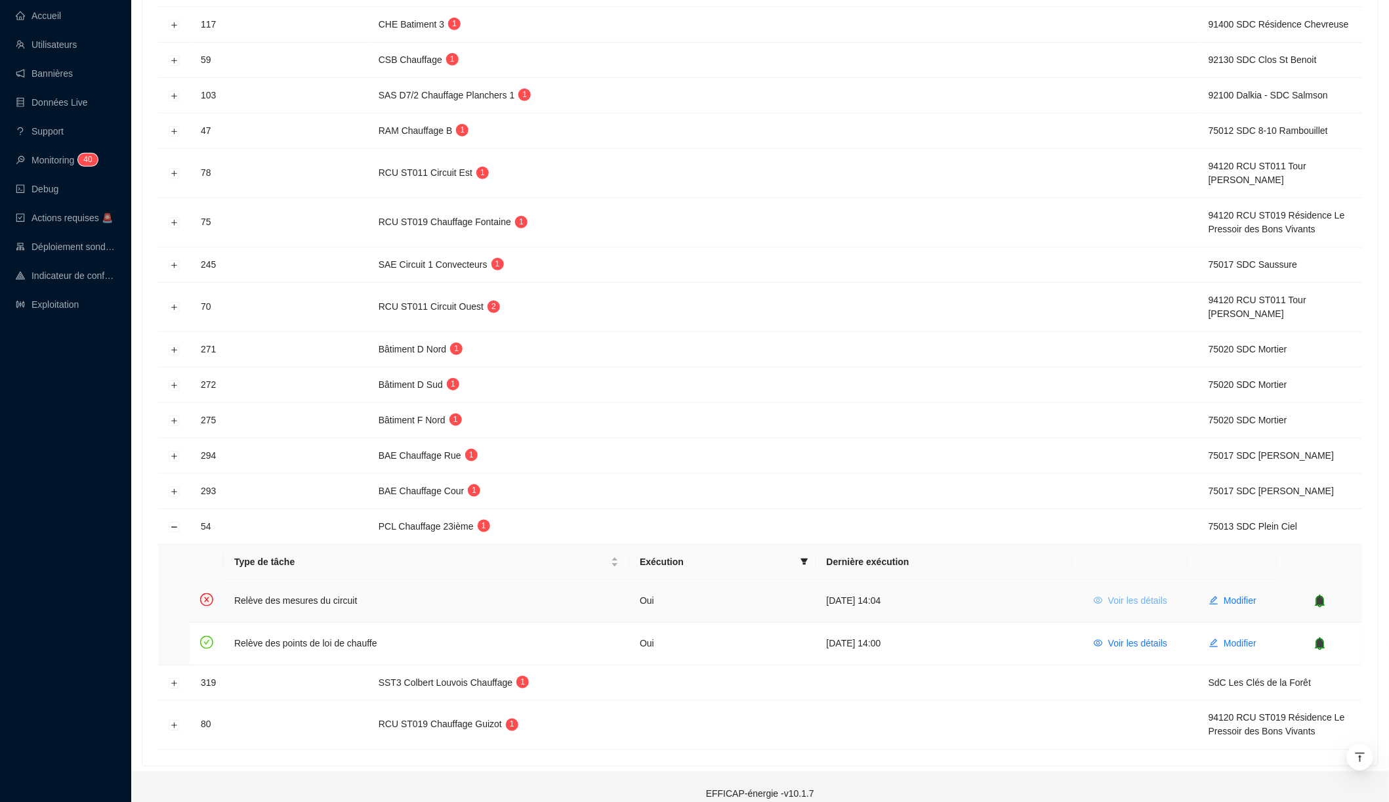
click at [1108, 594] on span "Voir les détails" at bounding box center [1137, 601] width 59 height 14
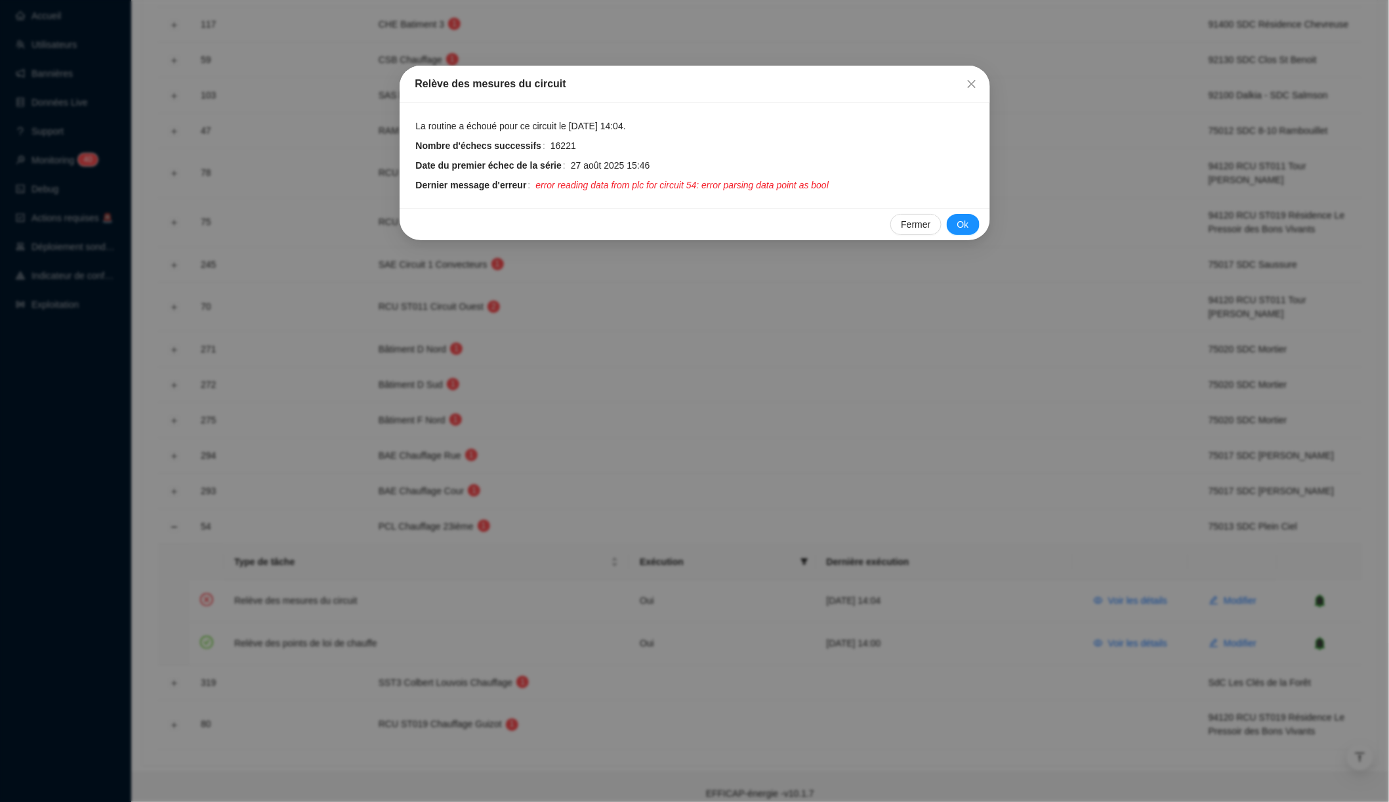
click at [714, 182] on span "error reading data from plc for circuit 54: error parsing data point as bool" at bounding box center [681, 185] width 293 height 14
drag, startPoint x: 714, startPoint y: 182, endPoint x: 618, endPoint y: 182, distance: 95.8
click at [618, 182] on span "error reading data from plc for circuit 54: error parsing data point as bool" at bounding box center [681, 185] width 293 height 14
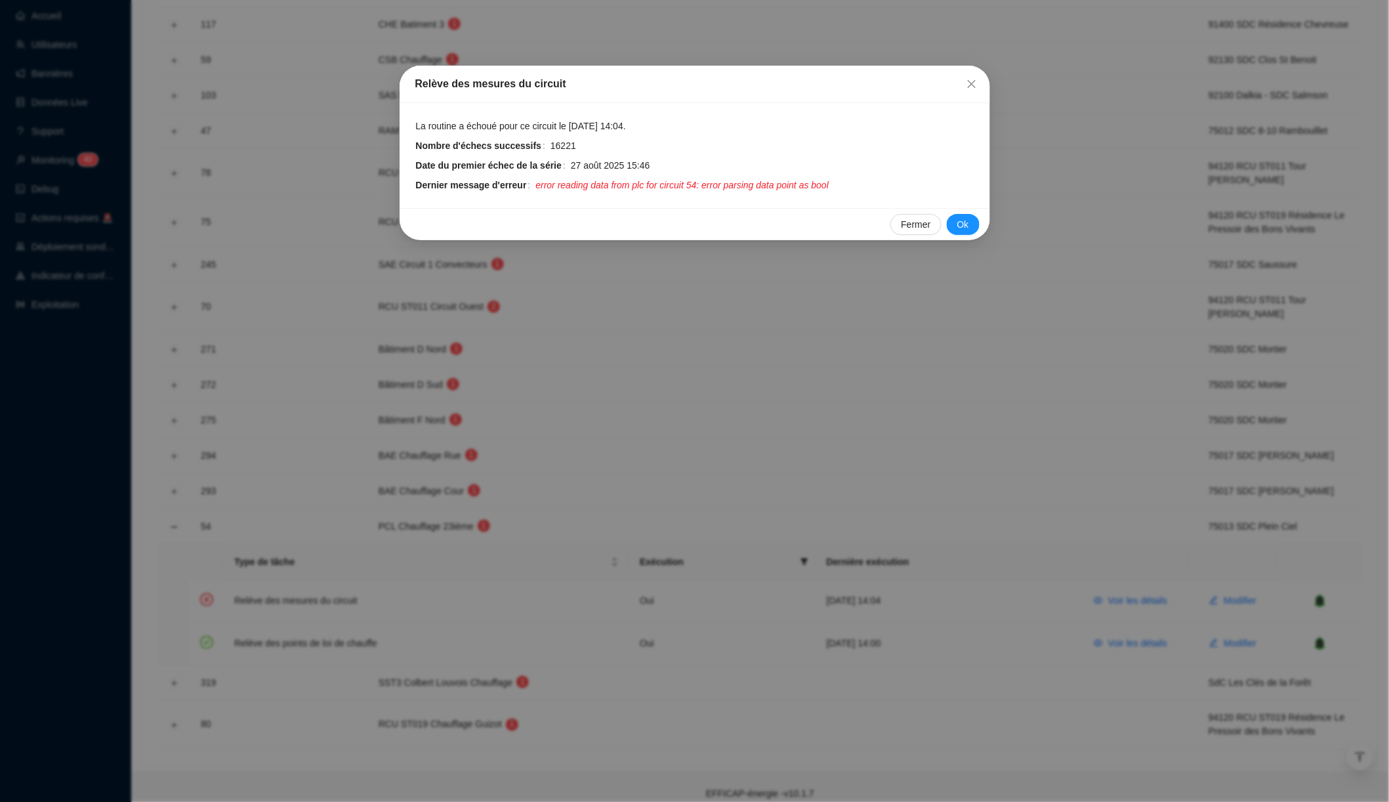
click at [576, 183] on span "error reading data from plc for circuit 54: error parsing data point as bool" at bounding box center [681, 185] width 293 height 14
drag, startPoint x: 576, startPoint y: 183, endPoint x: 650, endPoint y: 182, distance: 74.8
click at [650, 182] on span "error reading data from plc for circuit 54: error parsing data point as bool" at bounding box center [681, 185] width 293 height 14
click at [646, 182] on span "error reading data from plc for circuit 54: error parsing data point as bool" at bounding box center [681, 185] width 293 height 14
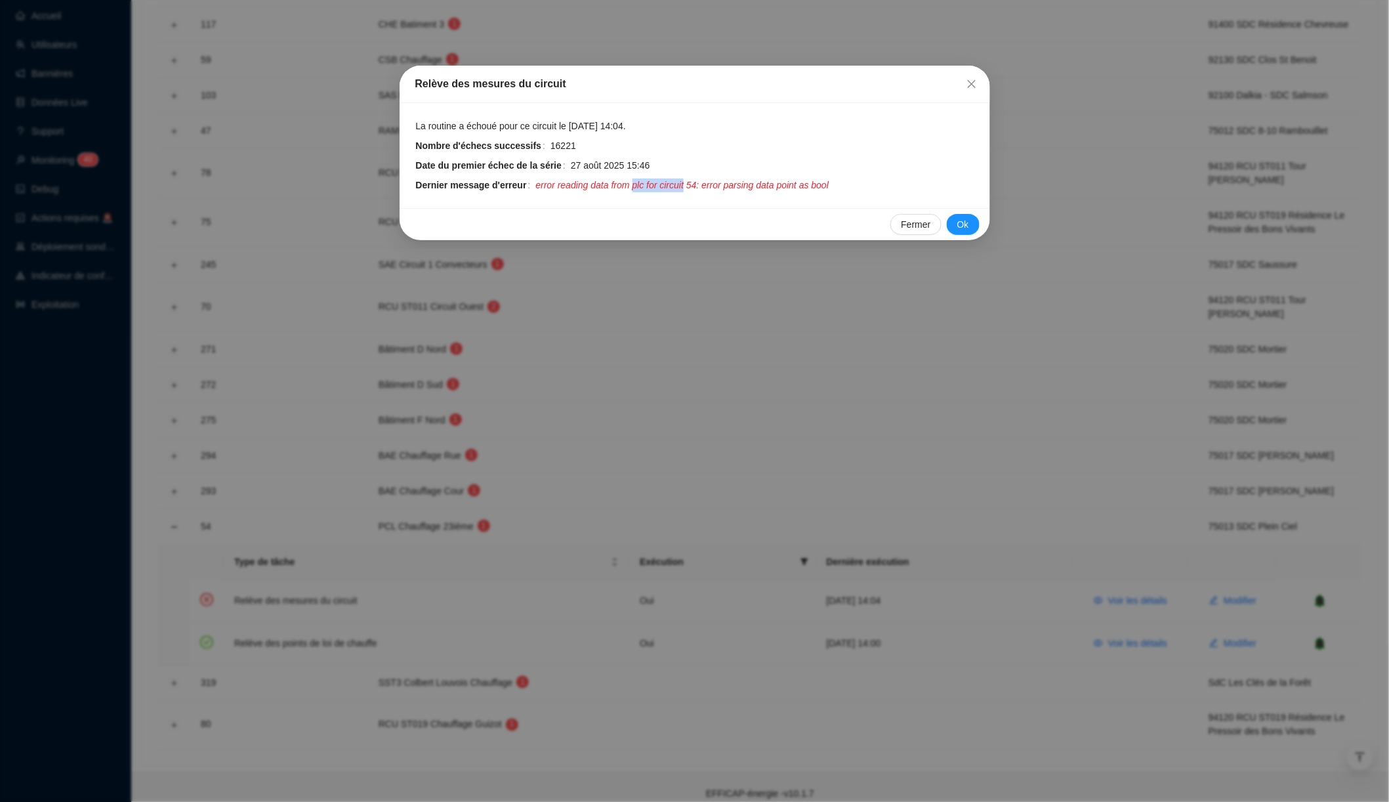
drag, startPoint x: 646, startPoint y: 182, endPoint x: 684, endPoint y: 182, distance: 38.1
click at [684, 182] on span "error reading data from plc for circuit 54: error parsing data point as bool" at bounding box center [681, 185] width 293 height 14
click at [829, 183] on span "error reading data from plc for circuit 54: error parsing data point as bool" at bounding box center [681, 185] width 293 height 14
drag, startPoint x: 839, startPoint y: 183, endPoint x: 731, endPoint y: 183, distance: 108.3
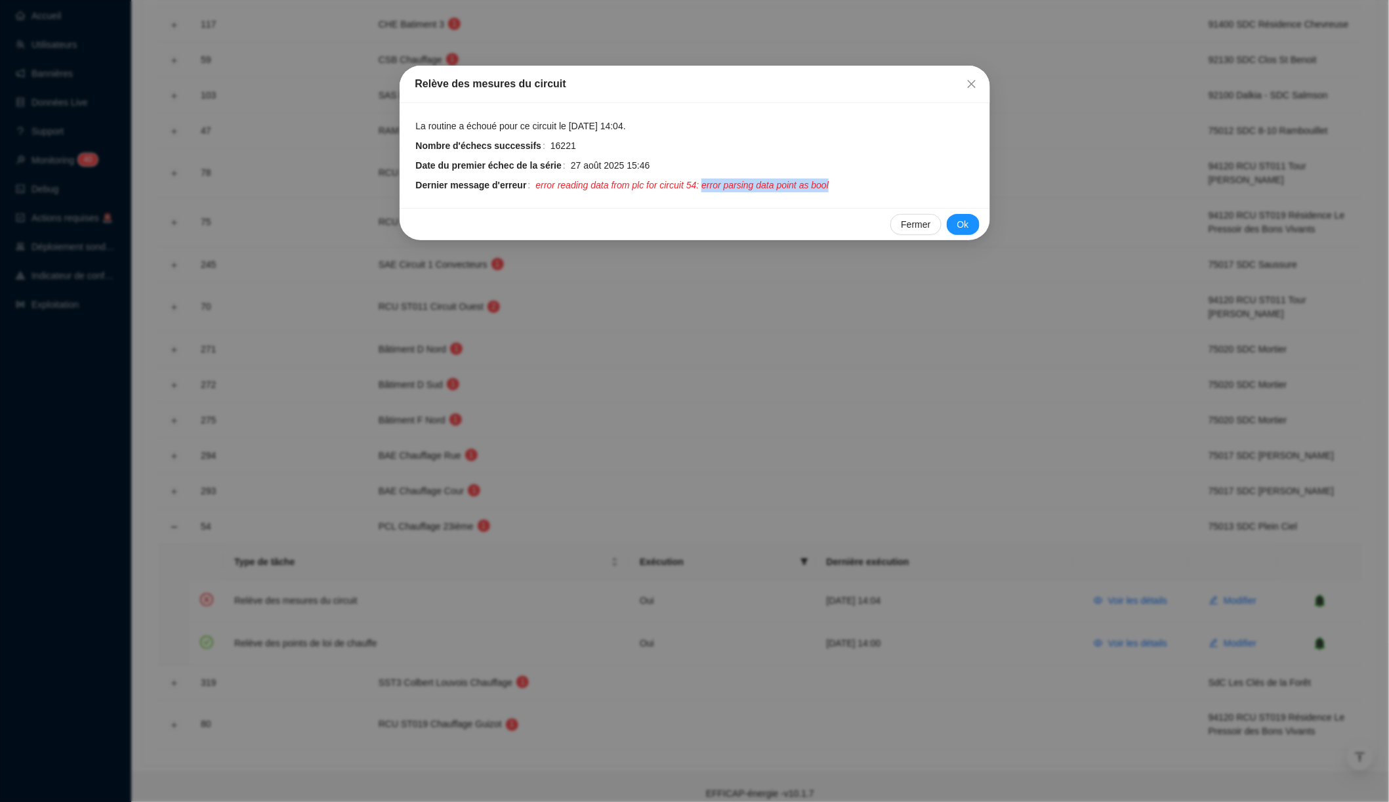
click at [731, 183] on span "error reading data from plc for circuit 54: error parsing data point as bool" at bounding box center [681, 185] width 293 height 14
drag, startPoint x: 502, startPoint y: 125, endPoint x: 502, endPoint y: 163, distance: 38.7
click at [502, 163] on tbody "La routine a échoué pour ce circuit le [DATE] 14:04. Nombre d'échecs successifs…" at bounding box center [694, 155] width 559 height 73
click at [501, 163] on strong "Date du premier échec de la série" at bounding box center [489, 165] width 146 height 10
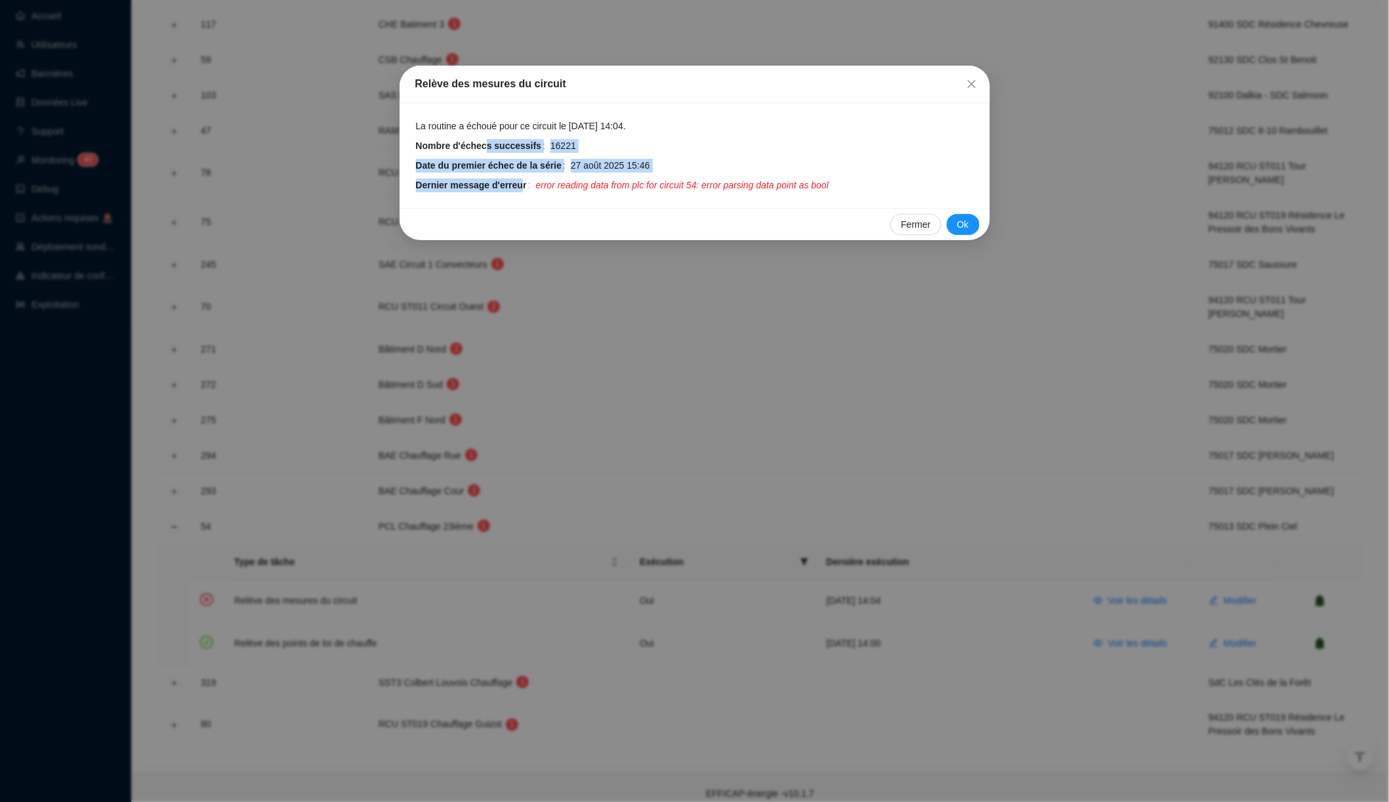
drag, startPoint x: 492, startPoint y: 139, endPoint x: 526, endPoint y: 180, distance: 53.6
click at [526, 180] on tbody "La routine a échoué pour ce circuit le [DATE] 14:04. Nombre d'échecs successifs…" at bounding box center [694, 155] width 559 height 73
click at [543, 184] on span "error reading data from plc for circuit 54: error parsing data point as bool" at bounding box center [681, 185] width 293 height 14
click at [970, 83] on icon "close" at bounding box center [972, 84] width 10 height 10
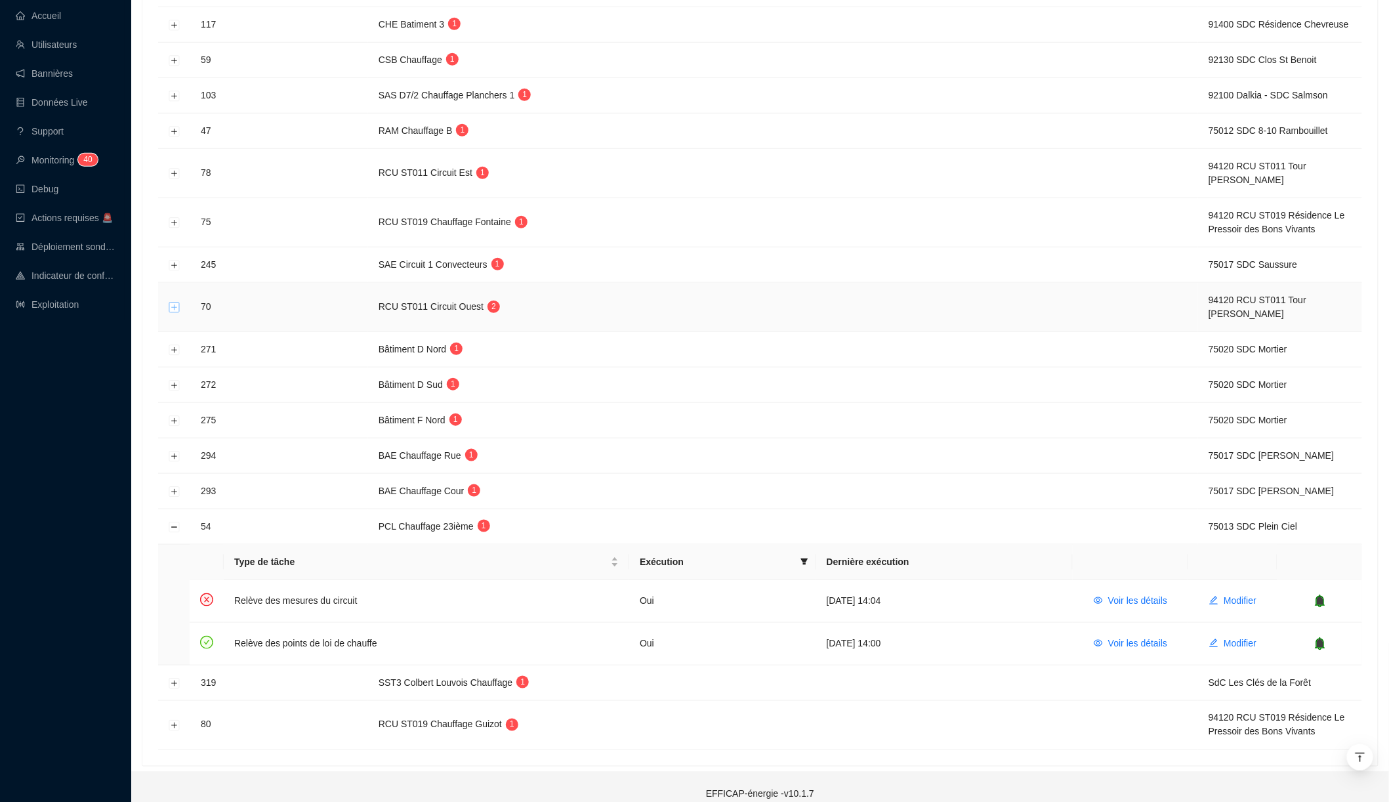
click at [173, 303] on button "Développer la ligne" at bounding box center [174, 308] width 10 height 10
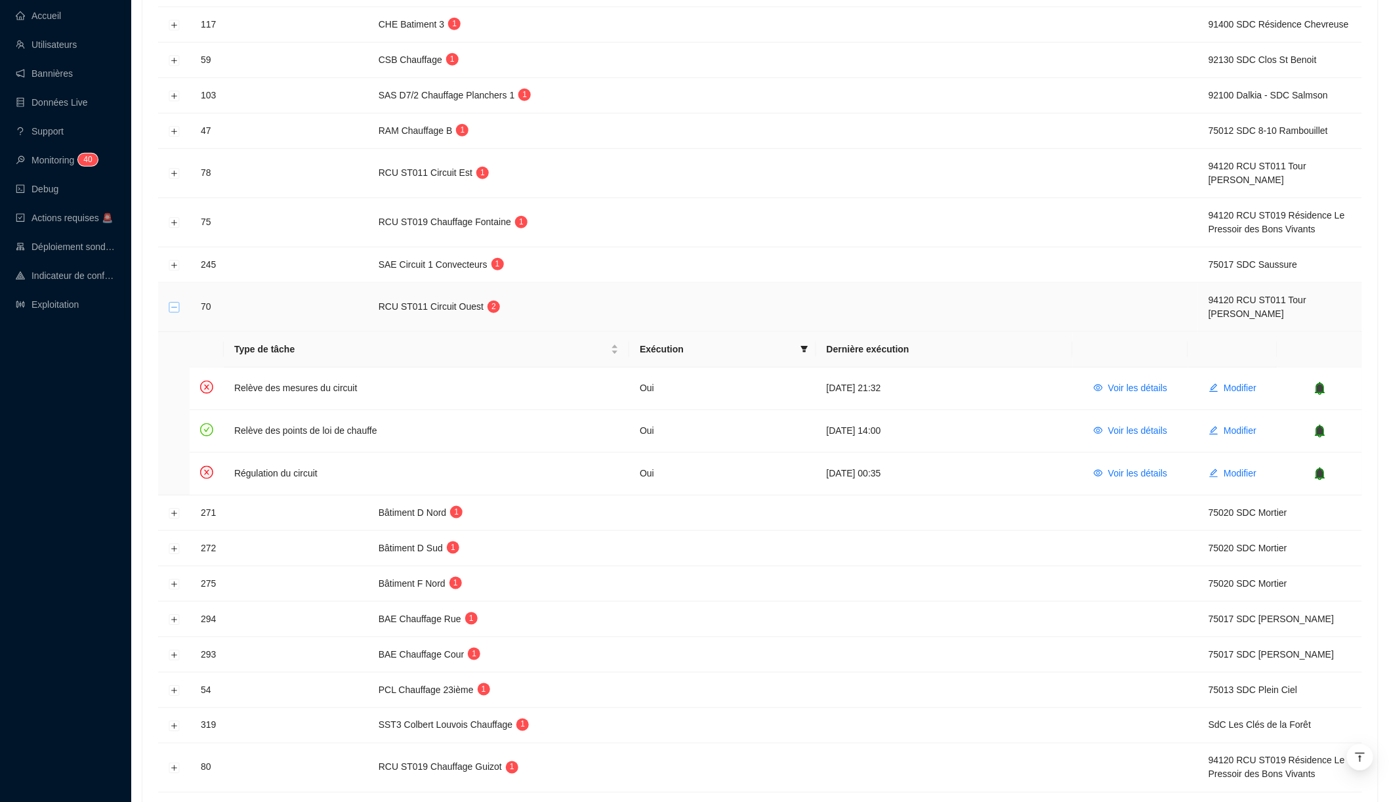
click at [173, 303] on button "Réduire la ligne" at bounding box center [174, 308] width 10 height 10
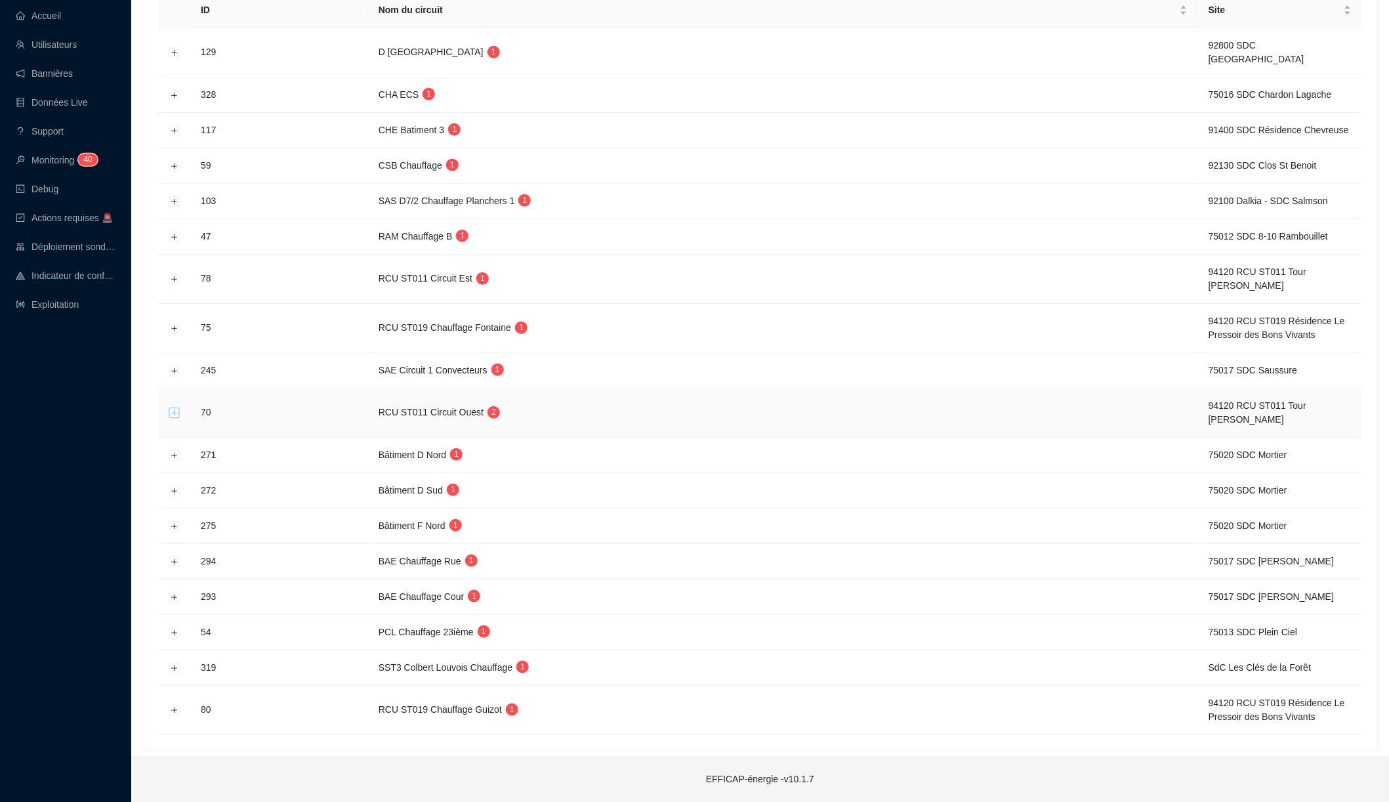
scroll to position [237, 0]
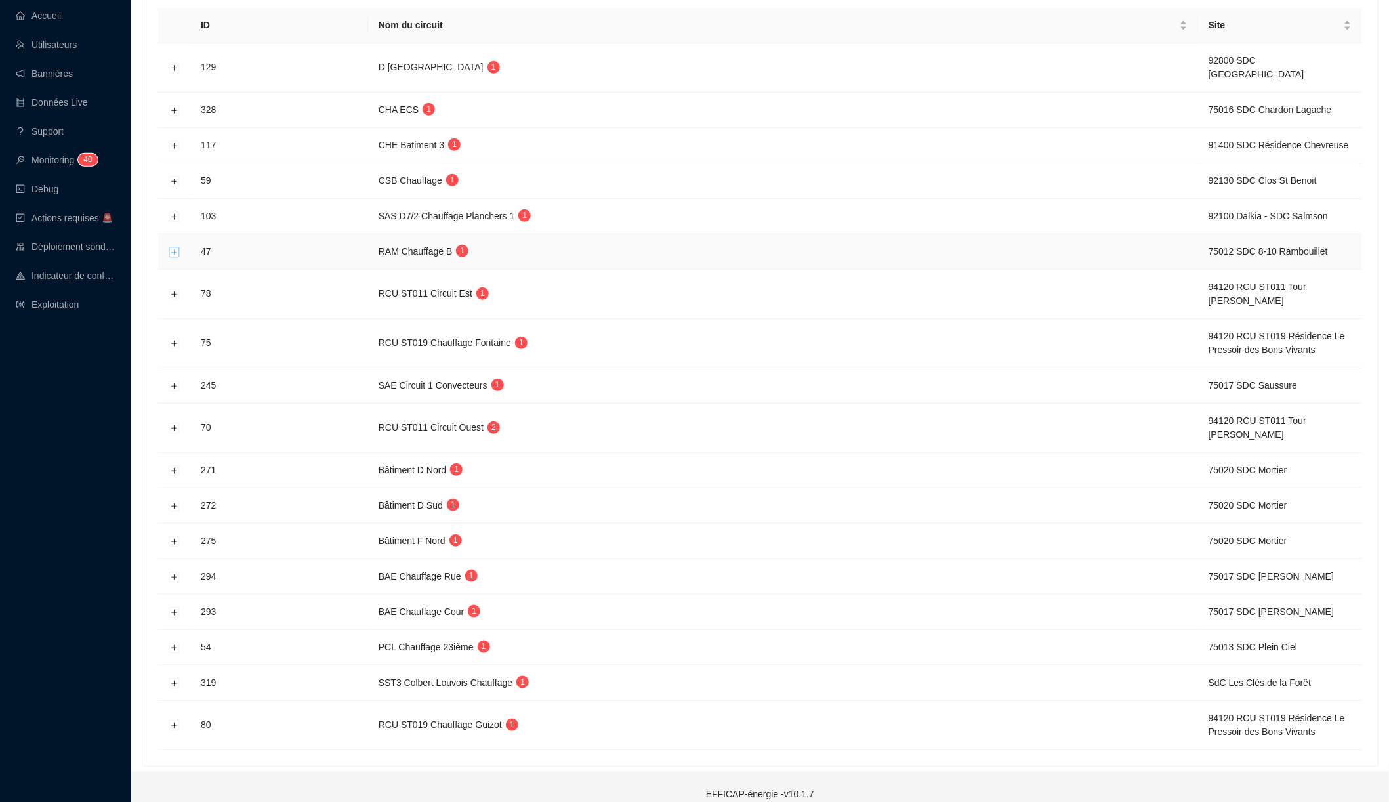
click at [173, 252] on button "Développer la ligne" at bounding box center [174, 252] width 10 height 10
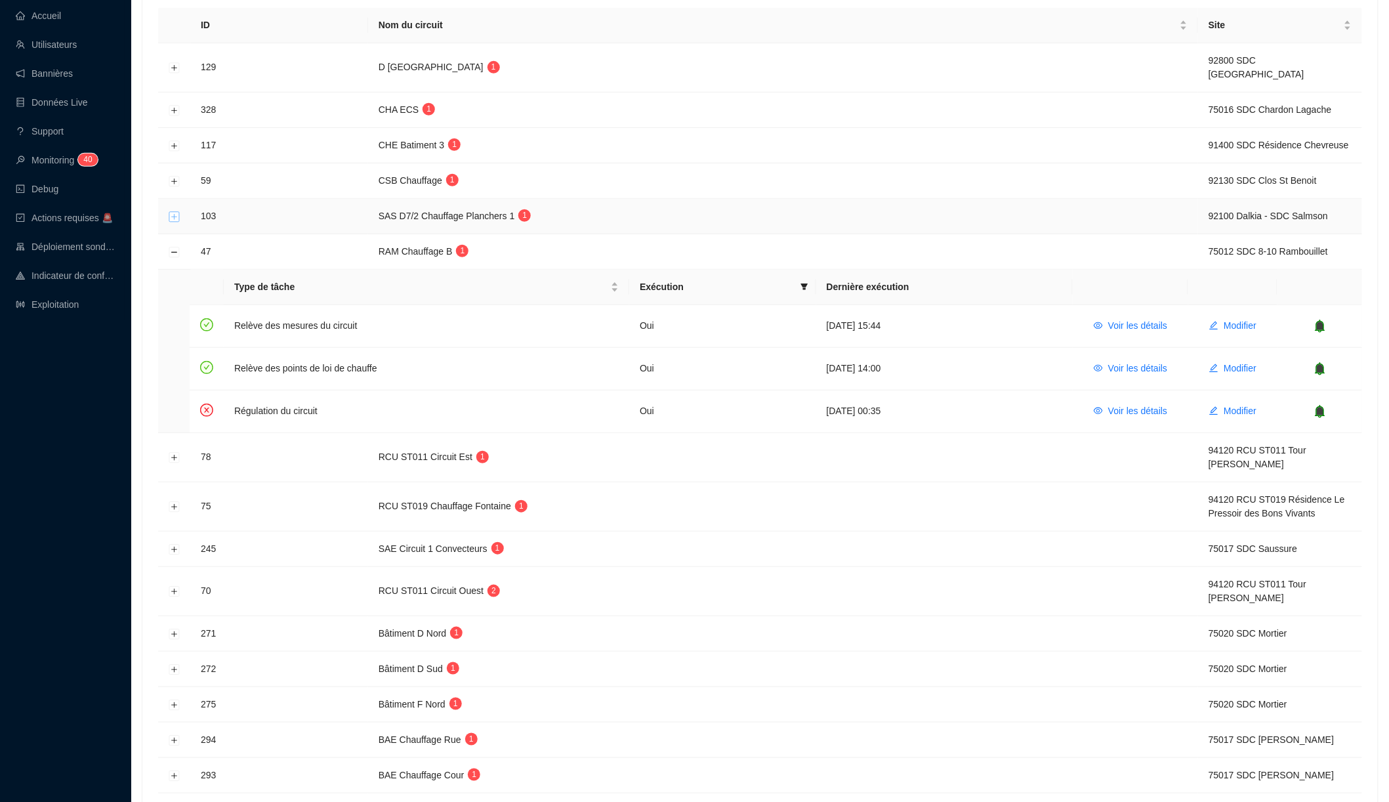
click at [175, 212] on button "Développer la ligne" at bounding box center [174, 216] width 10 height 10
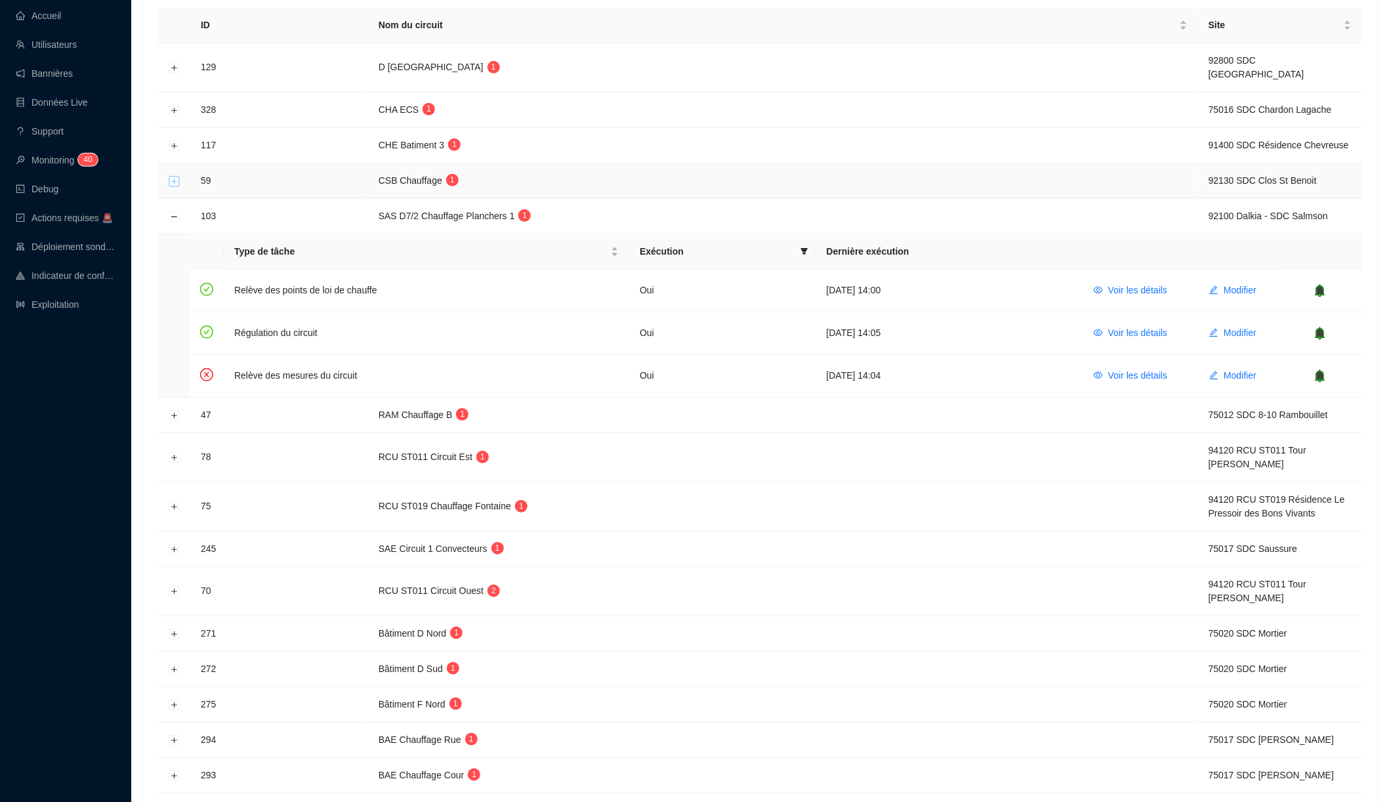
click at [171, 180] on button "Développer la ligne" at bounding box center [174, 181] width 10 height 10
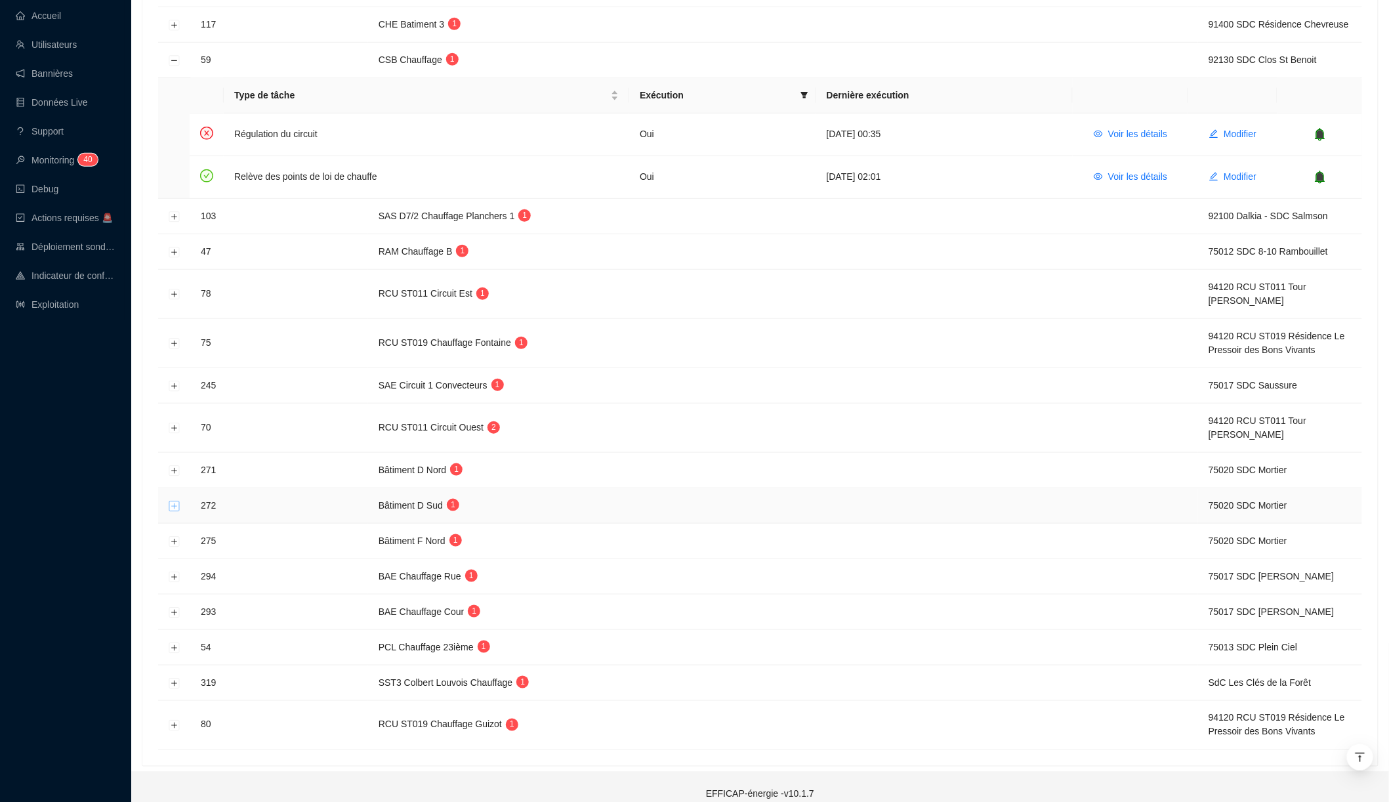
click at [171, 501] on button "Développer la ligne" at bounding box center [174, 506] width 10 height 10
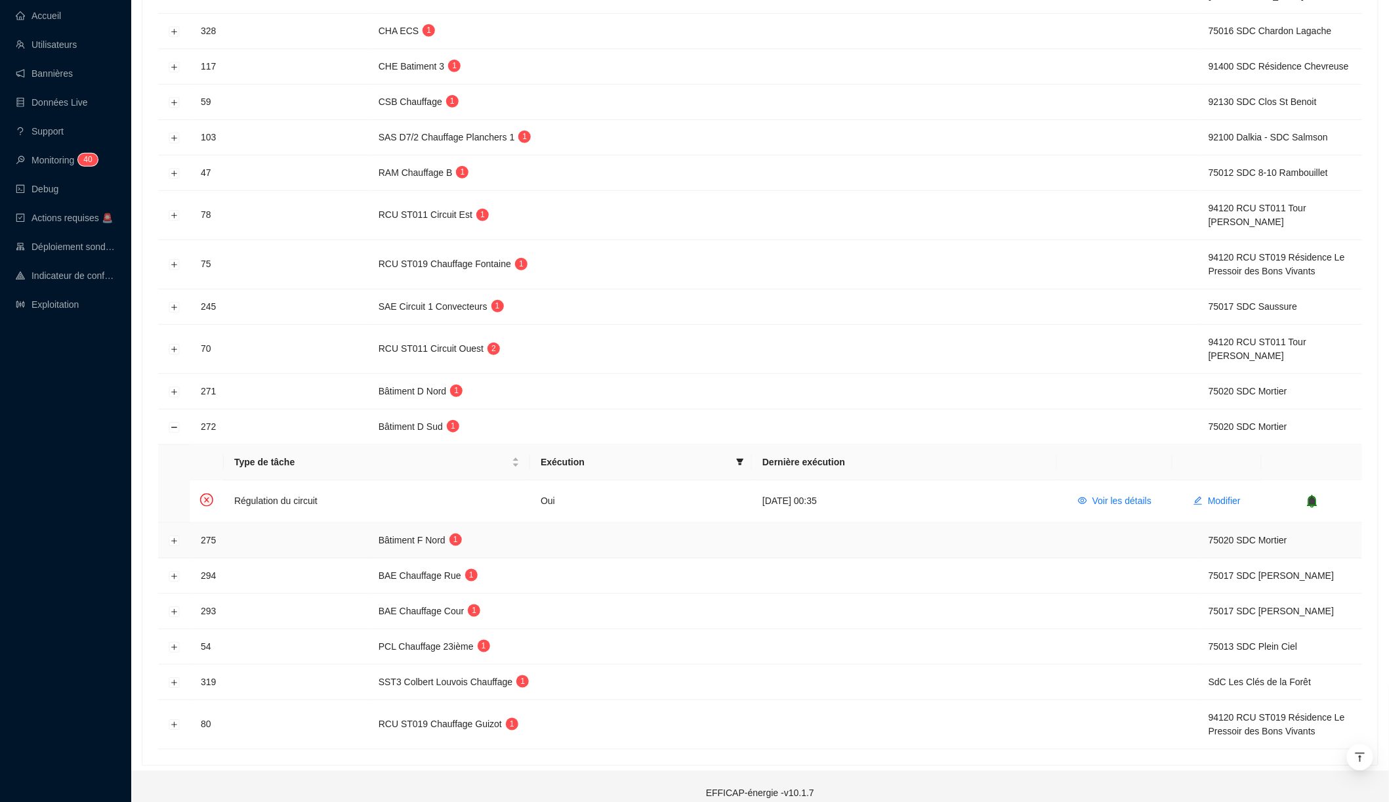
scroll to position [315, 0]
click at [1104, 495] on span "Voir les détails" at bounding box center [1122, 502] width 59 height 14
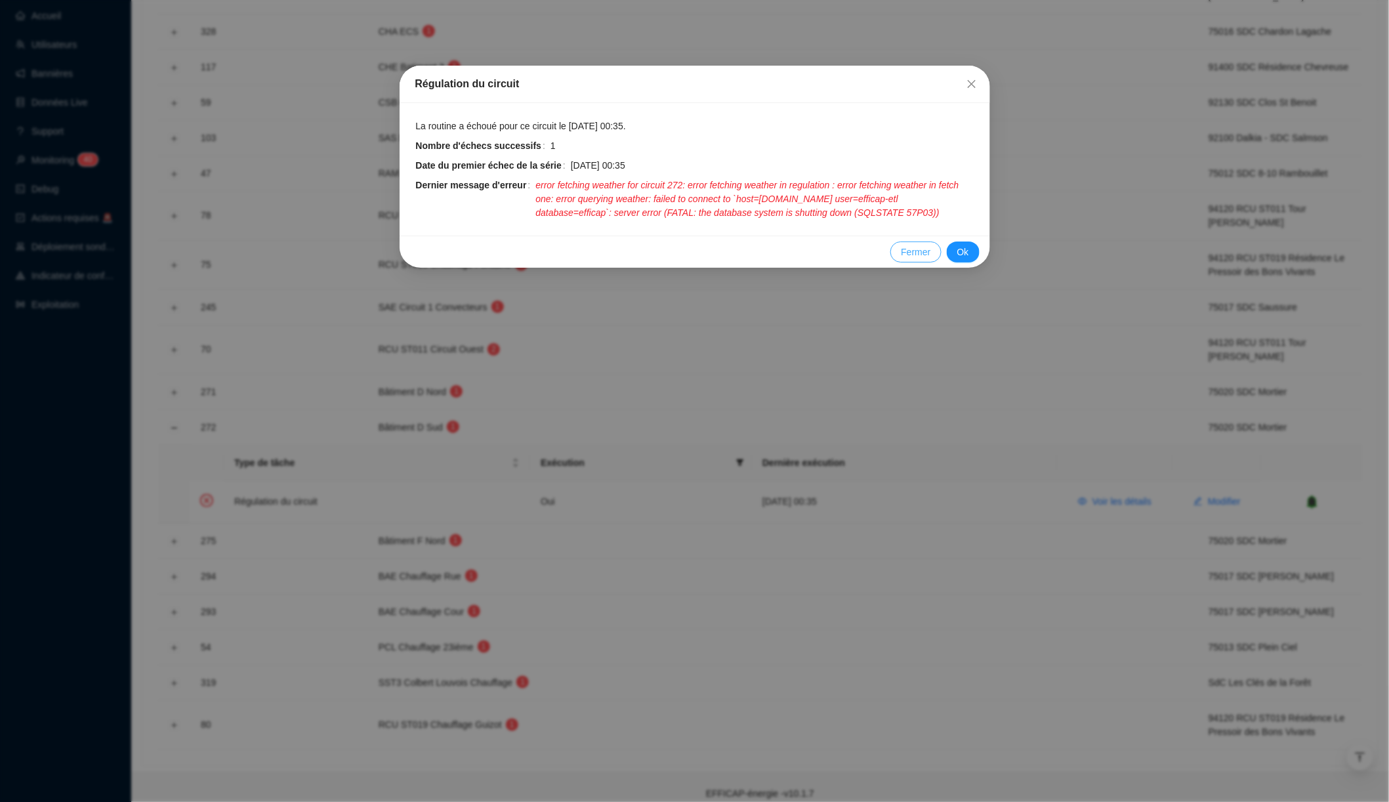
click at [913, 259] on span "Fermer" at bounding box center [916, 252] width 30 height 14
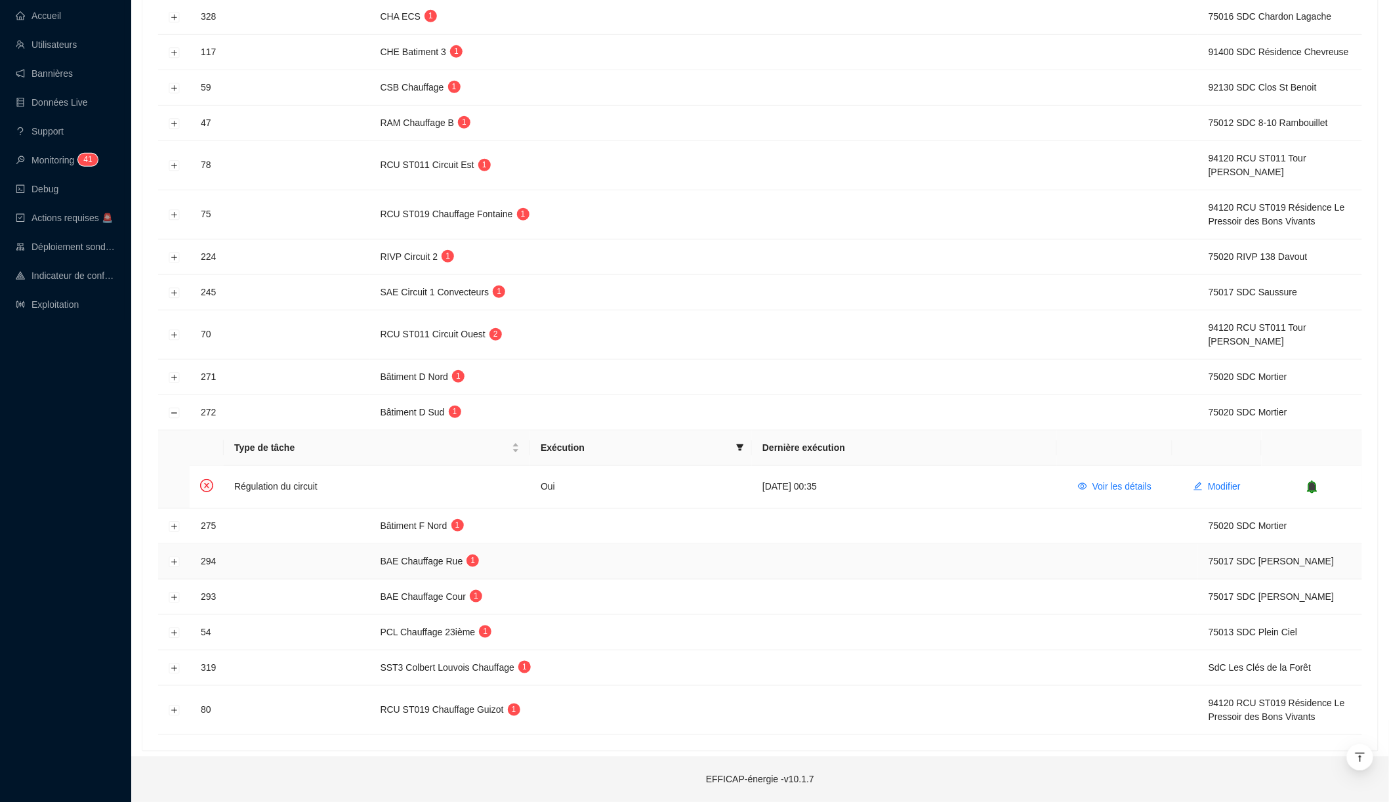
scroll to position [280, 0]
